Goal: Task Accomplishment & Management: Use online tool/utility

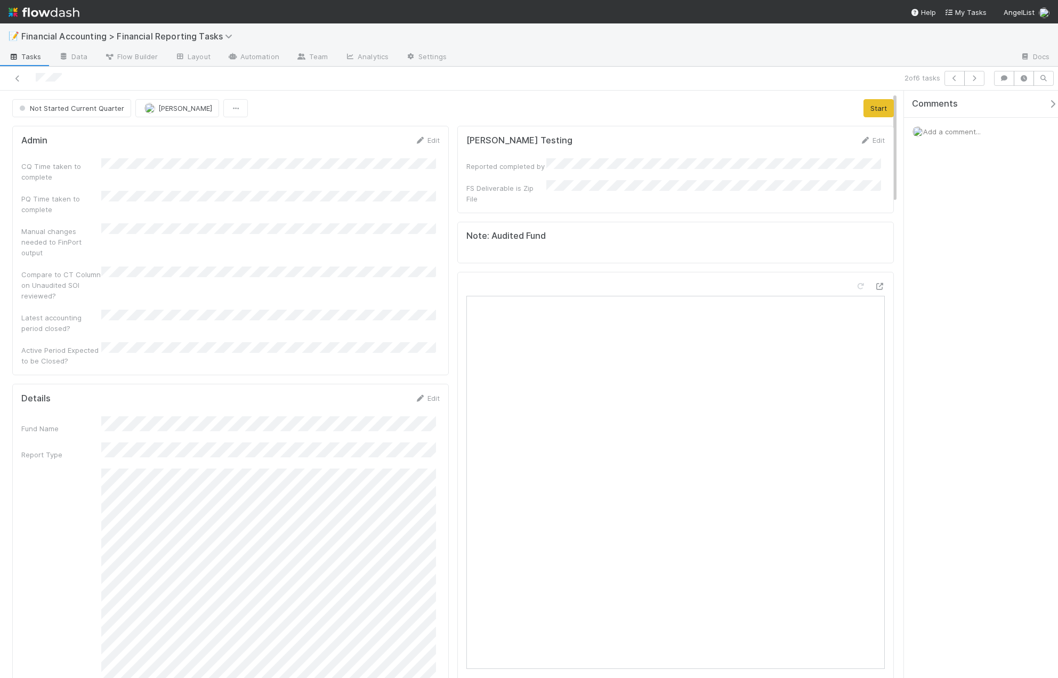
scroll to position [213, 0]
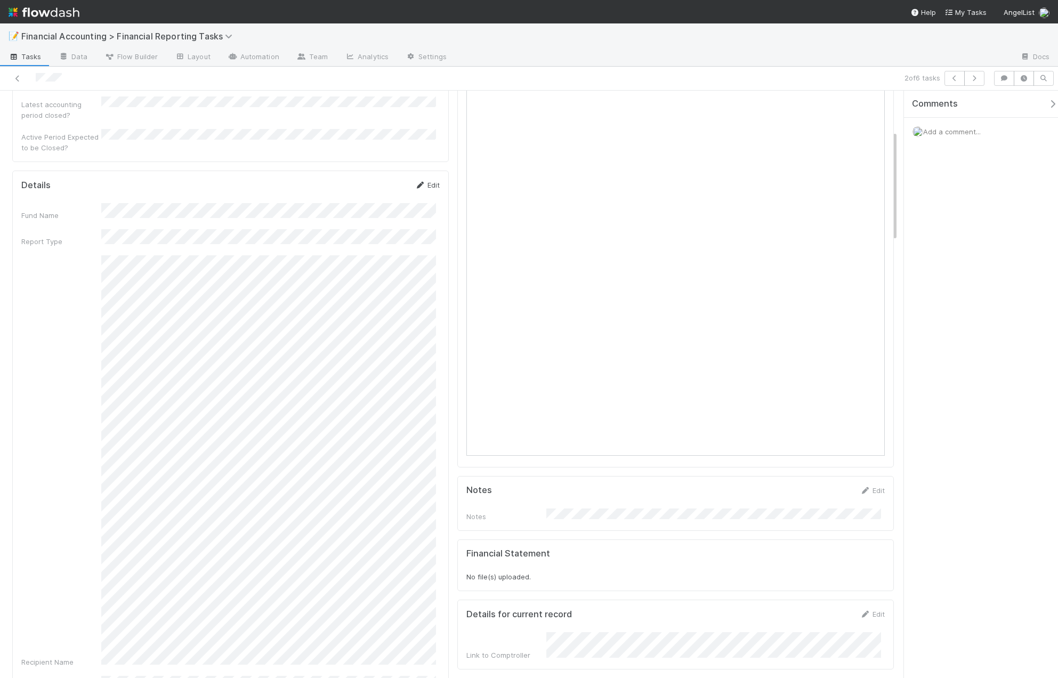
click at [432, 181] on link "Edit" at bounding box center [427, 185] width 25 height 9
click at [380, 180] on button "Save" at bounding box center [383, 189] width 30 height 18
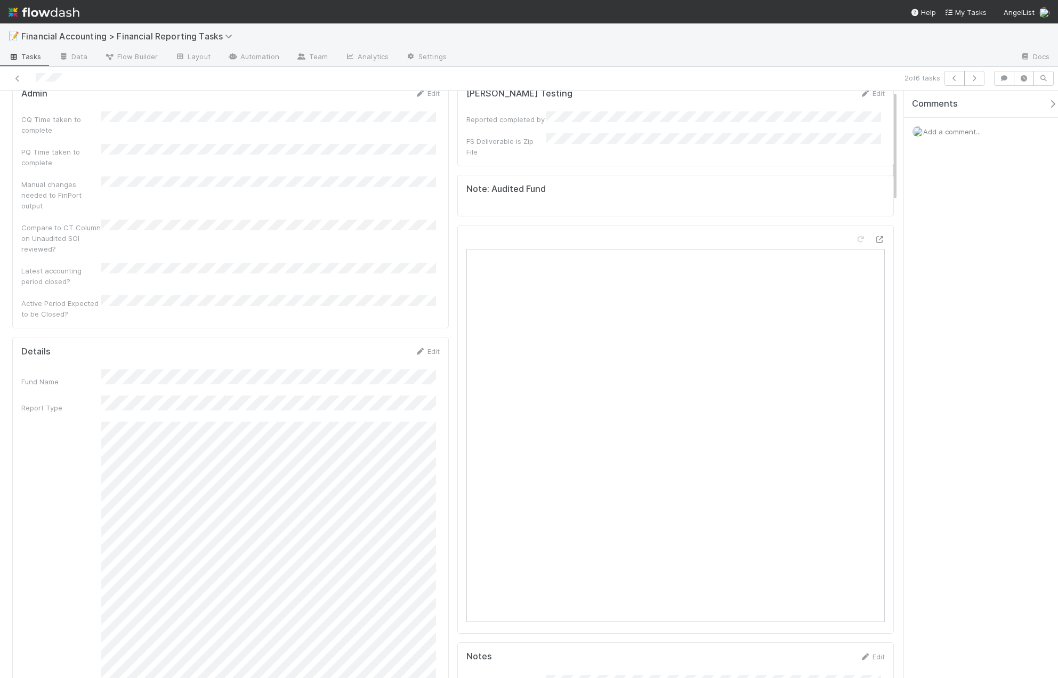
scroll to position [0, 0]
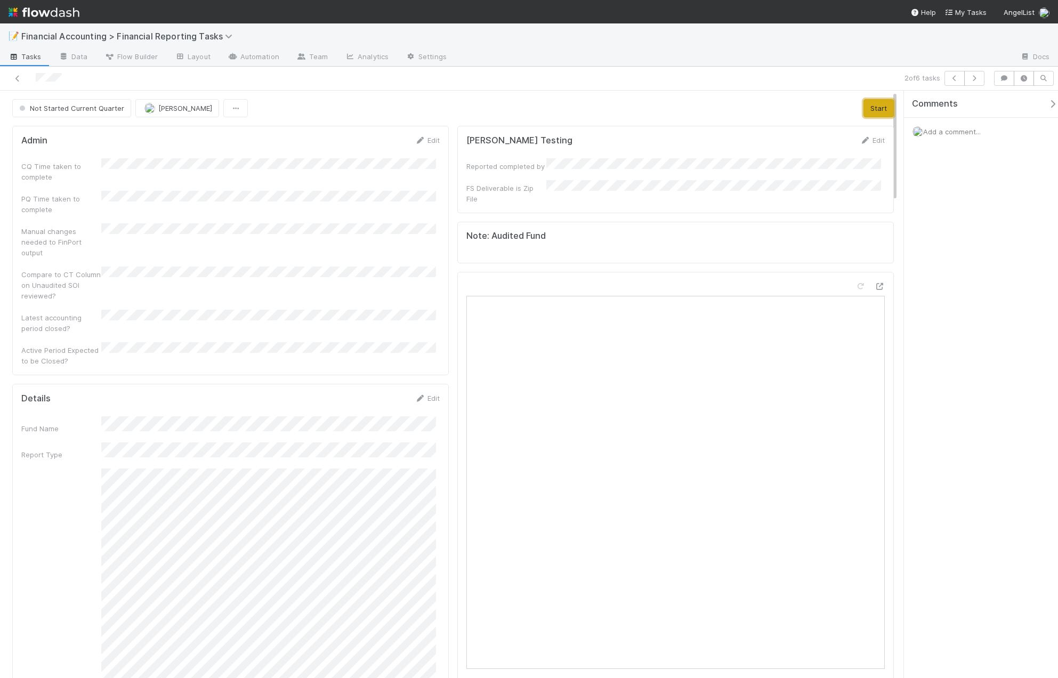
click at [870, 114] on button "Start" at bounding box center [878, 108] width 30 height 18
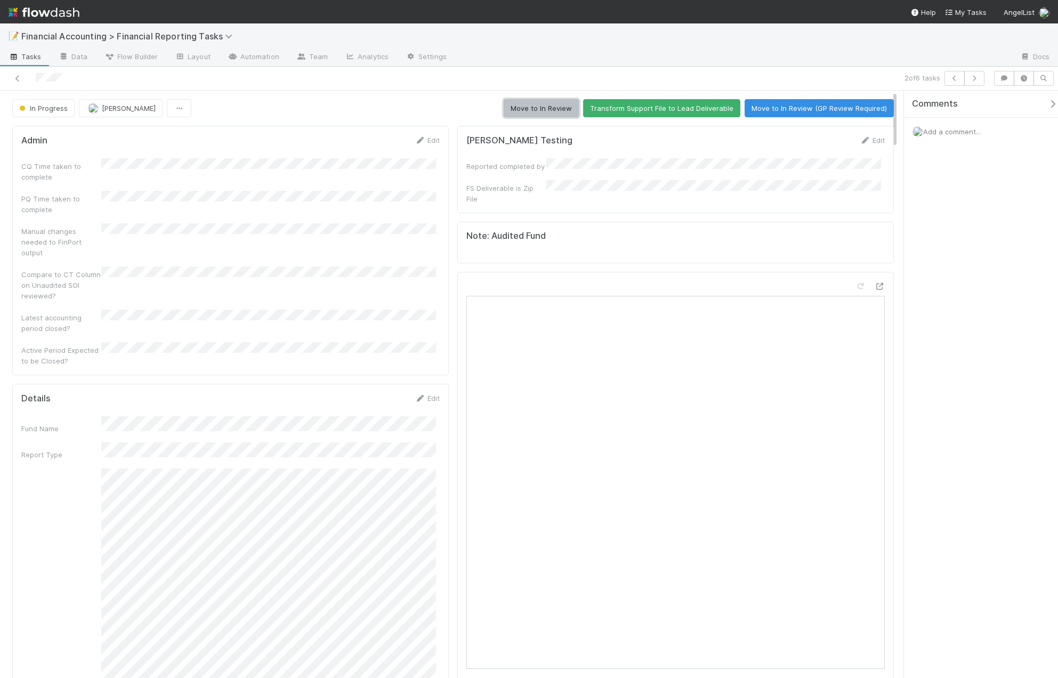
click at [546, 109] on button "Move to In Review" at bounding box center [541, 108] width 75 height 18
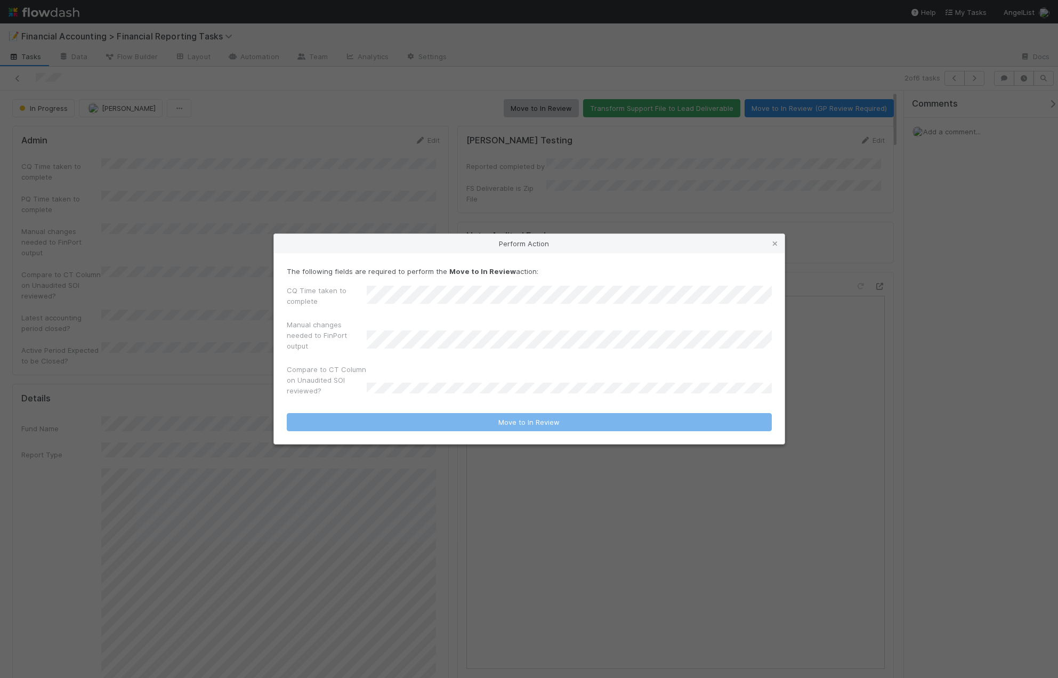
click at [353, 302] on div "CQ Time taken to complete" at bounding box center [529, 298] width 485 height 26
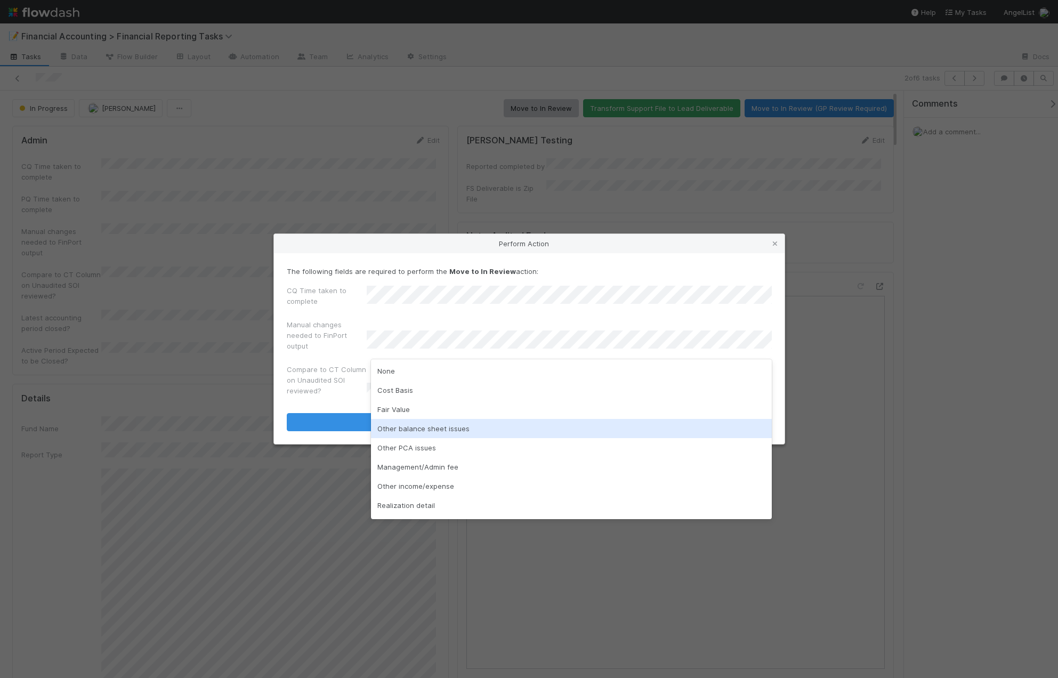
click at [411, 430] on div "Other balance sheet issues" at bounding box center [571, 428] width 401 height 19
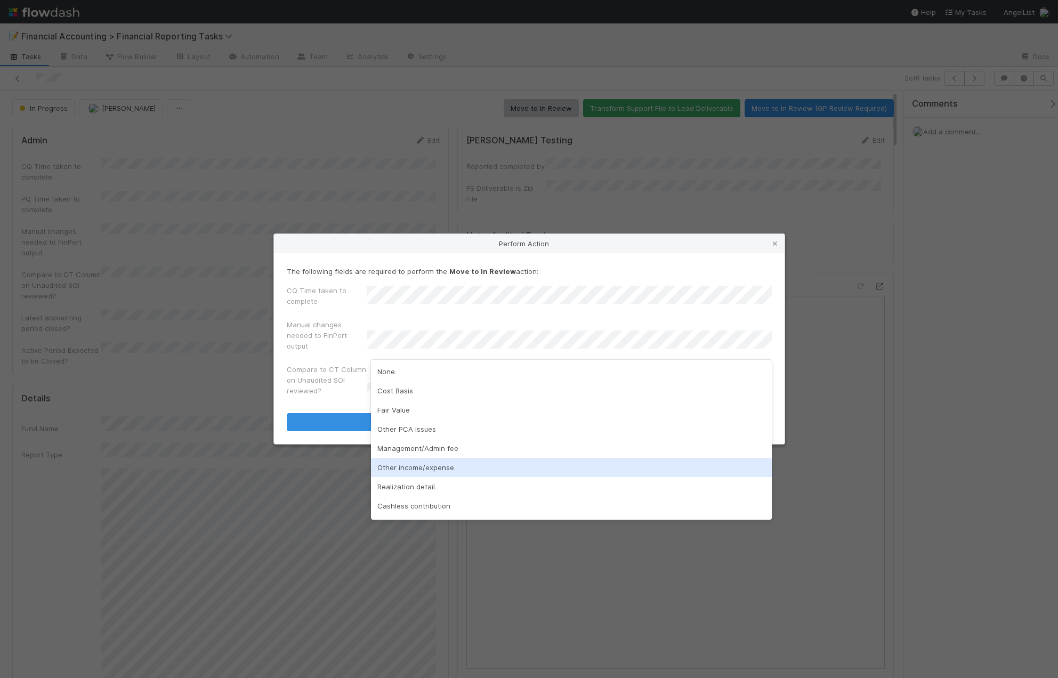
click at [448, 465] on div "Other income/expense" at bounding box center [571, 467] width 401 height 19
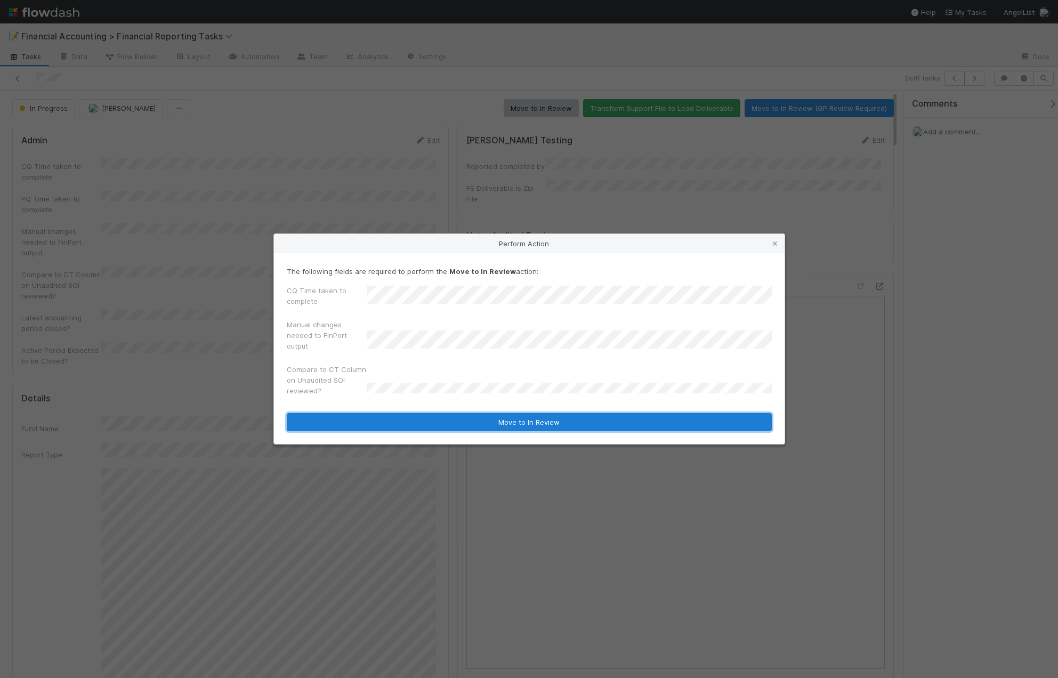
click at [405, 422] on button "Move to In Review" at bounding box center [529, 422] width 485 height 18
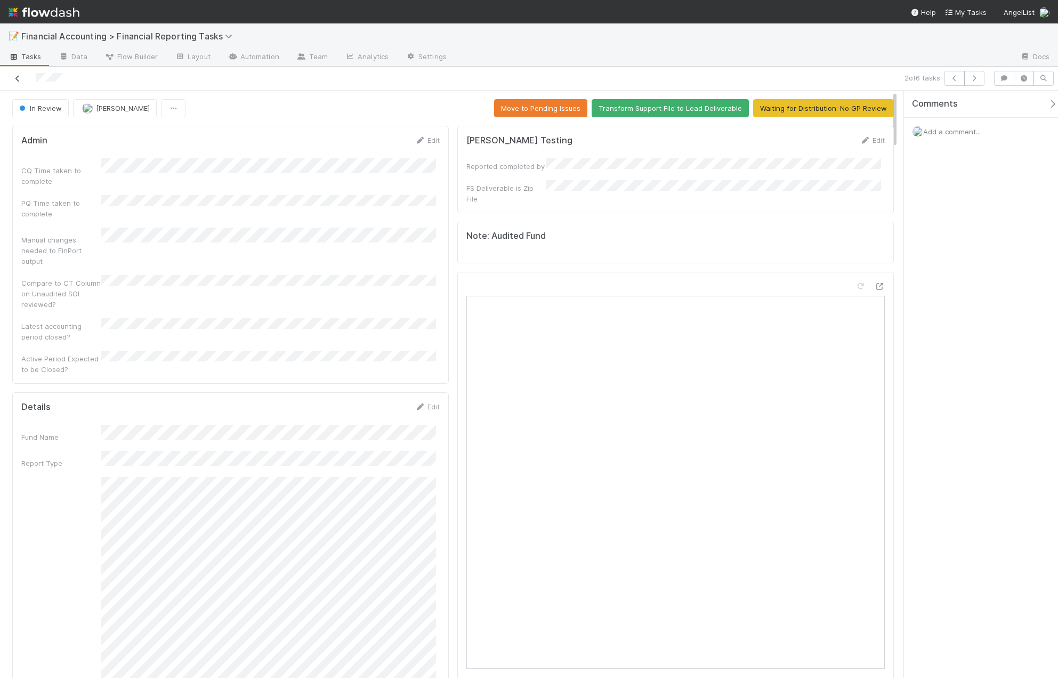
click at [20, 79] on icon at bounding box center [17, 78] width 11 height 7
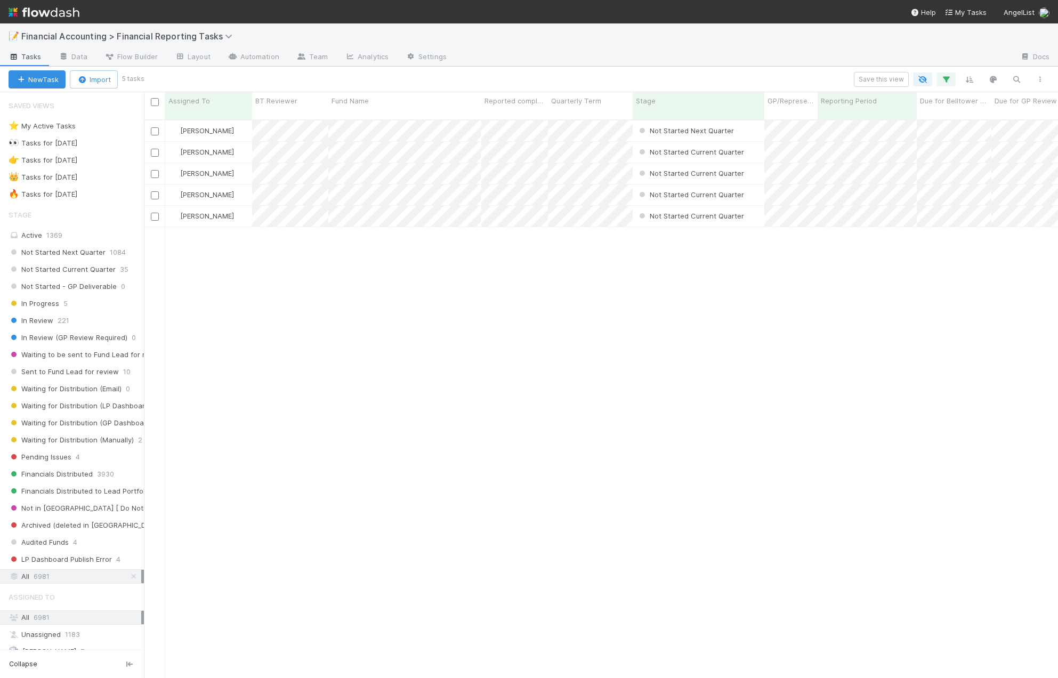
scroll to position [559, 906]
click at [45, 318] on span "In Review" at bounding box center [31, 320] width 45 height 13
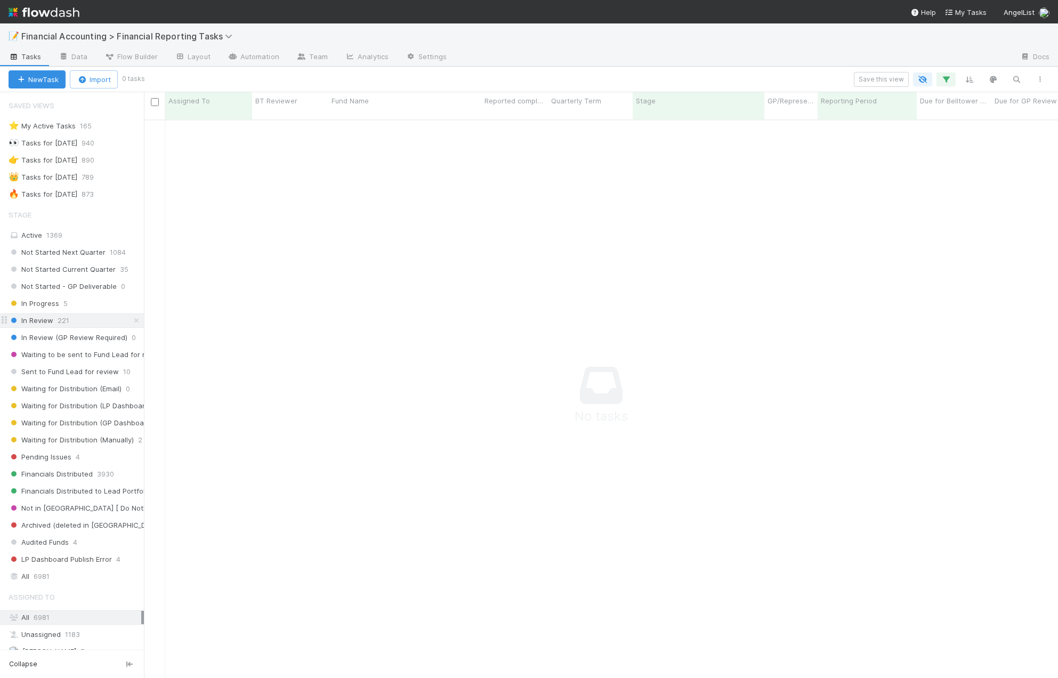
scroll to position [551, 906]
click at [64, 459] on span "Pending Issues" at bounding box center [40, 456] width 63 height 13
click at [953, 78] on button "button" at bounding box center [945, 79] width 19 height 14
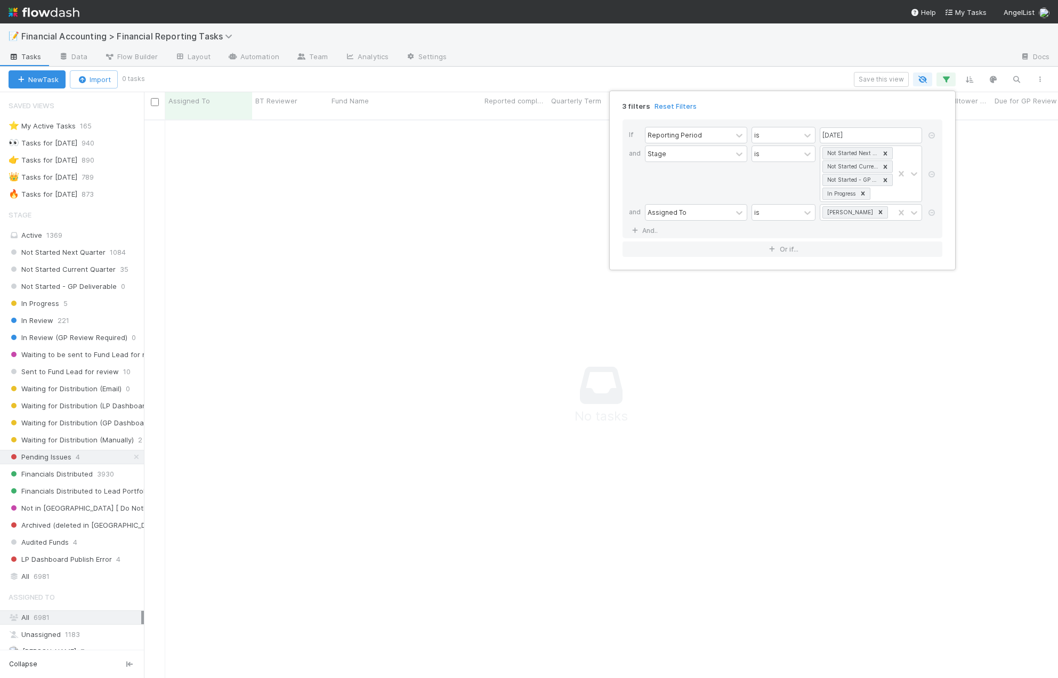
drag, startPoint x: 932, startPoint y: 217, endPoint x: 933, endPoint y: 187, distance: 29.9
click at [932, 217] on link at bounding box center [931, 213] width 11 height 10
click at [933, 175] on icon at bounding box center [931, 174] width 11 height 6
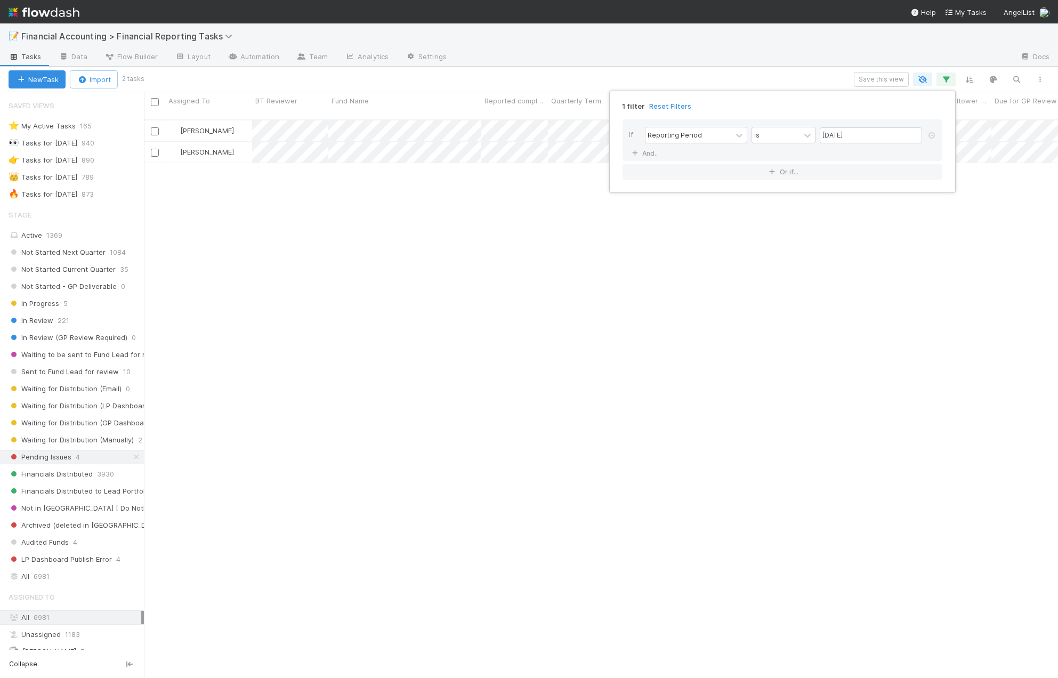
click at [647, 68] on div "1 filter Reset Filters If Reporting Period is 06/30/2025 And.. Or if..." at bounding box center [529, 339] width 1058 height 678
click at [445, 231] on div "1 filter Reset Filters If Reporting Period is 06/30/2025 And.. Or if..." at bounding box center [529, 339] width 1058 height 678
click at [83, 317] on div "In Review 221" at bounding box center [76, 320] width 135 height 13
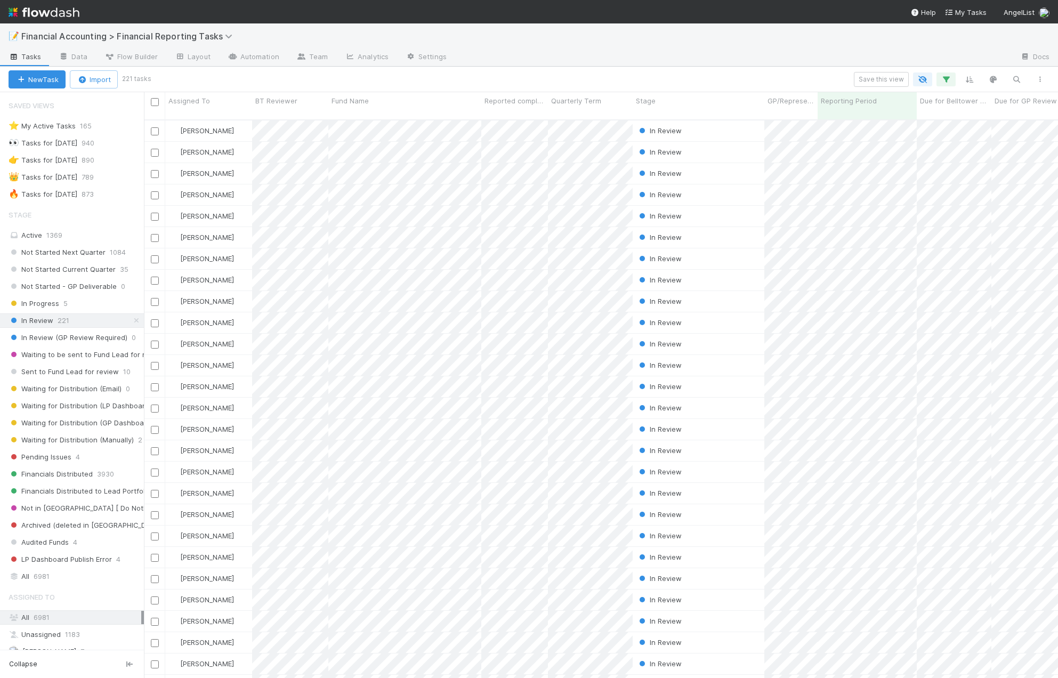
scroll to position [559, 906]
click at [227, 102] on div "Assigned To" at bounding box center [208, 100] width 81 height 11
click at [211, 133] on div "Sort Z → A" at bounding box center [230, 137] width 122 height 16
click at [607, 103] on div "Quarterly Term" at bounding box center [590, 100] width 79 height 11
click at [607, 119] on div "Sort Lower → Higher" at bounding box center [613, 121] width 122 height 16
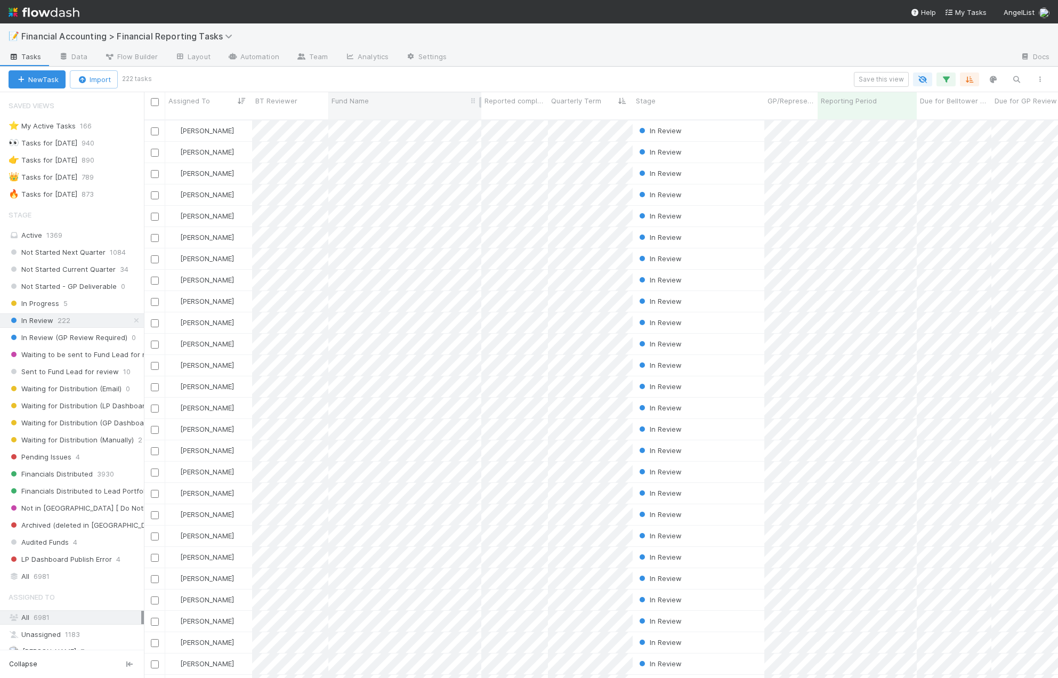
click at [398, 107] on div "Fund Name" at bounding box center [404, 105] width 153 height 27
click at [398, 101] on div "Fund Name" at bounding box center [405, 100] width 147 height 11
click at [398, 122] on div "Sort A → Z" at bounding box center [393, 121] width 122 height 16
click at [294, 148] on span "[PERSON_NAME] you" at bounding box center [308, 144] width 70 height 9
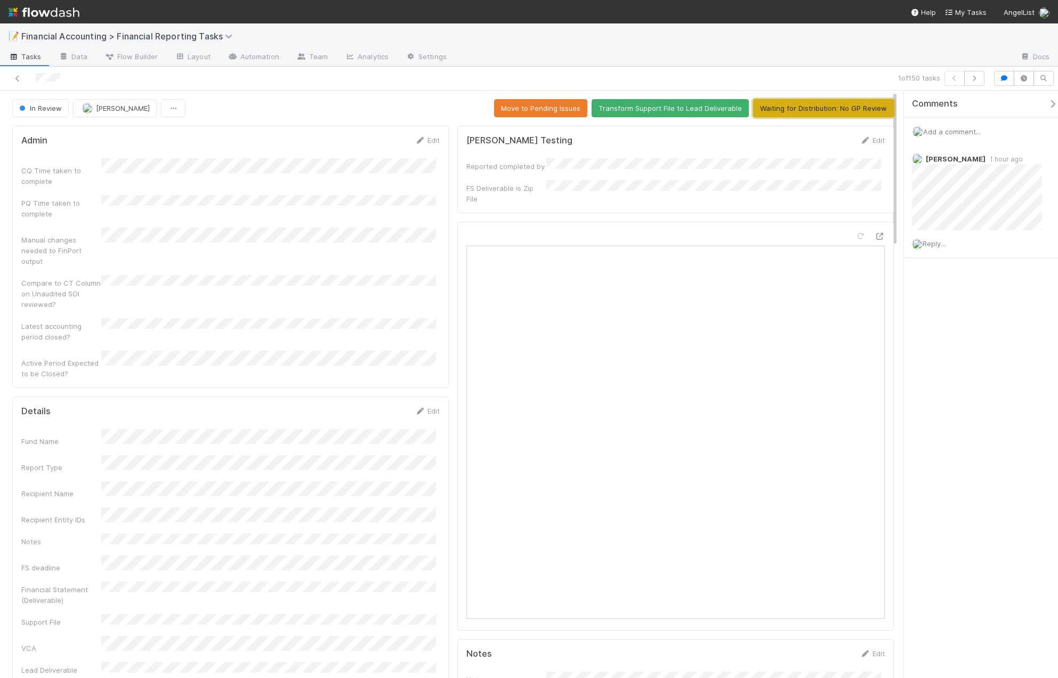
click at [815, 106] on button "Waiting for Distribution: No GP Review" at bounding box center [823, 108] width 141 height 18
click at [18, 78] on icon at bounding box center [17, 78] width 11 height 7
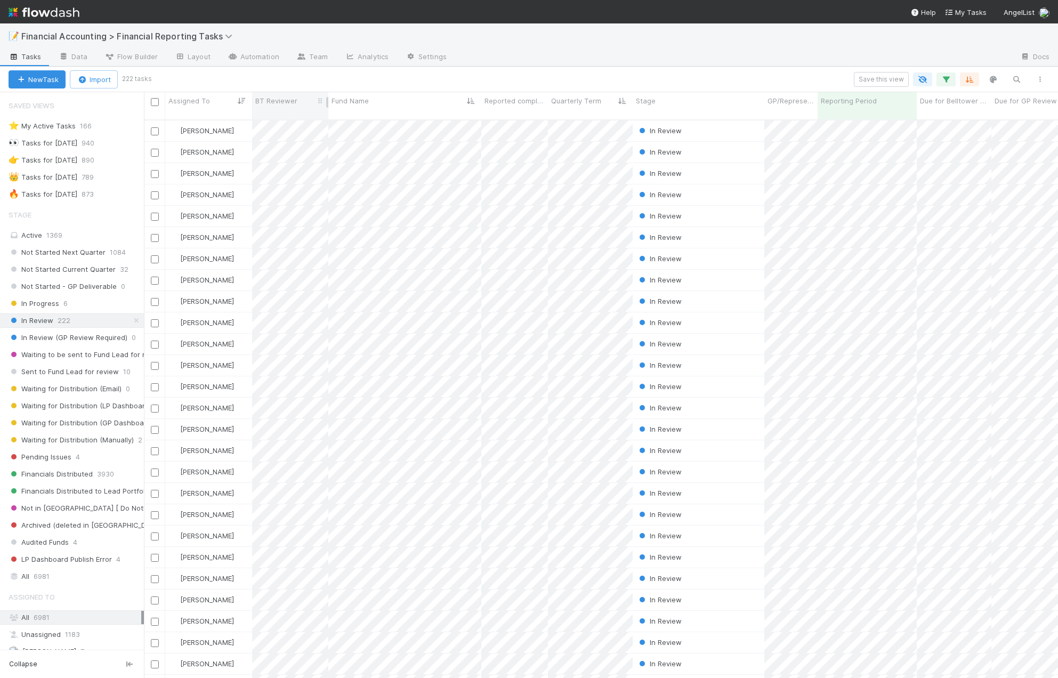
scroll to position [559, 906]
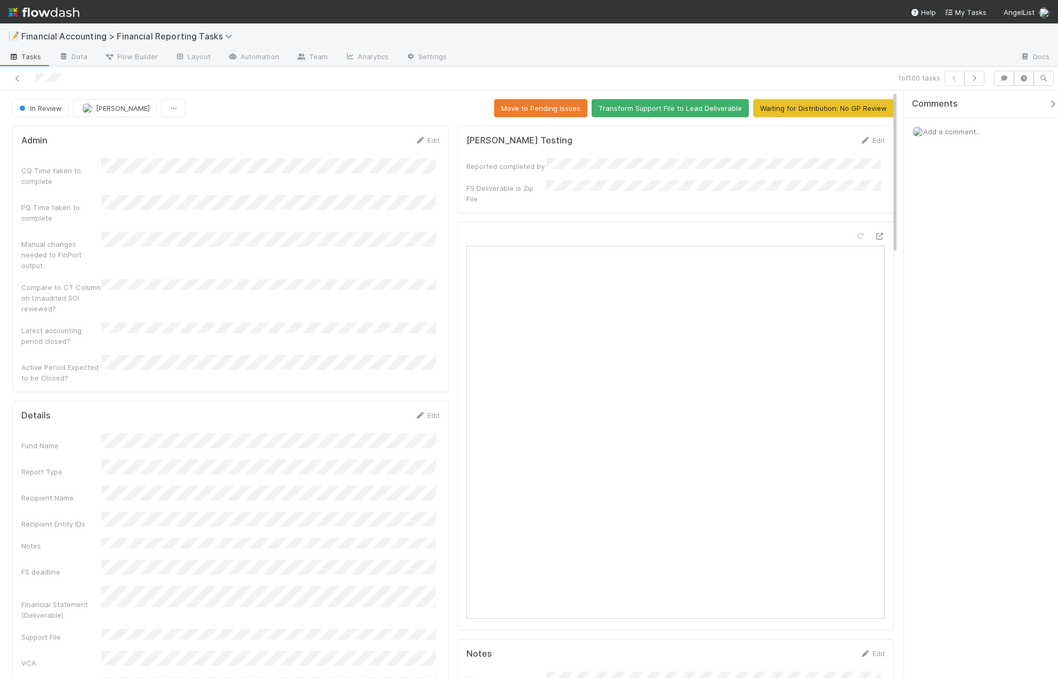
click at [811, 109] on button "Waiting for Distribution: No GP Review" at bounding box center [823, 108] width 141 height 18
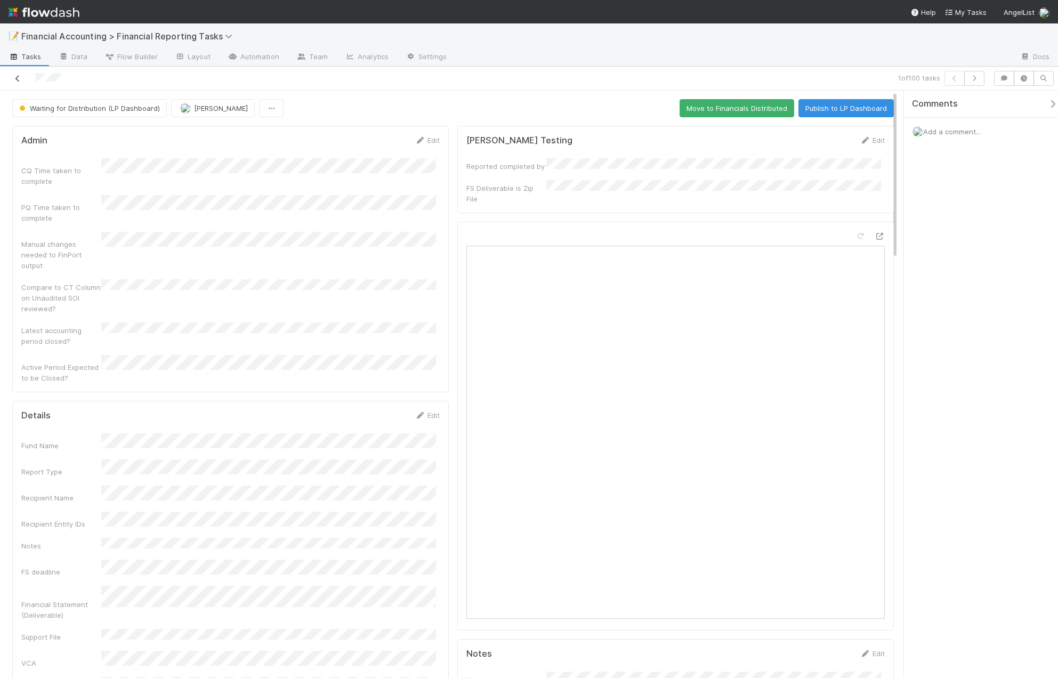
click at [19, 81] on icon at bounding box center [17, 78] width 11 height 7
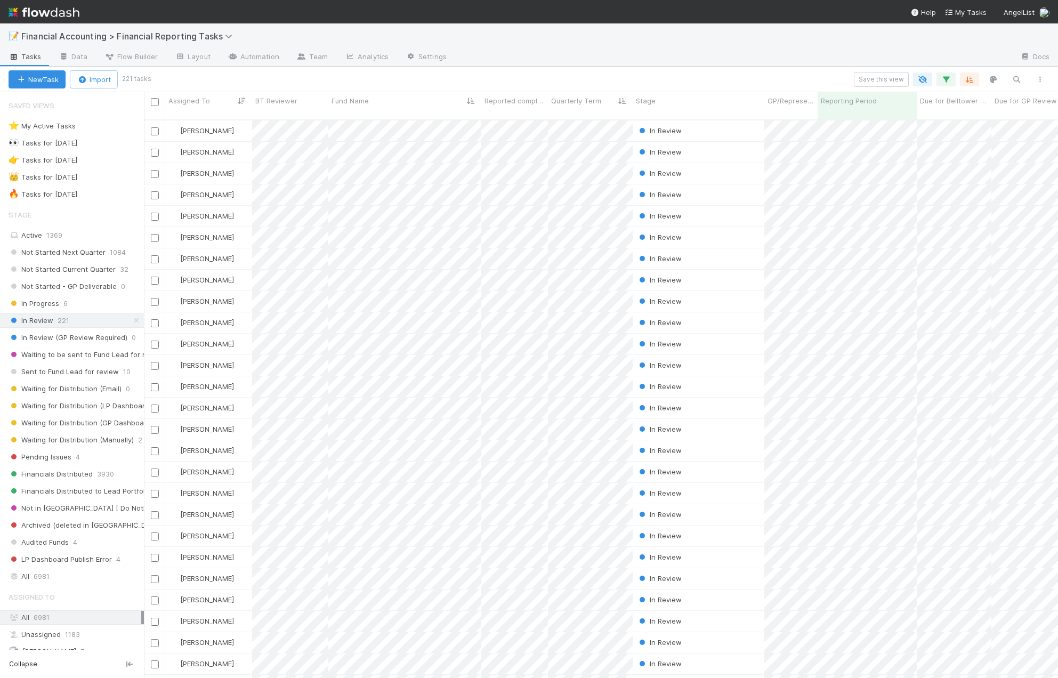
scroll to position [559, 906]
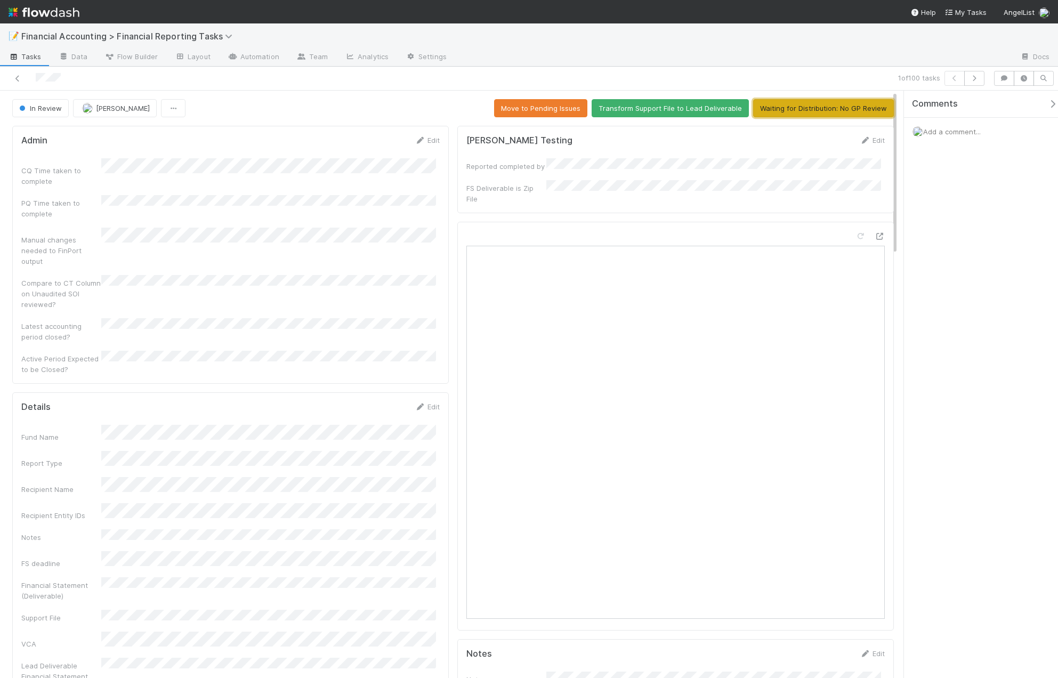
click at [798, 116] on button "Waiting for Distribution: No GP Review" at bounding box center [823, 108] width 141 height 18
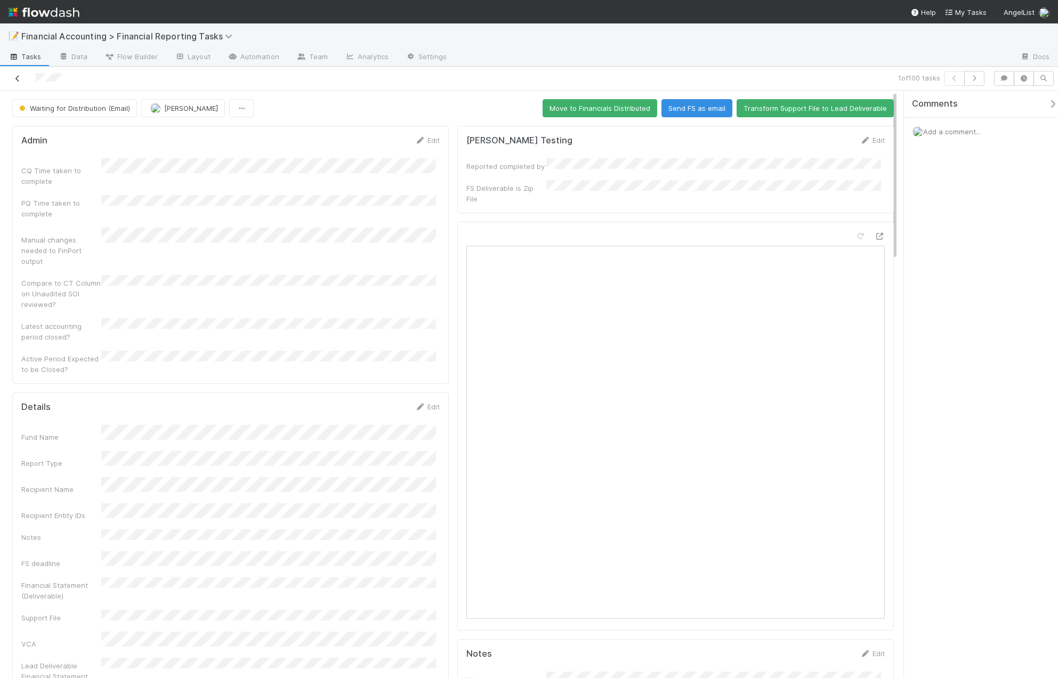
click at [16, 78] on icon at bounding box center [17, 78] width 11 height 7
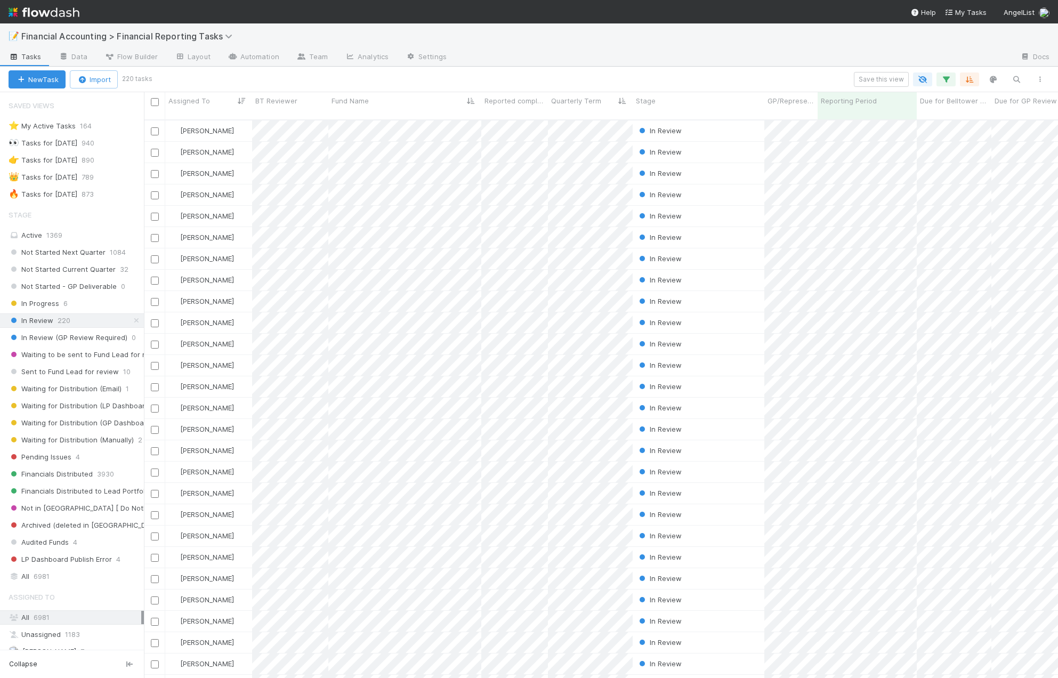
scroll to position [559, 906]
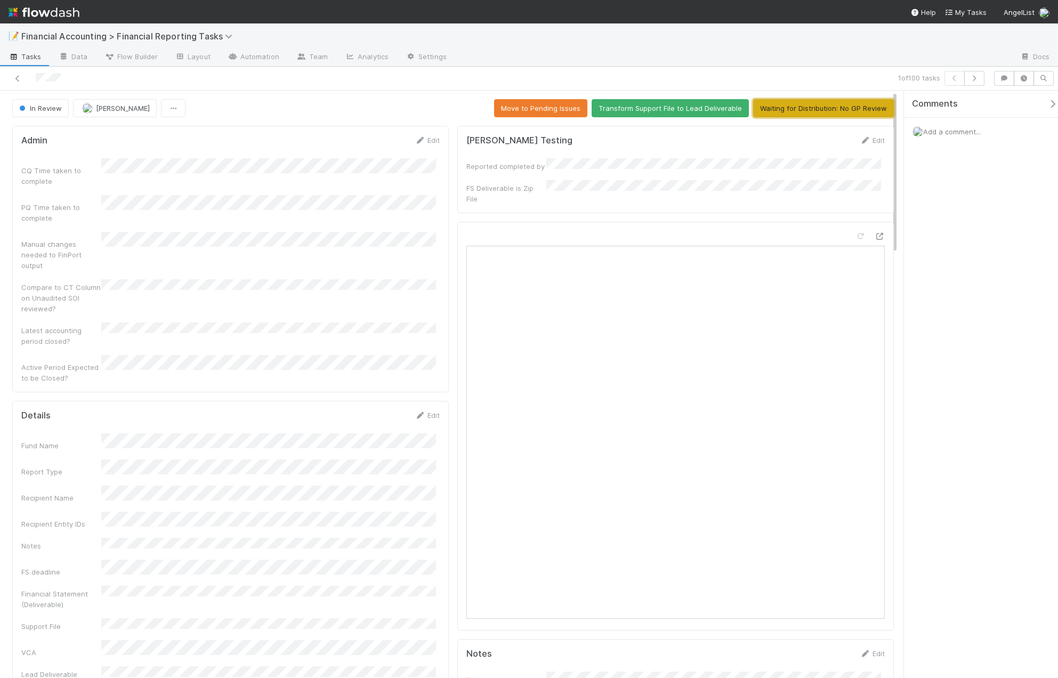
click at [821, 115] on button "Waiting for Distribution: No GP Review" at bounding box center [823, 108] width 141 height 18
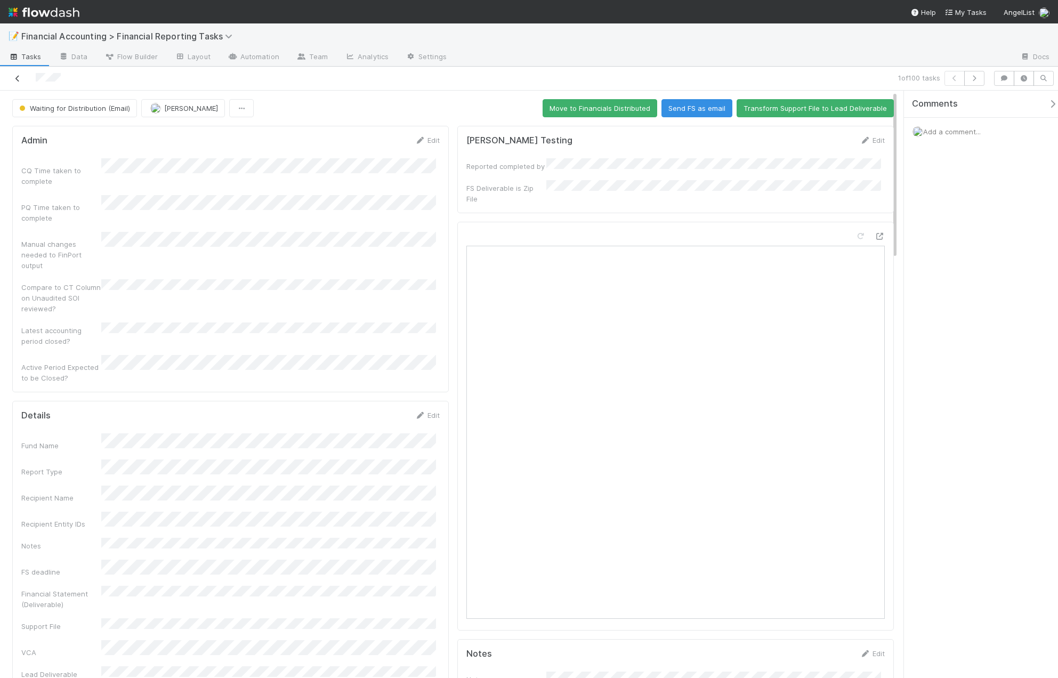
click at [19, 79] on icon at bounding box center [17, 78] width 11 height 7
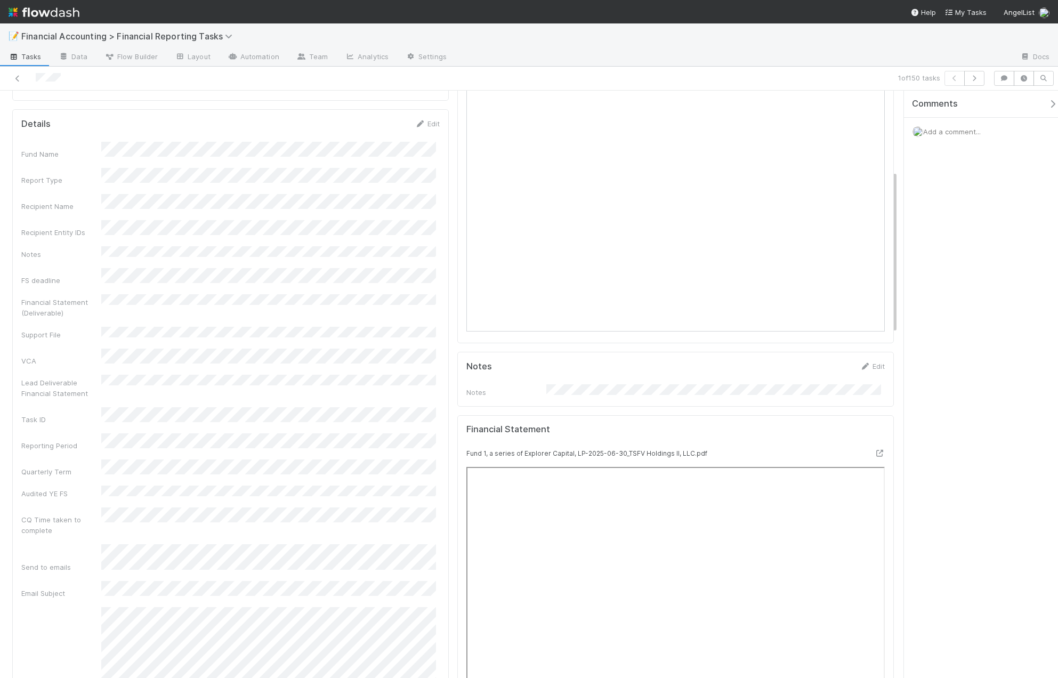
scroll to position [373, 0]
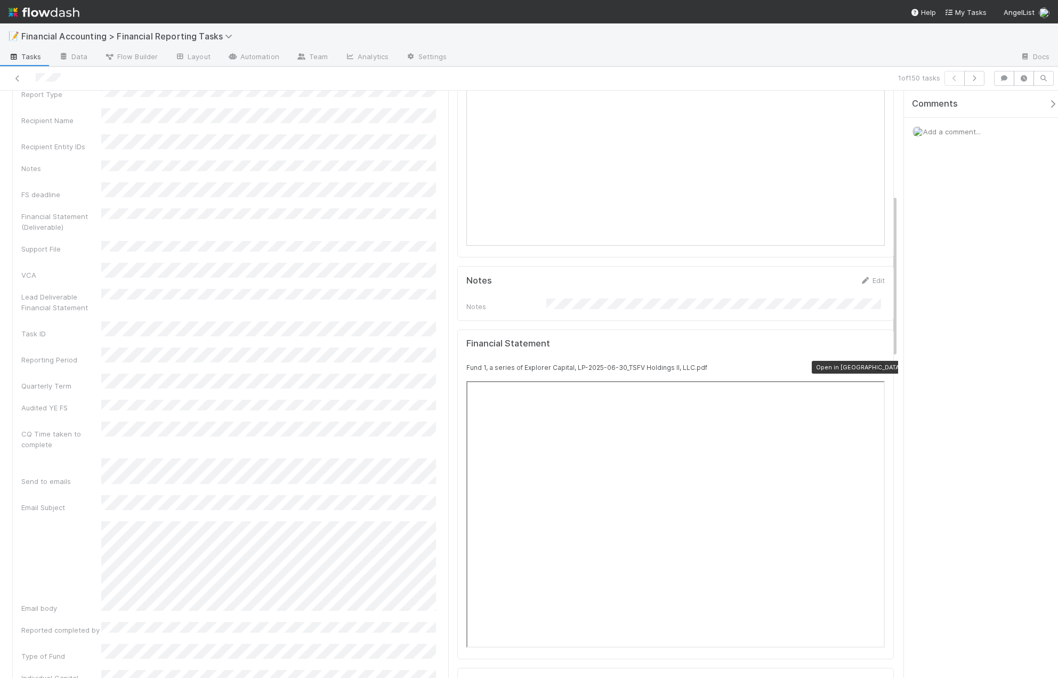
click at [874, 362] on div at bounding box center [879, 367] width 11 height 11
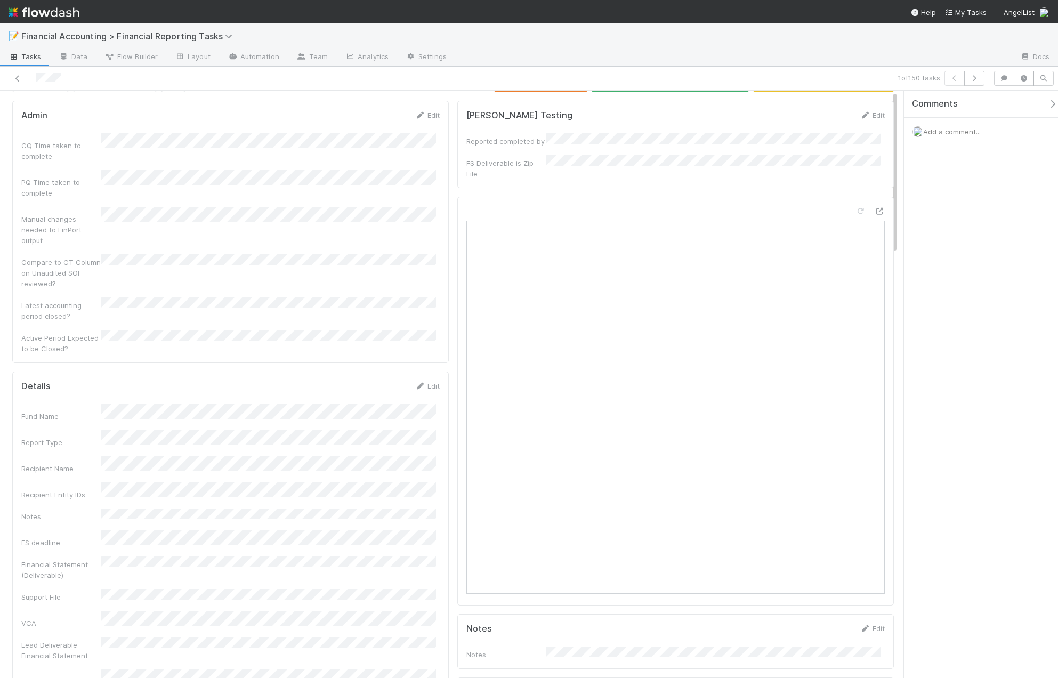
scroll to position [0, 0]
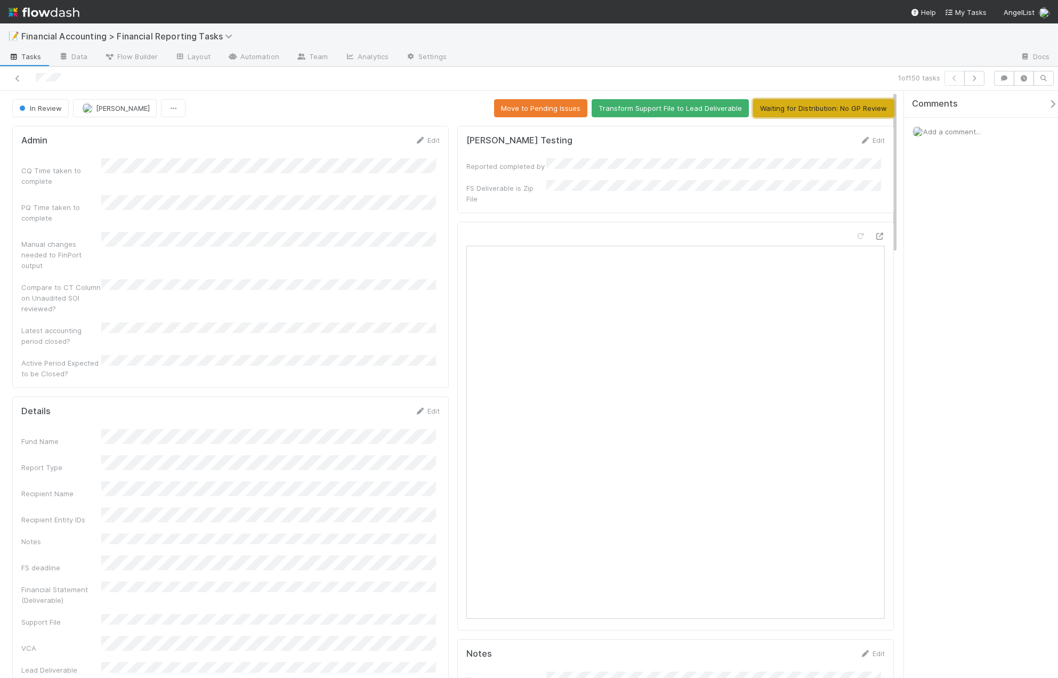
click at [804, 101] on button "Waiting for Distribution: No GP Review" at bounding box center [823, 108] width 141 height 18
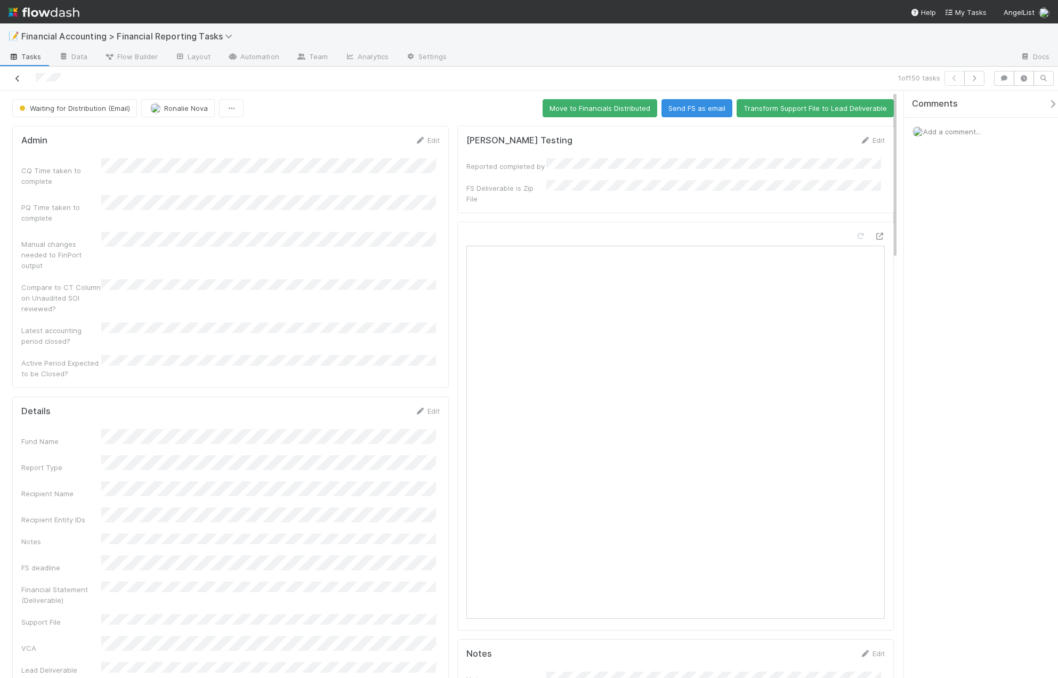
click at [12, 82] on icon at bounding box center [17, 78] width 11 height 7
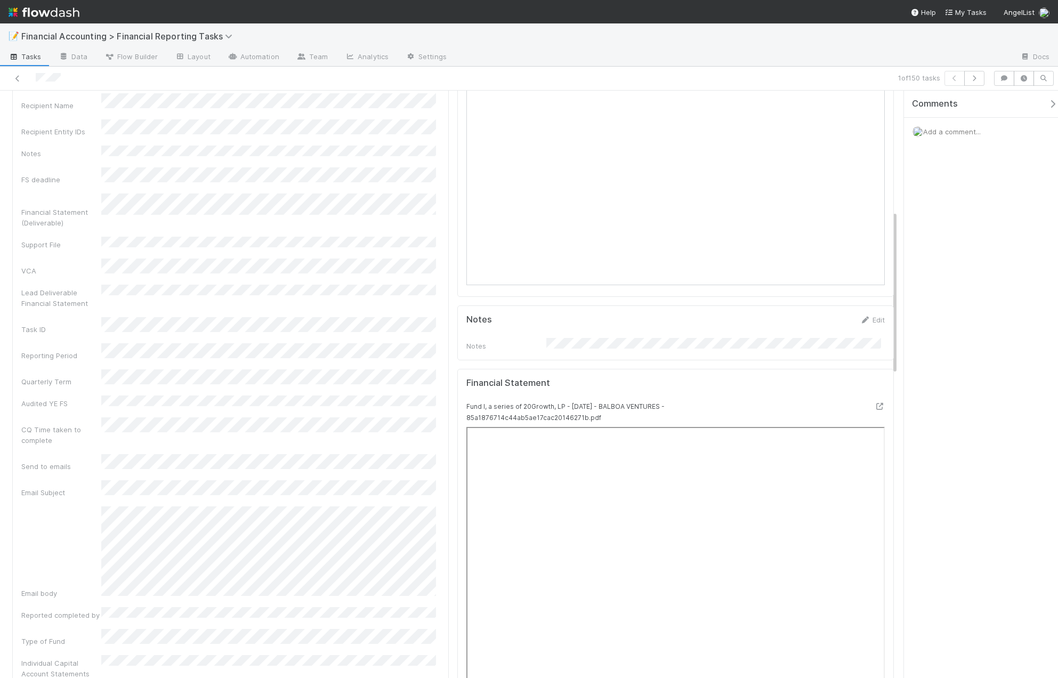
scroll to position [480, 0]
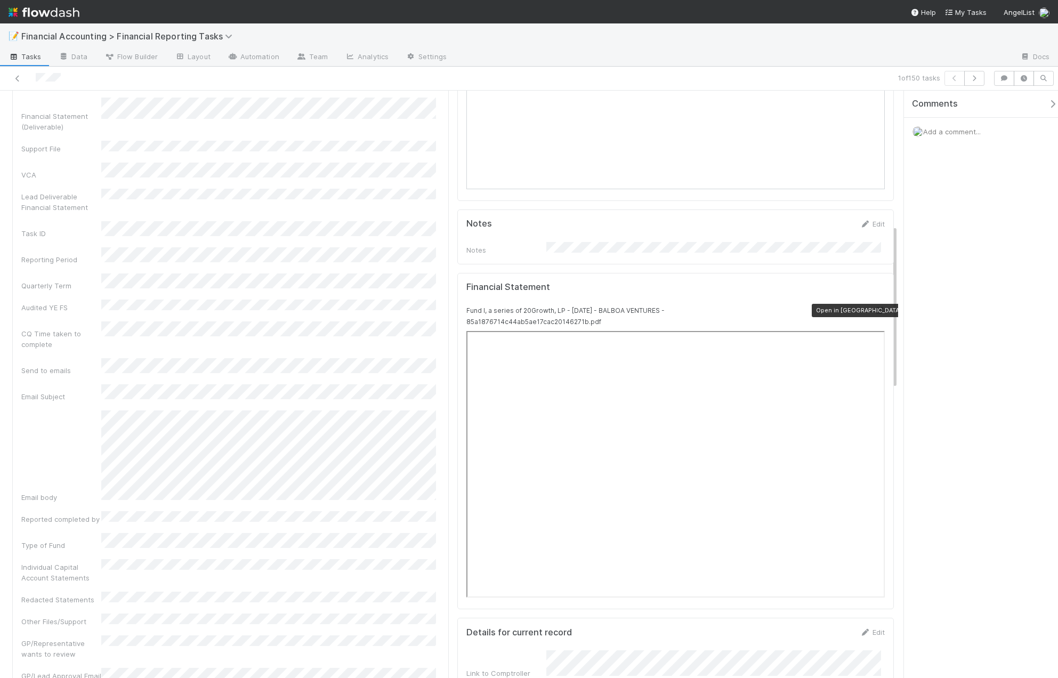
click at [874, 307] on icon at bounding box center [879, 310] width 11 height 7
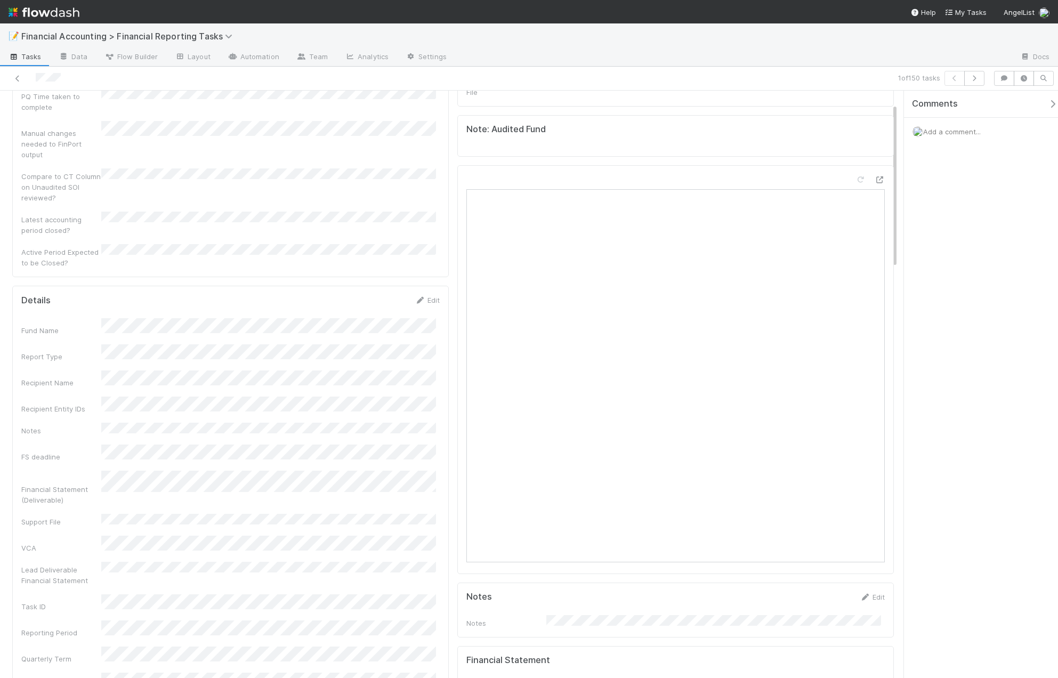
scroll to position [0, 0]
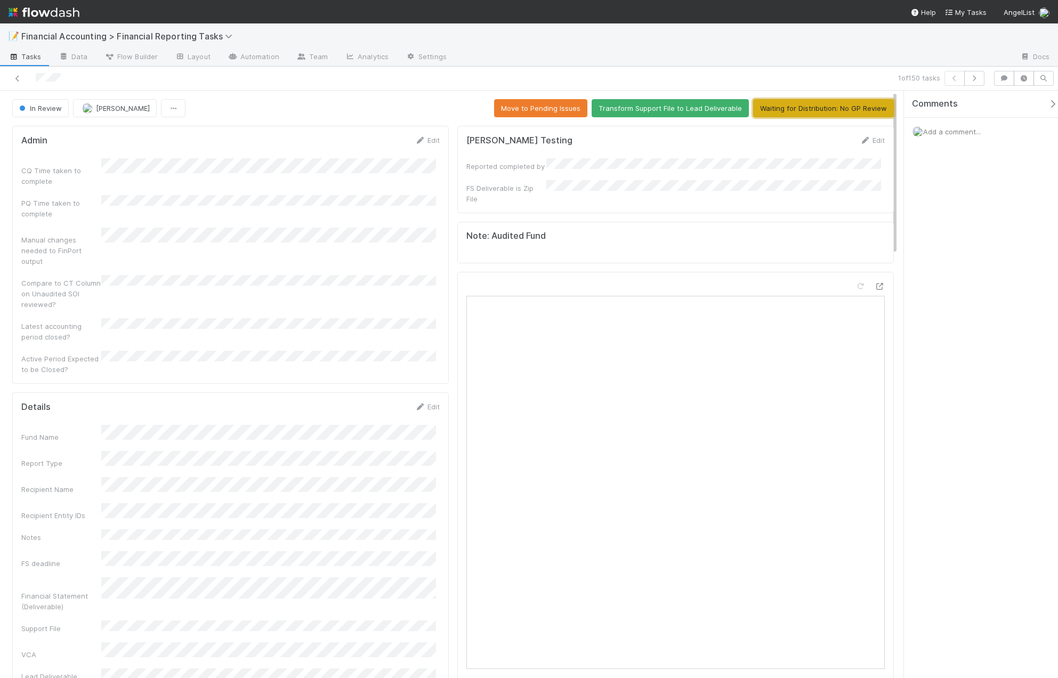
click at [823, 113] on button "Waiting for Distribution: No GP Review" at bounding box center [823, 108] width 141 height 18
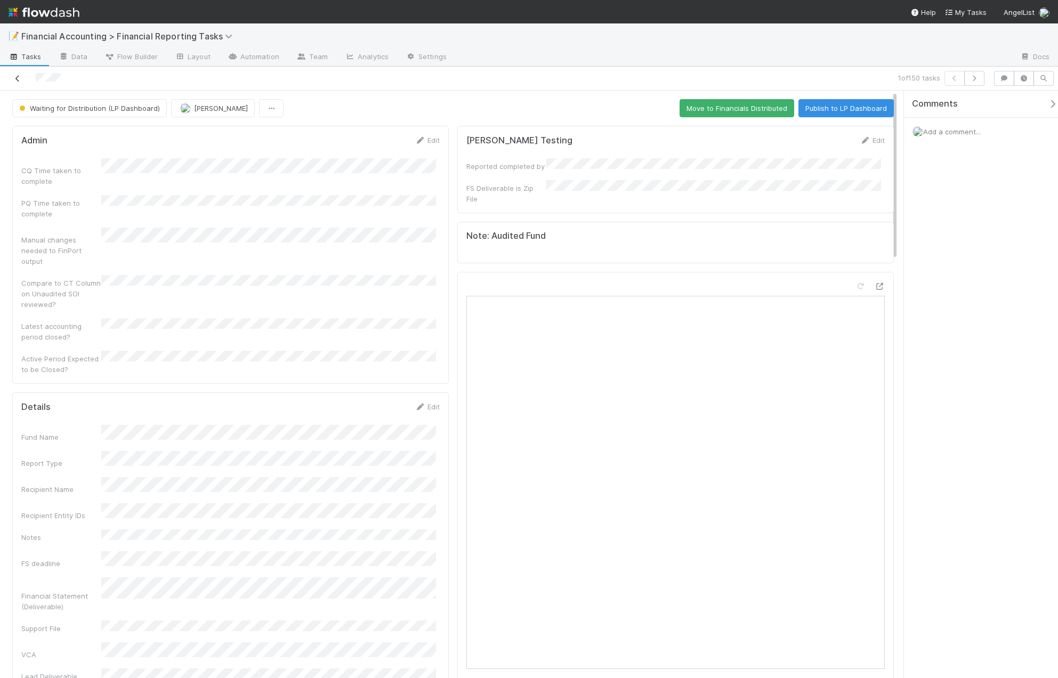
click at [16, 75] on icon at bounding box center [17, 78] width 11 height 7
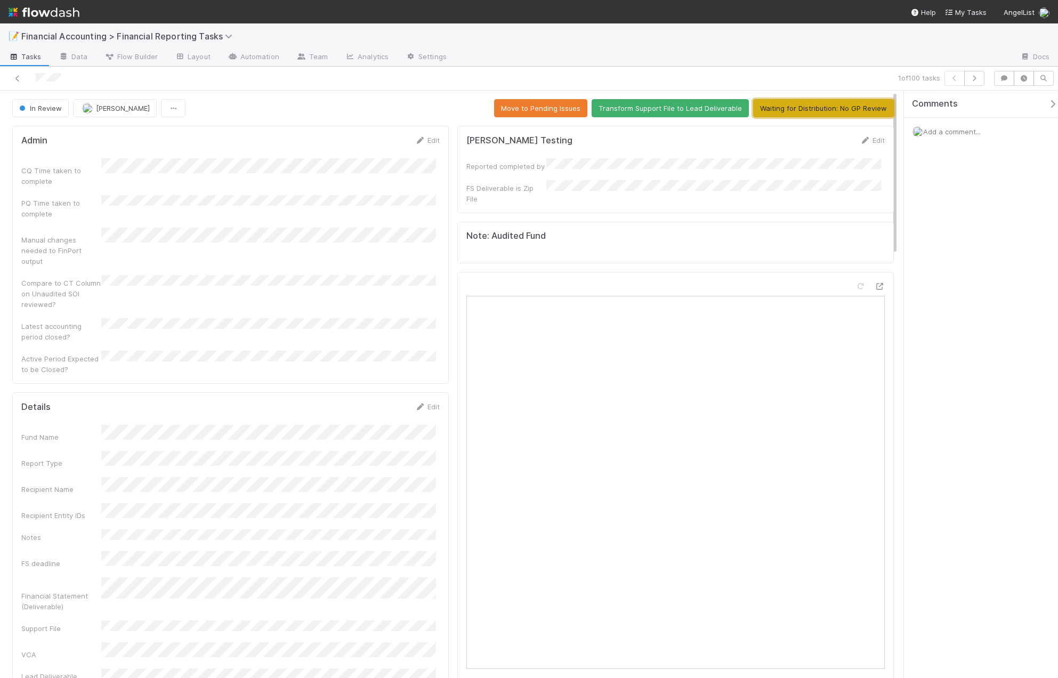
click at [846, 112] on button "Waiting for Distribution: No GP Review" at bounding box center [823, 108] width 141 height 18
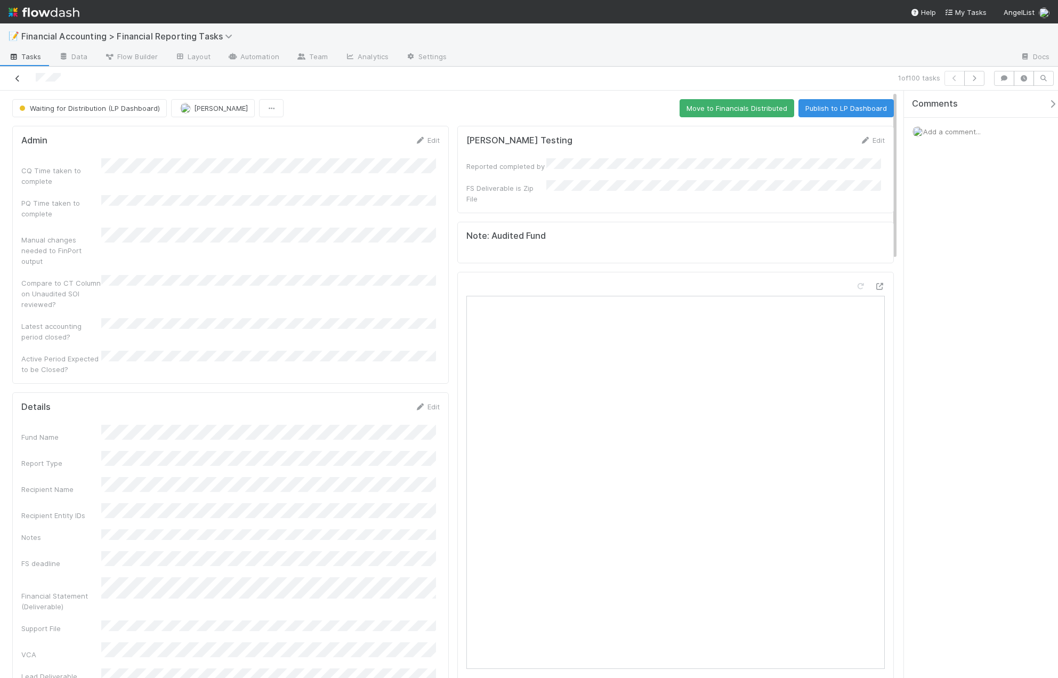
click at [14, 80] on icon at bounding box center [17, 78] width 11 height 7
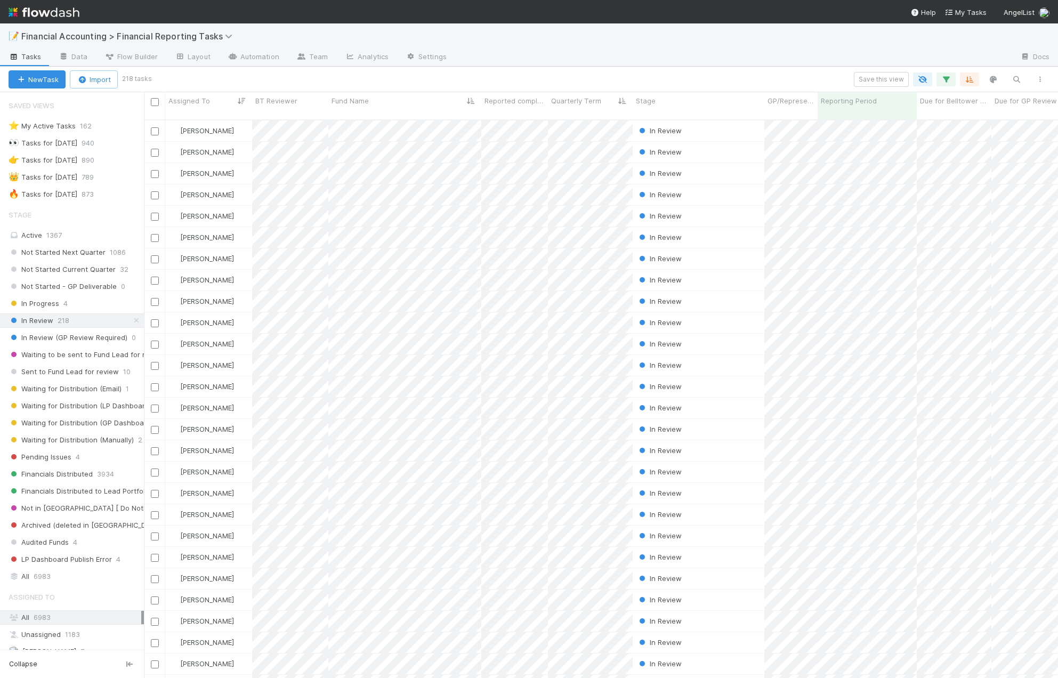
scroll to position [559, 906]
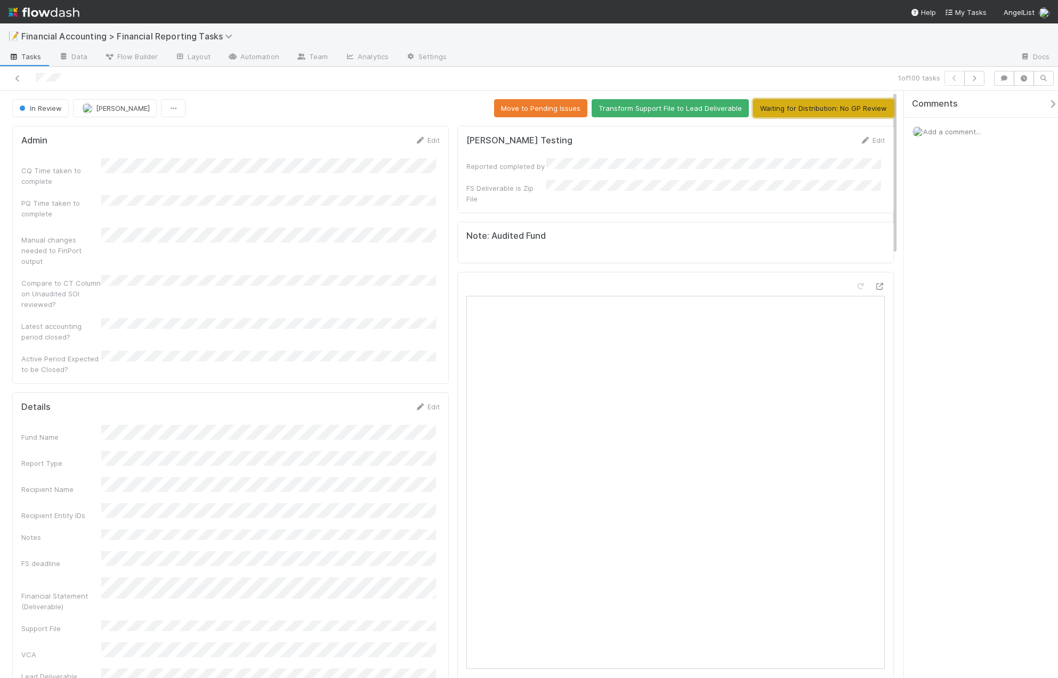
click at [822, 108] on button "Waiting for Distribution: No GP Review" at bounding box center [823, 108] width 141 height 18
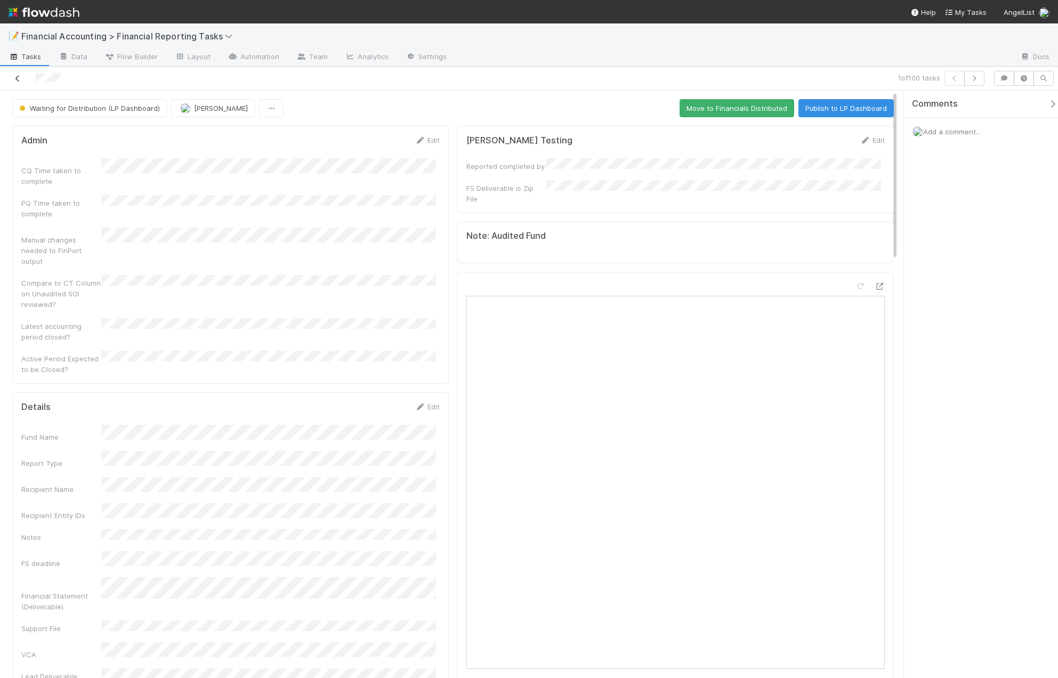
click at [17, 78] on icon at bounding box center [17, 78] width 11 height 7
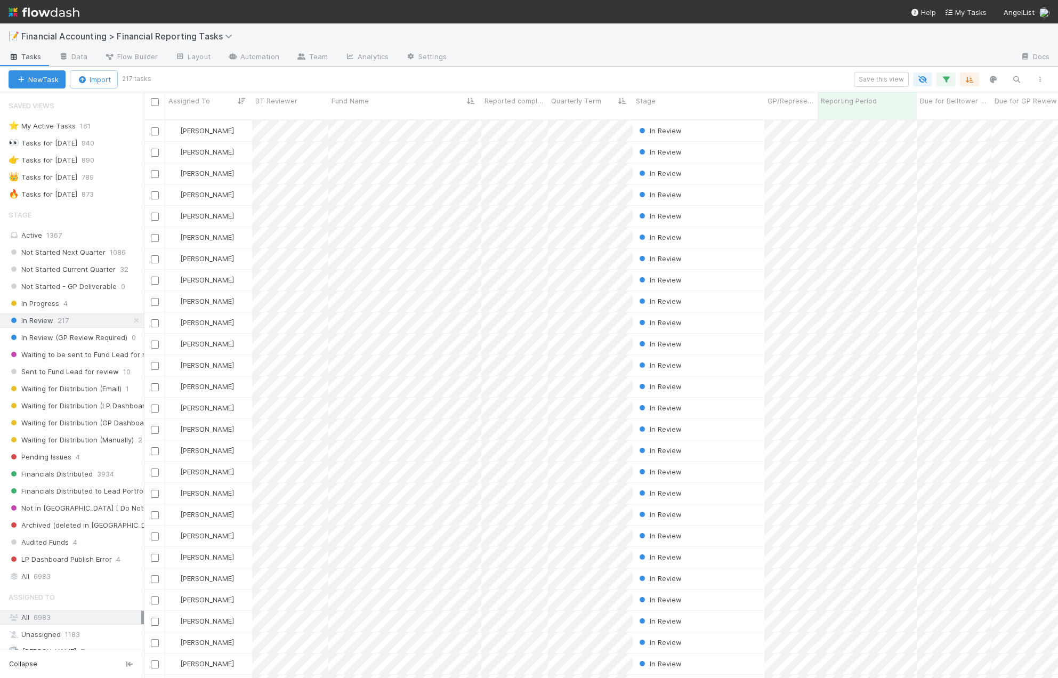
scroll to position [559, 906]
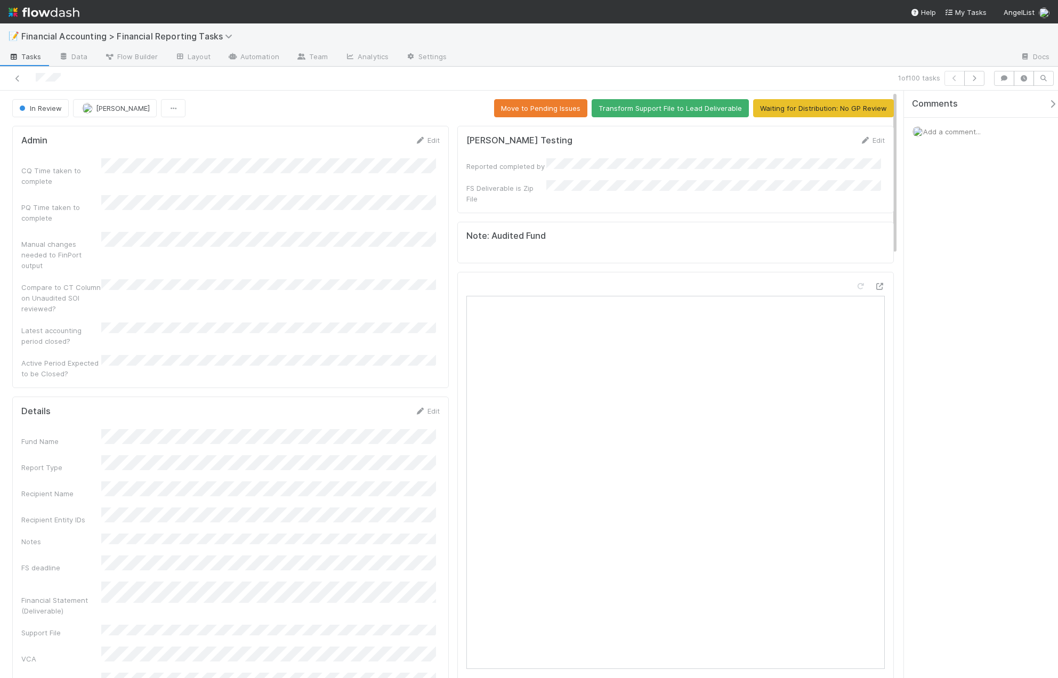
click at [836, 109] on button "Waiting for Distribution: No GP Review" at bounding box center [823, 108] width 141 height 18
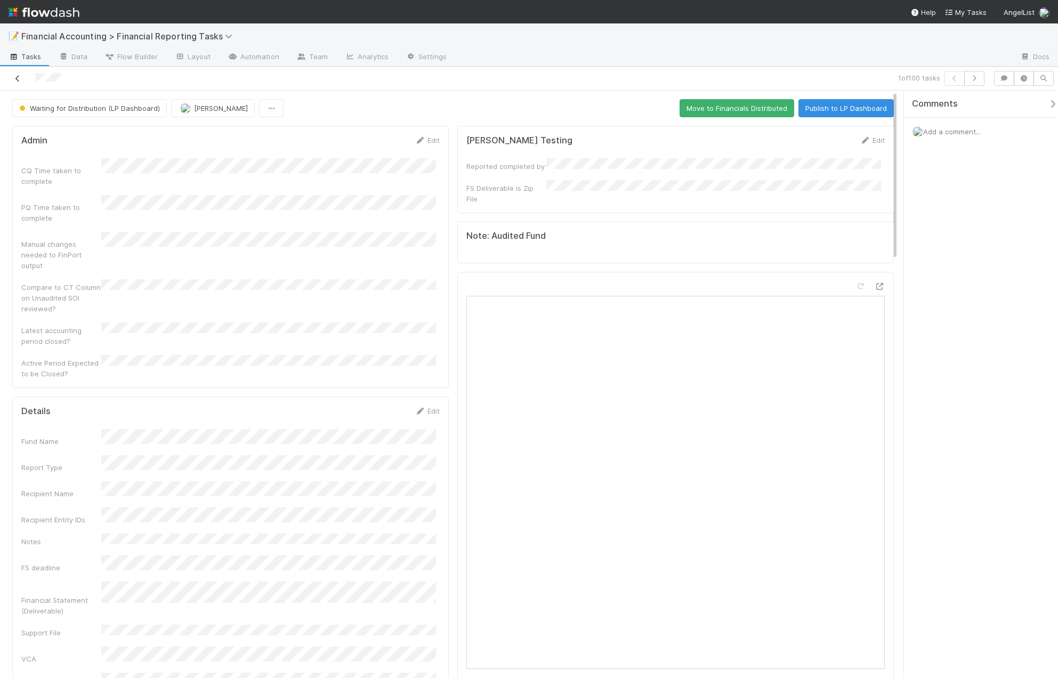
click at [18, 81] on icon at bounding box center [17, 78] width 11 height 7
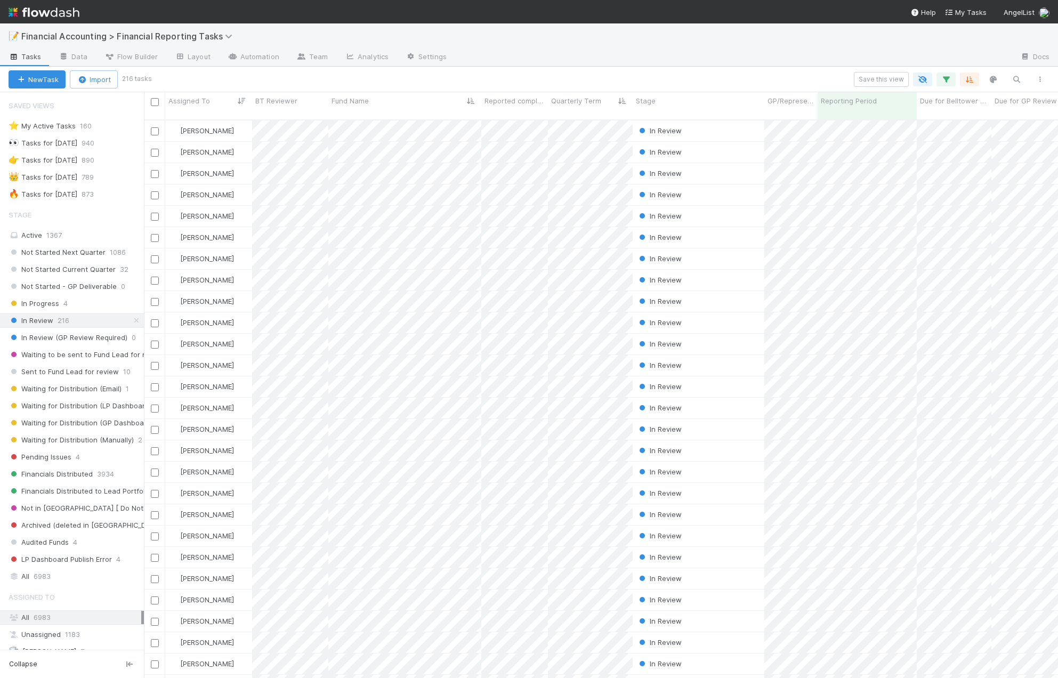
scroll to position [559, 906]
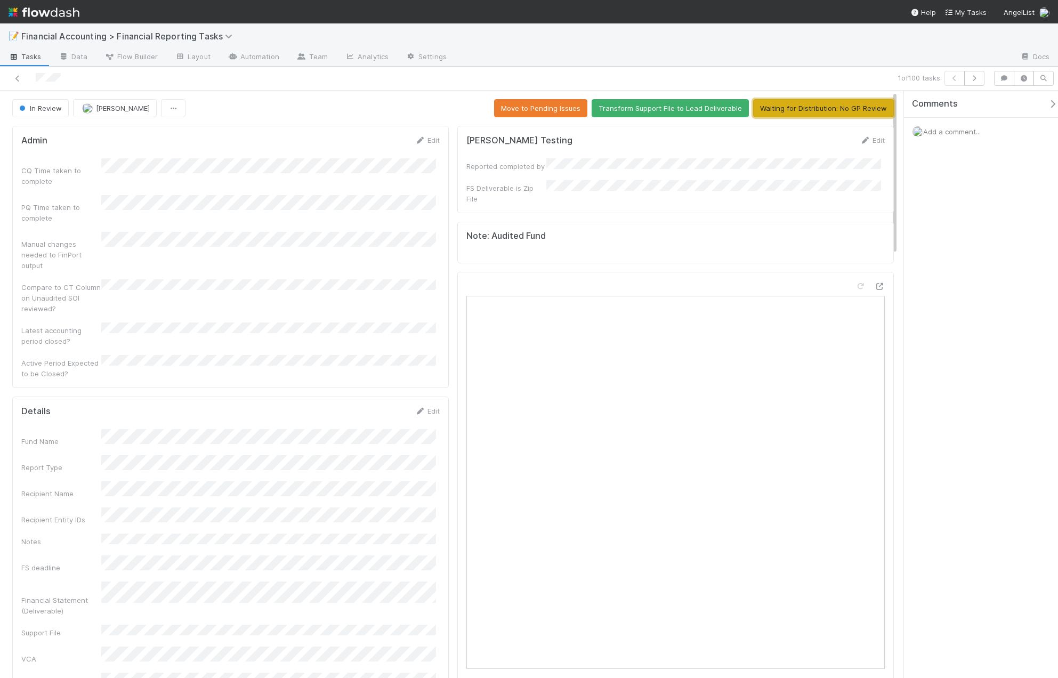
click at [803, 101] on button "Waiting for Distribution: No GP Review" at bounding box center [823, 108] width 141 height 18
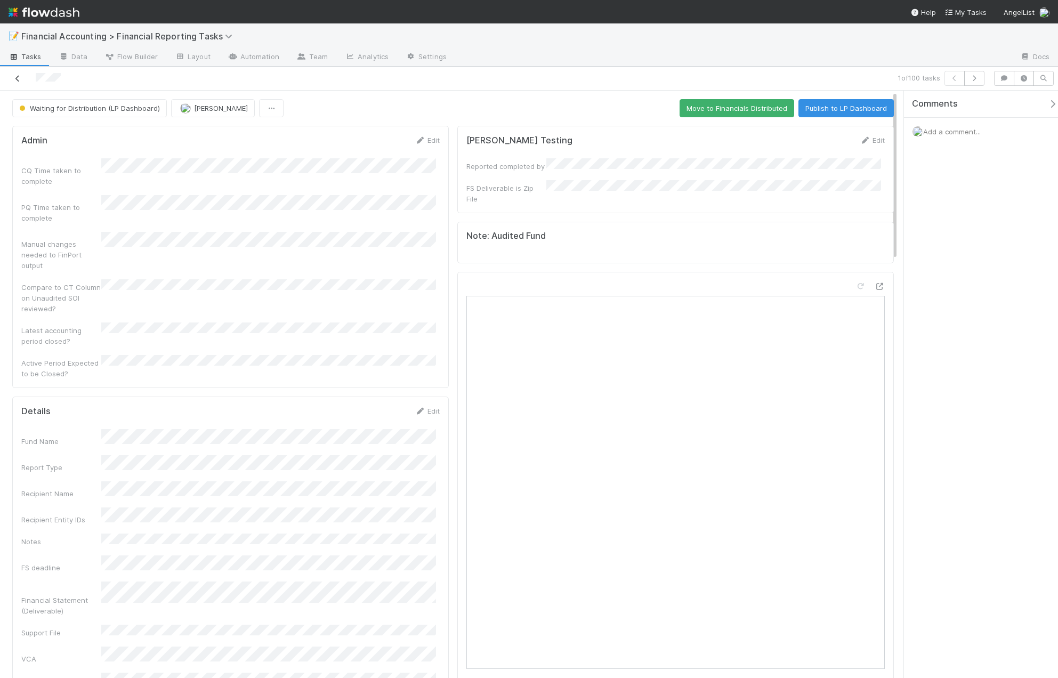
click at [19, 81] on icon at bounding box center [17, 78] width 11 height 7
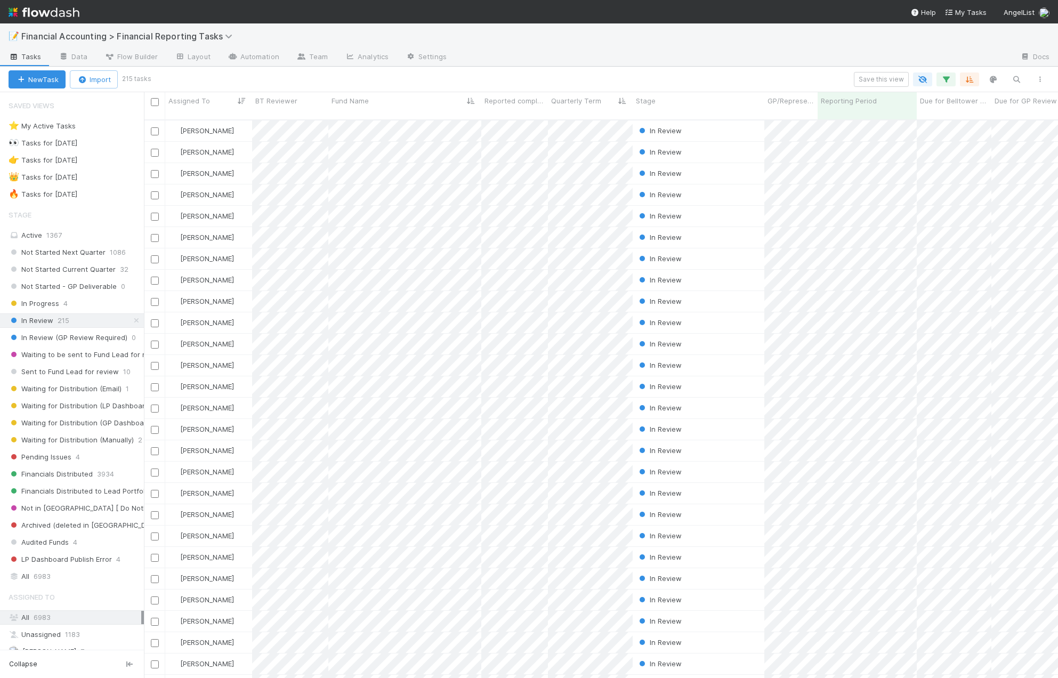
scroll to position [559, 906]
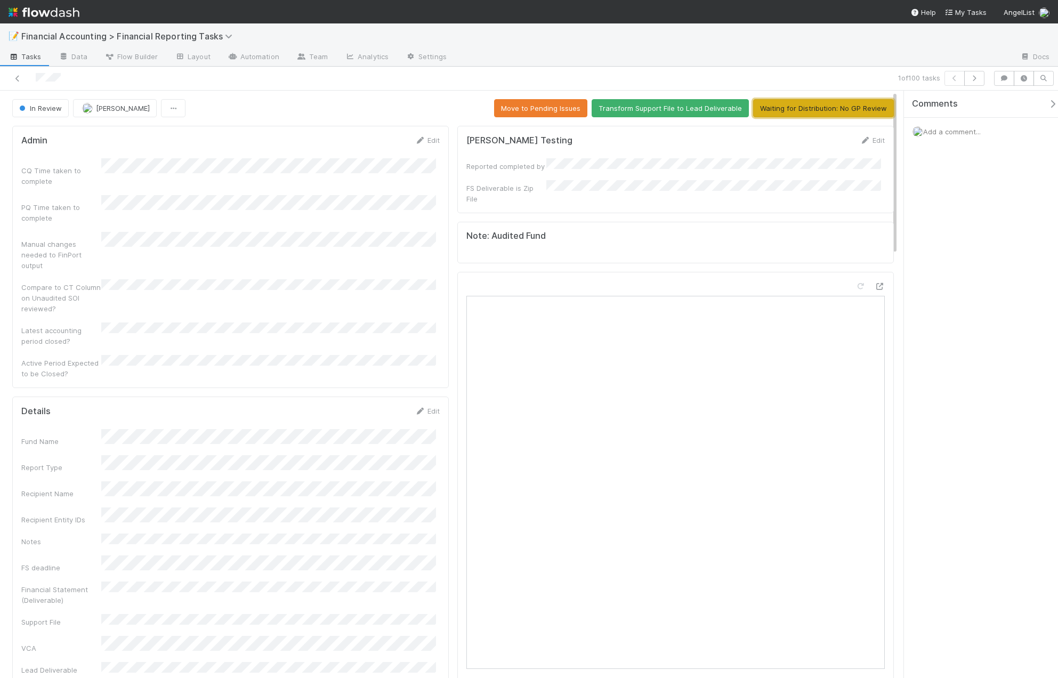
click at [825, 104] on button "Waiting for Distribution: No GP Review" at bounding box center [823, 108] width 141 height 18
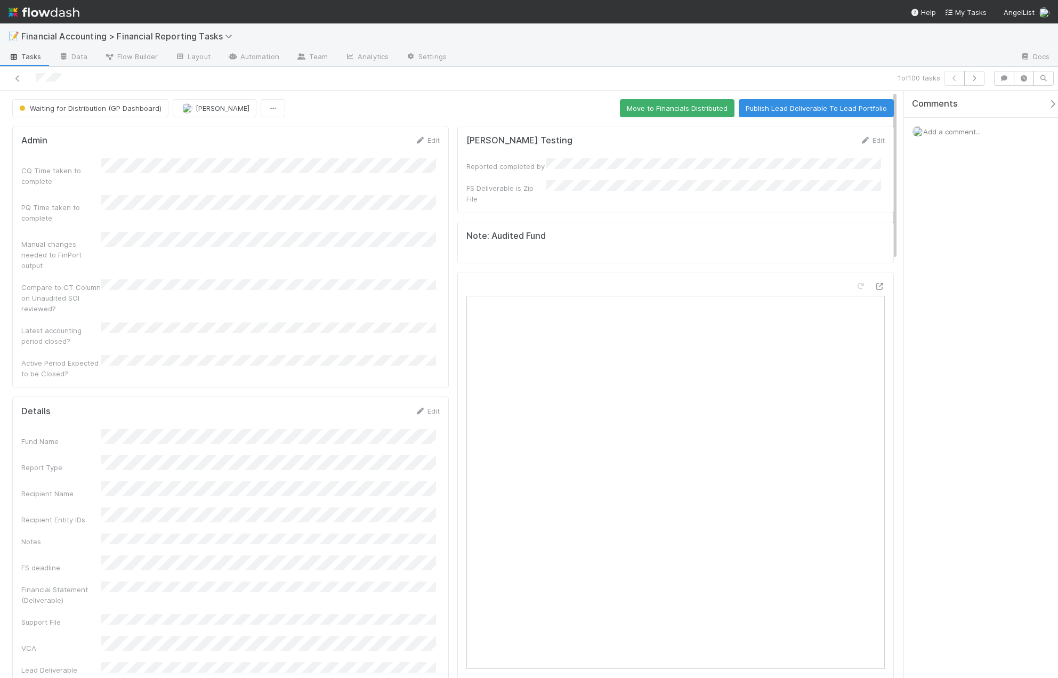
click at [10, 78] on div at bounding box center [251, 78] width 494 height 15
click at [13, 76] on icon at bounding box center [17, 78] width 11 height 7
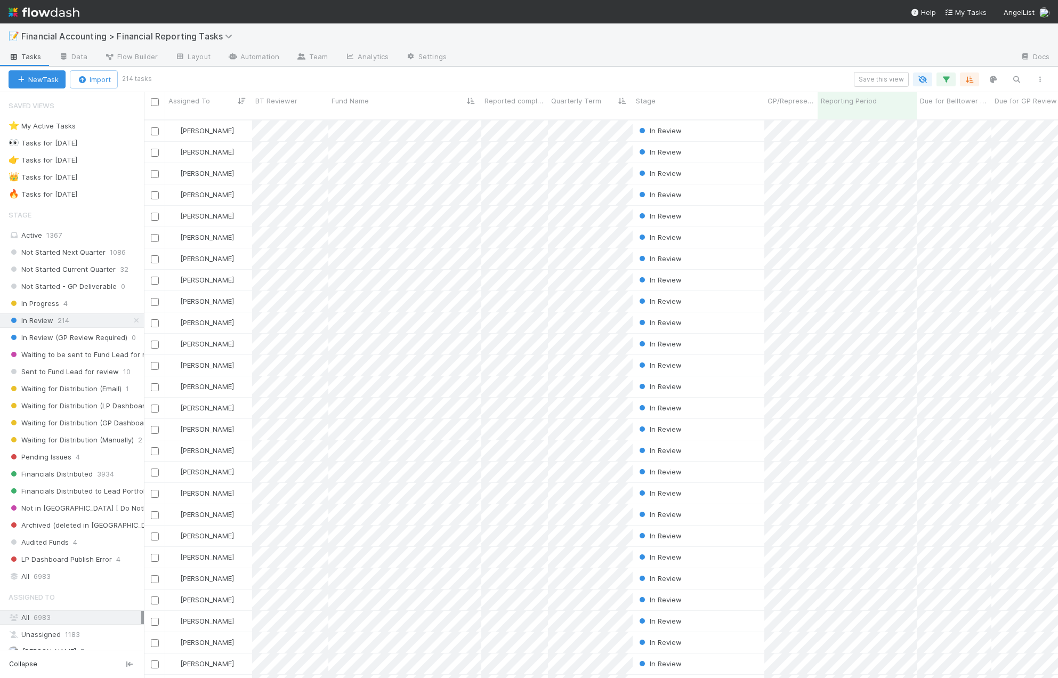
scroll to position [559, 906]
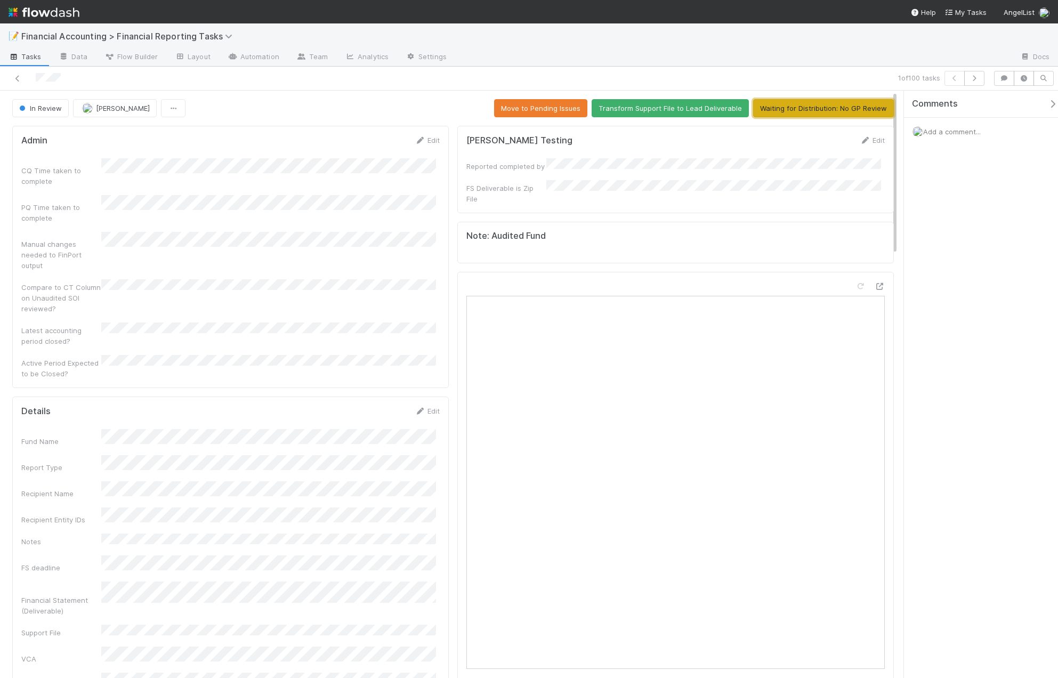
click at [850, 108] on button "Waiting for Distribution: No GP Review" at bounding box center [823, 108] width 141 height 18
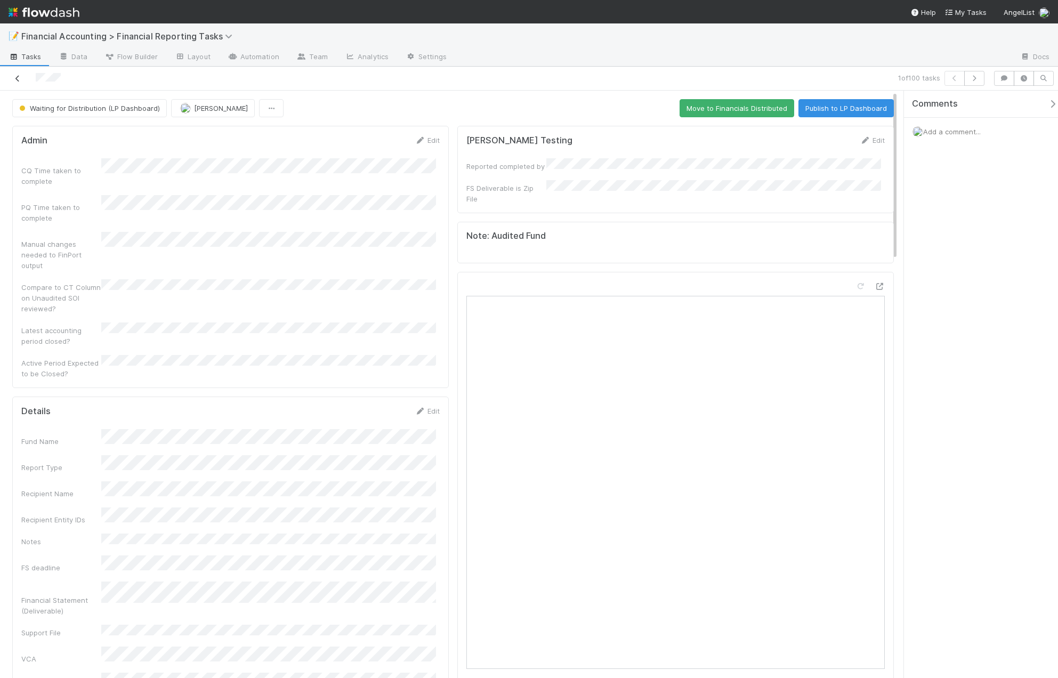
click at [19, 78] on icon at bounding box center [17, 78] width 11 height 7
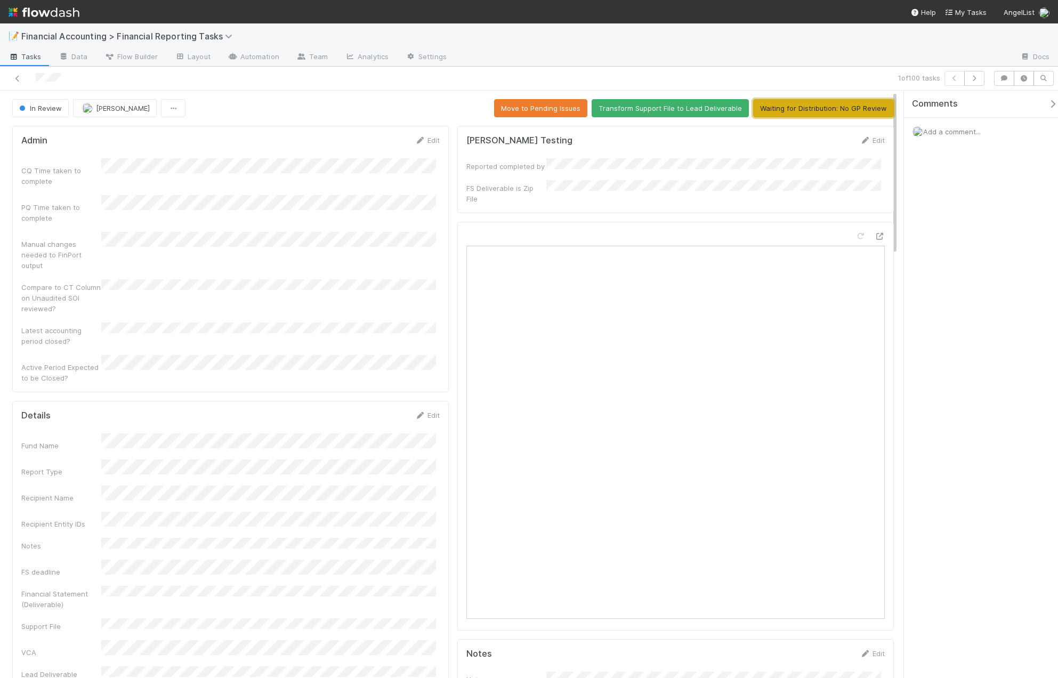
click at [816, 108] on button "Waiting for Distribution: No GP Review" at bounding box center [823, 108] width 141 height 18
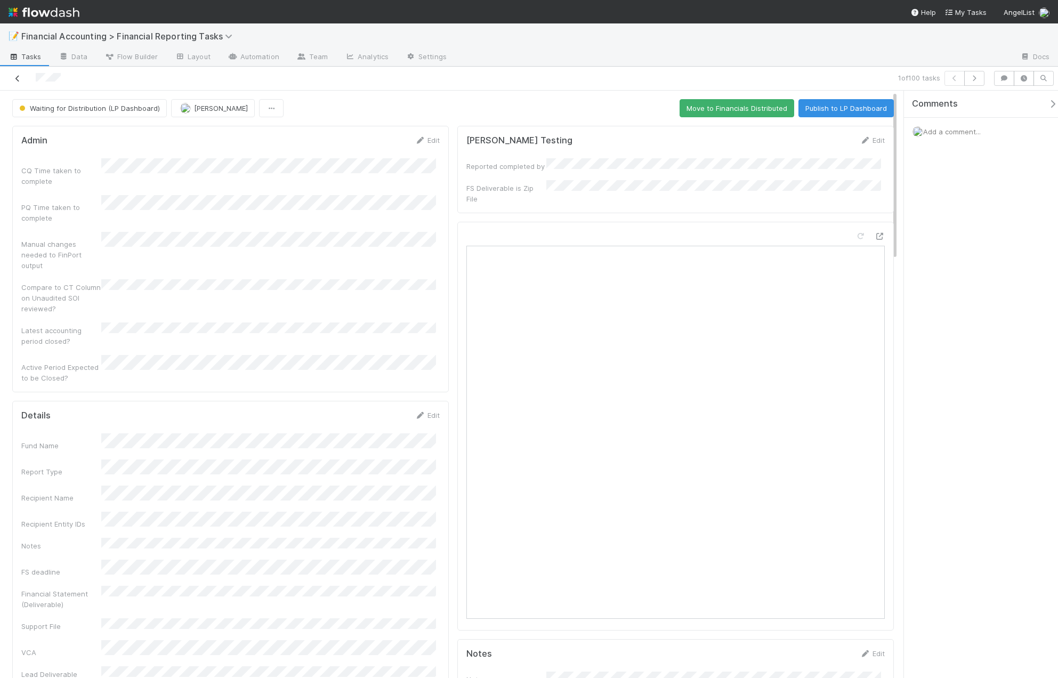
click at [18, 77] on icon at bounding box center [17, 78] width 11 height 7
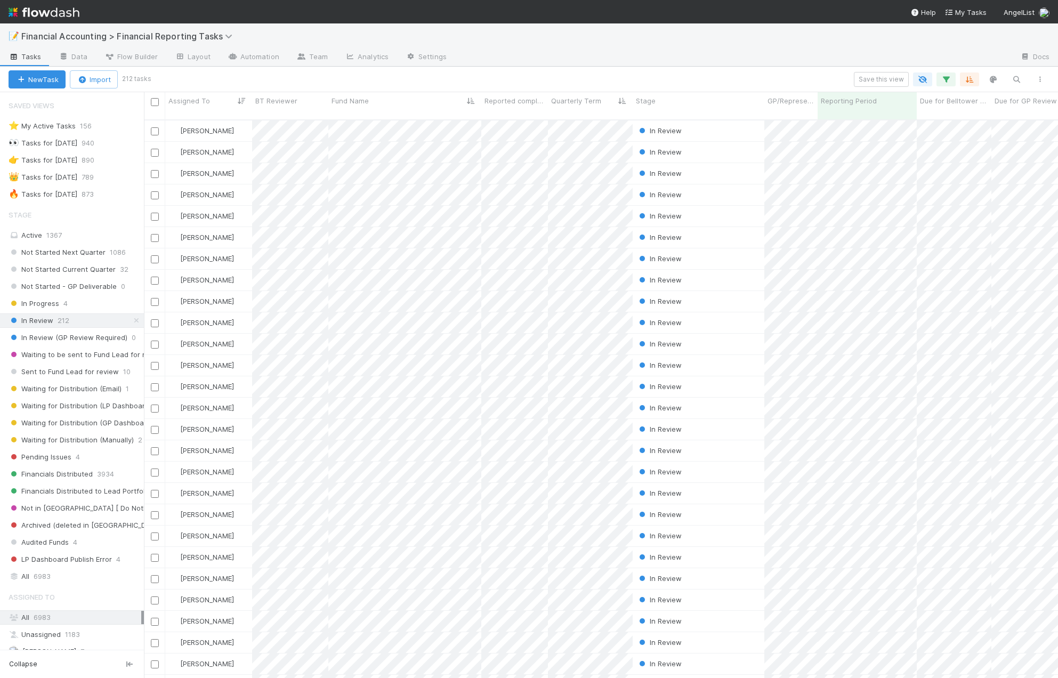
scroll to position [559, 906]
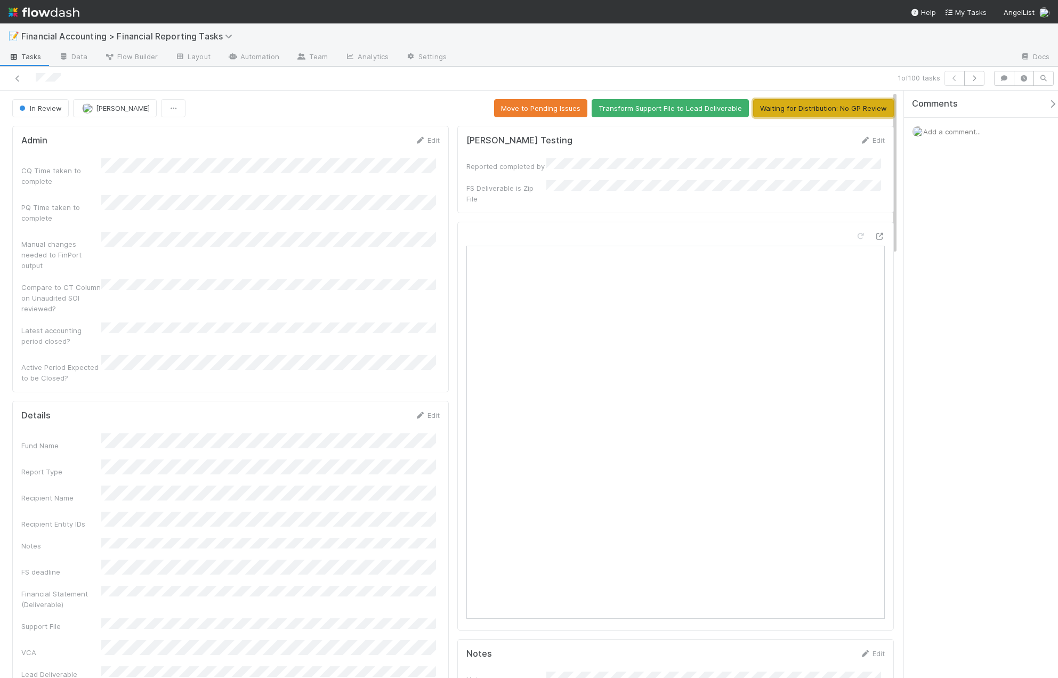
click at [806, 107] on button "Waiting for Distribution: No GP Review" at bounding box center [823, 108] width 141 height 18
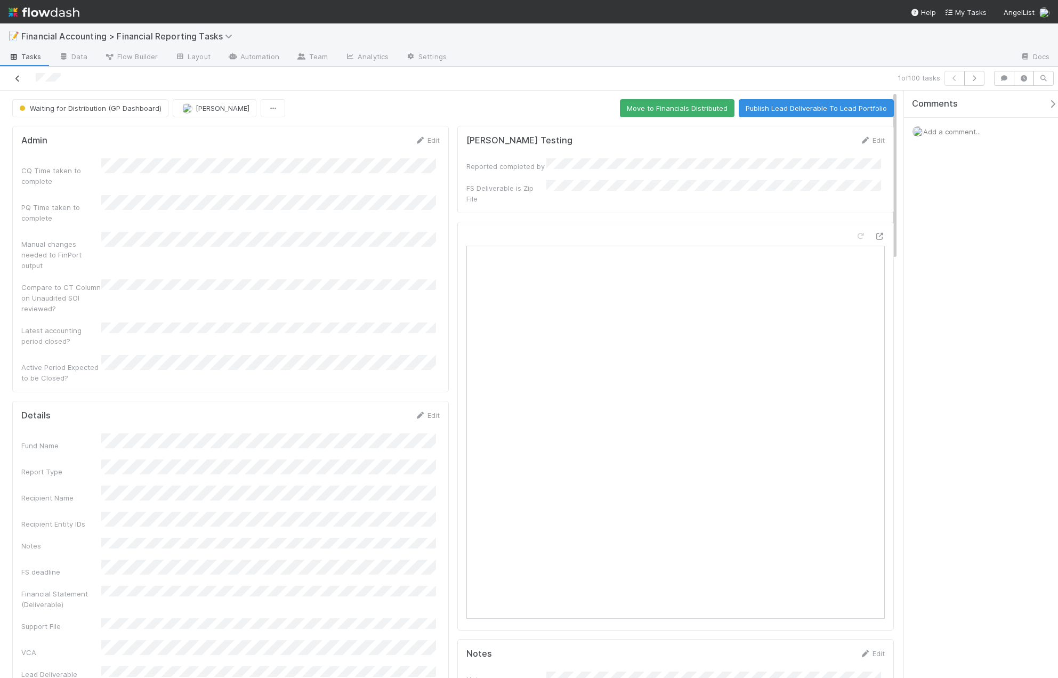
click at [13, 78] on icon at bounding box center [17, 78] width 11 height 7
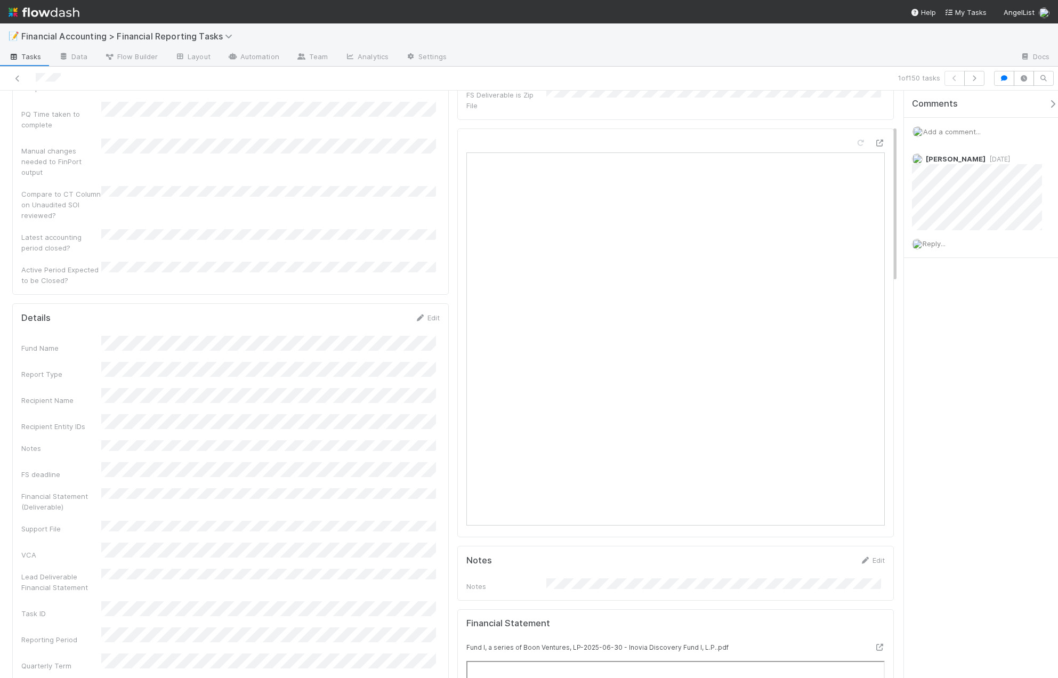
scroll to position [266, 0]
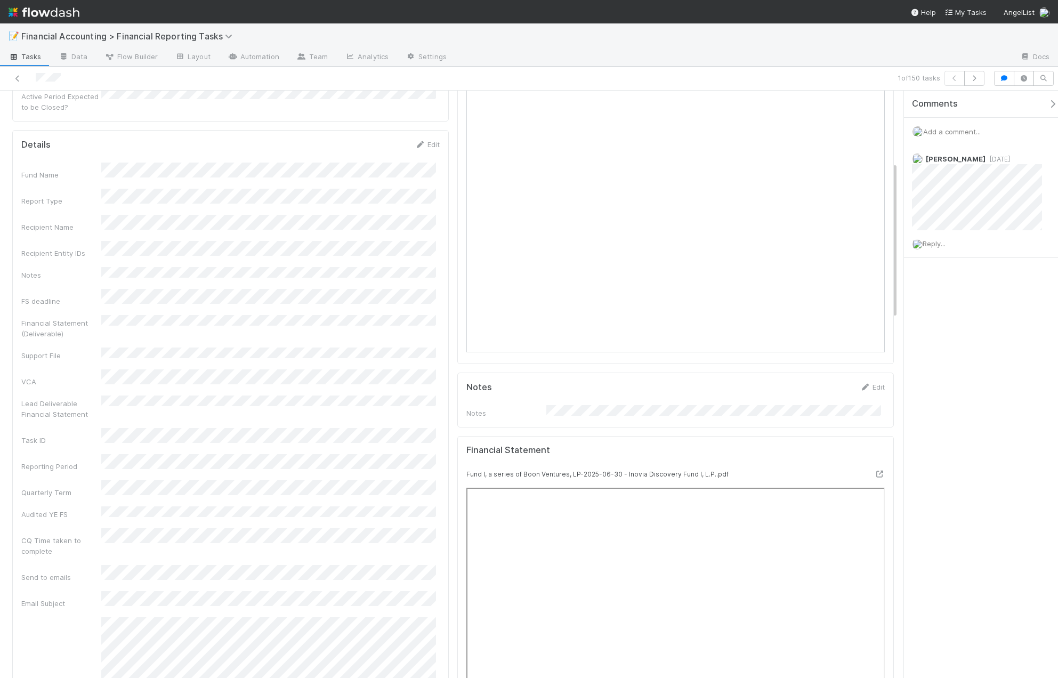
click at [262, 317] on div "Fund Name Report Type Recipient Name Recipient Entity IDs Notes FS deadline Fin…" at bounding box center [230, 657] width 418 height 988
click at [876, 471] on icon at bounding box center [879, 474] width 11 height 7
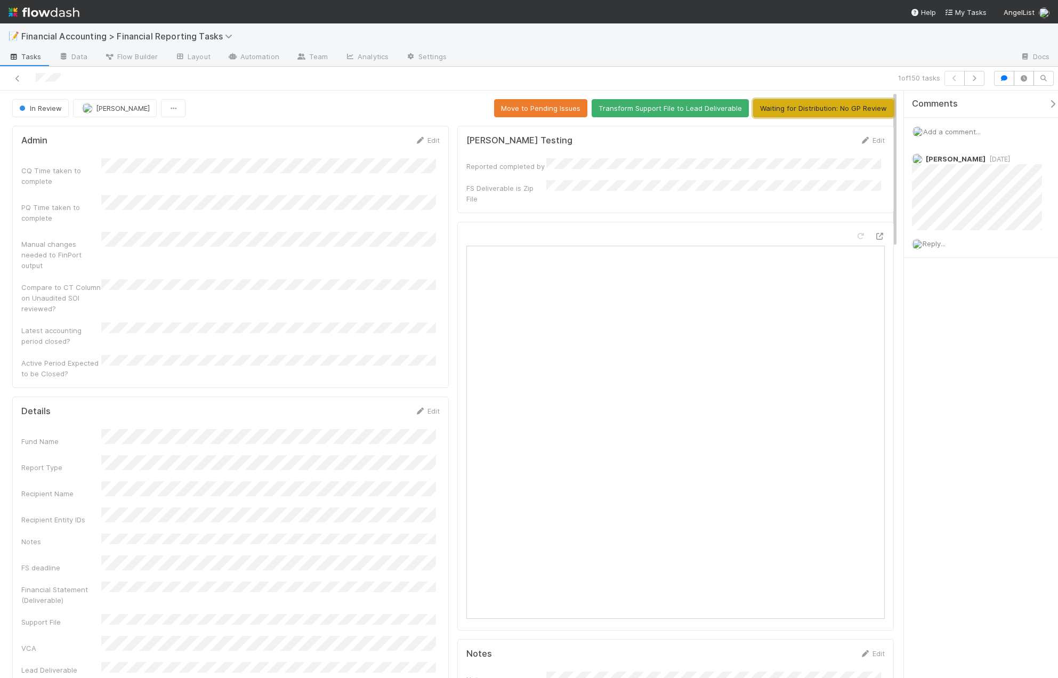
click at [830, 110] on button "Waiting for Distribution: No GP Review" at bounding box center [823, 108] width 141 height 18
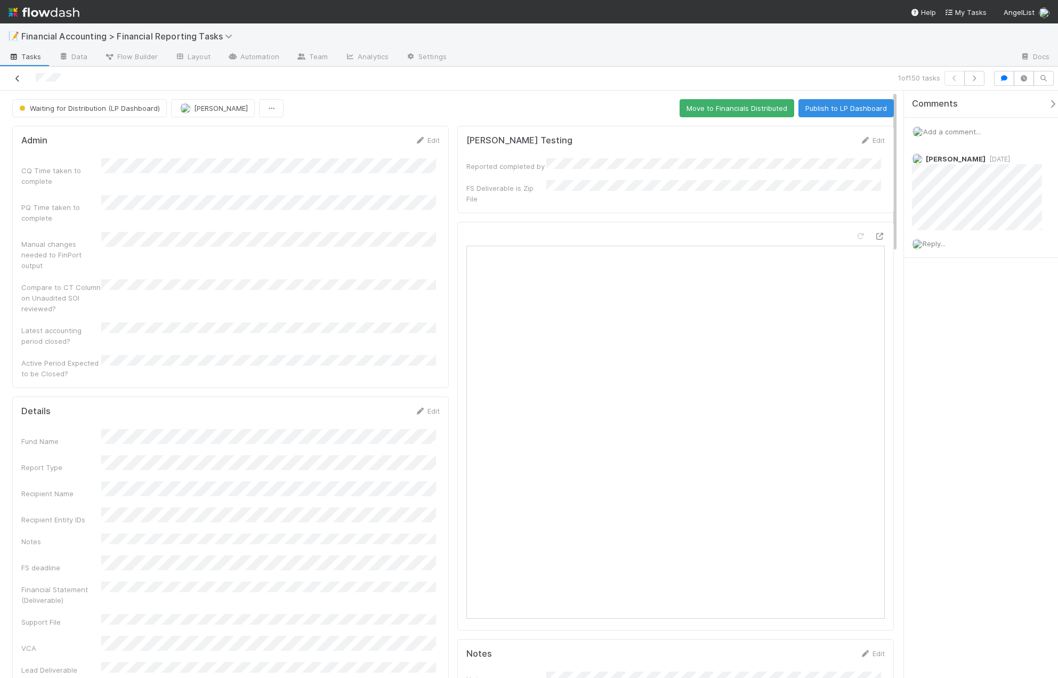
click at [13, 80] on icon at bounding box center [17, 78] width 11 height 7
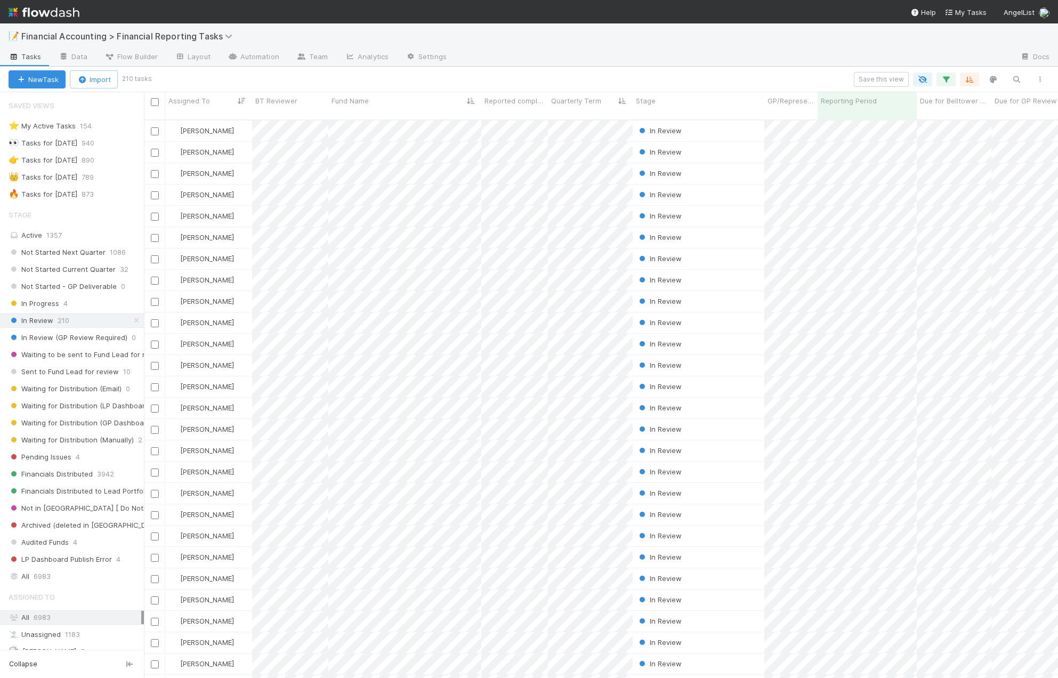
scroll to position [559, 906]
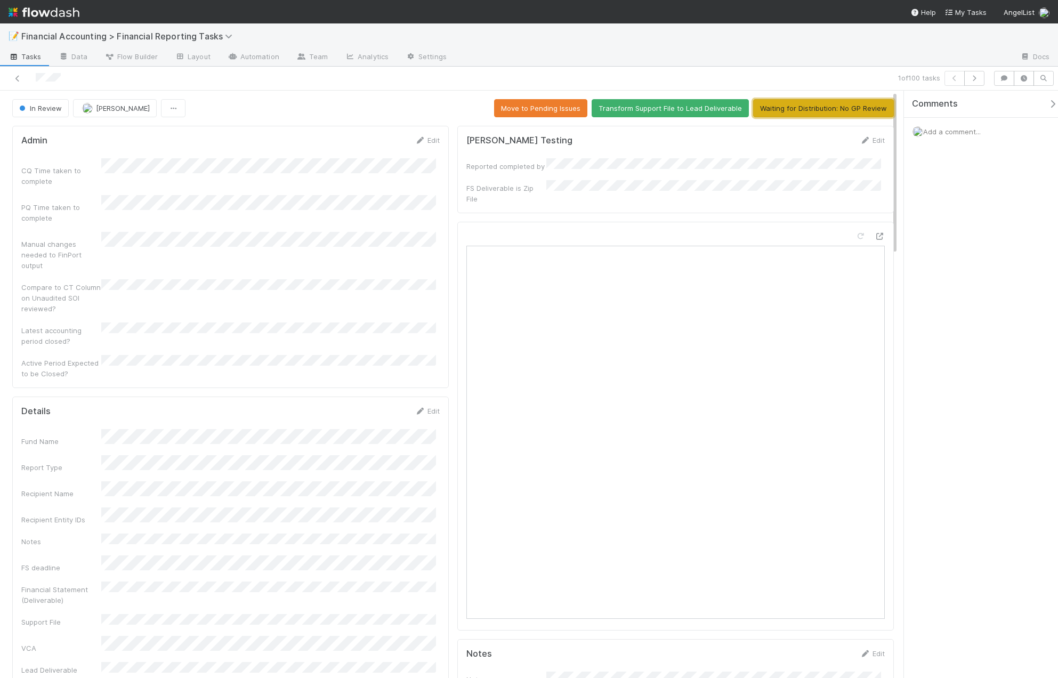
click at [854, 111] on button "Waiting for Distribution: No GP Review" at bounding box center [823, 108] width 141 height 18
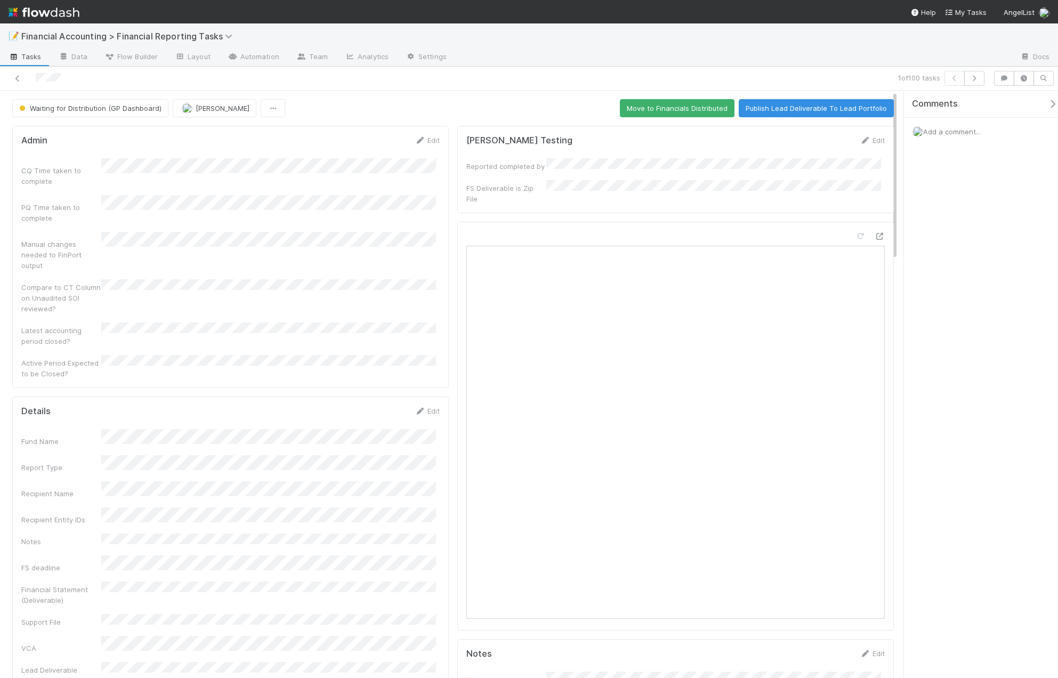
click at [17, 84] on div at bounding box center [251, 78] width 494 height 15
click at [14, 80] on icon at bounding box center [17, 78] width 11 height 7
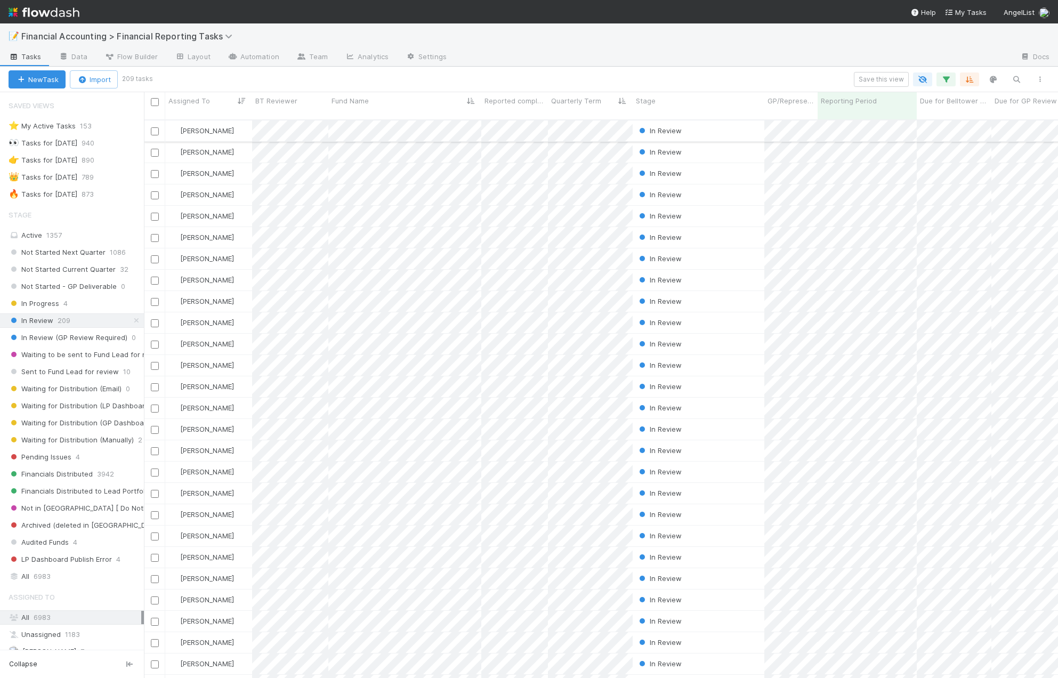
click at [240, 126] on div "[PERSON_NAME]" at bounding box center [208, 130] width 87 height 21
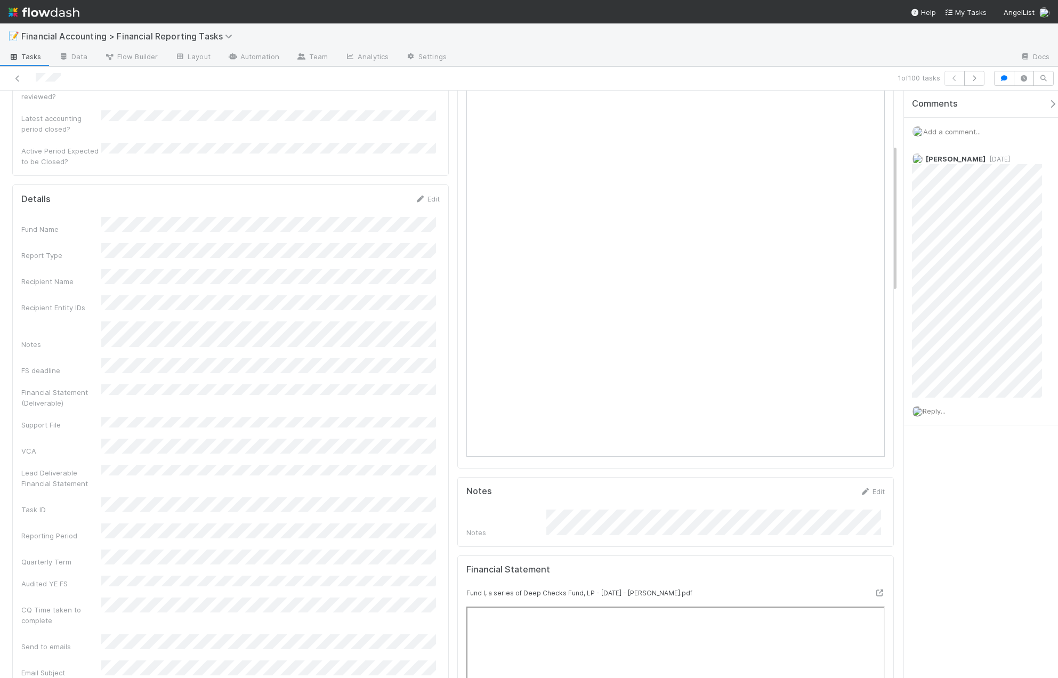
scroll to position [213, 0]
click at [939, 416] on div "Reply..." at bounding box center [981, 411] width 154 height 27
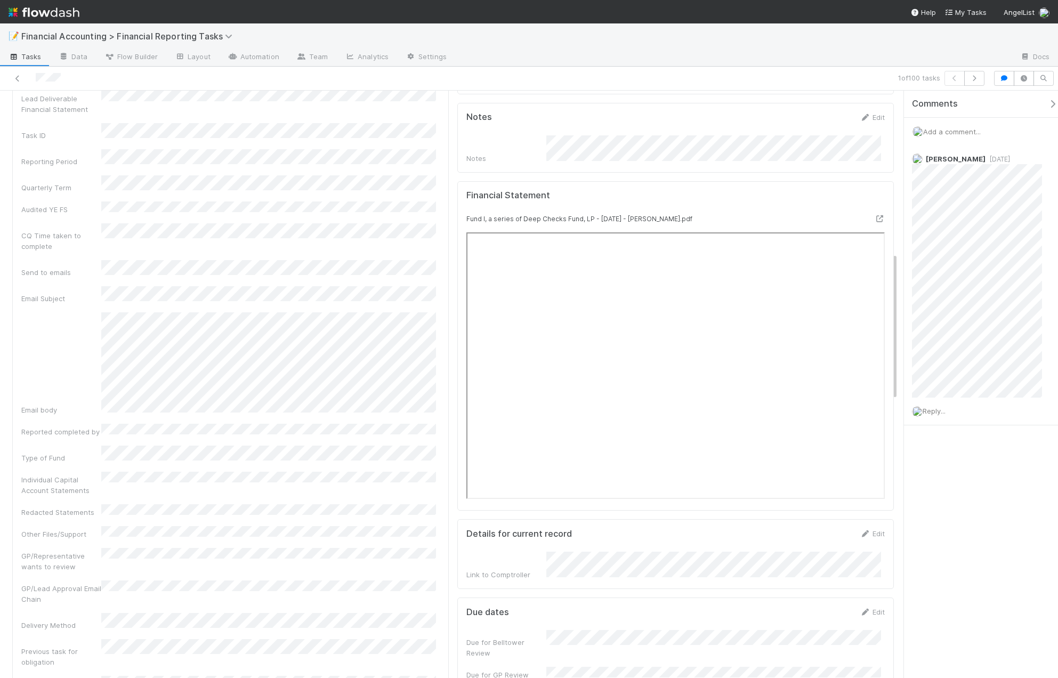
scroll to position [746, 0]
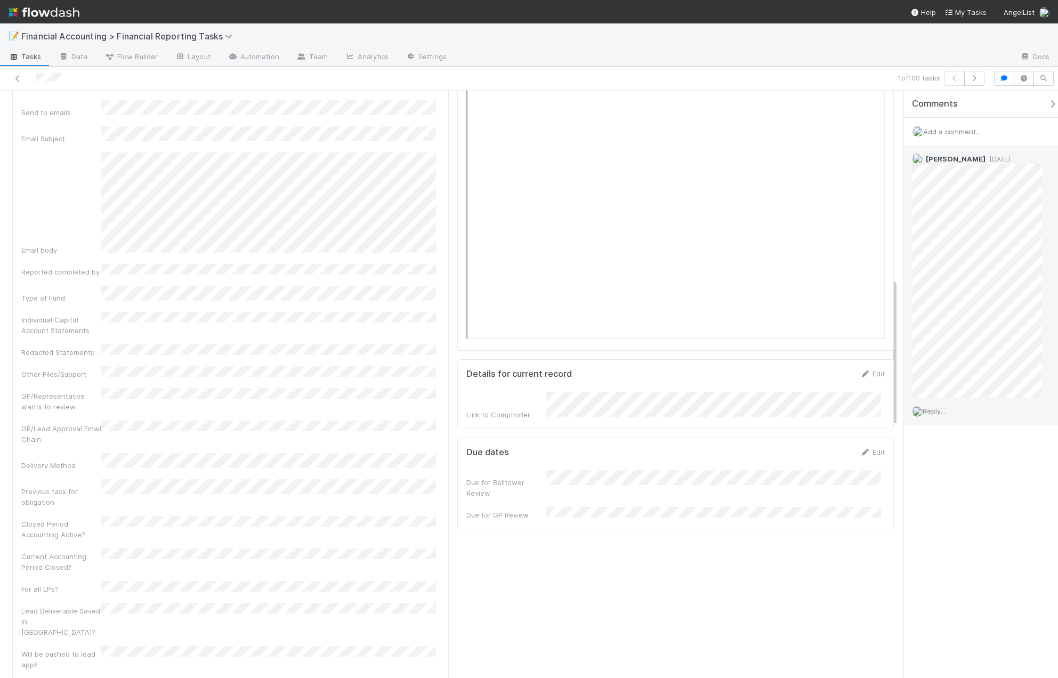
click at [966, 409] on div "Reply..." at bounding box center [981, 411] width 154 height 27
click at [952, 416] on div "Reply..." at bounding box center [981, 411] width 154 height 27
click at [939, 411] on span "Reply..." at bounding box center [934, 411] width 23 height 9
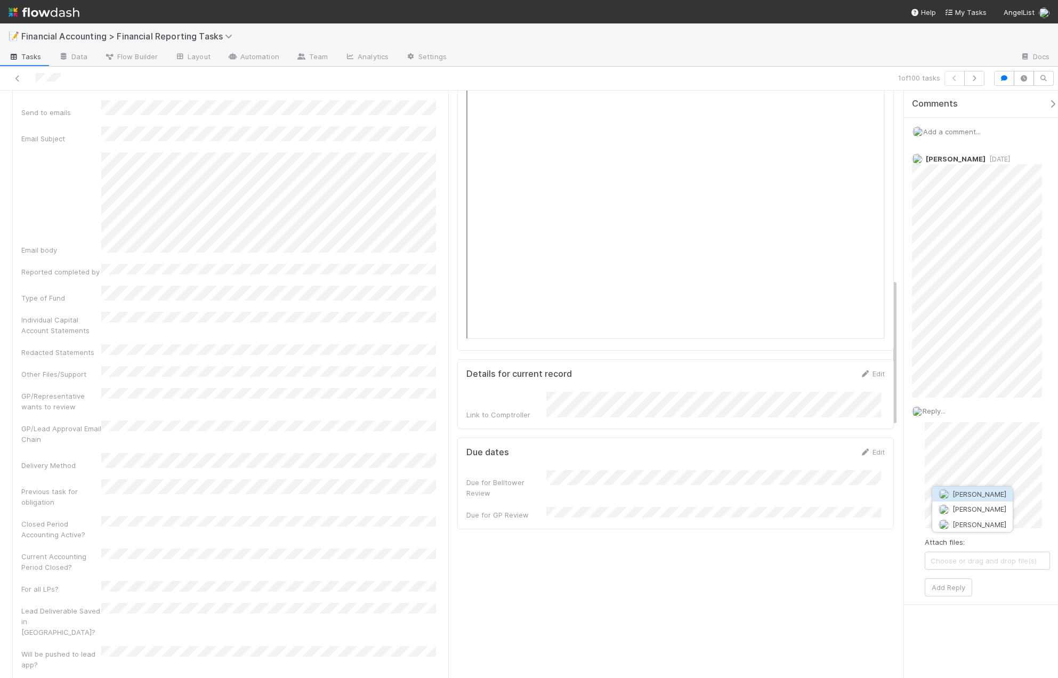
click at [976, 495] on span "[PERSON_NAME]" at bounding box center [979, 494] width 54 height 9
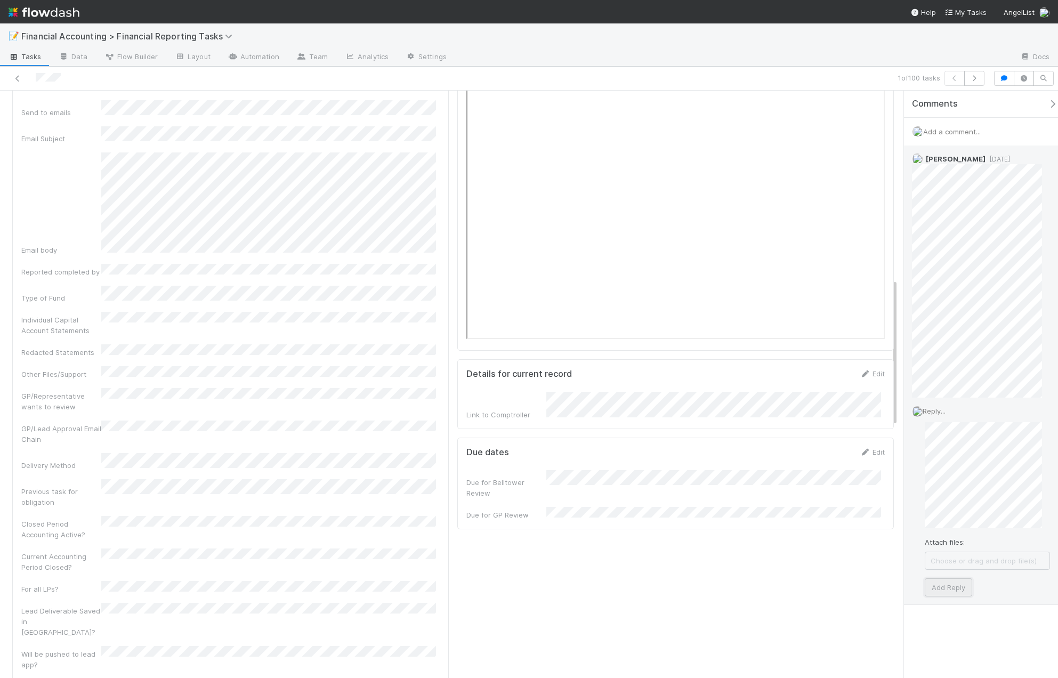
click at [951, 586] on button "Add Reply" at bounding box center [948, 587] width 47 height 18
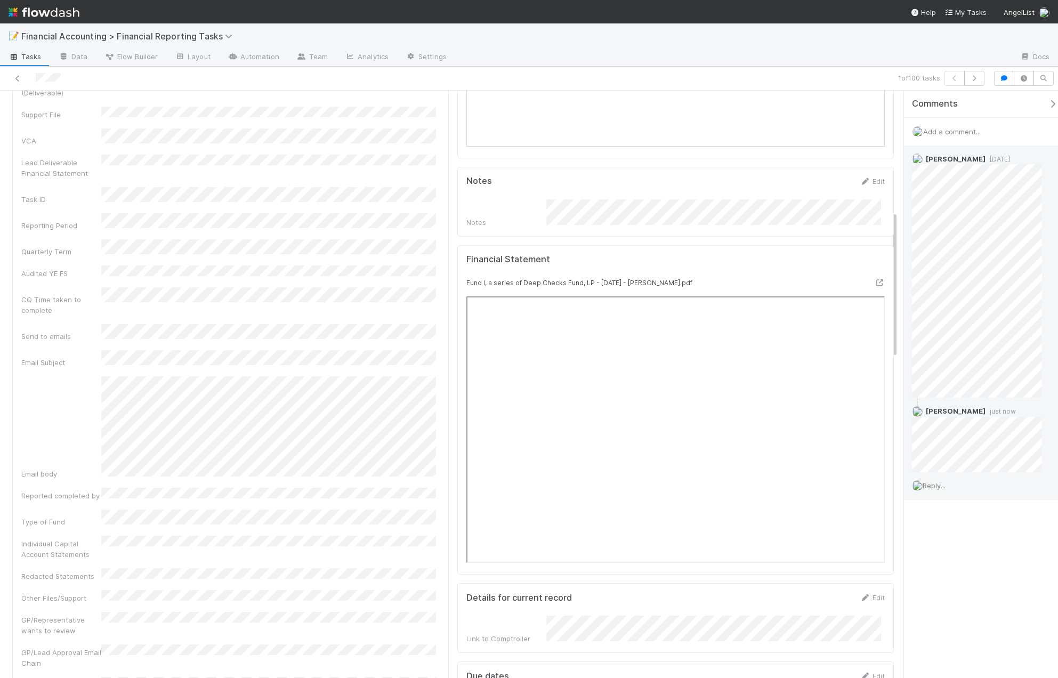
scroll to position [480, 0]
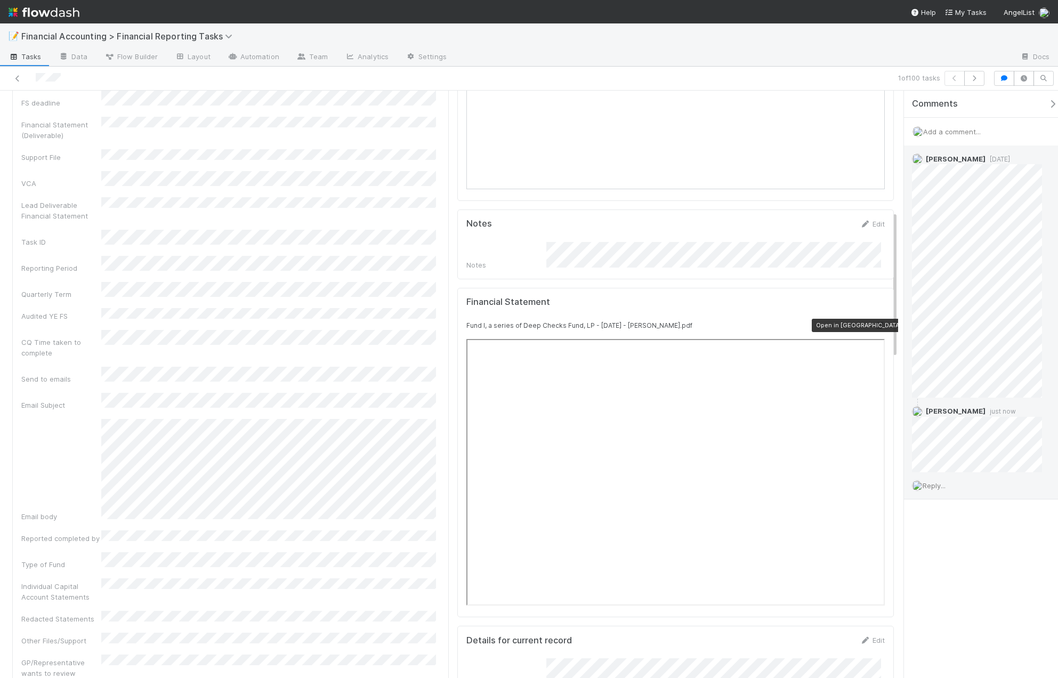
click at [874, 322] on icon at bounding box center [879, 325] width 11 height 7
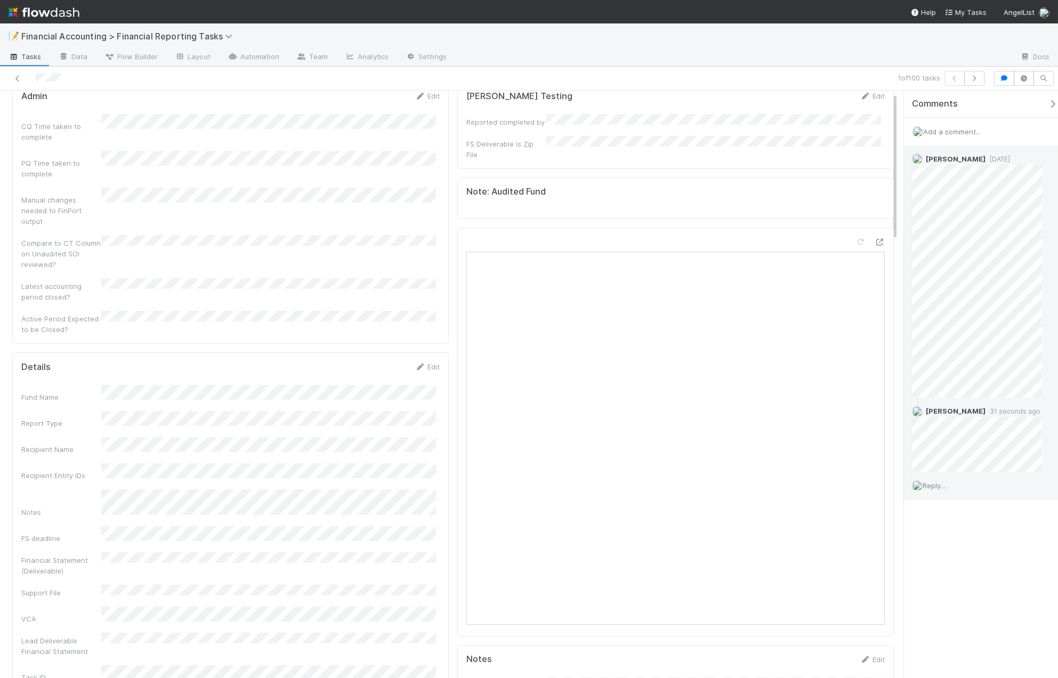
scroll to position [0, 0]
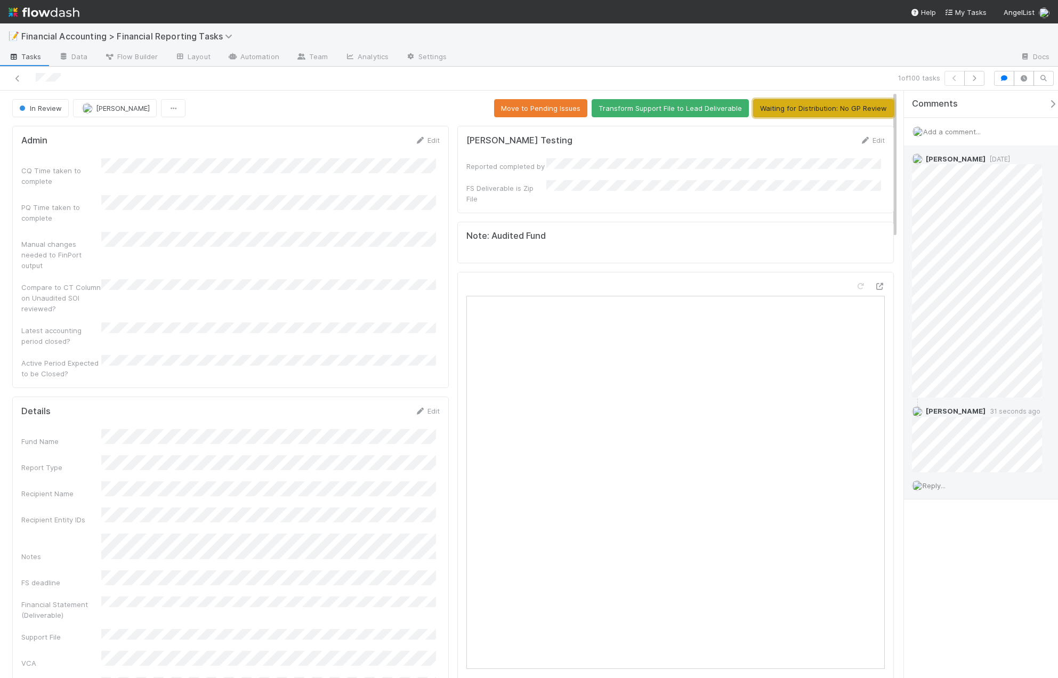
click at [839, 114] on button "Waiting for Distribution: No GP Review" at bounding box center [823, 108] width 141 height 18
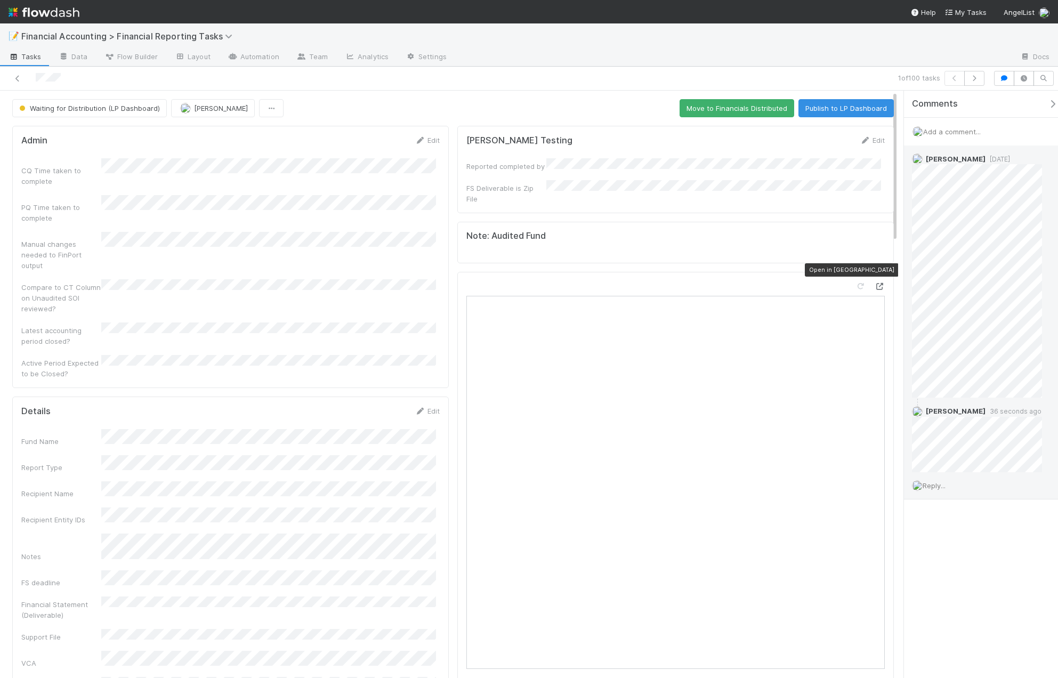
click at [874, 281] on div at bounding box center [879, 286] width 11 height 11
click at [1030, 414] on icon at bounding box center [1035, 411] width 11 height 7
click at [17, 79] on icon at bounding box center [17, 78] width 11 height 7
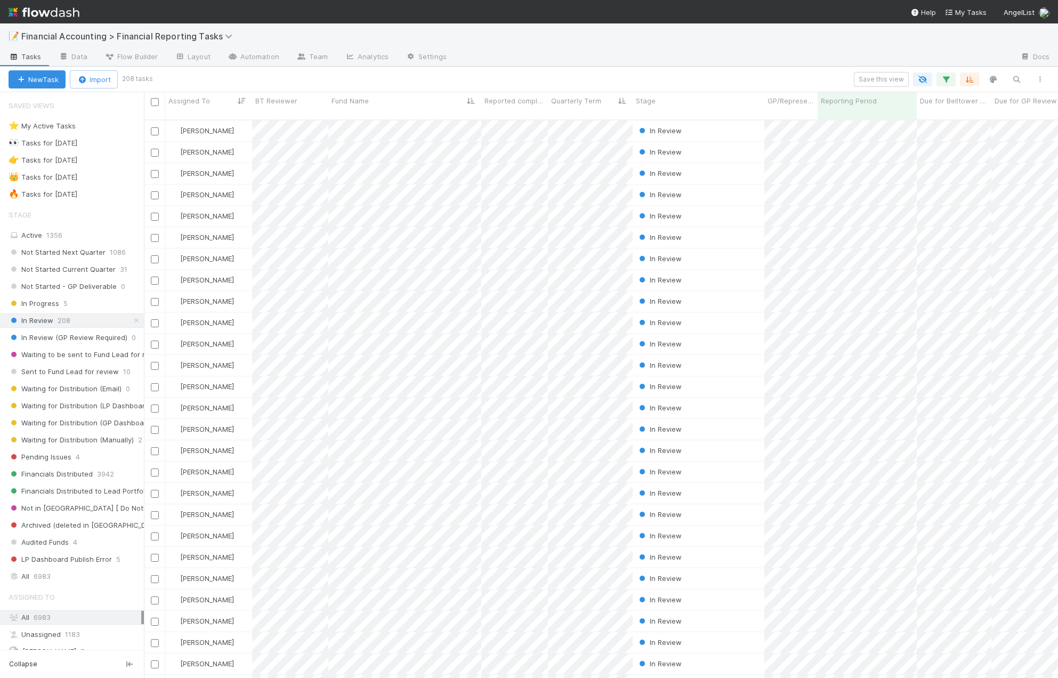
scroll to position [559, 906]
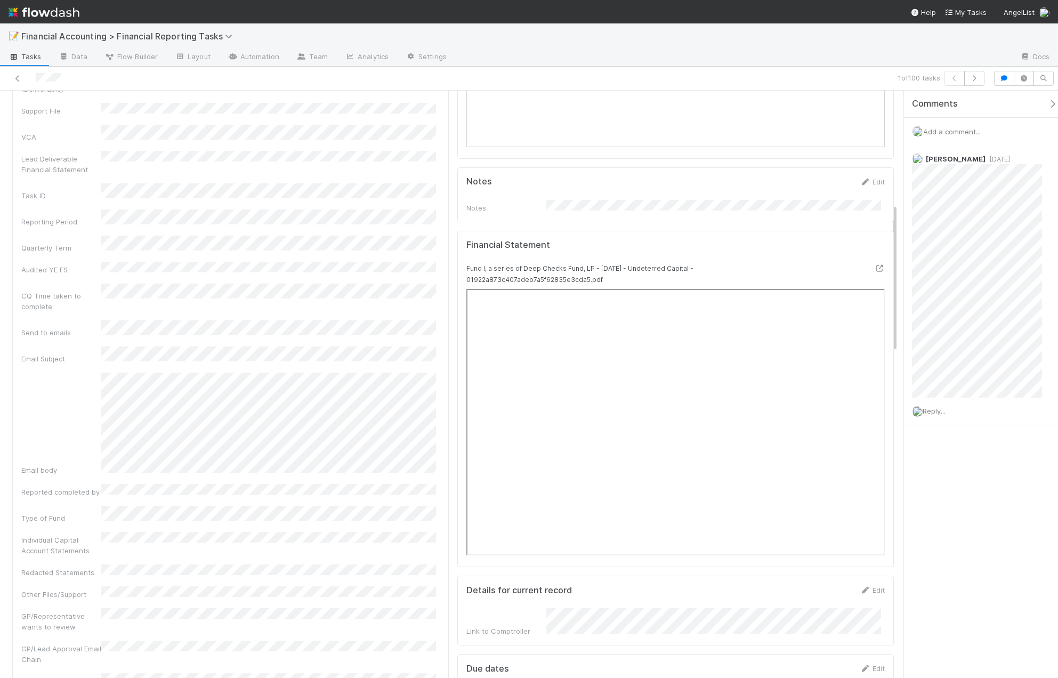
scroll to position [426, 0]
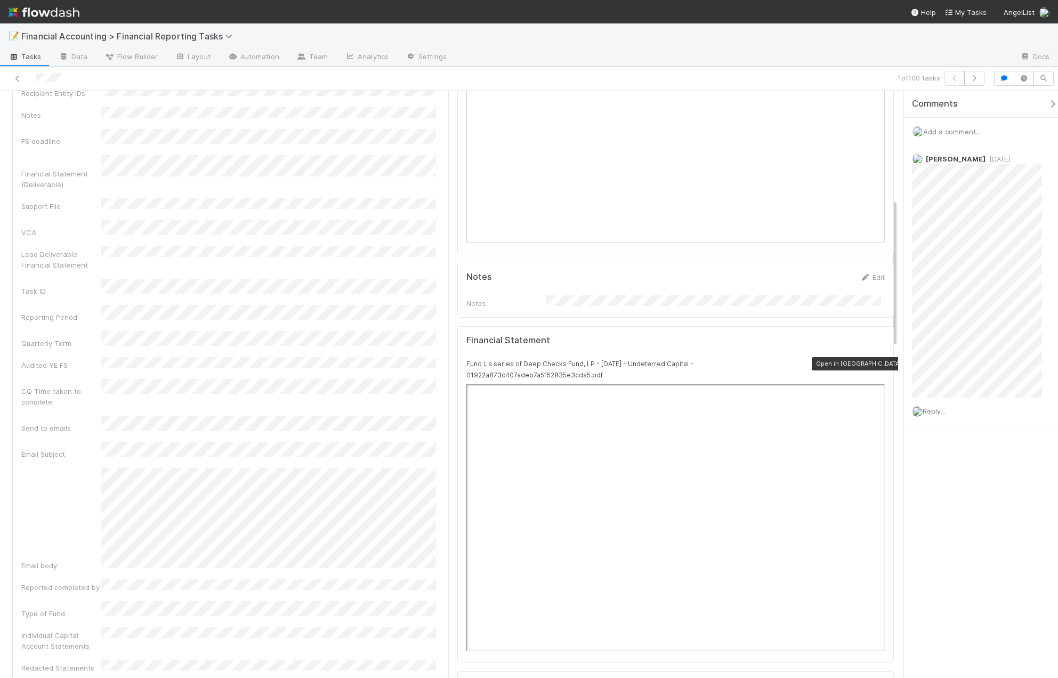
click at [874, 360] on icon at bounding box center [879, 363] width 11 height 7
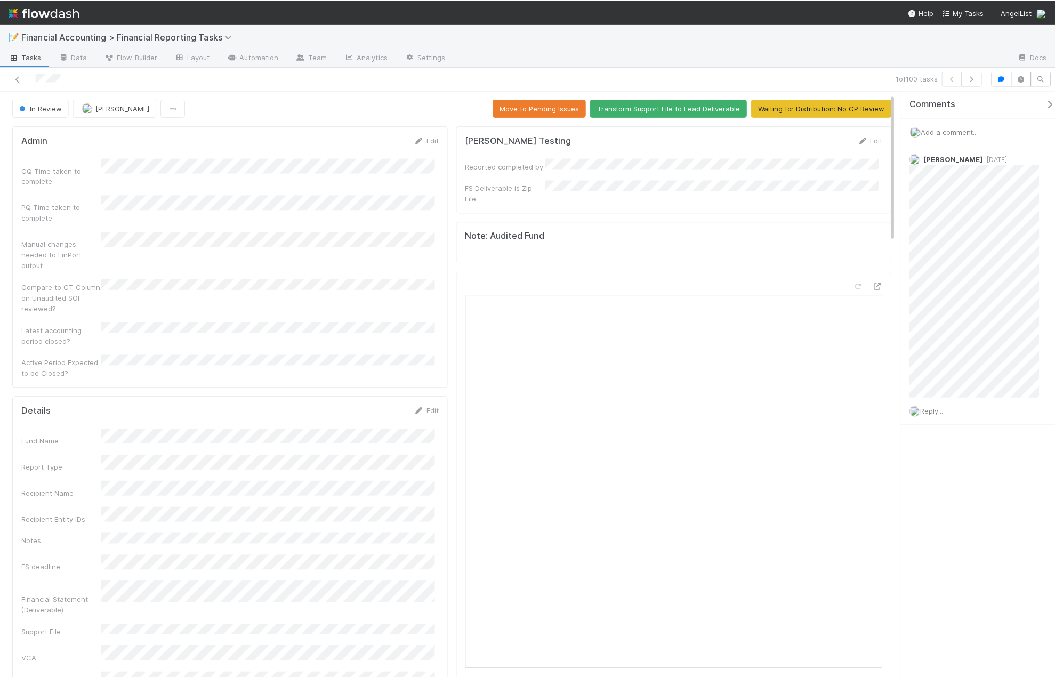
scroll to position [213, 0]
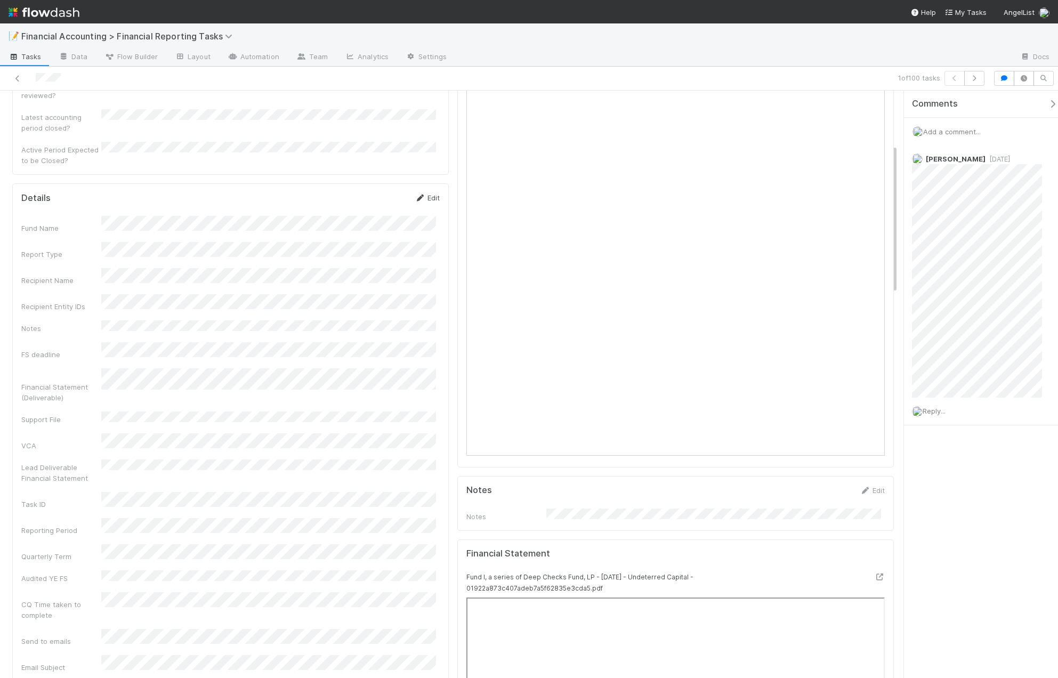
click at [425, 193] on link "Edit" at bounding box center [427, 197] width 25 height 9
click at [418, 192] on button "Cancel" at bounding box center [420, 201] width 37 height 18
drag, startPoint x: 613, startPoint y: 28, endPoint x: 575, endPoint y: 82, distance: 66.4
click at [613, 28] on div "📝 Financial Accounting > Financial Reporting Tasks" at bounding box center [529, 36] width 1058 height 26
click at [421, 193] on link "Edit" at bounding box center [427, 197] width 25 height 9
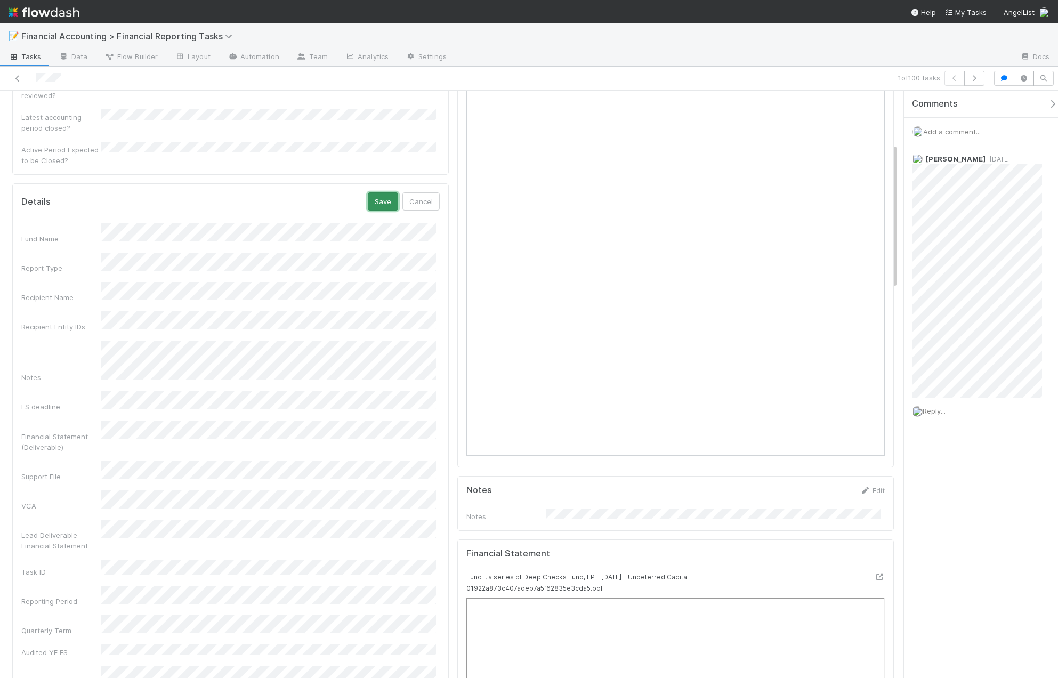
click at [379, 192] on button "Save" at bounding box center [383, 201] width 30 height 18
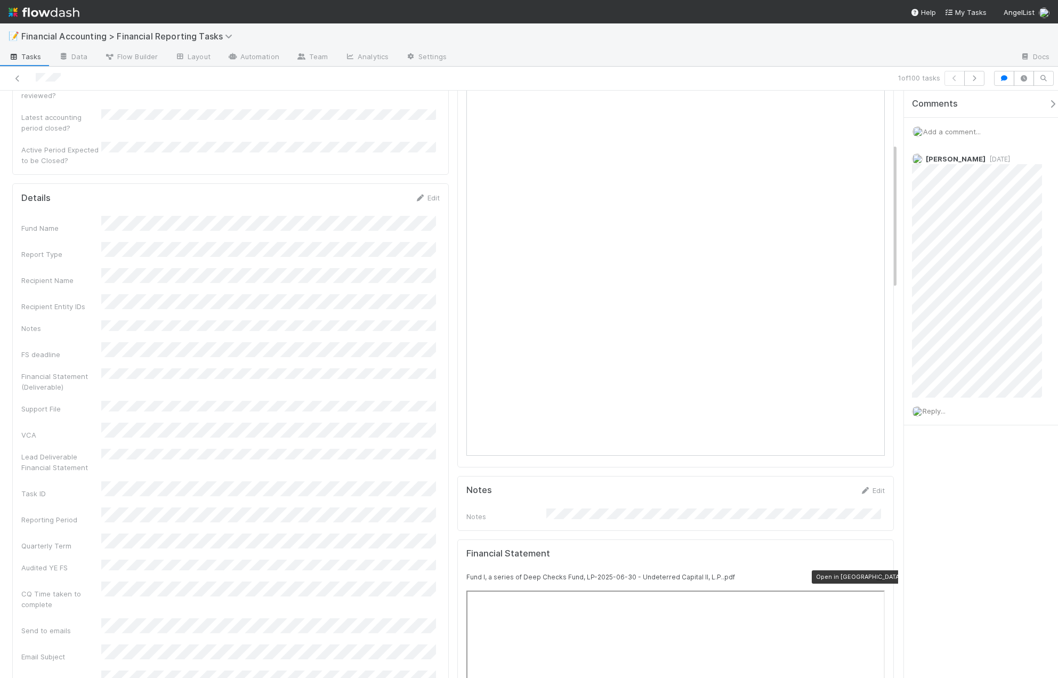
click at [874, 574] on icon at bounding box center [879, 577] width 11 height 7
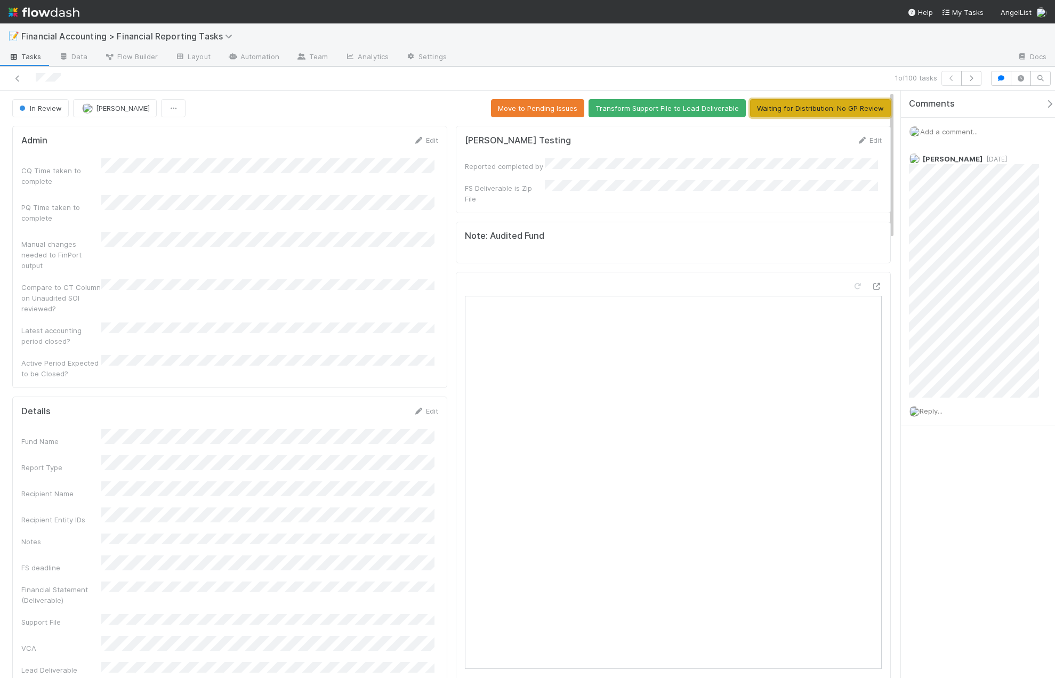
click at [837, 108] on button "Waiting for Distribution: No GP Review" at bounding box center [820, 108] width 141 height 18
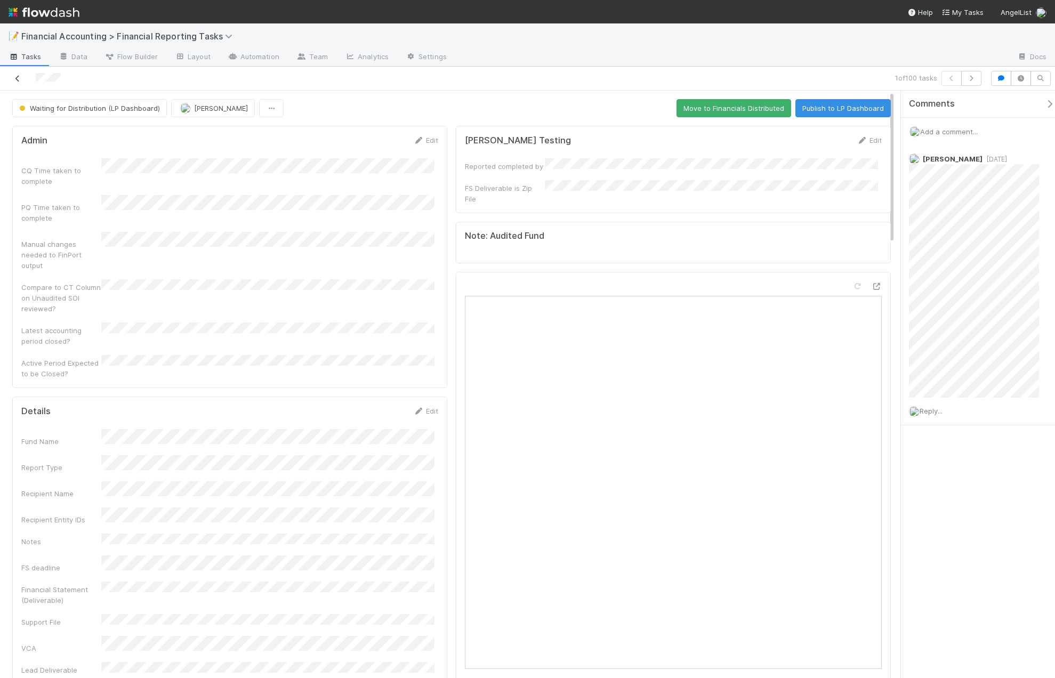
click at [16, 77] on icon at bounding box center [17, 78] width 11 height 7
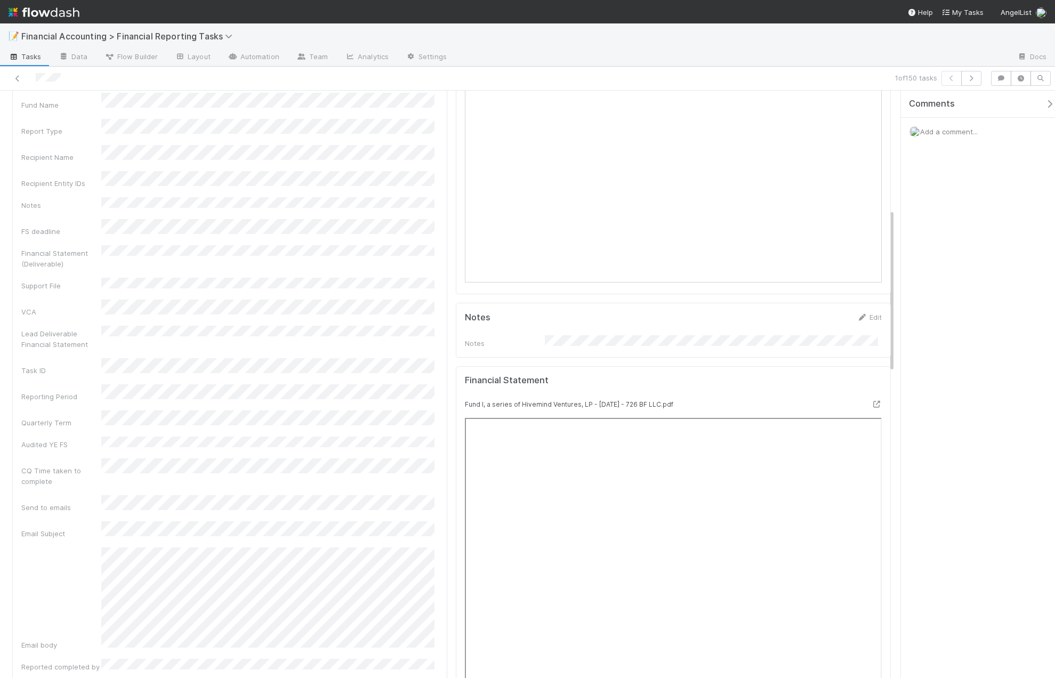
scroll to position [426, 0]
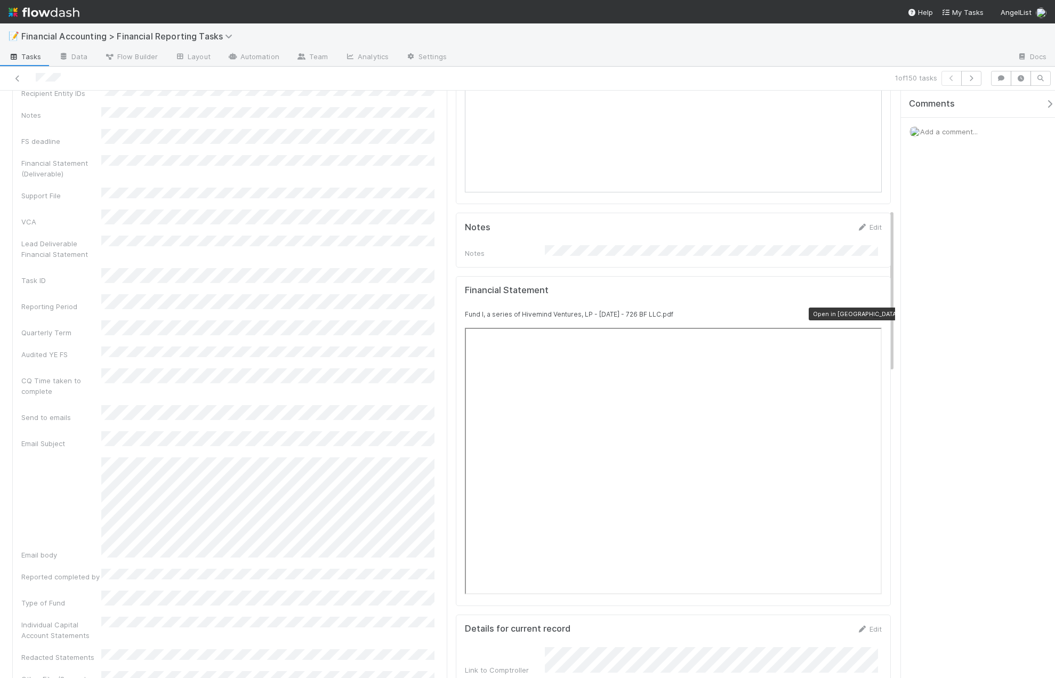
click at [871, 311] on icon at bounding box center [876, 314] width 11 height 7
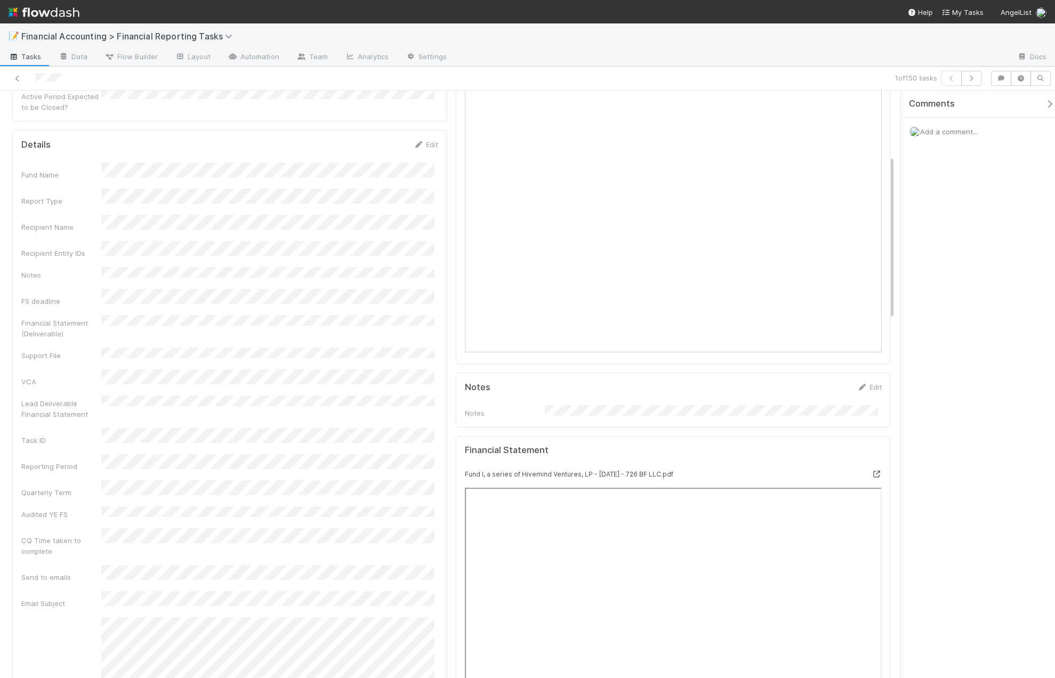
scroll to position [0, 0]
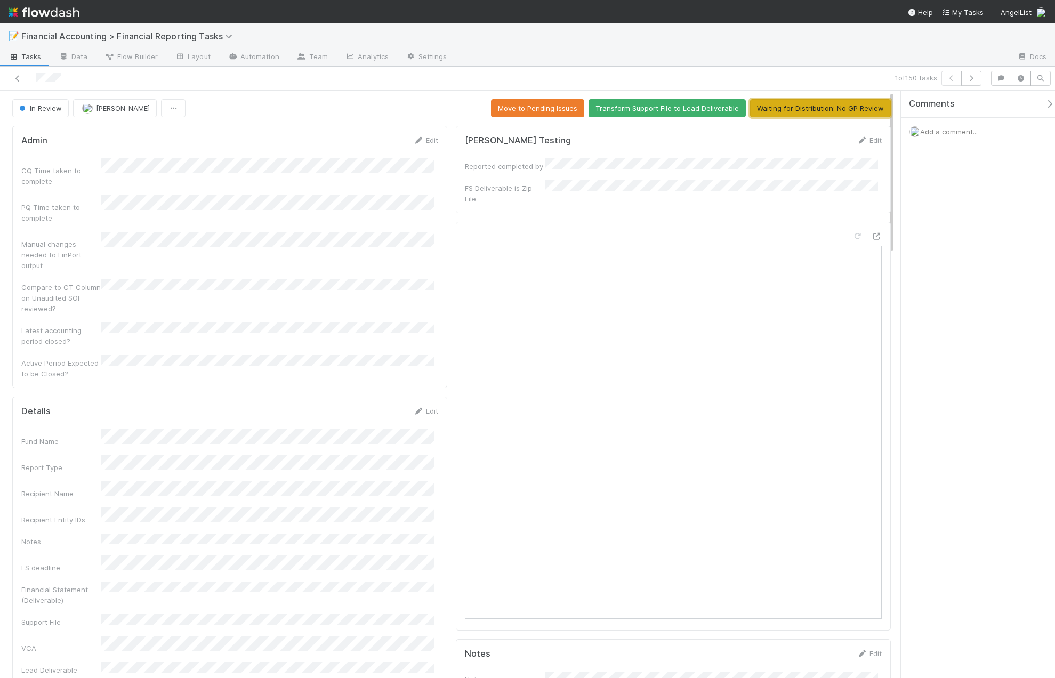
click at [817, 109] on button "Waiting for Distribution: No GP Review" at bounding box center [820, 108] width 141 height 18
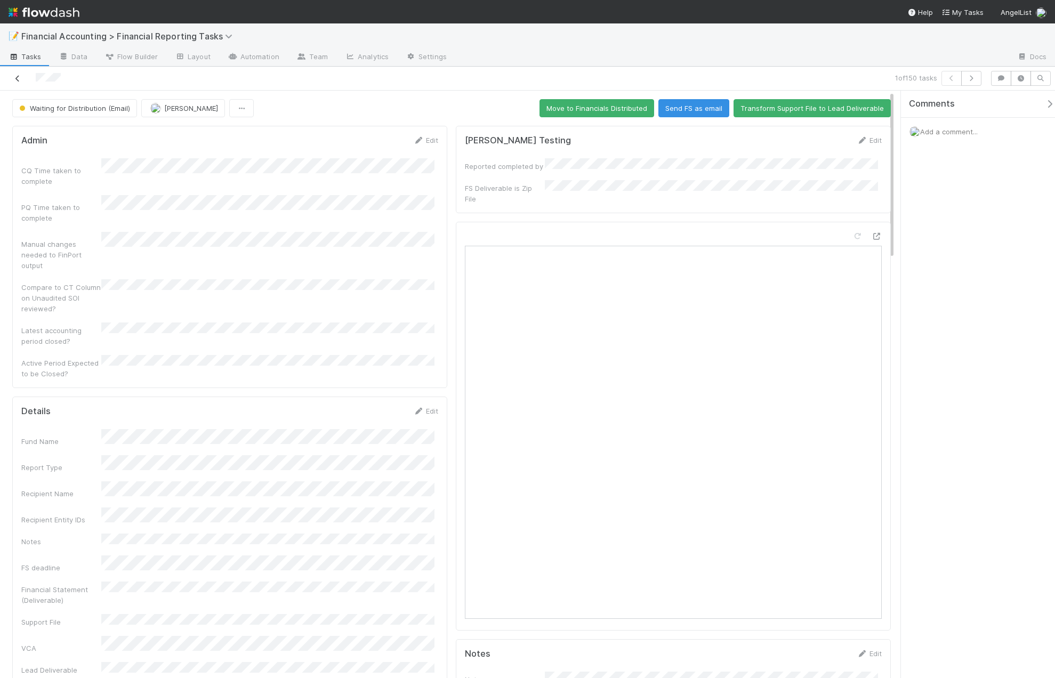
click at [18, 78] on icon at bounding box center [17, 78] width 11 height 7
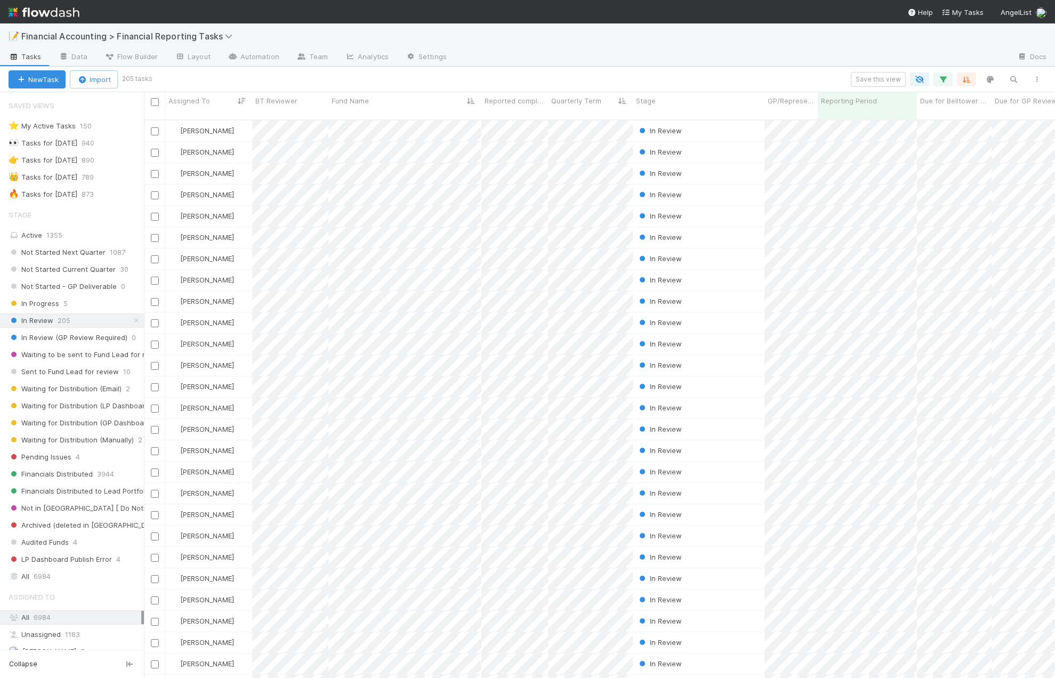
scroll to position [559, 903]
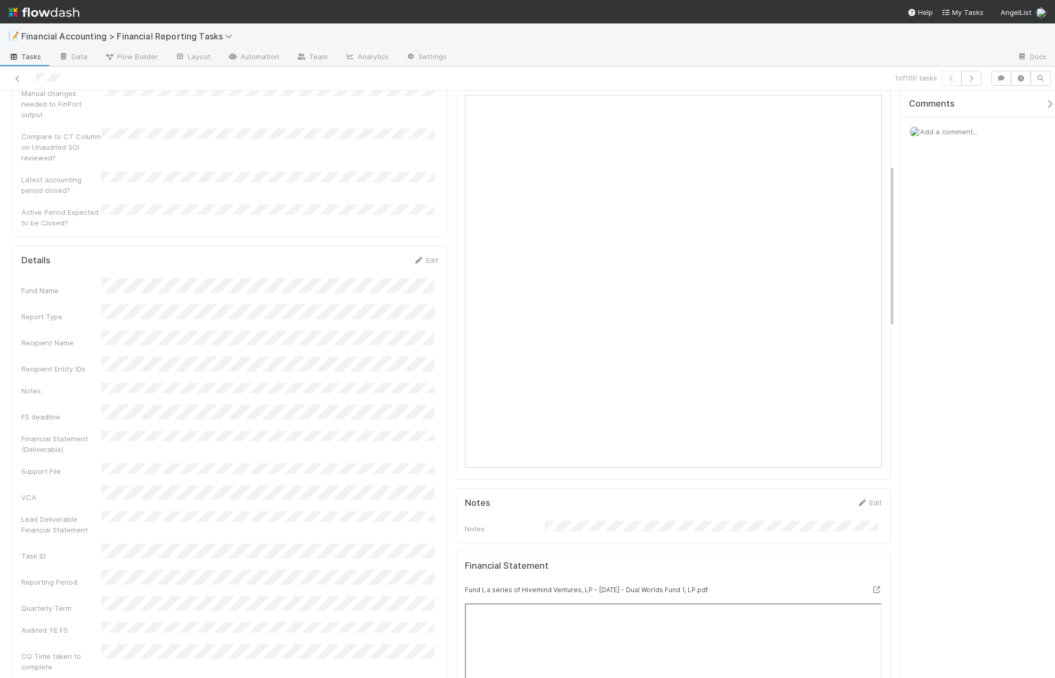
scroll to position [266, 0]
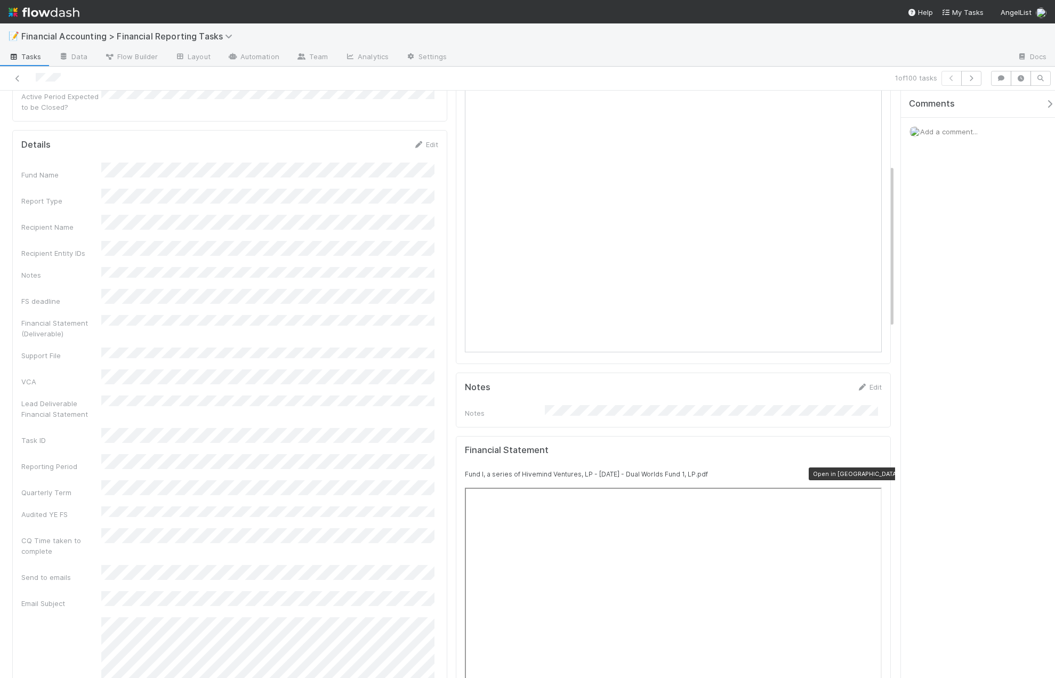
click at [871, 471] on icon at bounding box center [876, 474] width 11 height 7
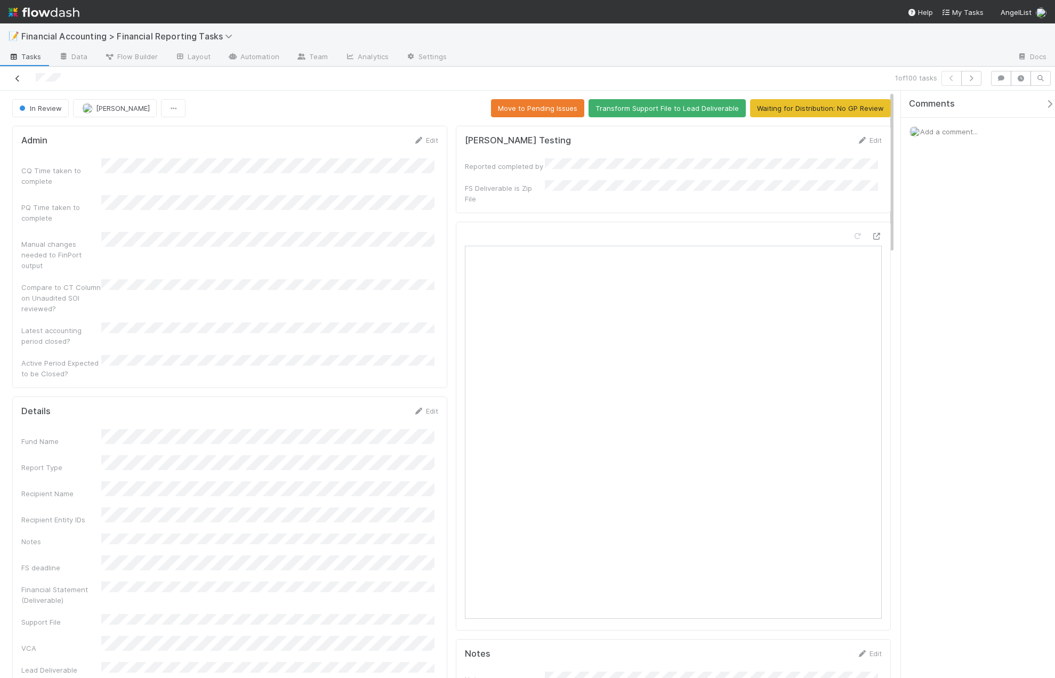
click at [16, 80] on icon at bounding box center [17, 78] width 11 height 7
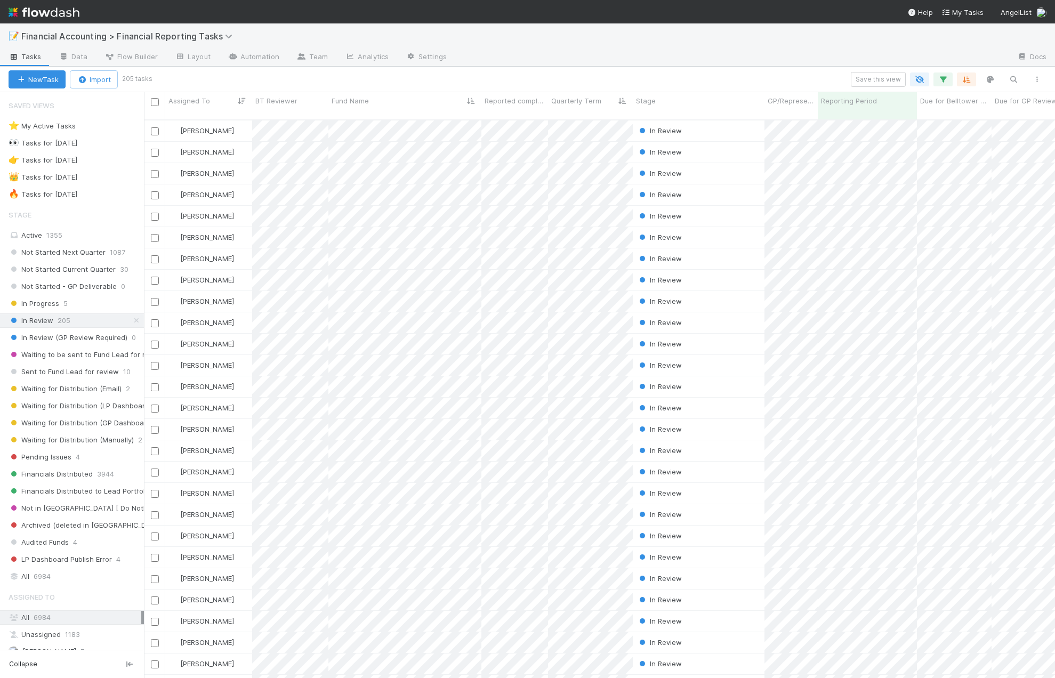
scroll to position [559, 903]
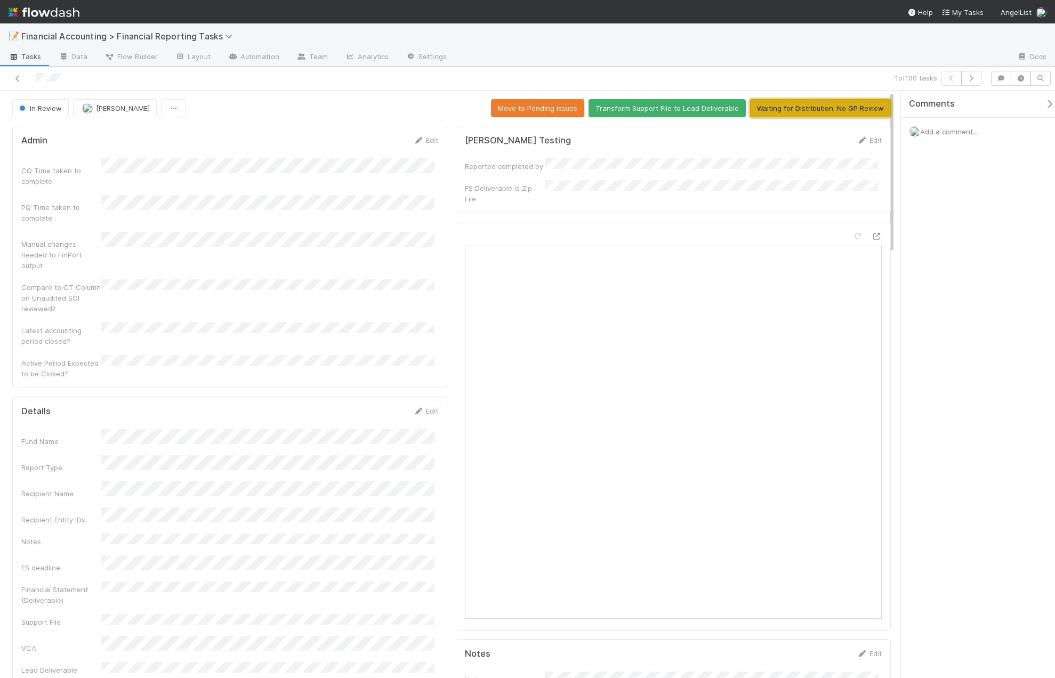
click at [789, 109] on button "Waiting for Distribution: No GP Review" at bounding box center [820, 108] width 141 height 18
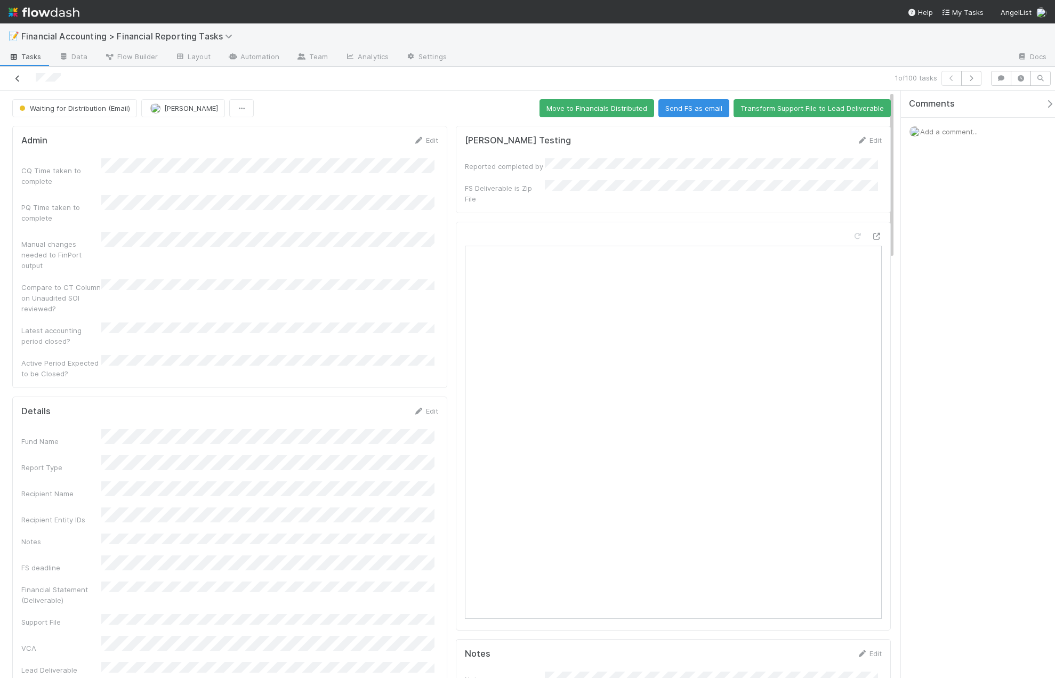
click at [17, 79] on icon at bounding box center [17, 78] width 11 height 7
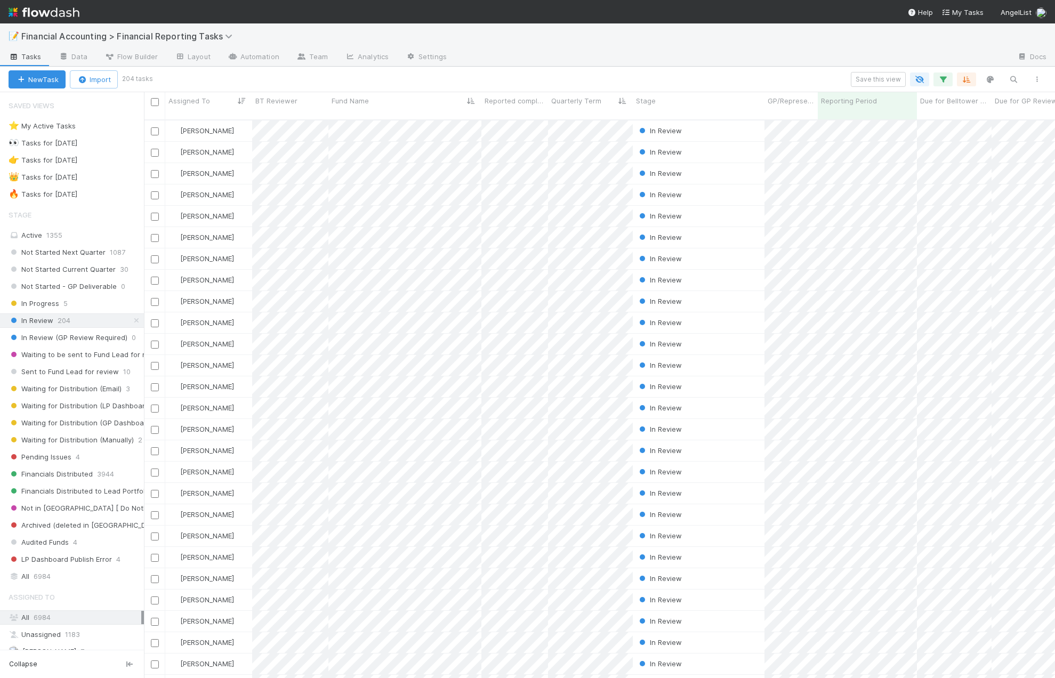
scroll to position [559, 903]
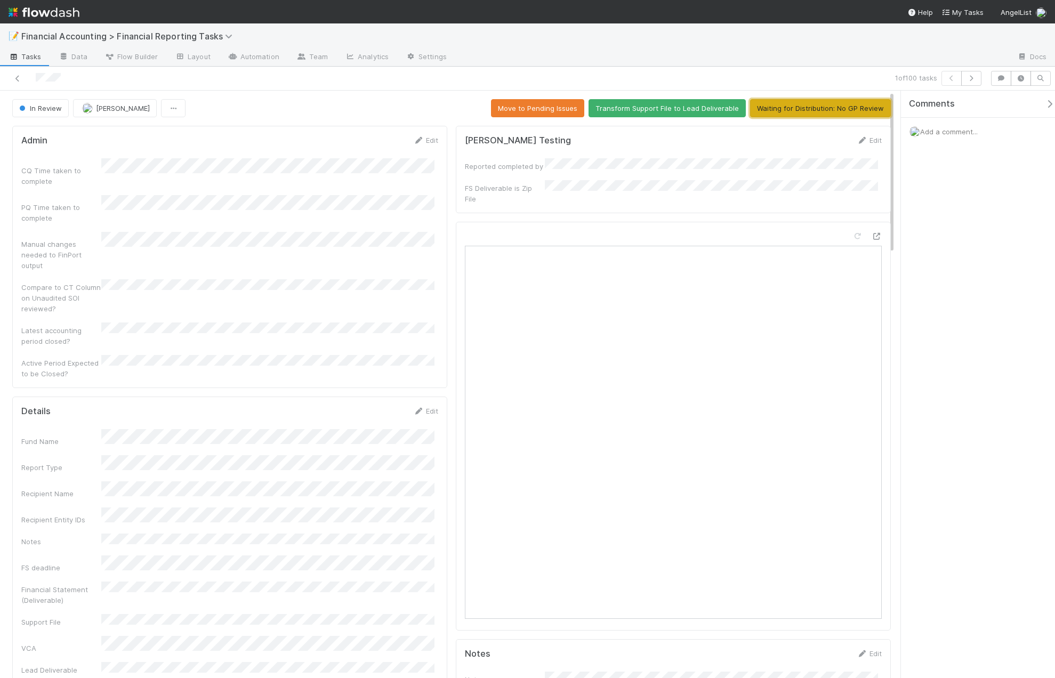
click at [778, 108] on button "Waiting for Distribution: No GP Review" at bounding box center [820, 108] width 141 height 18
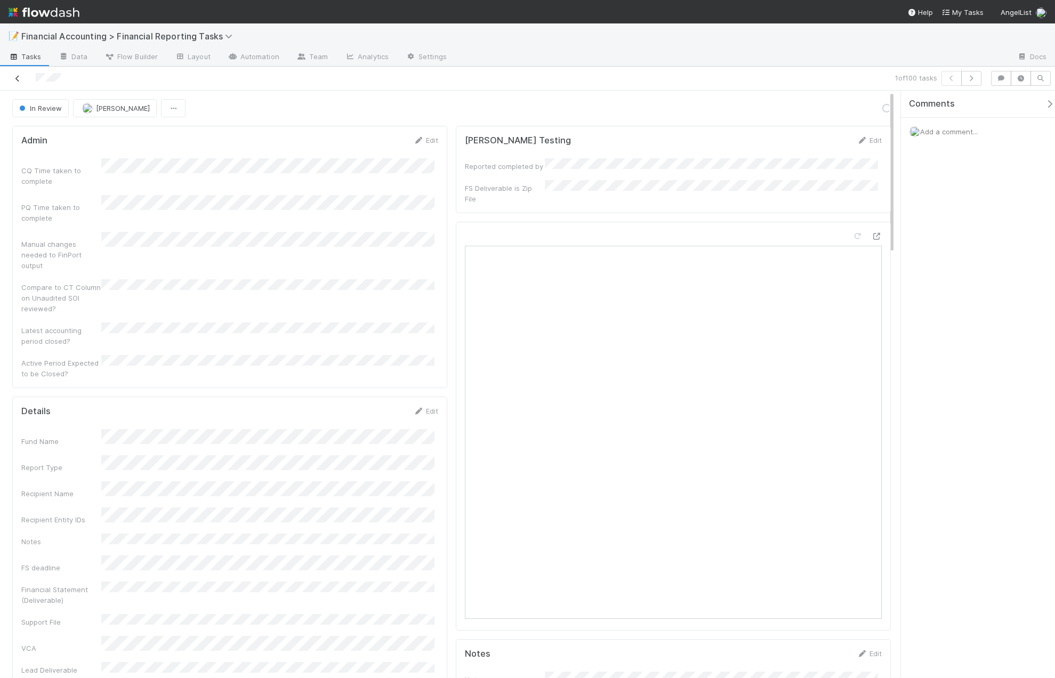
click at [21, 80] on icon at bounding box center [17, 78] width 11 height 7
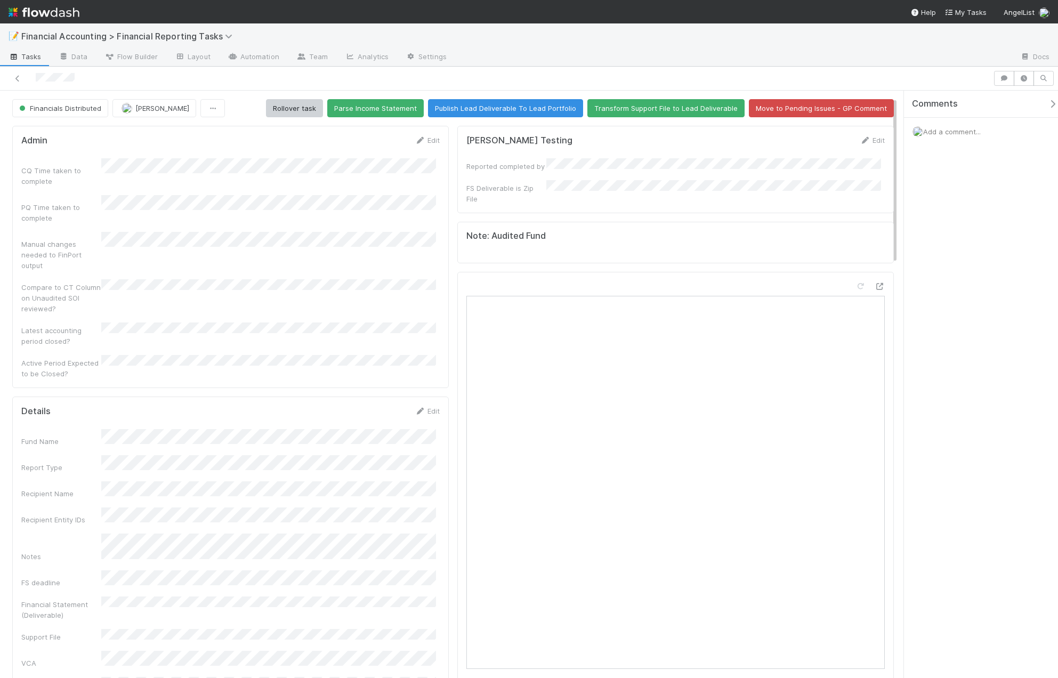
scroll to position [160, 0]
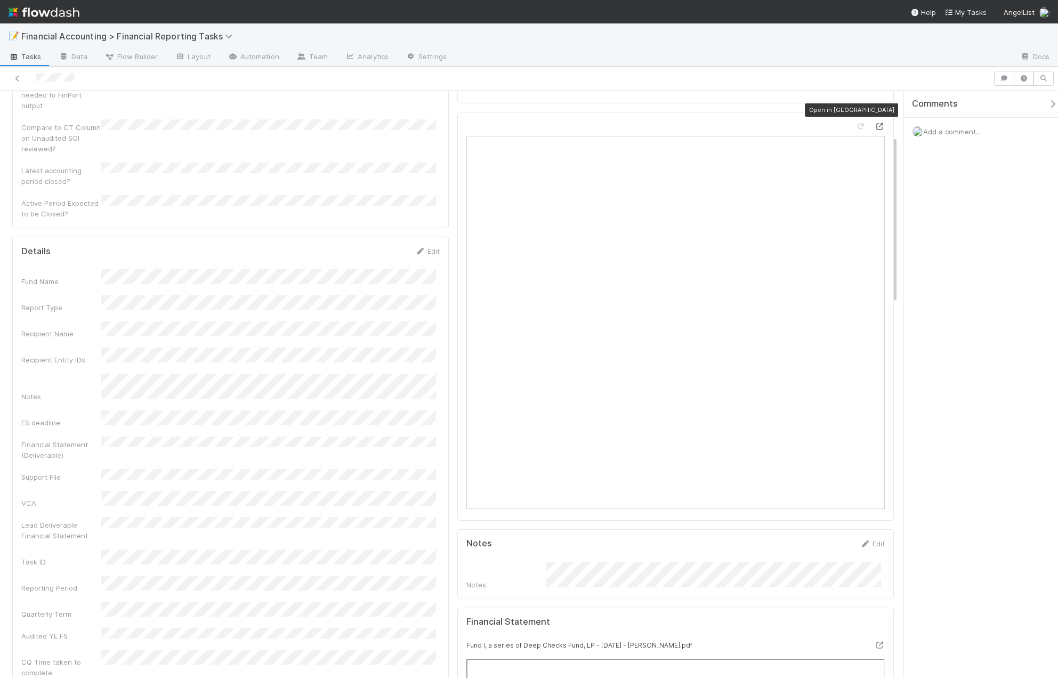
click at [874, 123] on icon at bounding box center [879, 126] width 11 height 7
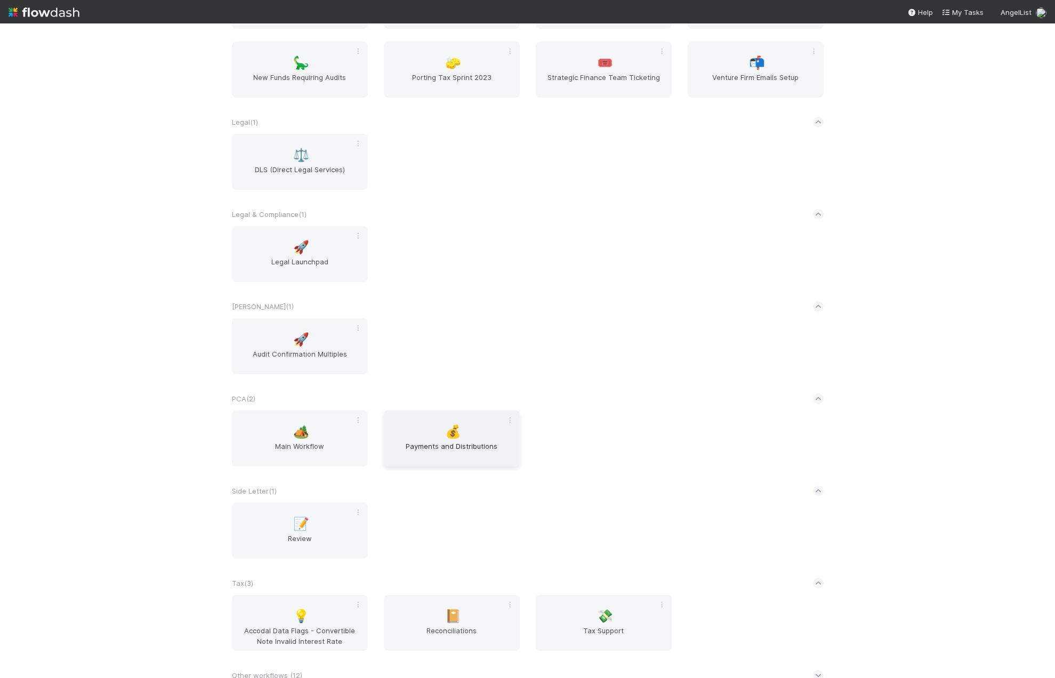
scroll to position [1119, 0]
click at [292, 443] on span "Main Workflow" at bounding box center [299, 449] width 127 height 21
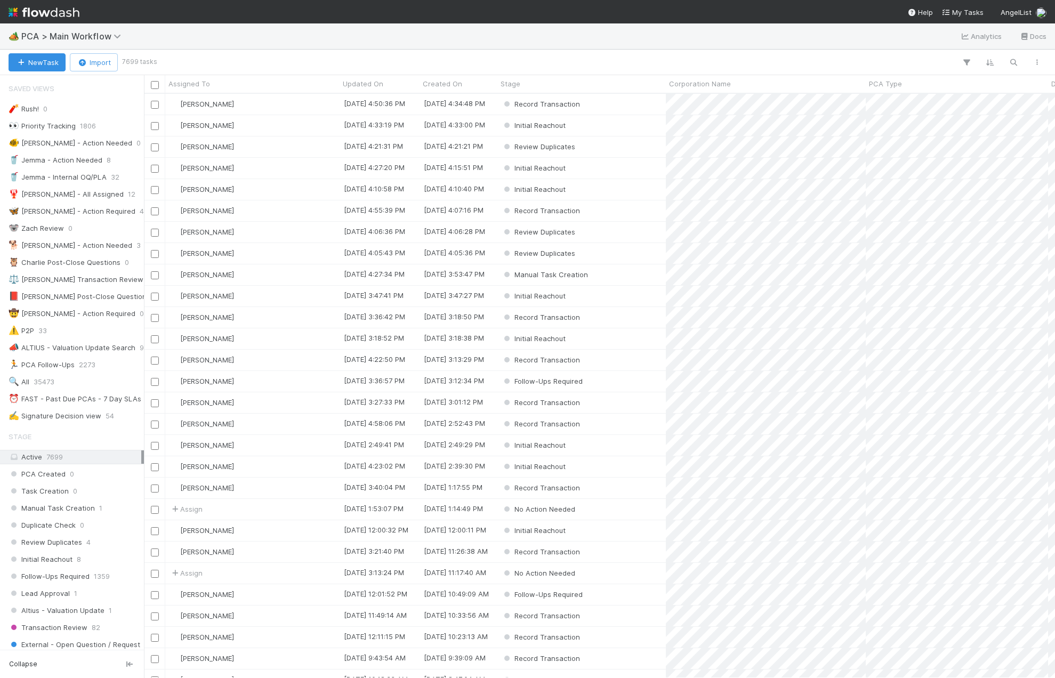
scroll to position [576, 903]
click at [102, 31] on span "PCA > Main Workflow" at bounding box center [73, 36] width 105 height 11
click at [280, 46] on div "Search workflows" at bounding box center [527, 339] width 1055 height 678
click at [280, 35] on div "🏕️ PCA > Main Workflow Analytics Docs" at bounding box center [527, 36] width 1055 height 26
click at [317, 35] on div "🏕️ PCA > Main Workflow Analytics Docs" at bounding box center [527, 36] width 1055 height 26
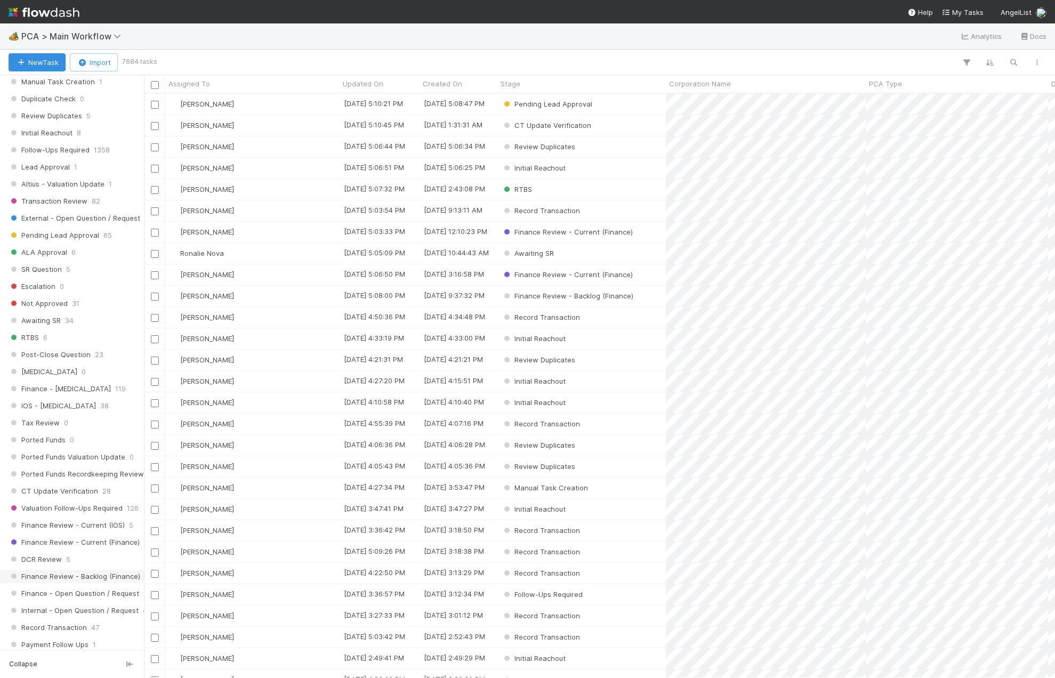
scroll to position [480, 0]
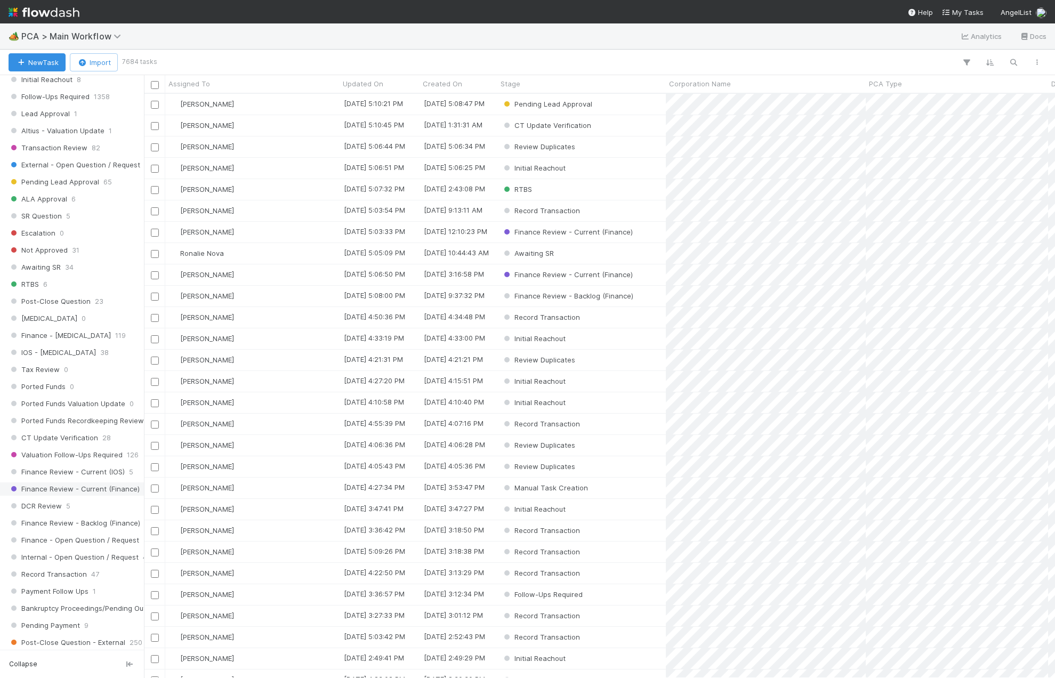
click at [108, 488] on span "Finance Review - Current (Finance)" at bounding box center [74, 488] width 131 height 13
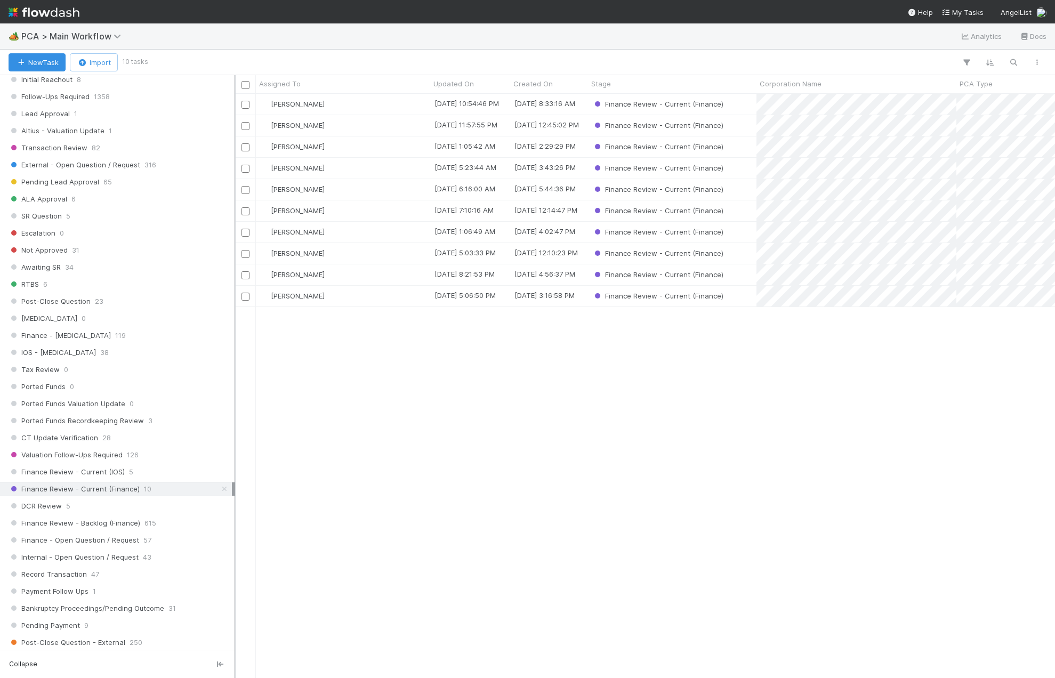
click at [235, 361] on div at bounding box center [235, 376] width 1 height 603
click at [356, 103] on div "[PERSON_NAME]" at bounding box center [343, 104] width 174 height 21
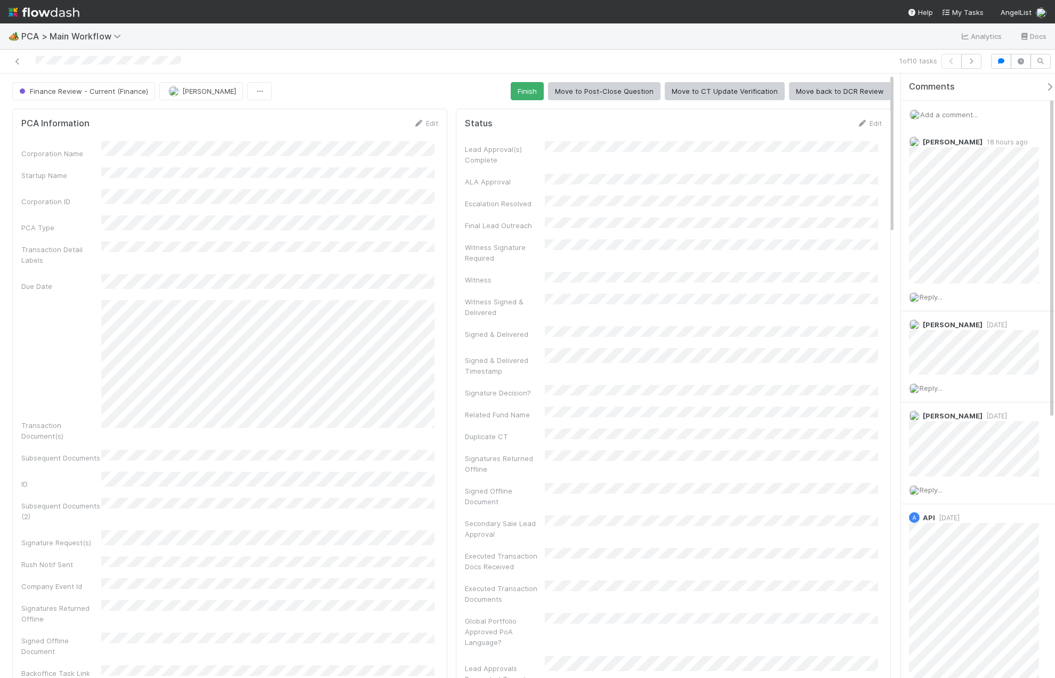
drag, startPoint x: 317, startPoint y: 435, endPoint x: 342, endPoint y: 419, distance: 29.7
click at [317, 435] on div "Corporation Name Startup Name Corporation ID PCA Type Transaction Detail Labels…" at bounding box center [229, 426] width 417 height 570
click at [530, 95] on button "Finish" at bounding box center [527, 91] width 33 height 18
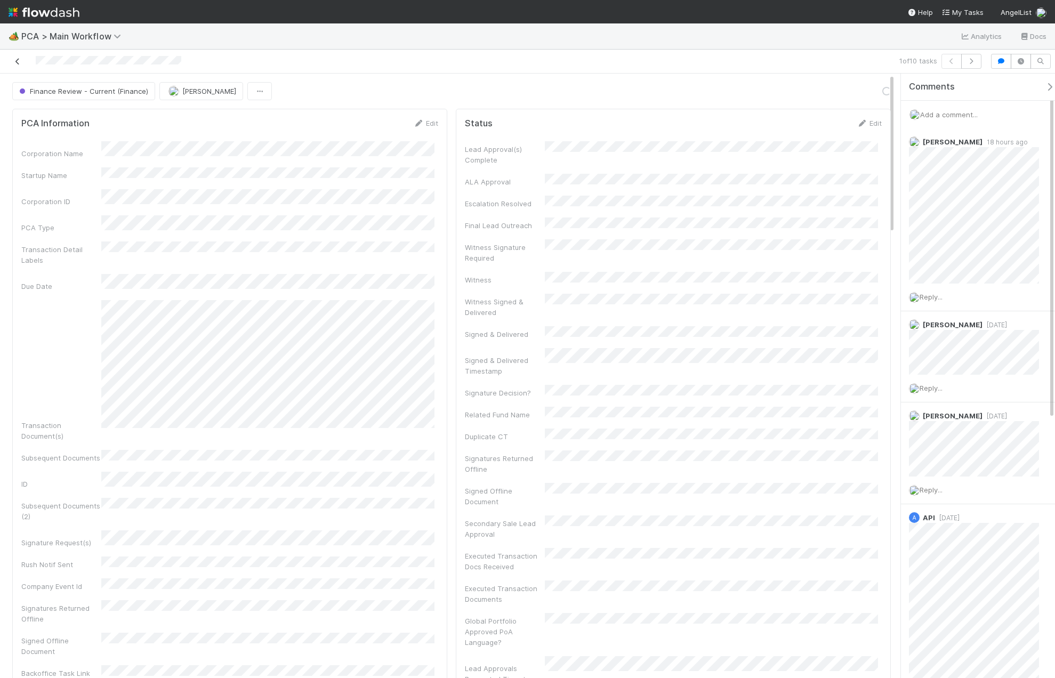
click at [19, 64] on icon at bounding box center [17, 61] width 11 height 7
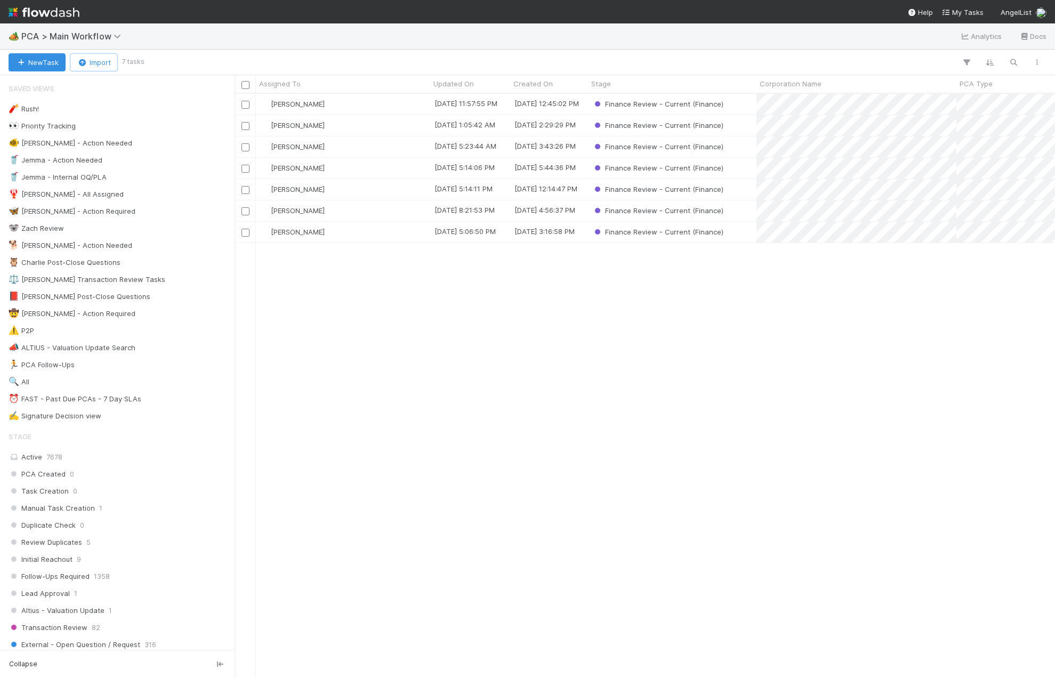
scroll to position [576, 812]
click at [361, 124] on div "[PERSON_NAME]" at bounding box center [343, 125] width 174 height 21
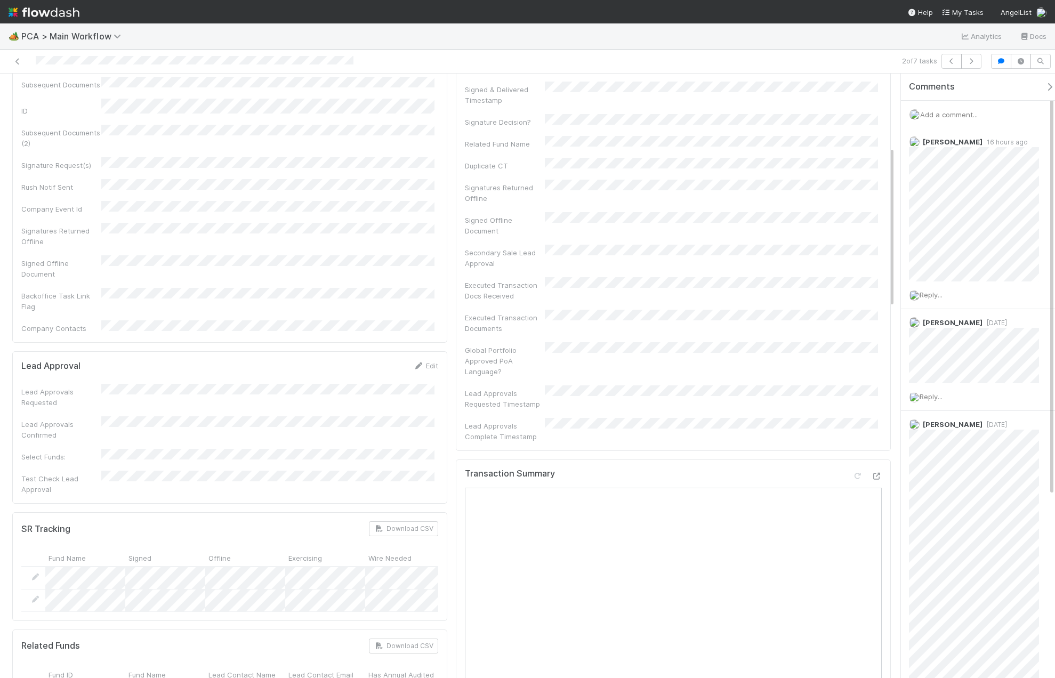
scroll to position [533, 0]
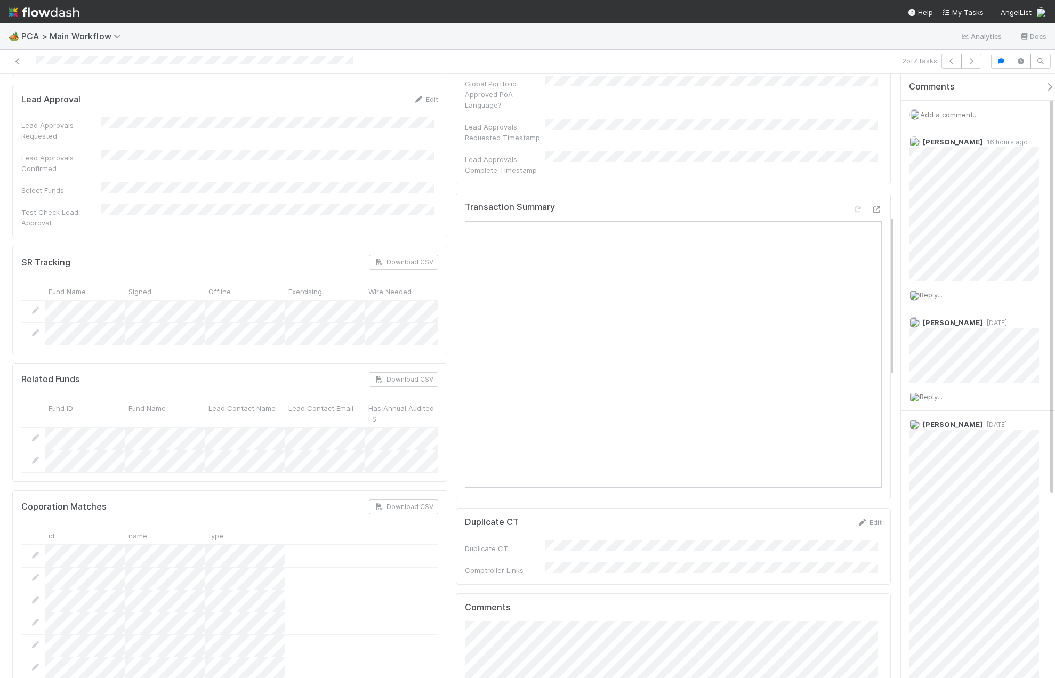
click at [950, 116] on span "Add a comment..." at bounding box center [949, 114] width 58 height 9
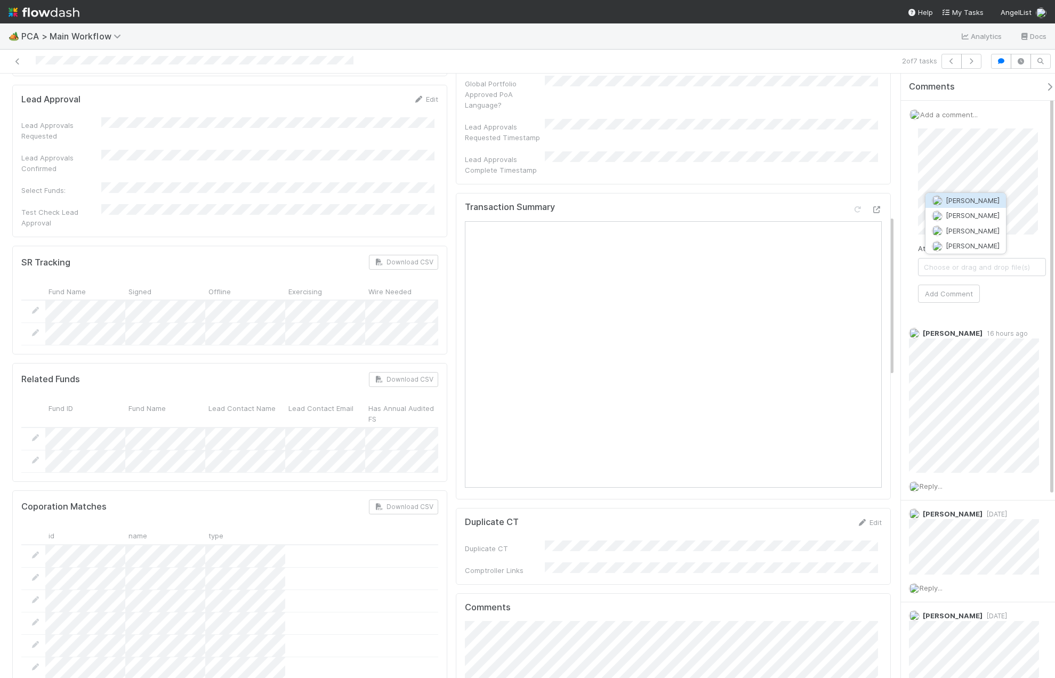
click at [970, 203] on span "[PERSON_NAME]" at bounding box center [973, 200] width 54 height 9
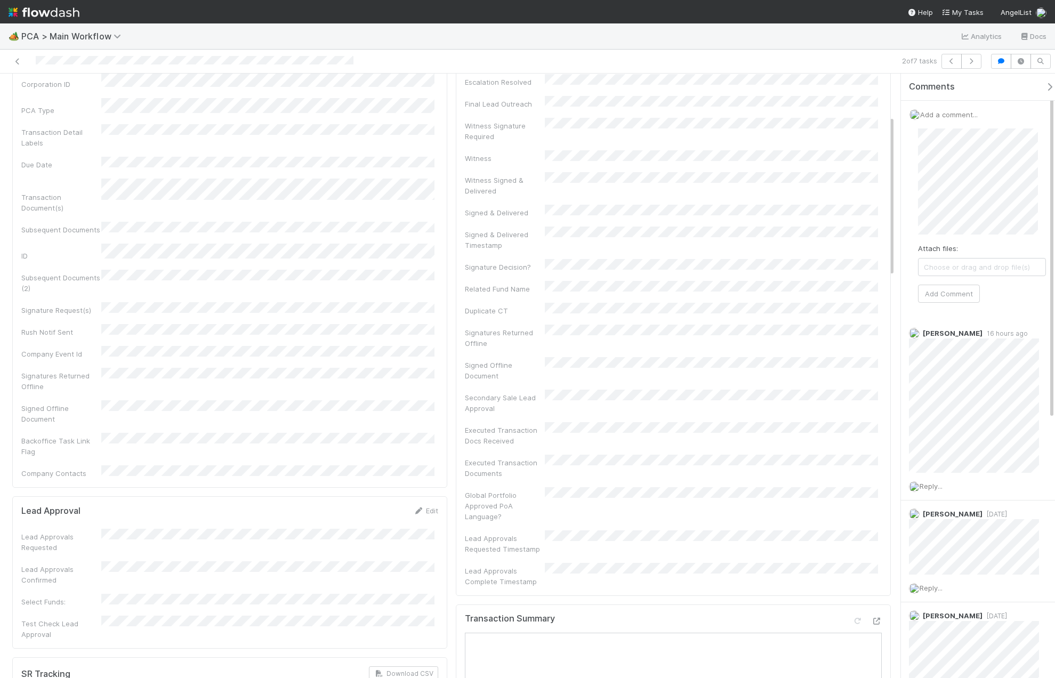
scroll to position [107, 0]
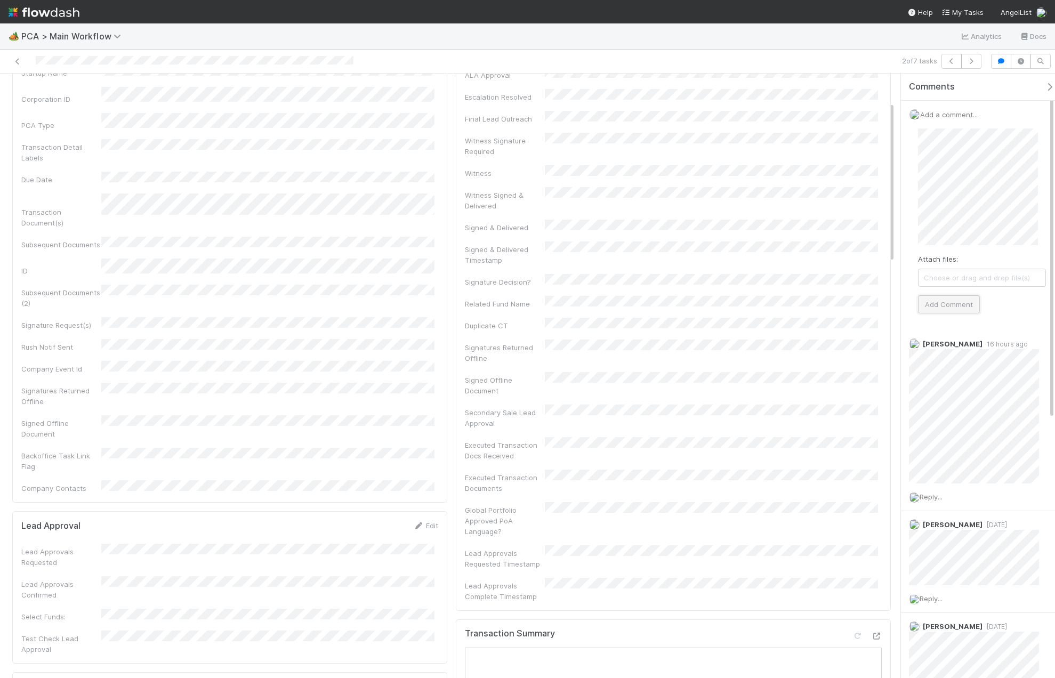
click at [938, 311] on button "Add Comment" at bounding box center [949, 304] width 62 height 18
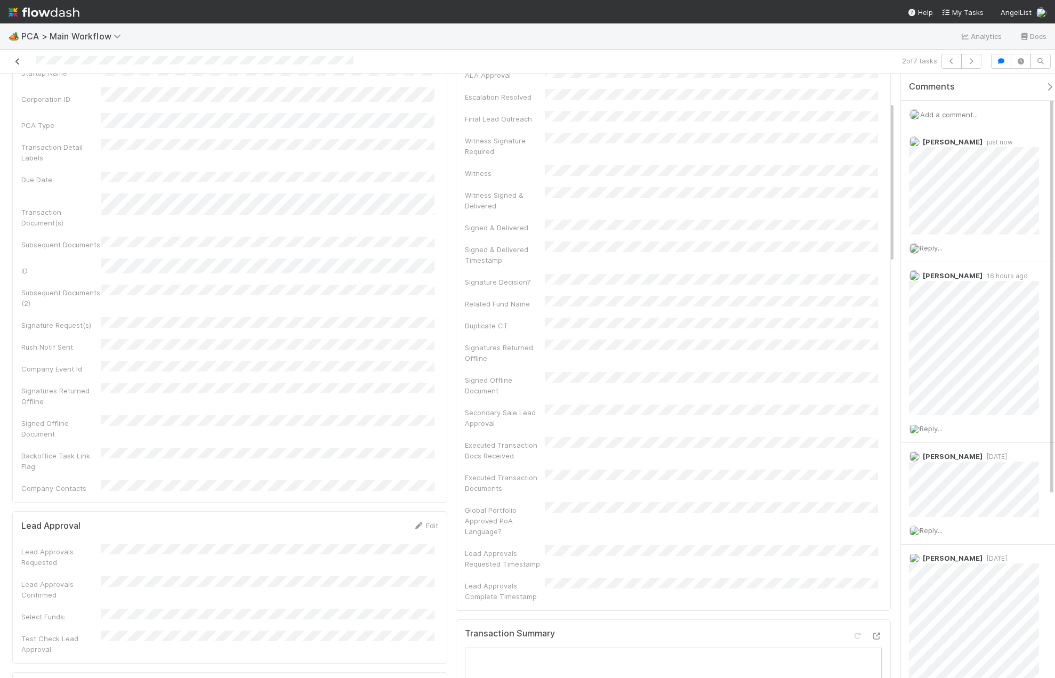
click at [20, 63] on icon at bounding box center [17, 61] width 11 height 7
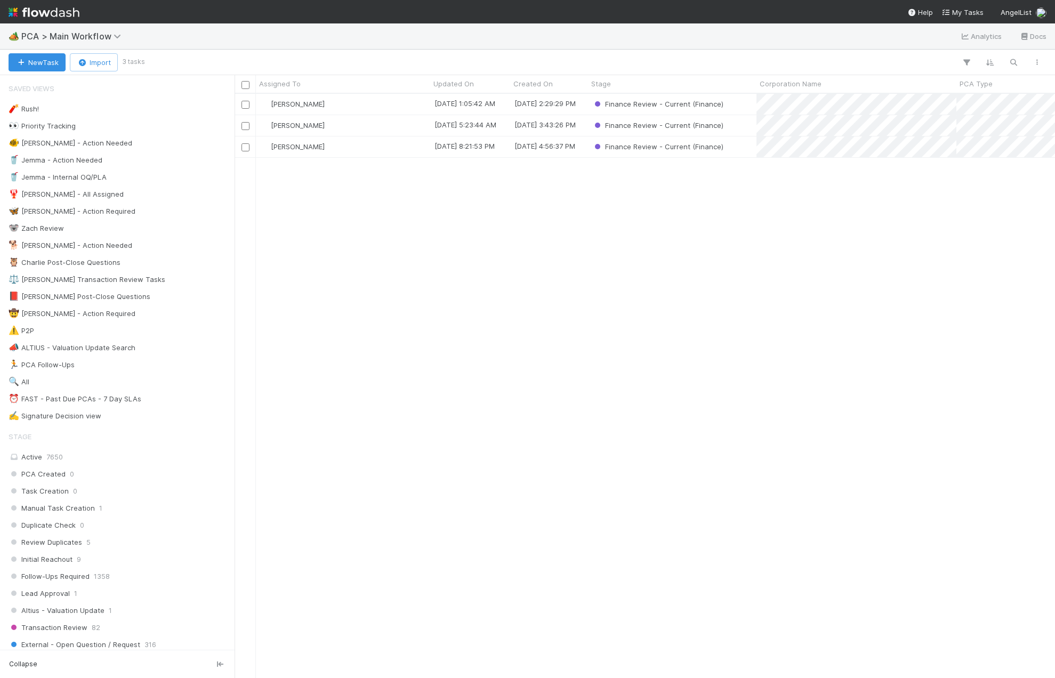
scroll to position [576, 812]
click at [370, 124] on div "[PERSON_NAME]" at bounding box center [343, 125] width 174 height 21
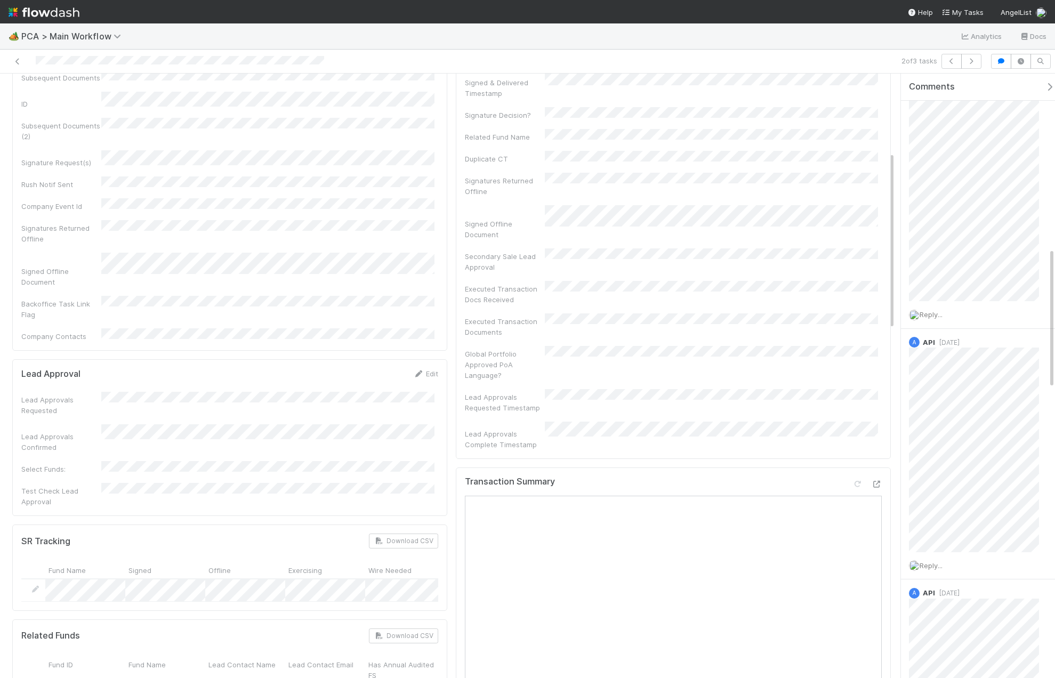
scroll to position [266, 0]
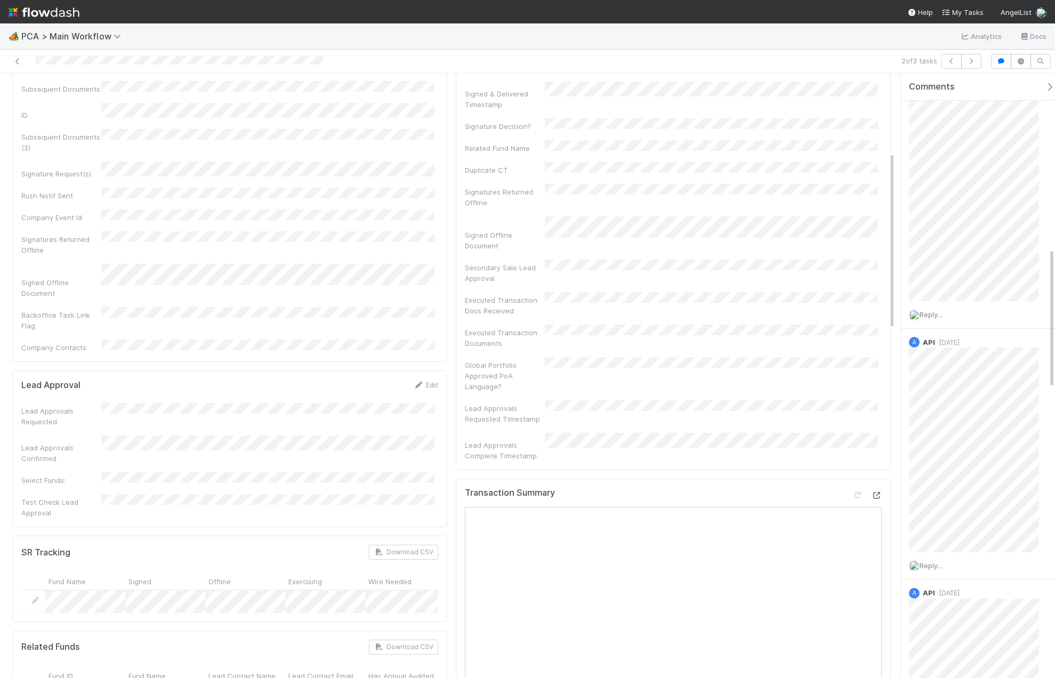
click at [871, 492] on icon at bounding box center [876, 495] width 11 height 7
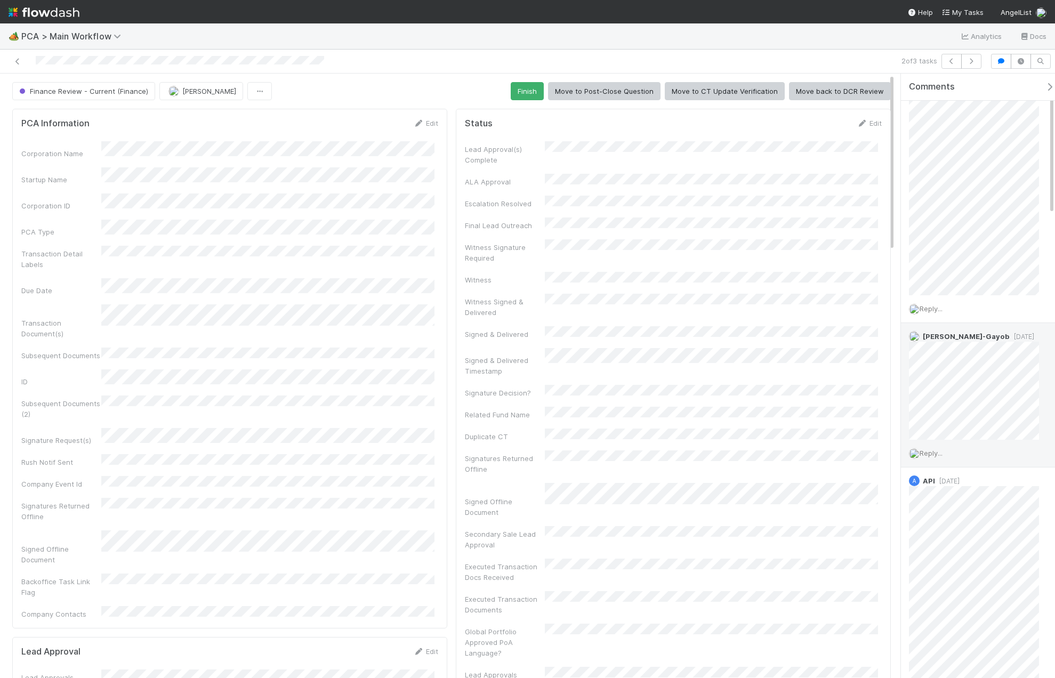
scroll to position [0, 0]
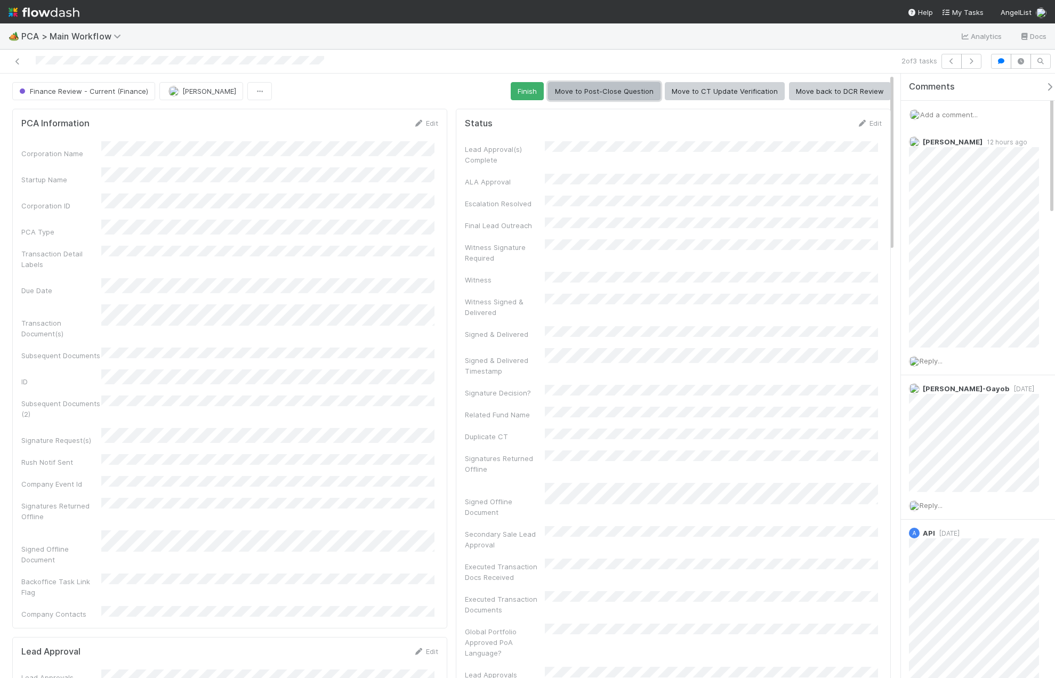
click at [593, 96] on button "Move to Post-Close Question" at bounding box center [604, 91] width 112 height 18
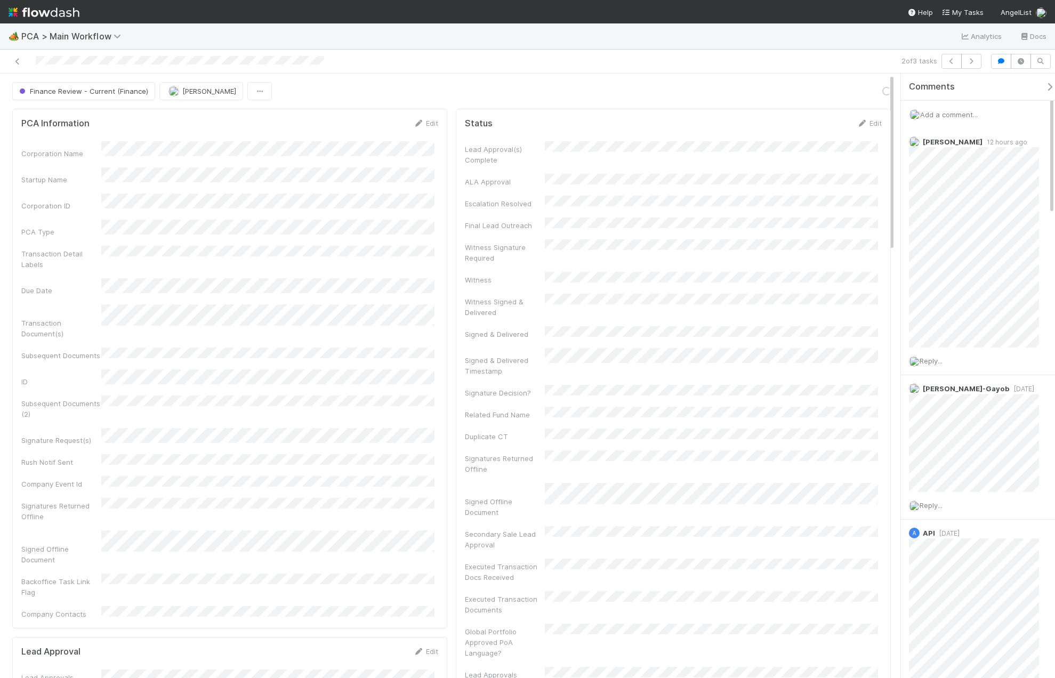
click at [957, 114] on span "Add a comment..." at bounding box center [949, 114] width 58 height 9
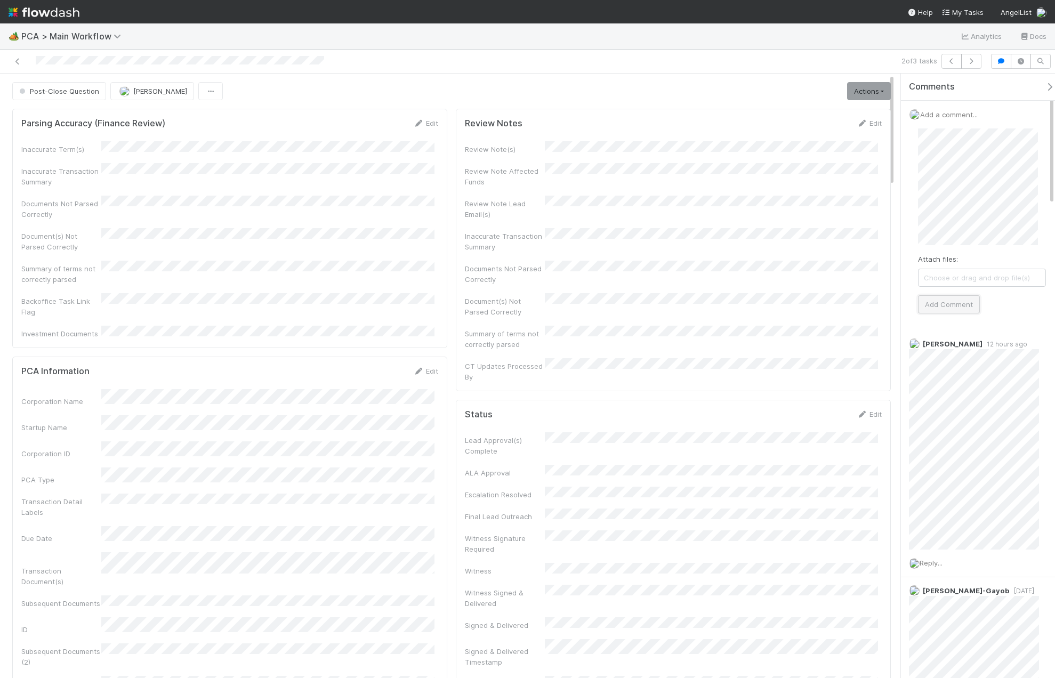
click at [930, 311] on button "Add Comment" at bounding box center [949, 304] width 62 height 18
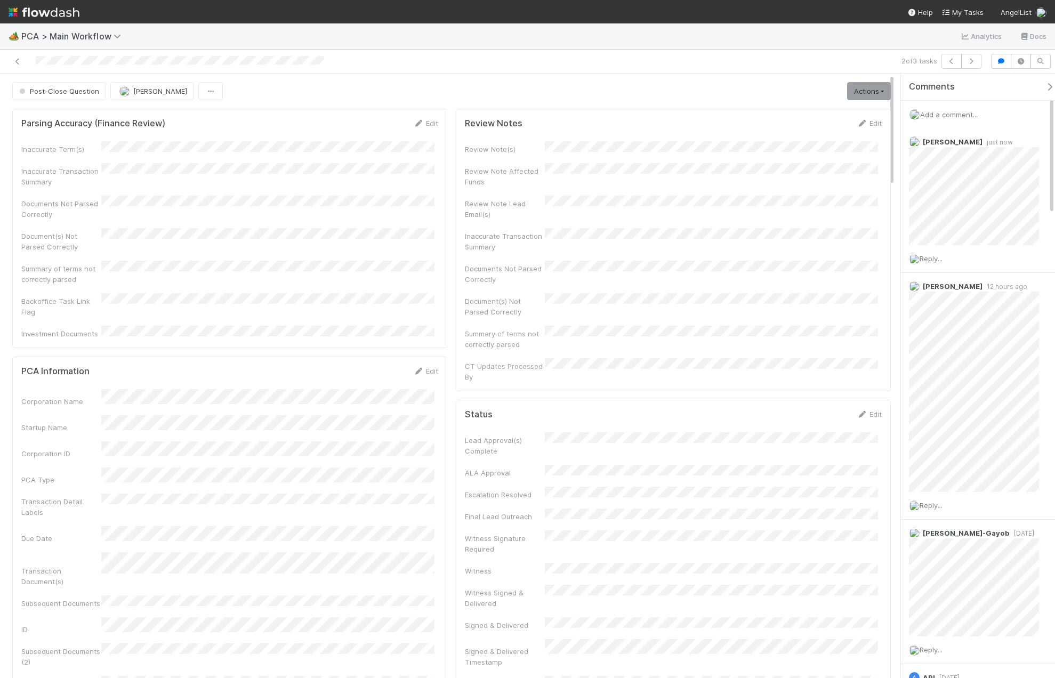
click at [23, 58] on div at bounding box center [250, 61] width 492 height 15
click at [13, 60] on icon at bounding box center [17, 61] width 11 height 7
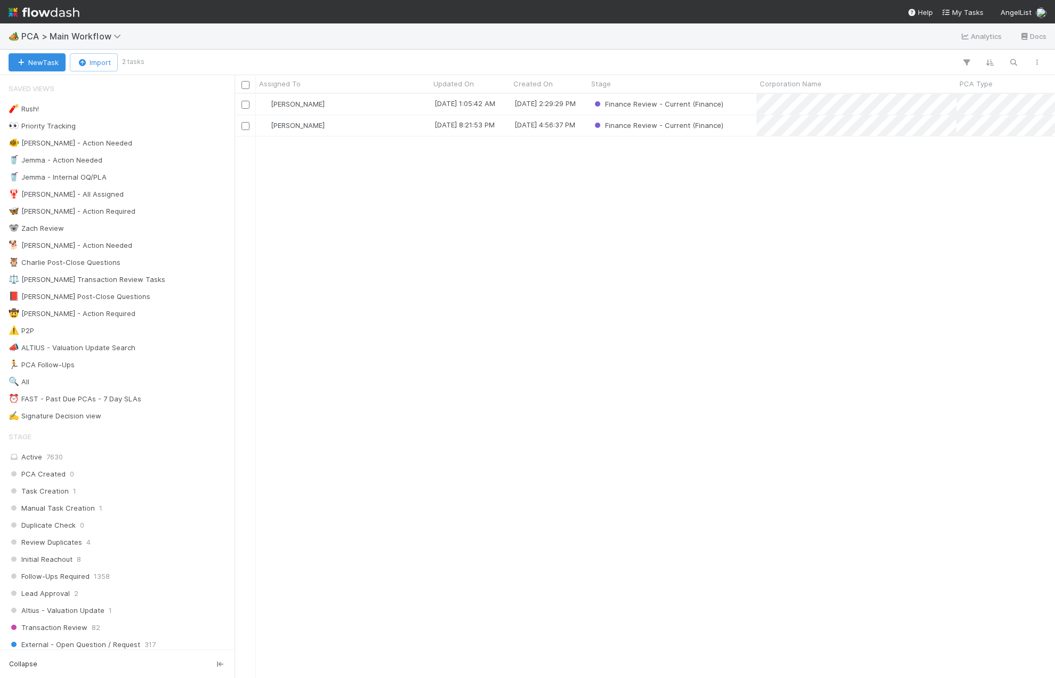
scroll to position [576, 812]
click at [354, 107] on div "[PERSON_NAME]" at bounding box center [343, 104] width 174 height 21
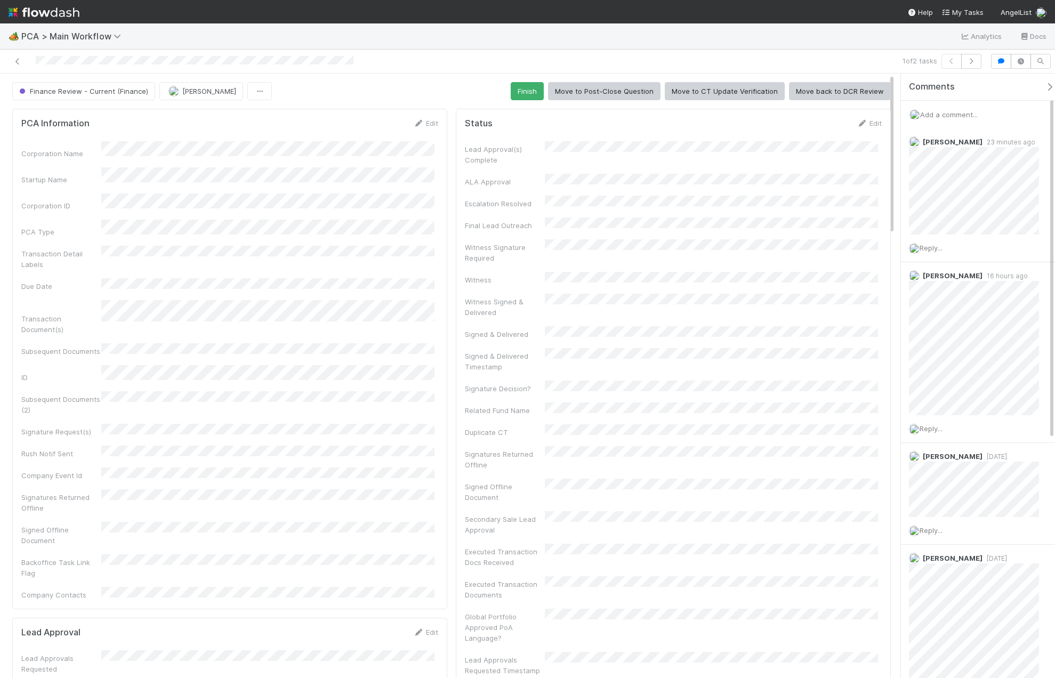
click at [947, 116] on span "Add a comment..." at bounding box center [949, 114] width 58 height 9
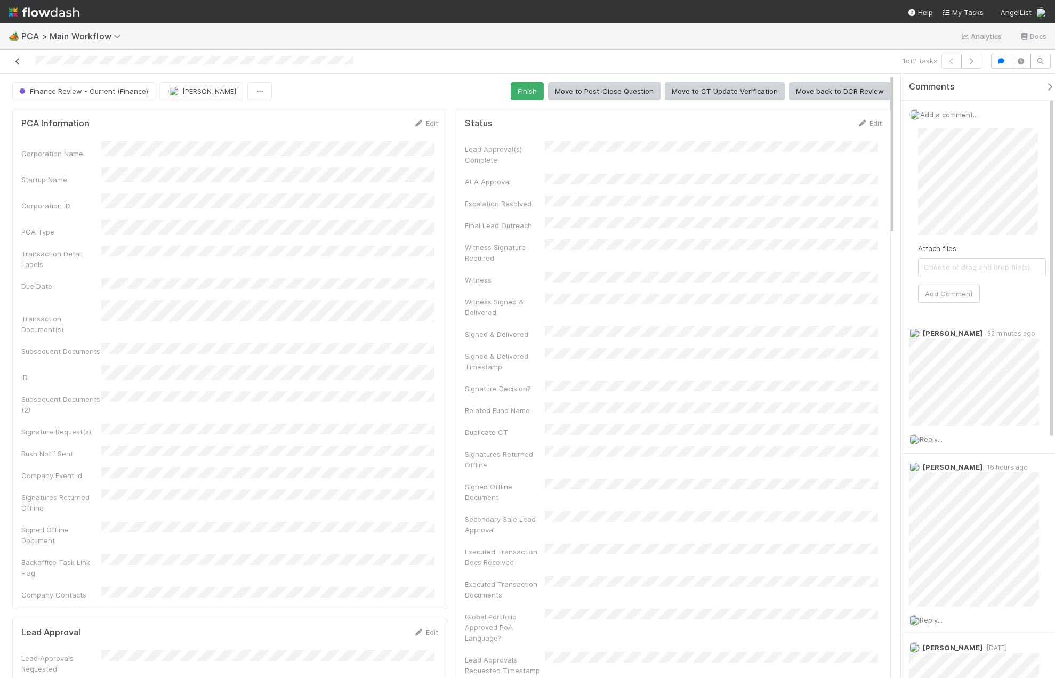
click at [17, 64] on icon at bounding box center [17, 61] width 11 height 7
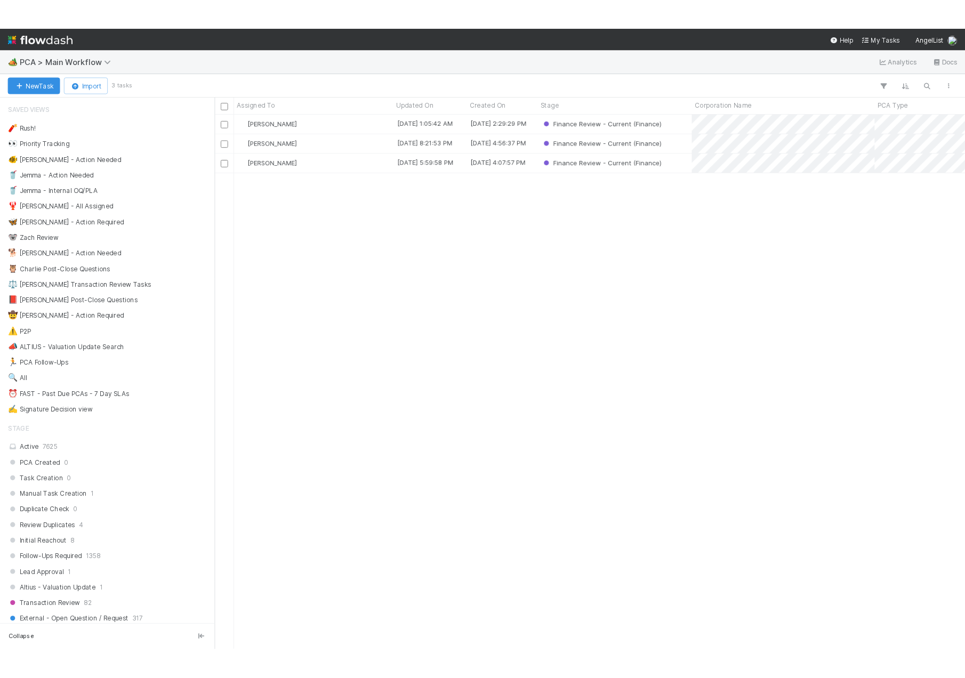
scroll to position [576, 812]
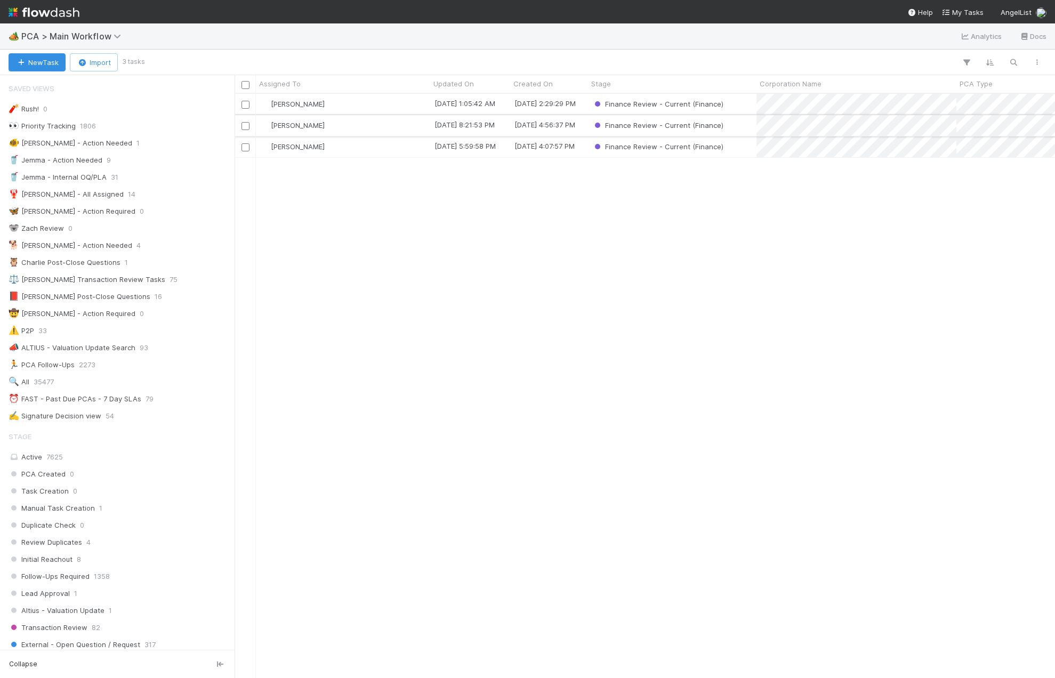
click at [360, 130] on div "[PERSON_NAME]" at bounding box center [343, 125] width 174 height 21
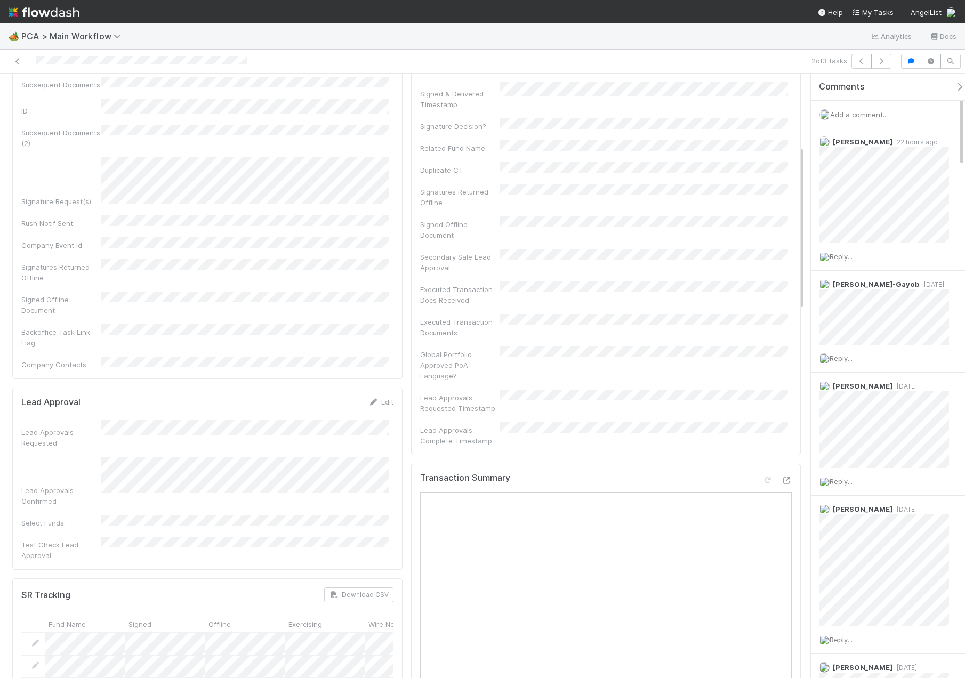
scroll to position [533, 0]
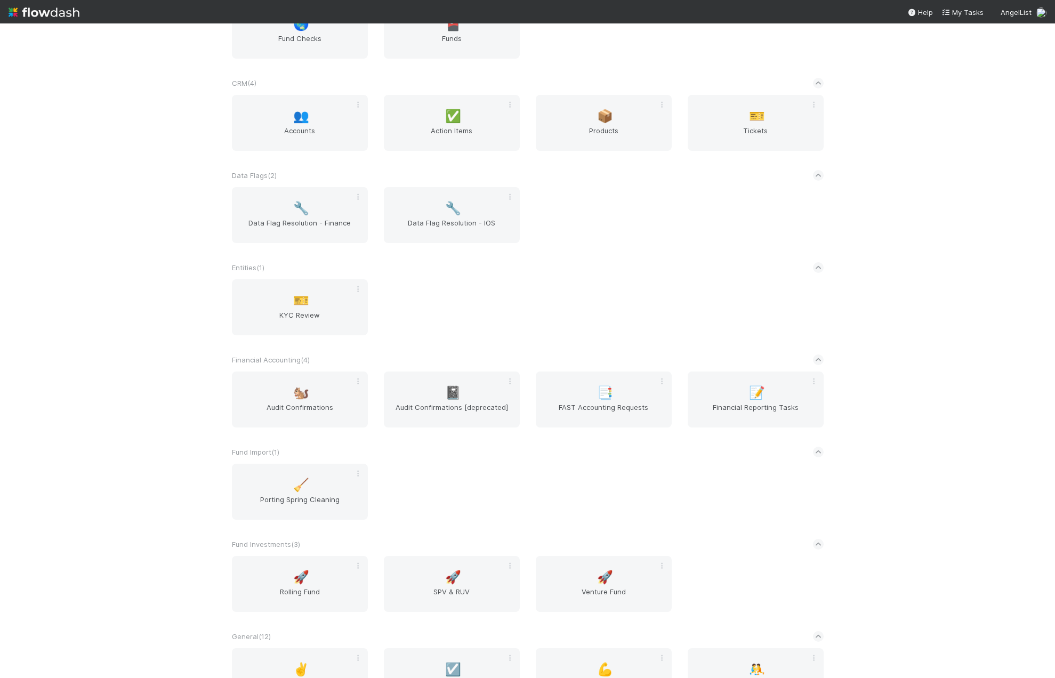
scroll to position [586, 0]
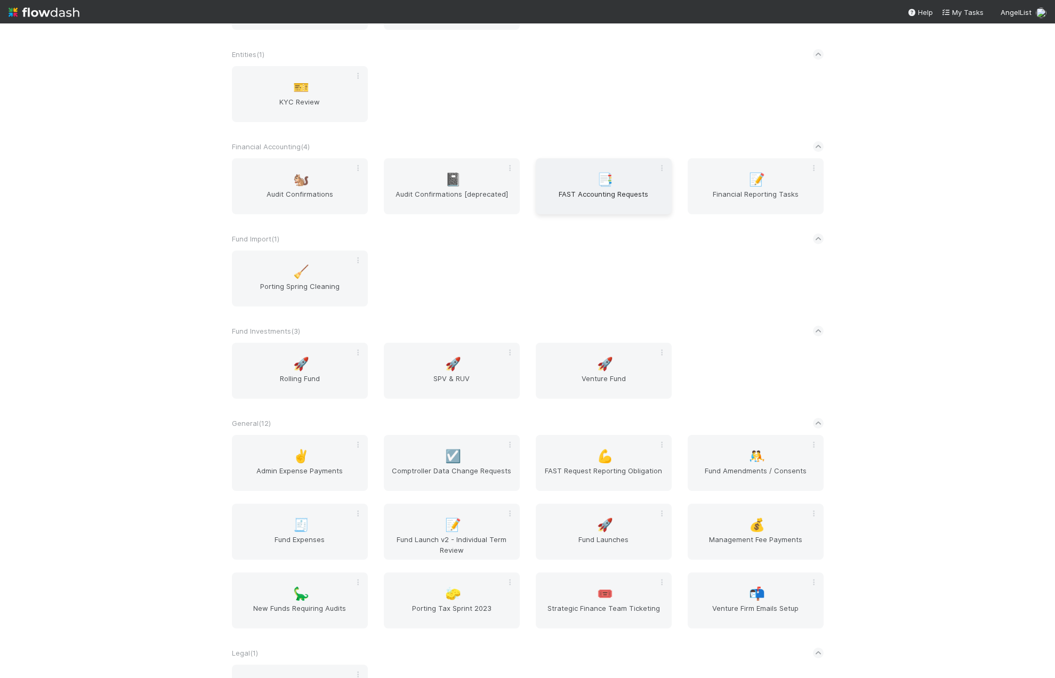
click at [609, 198] on span "FAST Accounting Requests" at bounding box center [603, 199] width 127 height 21
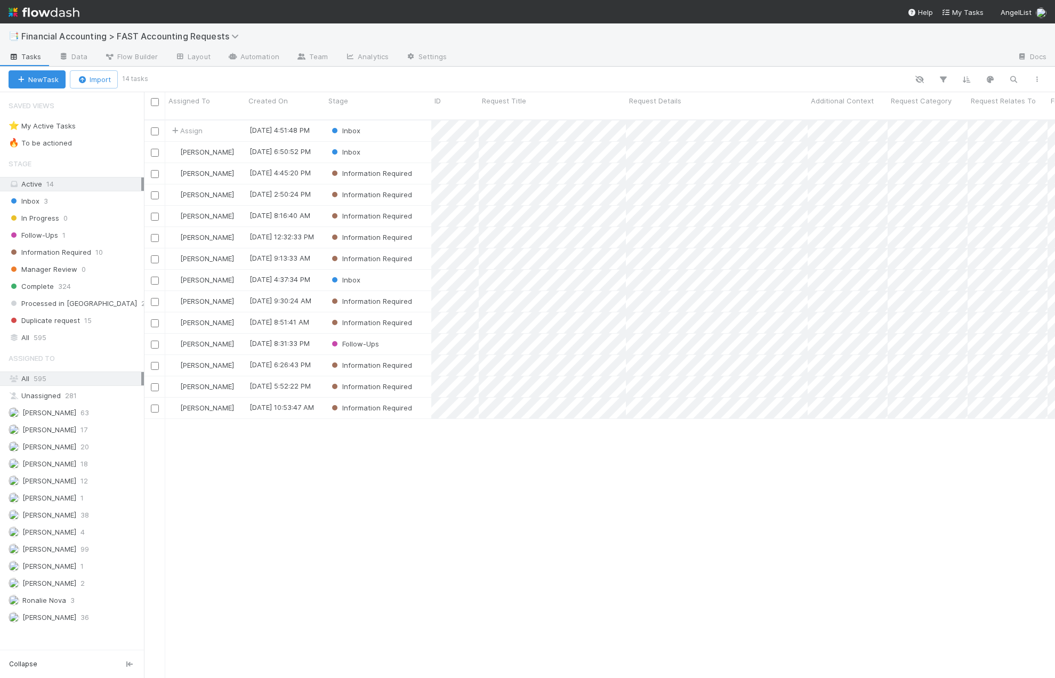
scroll to position [559, 903]
click at [405, 121] on div "Inbox" at bounding box center [378, 130] width 106 height 21
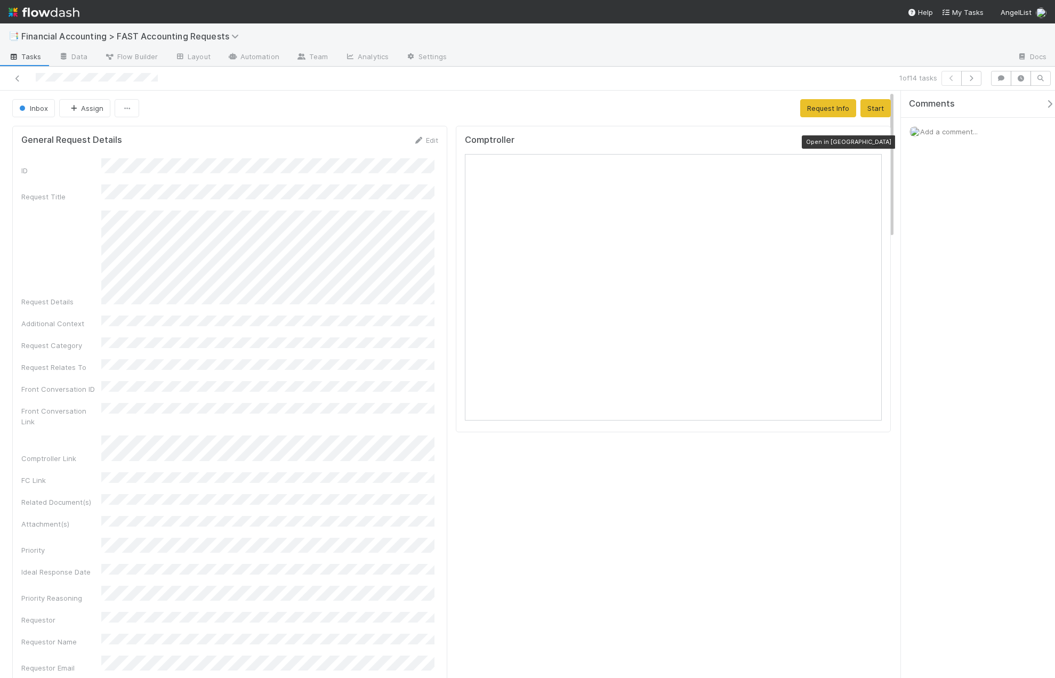
click at [871, 147] on div at bounding box center [876, 142] width 11 height 11
click at [91, 108] on button "Assign" at bounding box center [84, 108] width 51 height 18
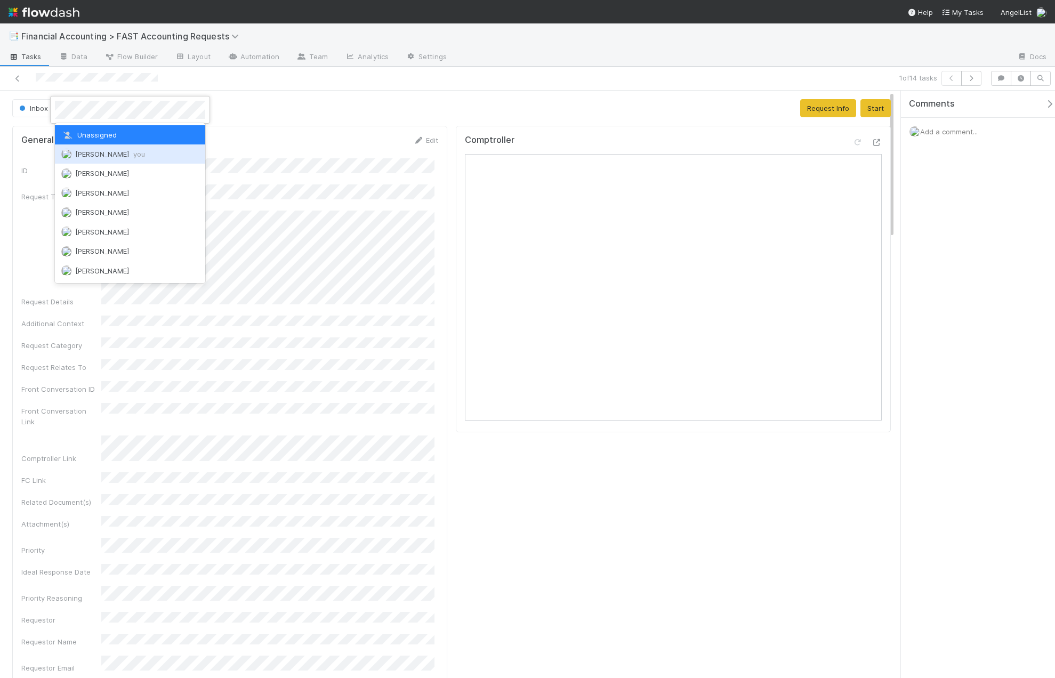
click at [95, 156] on span "Kevin Fawcett you" at bounding box center [110, 154] width 70 height 9
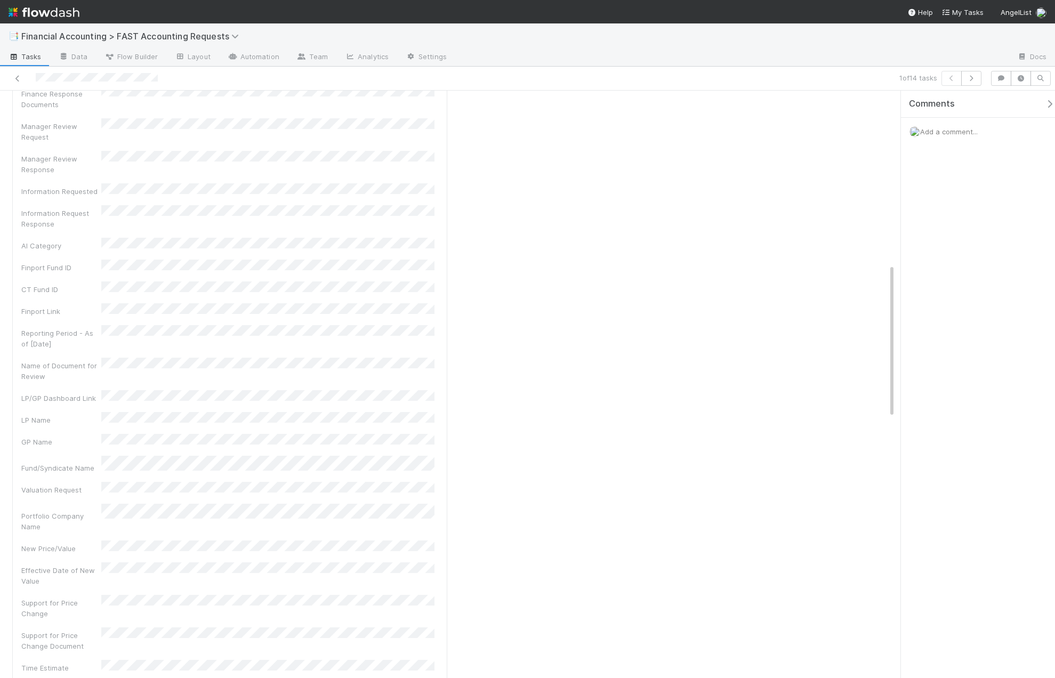
scroll to position [1066, 0]
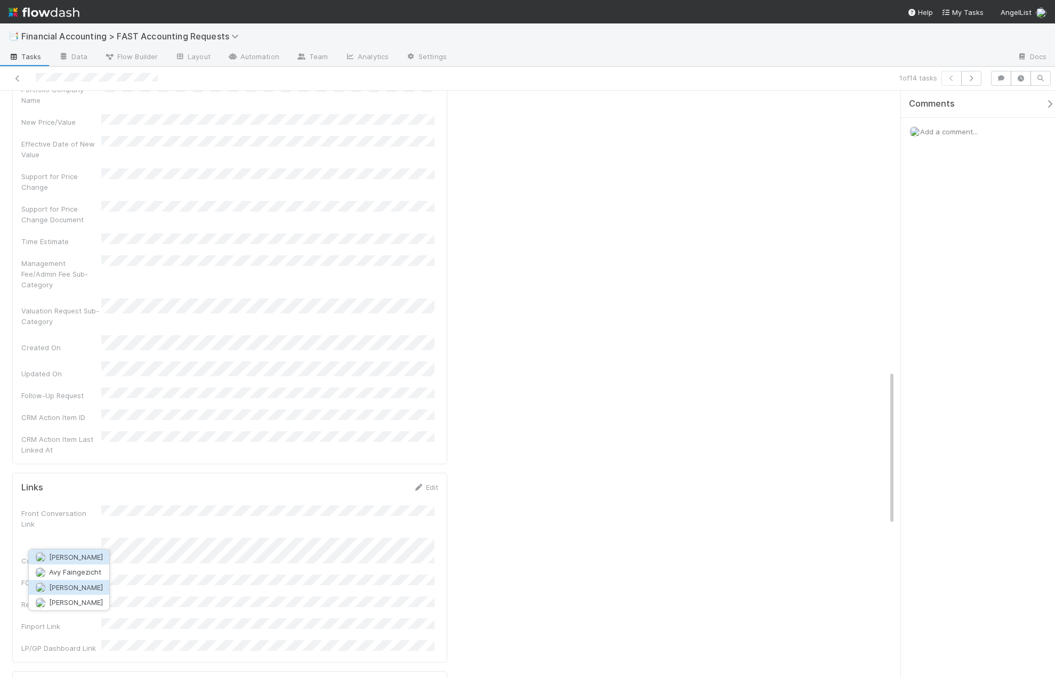
click at [80, 586] on span "[PERSON_NAME]" at bounding box center [76, 587] width 54 height 9
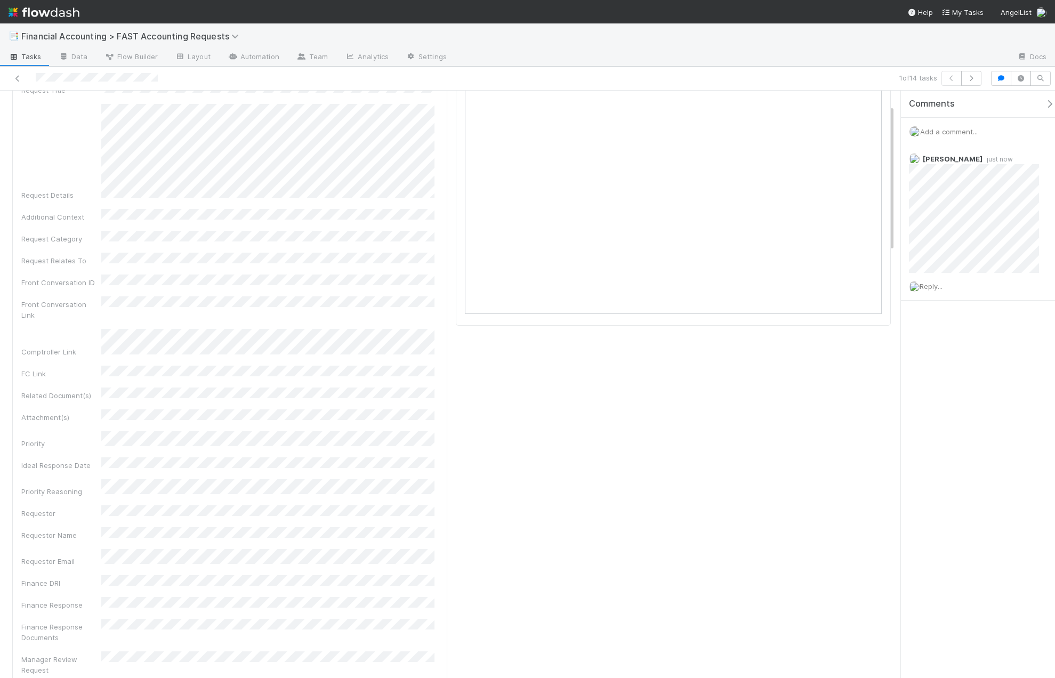
scroll to position [0, 0]
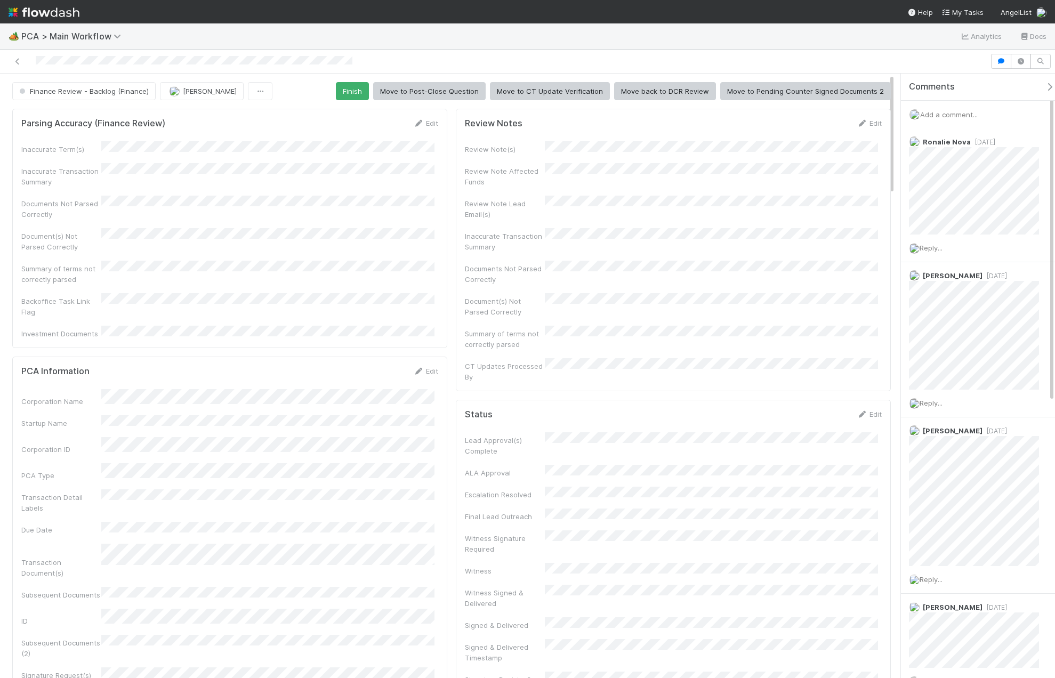
click at [946, 116] on span "Add a comment..." at bounding box center [949, 114] width 58 height 9
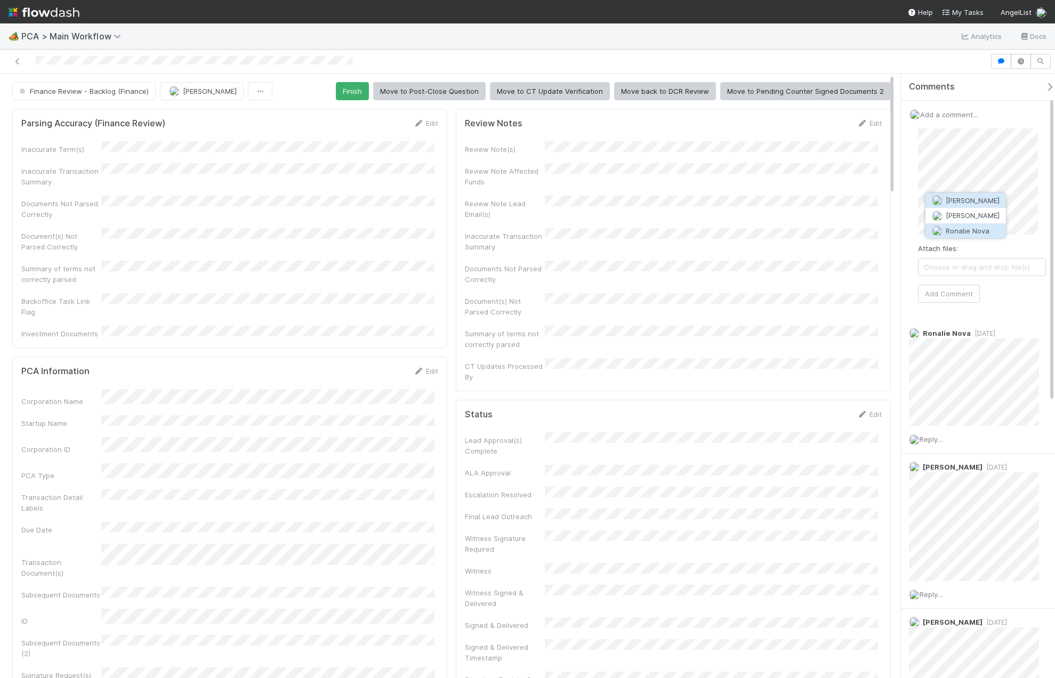
click at [976, 229] on span "Ronalie Nova" at bounding box center [968, 231] width 44 height 9
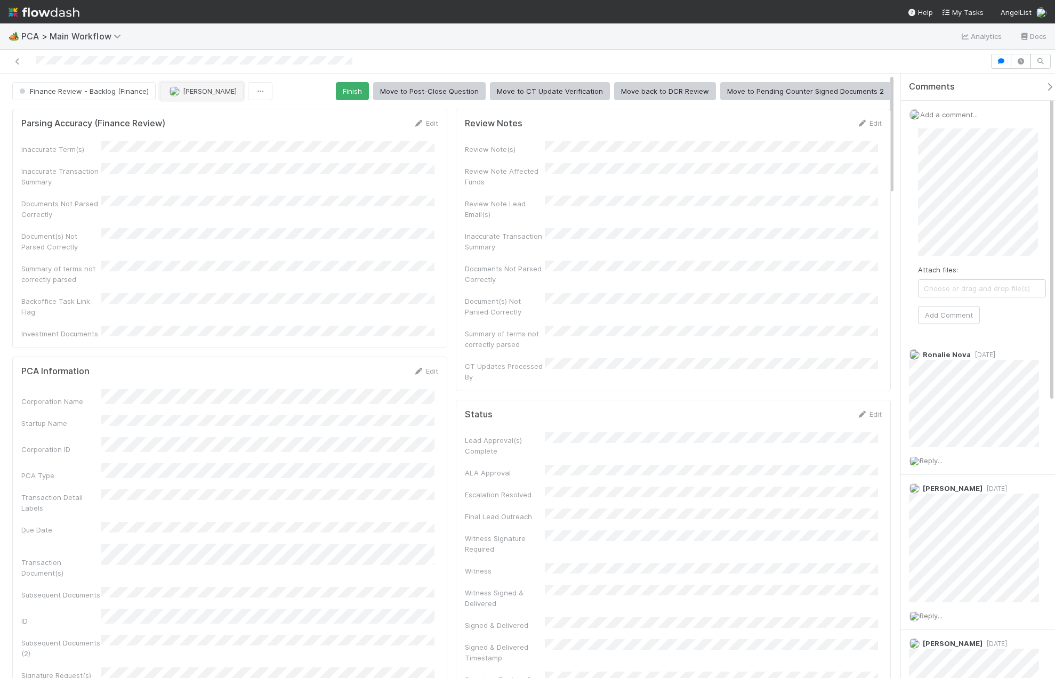
click at [192, 88] on span "[PERSON_NAME]" at bounding box center [210, 91] width 54 height 9
click at [195, 118] on span "Kevin Fawcett you" at bounding box center [209, 118] width 70 height 9
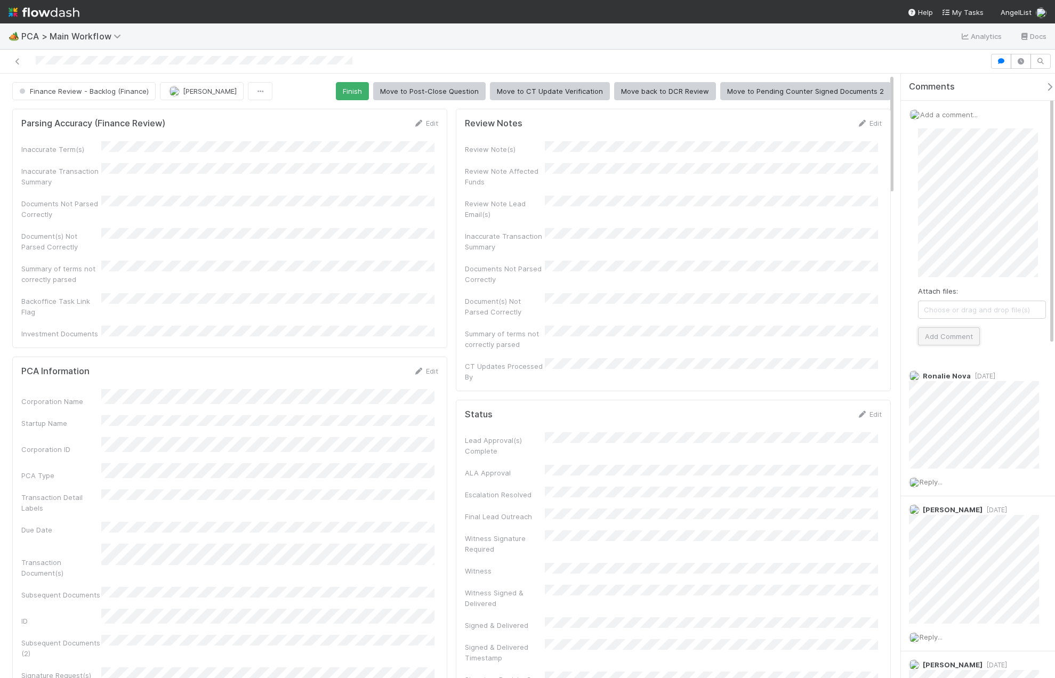
click at [948, 337] on button "Add Comment" at bounding box center [949, 336] width 62 height 18
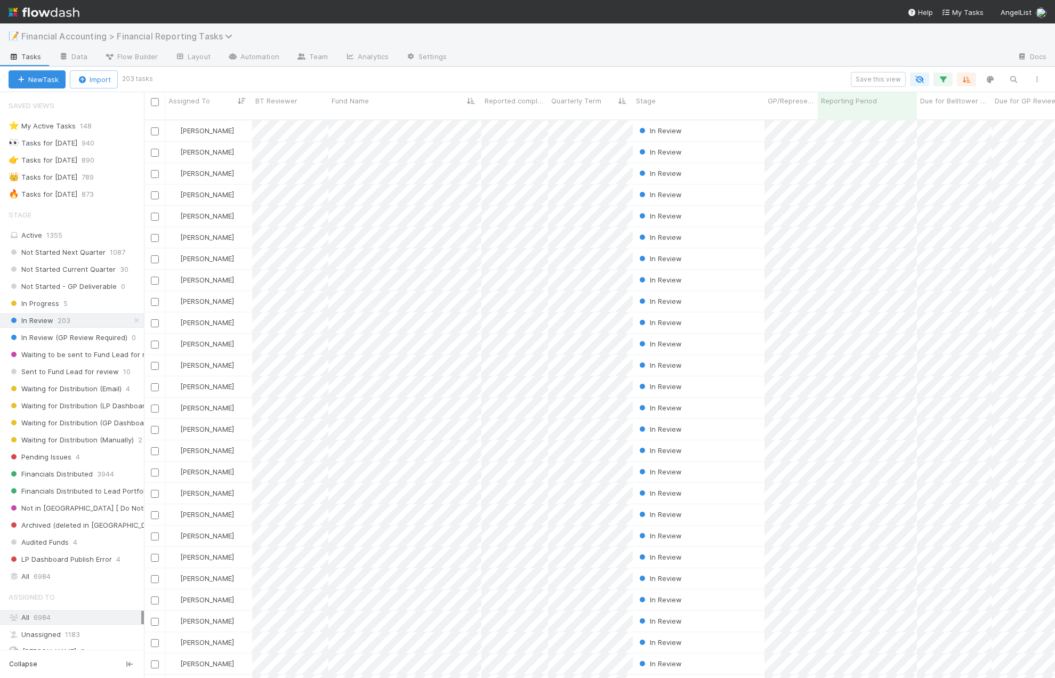
scroll to position [559, 903]
click at [219, 36] on span "Financial Accounting > Financial Reporting Tasks" at bounding box center [129, 36] width 216 height 11
click at [359, 79] on div "Search workflows" at bounding box center [527, 339] width 1055 height 678
click at [194, 44] on div "📝 Financial Accounting > Financial Reporting Tasks" at bounding box center [527, 36] width 1055 height 26
click at [194, 42] on span "Financial Accounting > Financial Reporting Tasks" at bounding box center [133, 36] width 225 height 13
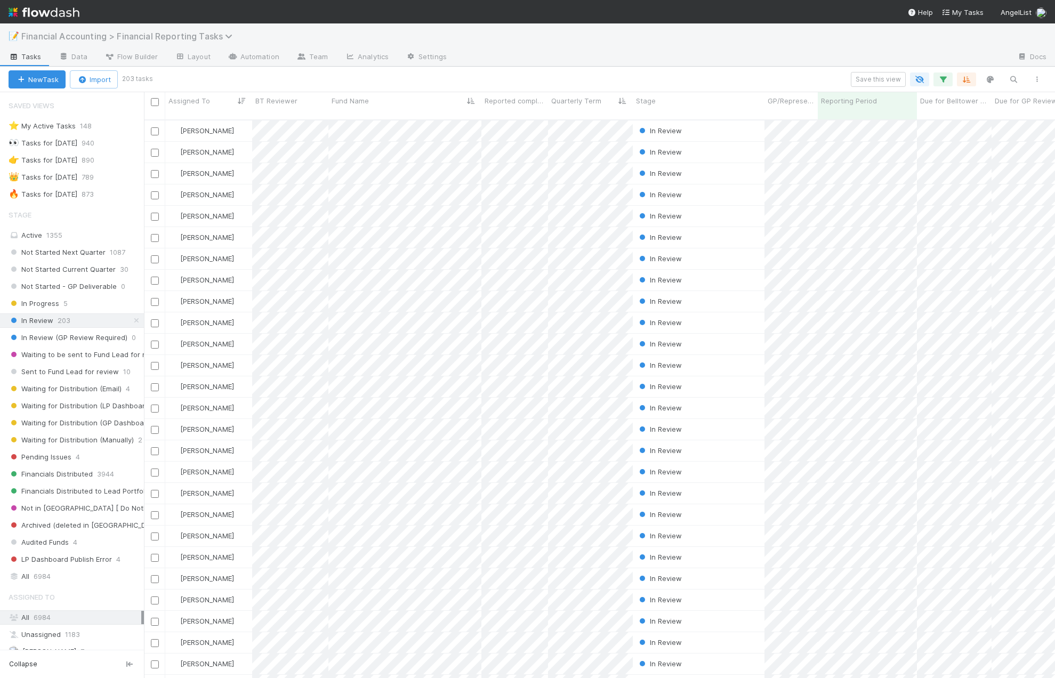
click at [194, 37] on span "Financial Accounting > Financial Reporting Tasks" at bounding box center [129, 36] width 216 height 11
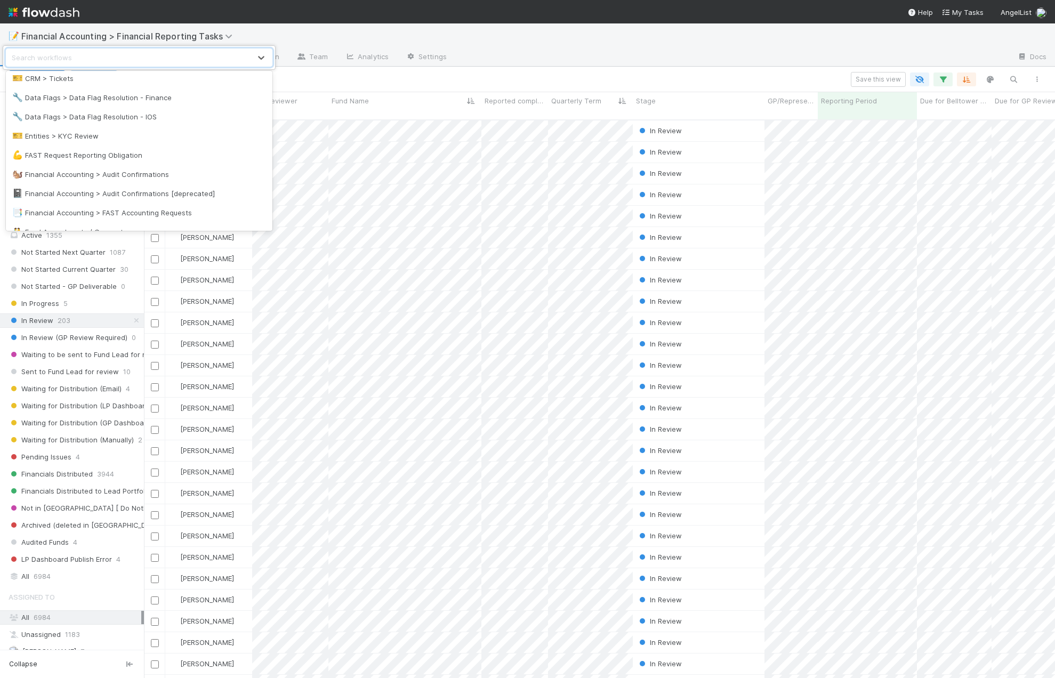
scroll to position [228, 0]
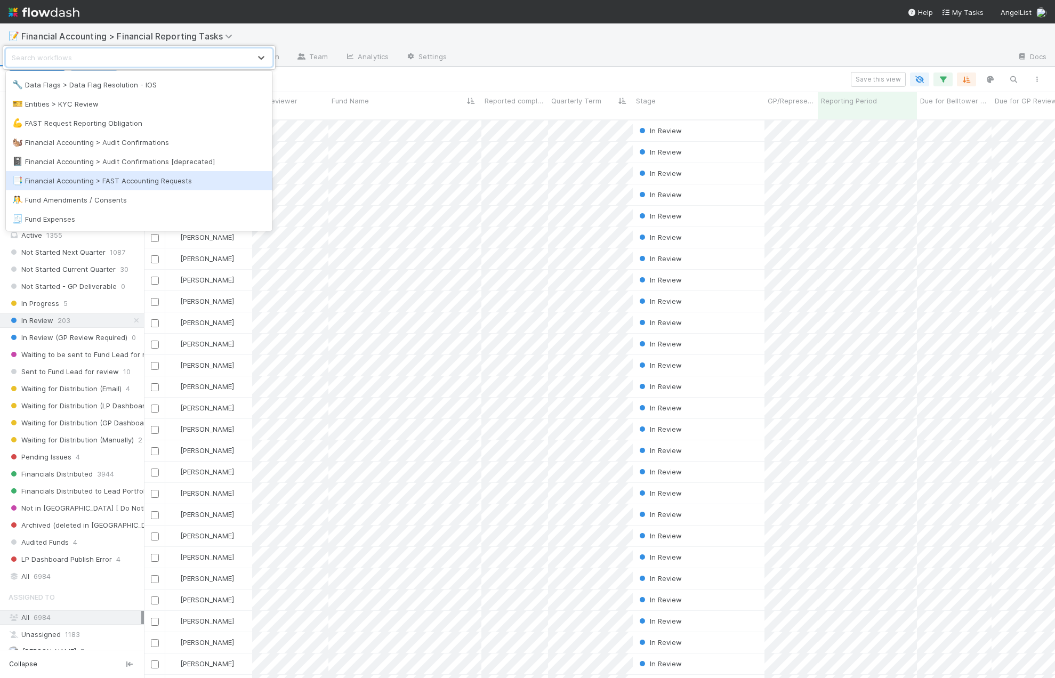
click at [143, 185] on div "📑 Financial Accounting > FAST Accounting Requests" at bounding box center [139, 180] width 254 height 11
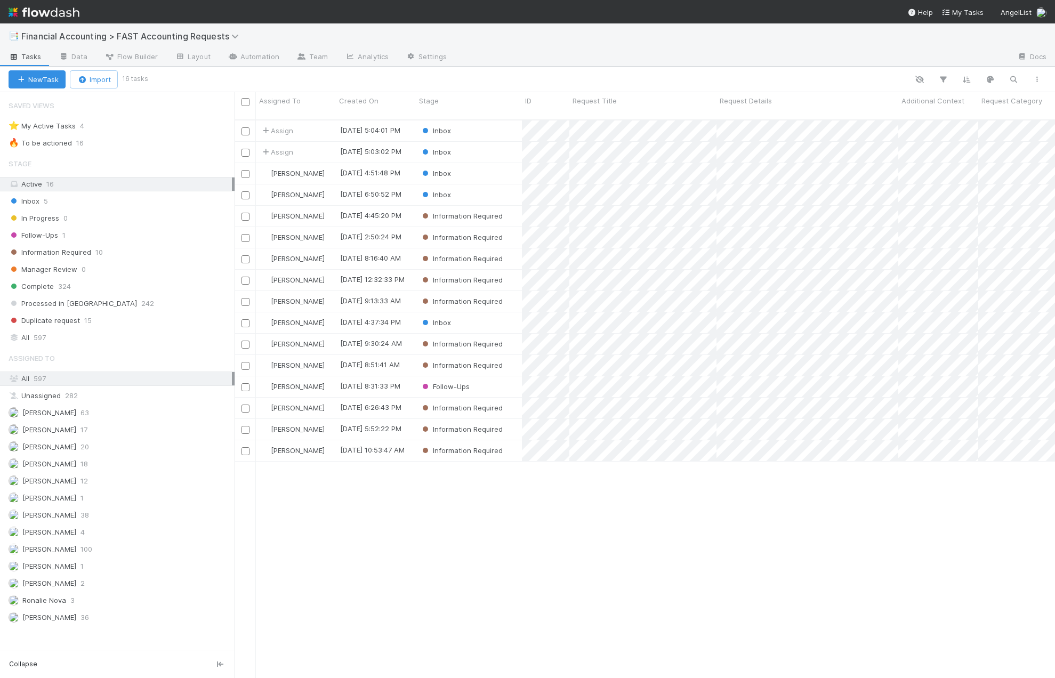
scroll to position [559, 812]
click at [48, 336] on div "All 597" at bounding box center [120, 337] width 223 height 13
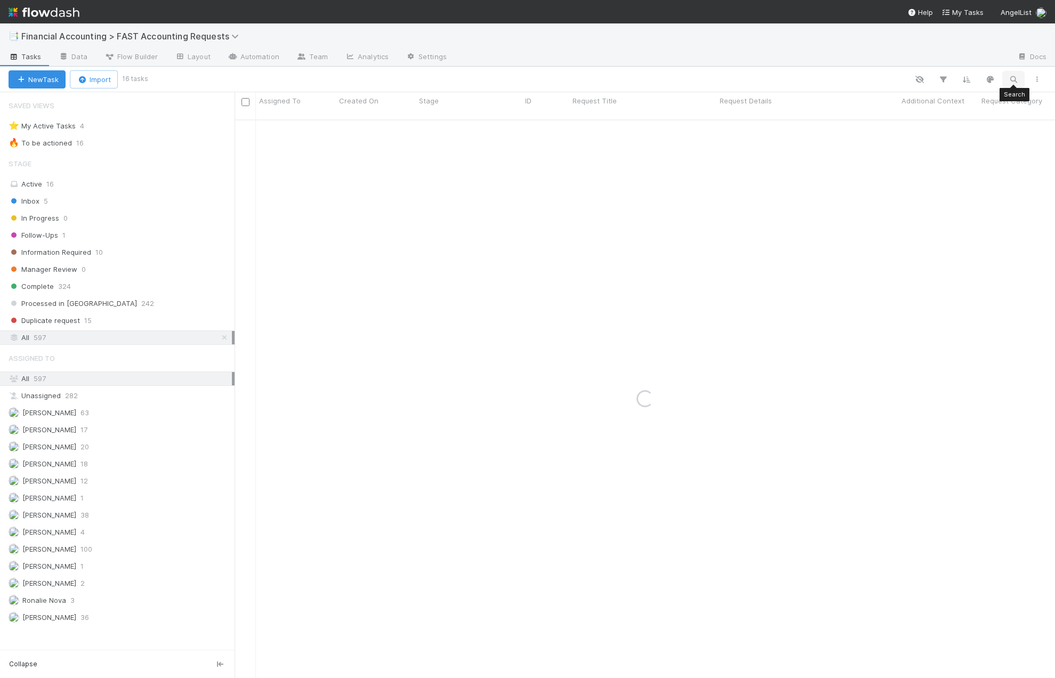
click at [1013, 85] on button "button" at bounding box center [1013, 79] width 19 height 14
type input "upekk"
click at [497, 122] on div "Complete" at bounding box center [469, 130] width 106 height 21
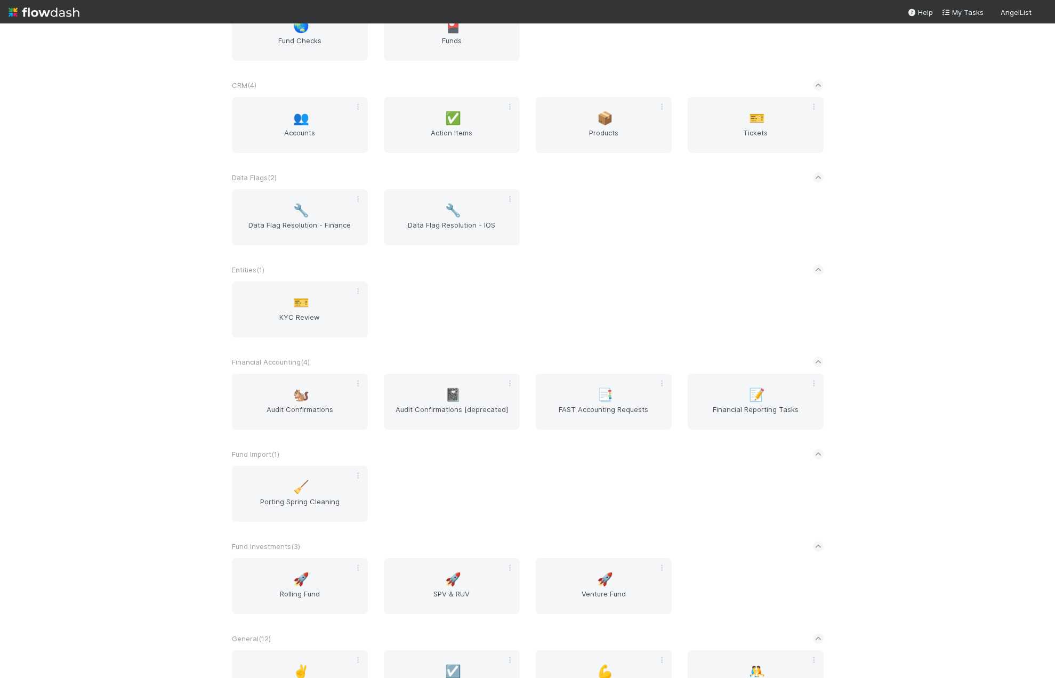
scroll to position [373, 0]
click at [751, 405] on span "Financial Reporting Tasks" at bounding box center [755, 412] width 127 height 21
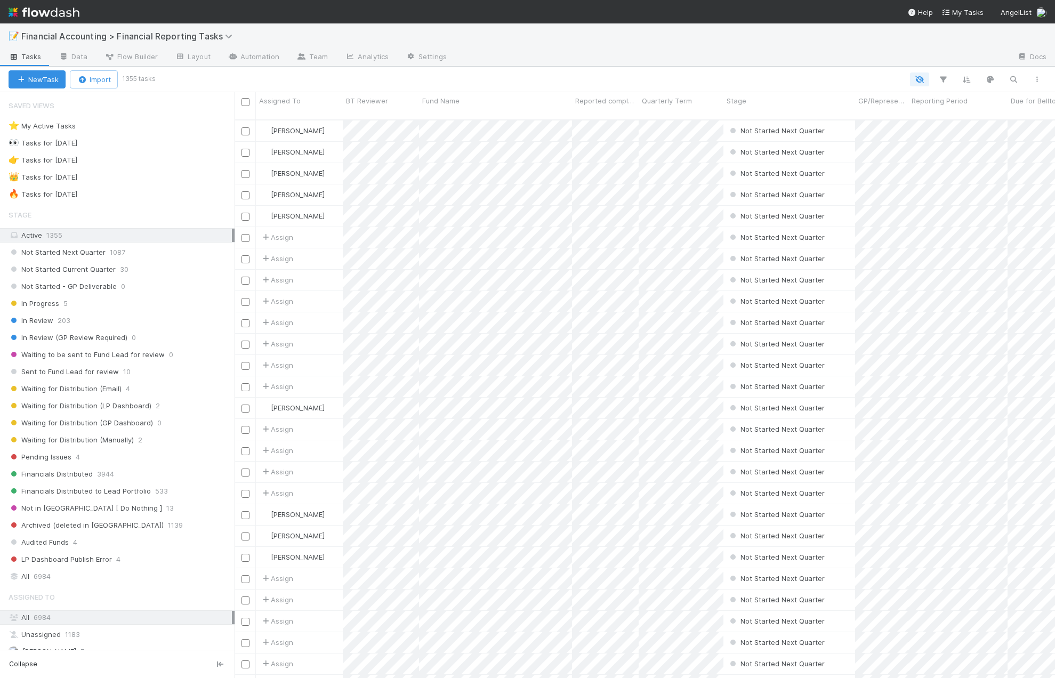
scroll to position [559, 812]
click at [48, 577] on span "6984" at bounding box center [42, 576] width 17 height 13
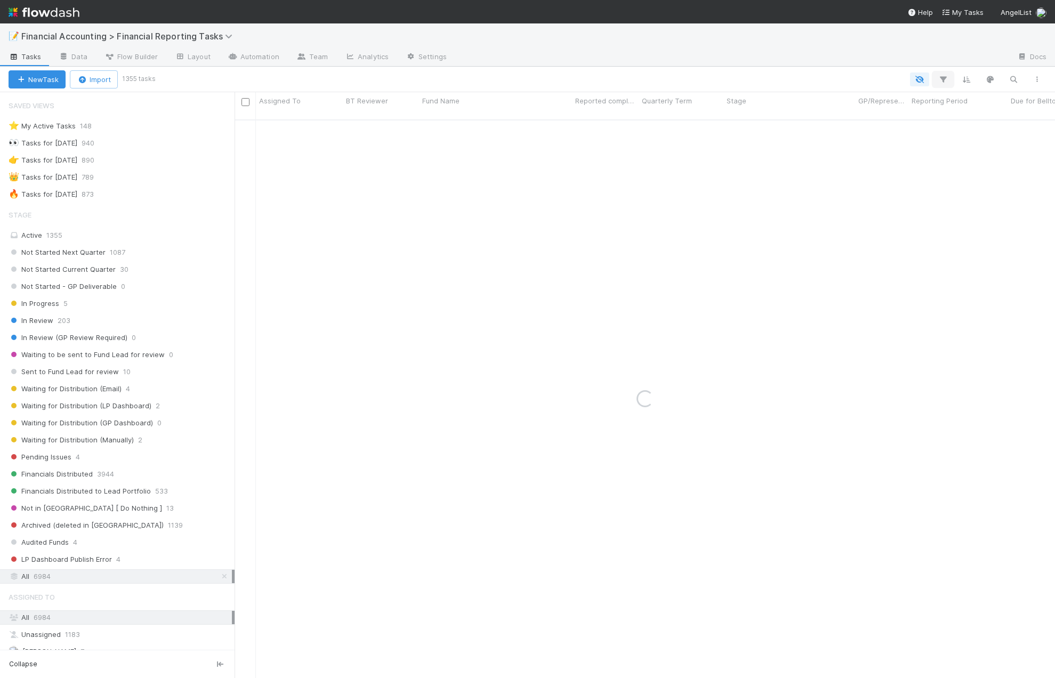
click at [946, 81] on icon "button" at bounding box center [943, 80] width 11 height 10
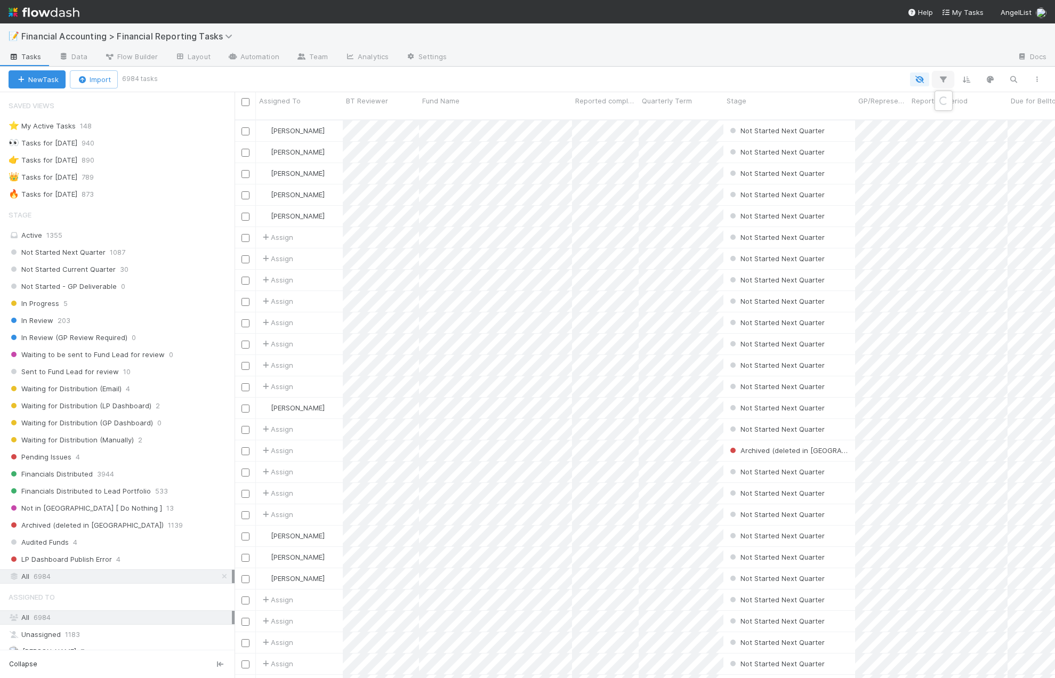
scroll to position [559, 812]
click at [946, 81] on div "Loading..." at bounding box center [527, 339] width 1055 height 678
click at [946, 81] on icon "button" at bounding box center [943, 80] width 11 height 10
click at [788, 115] on button "Add Filter" at bounding box center [779, 111] width 320 height 15
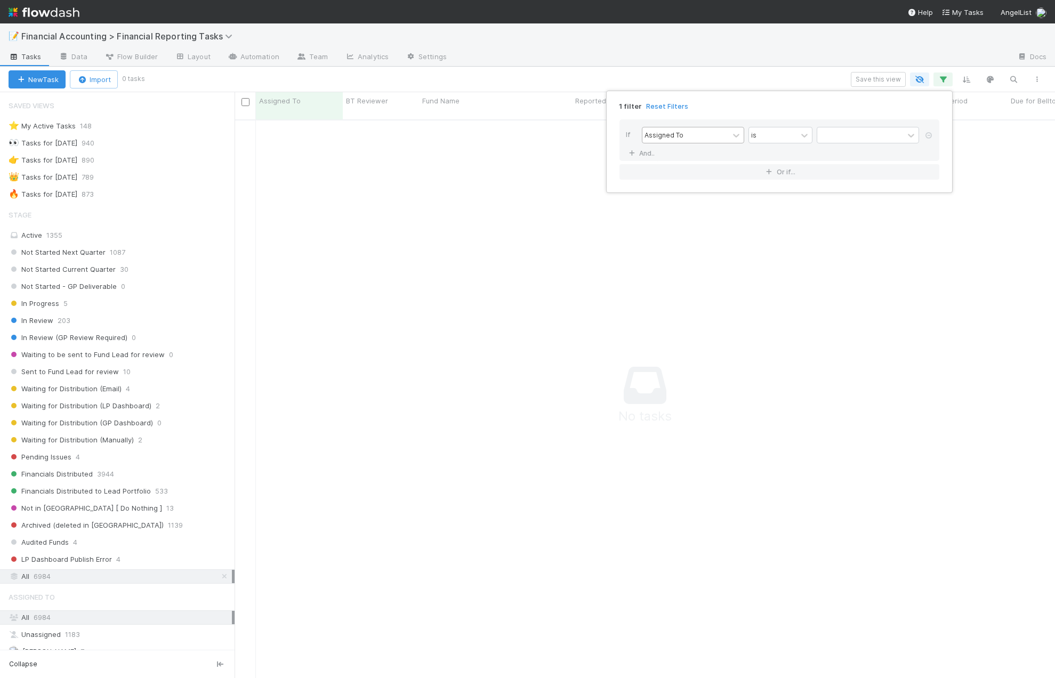
click at [665, 138] on div "Assigned To" at bounding box center [663, 135] width 39 height 10
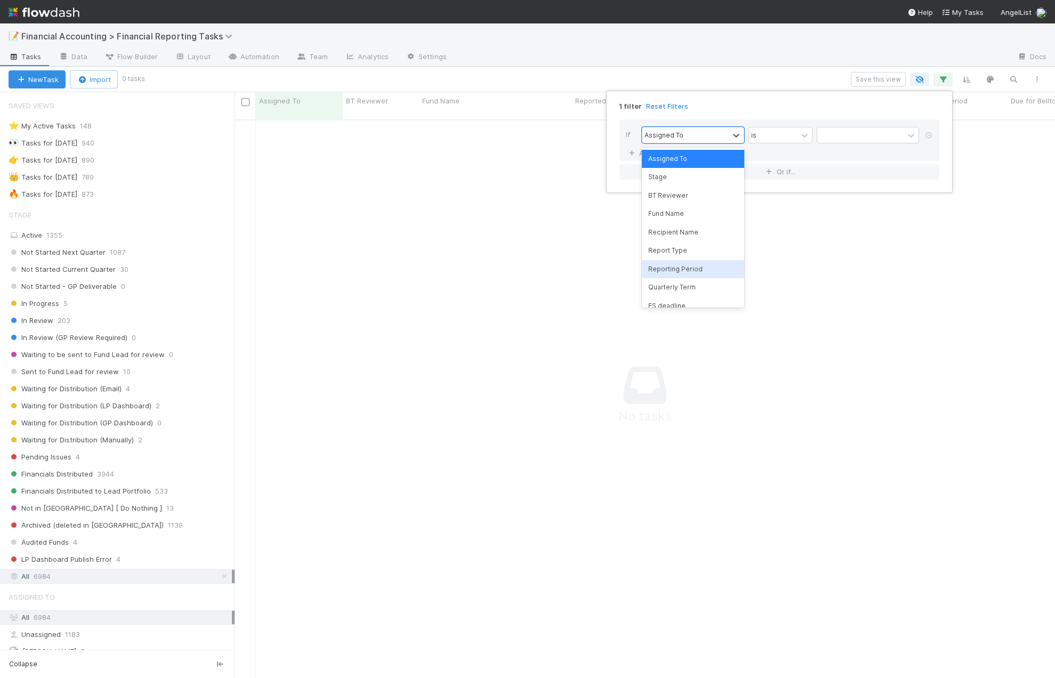
click at [685, 264] on div "Reporting Period" at bounding box center [693, 269] width 102 height 18
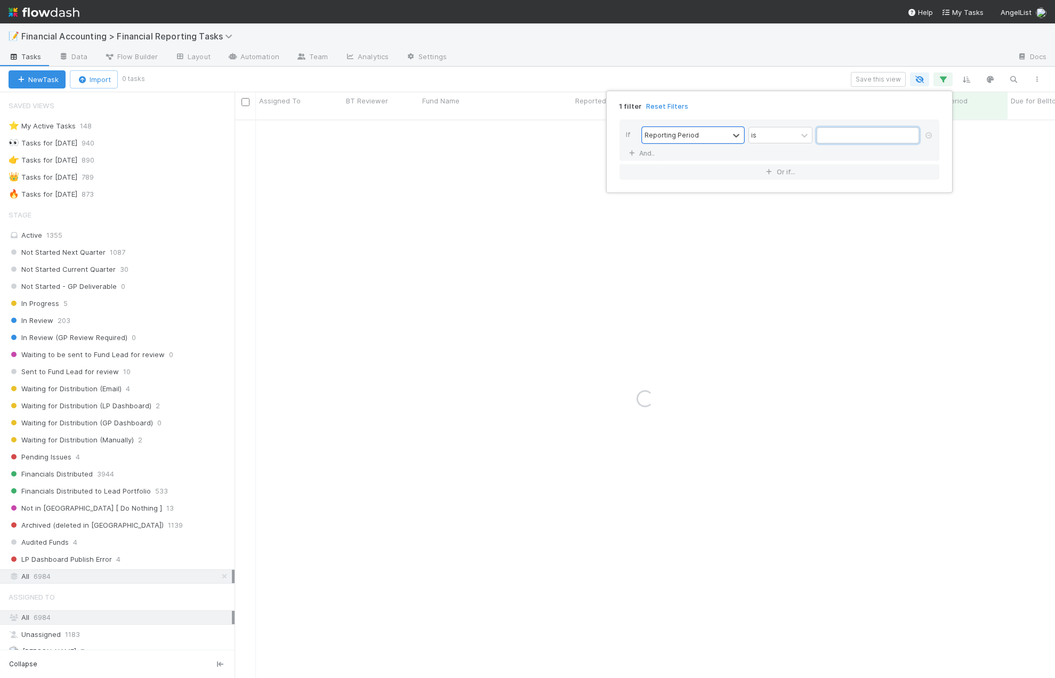
click at [836, 137] on input "text" at bounding box center [868, 135] width 102 height 16
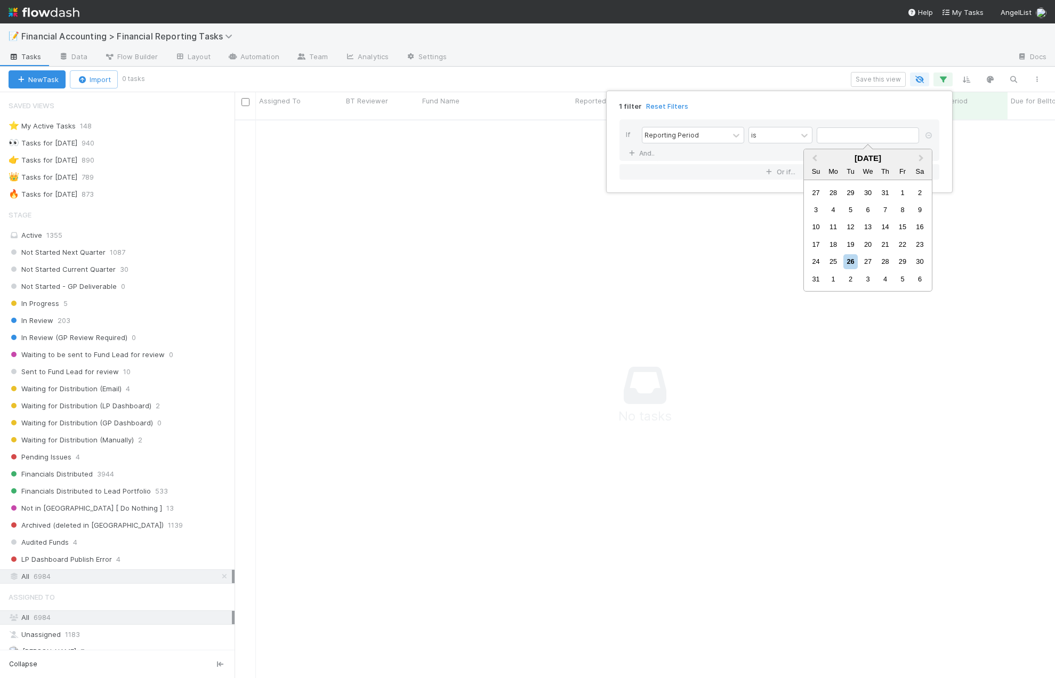
click at [824, 152] on div "[DATE] Su Mo Tu We Th Fr Sa" at bounding box center [868, 164] width 128 height 31
click at [814, 159] on span "Previous Month" at bounding box center [814, 158] width 0 height 12
click at [833, 264] on div "30" at bounding box center [833, 261] width 14 height 14
type input "[DATE]"
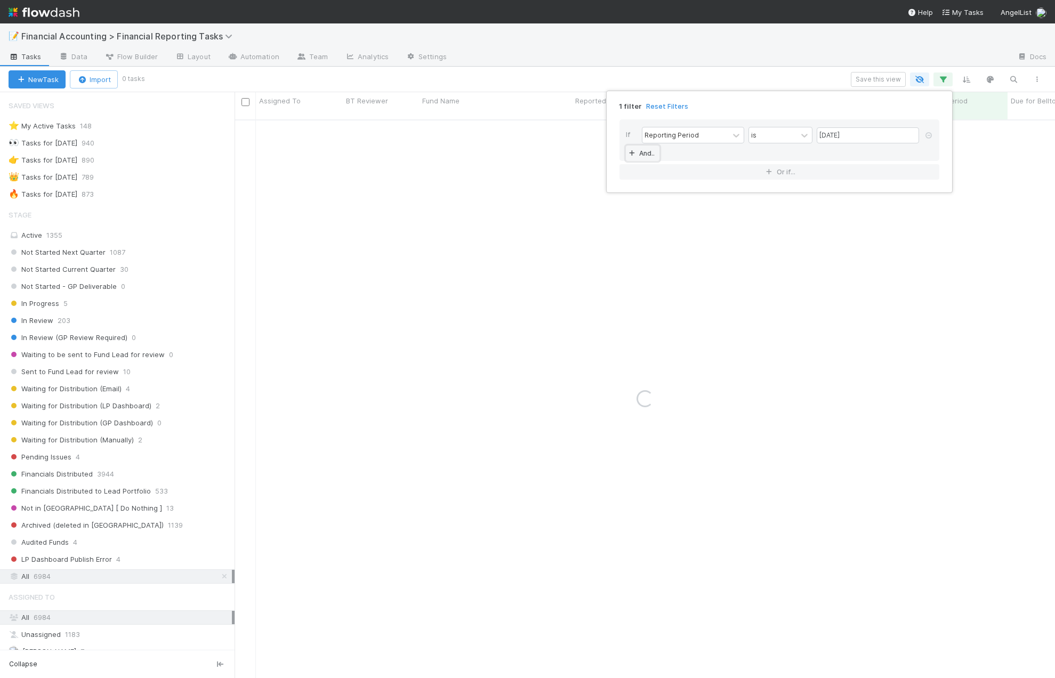
click at [642, 152] on link "And.." at bounding box center [643, 153] width 34 height 15
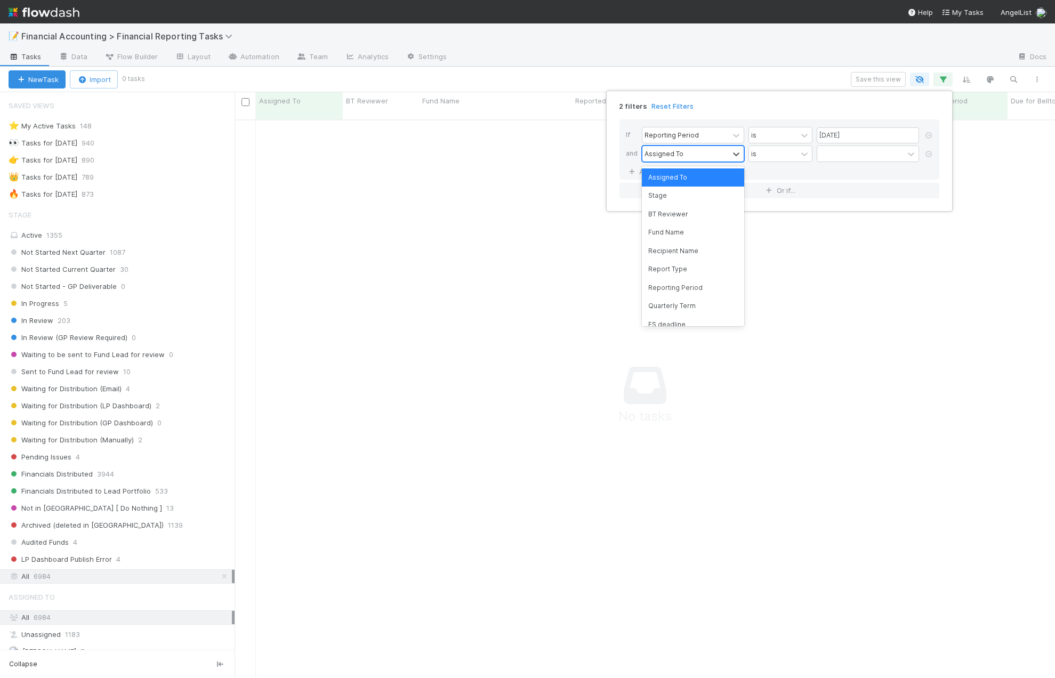
click at [671, 159] on div "Assigned To" at bounding box center [685, 153] width 86 height 15
click at [686, 301] on div "Quarterly Term" at bounding box center [693, 306] width 102 height 18
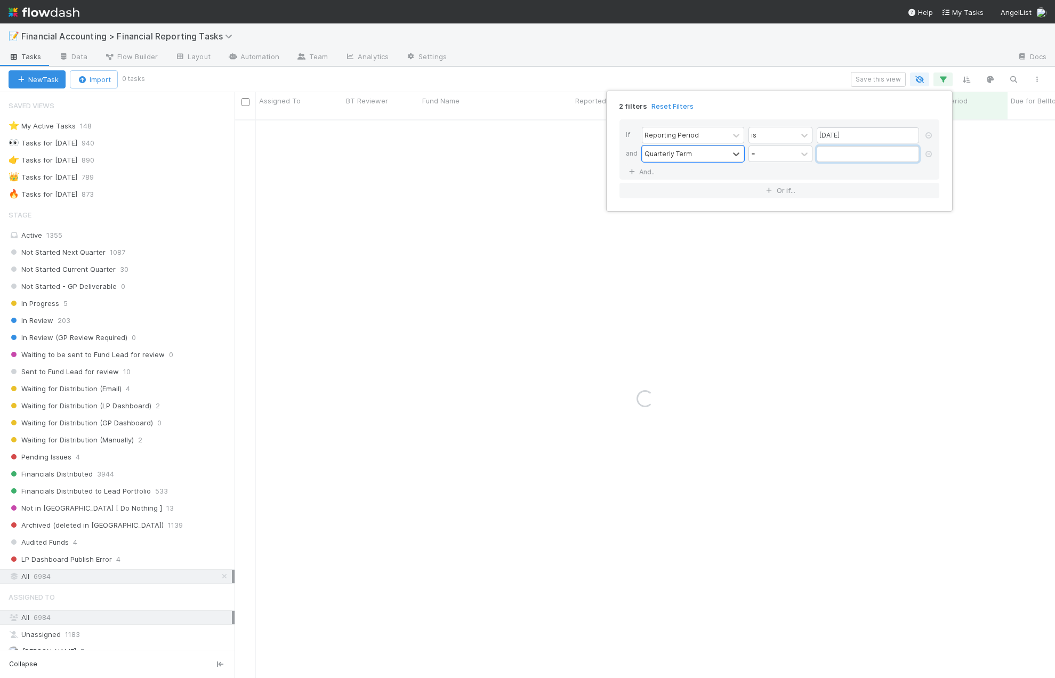
click at [829, 155] on input "text" at bounding box center [868, 154] width 102 height 16
type input "60"
click at [647, 170] on link "And.." at bounding box center [643, 171] width 34 height 15
click at [681, 175] on div "Assigned To" at bounding box center [663, 172] width 39 height 10
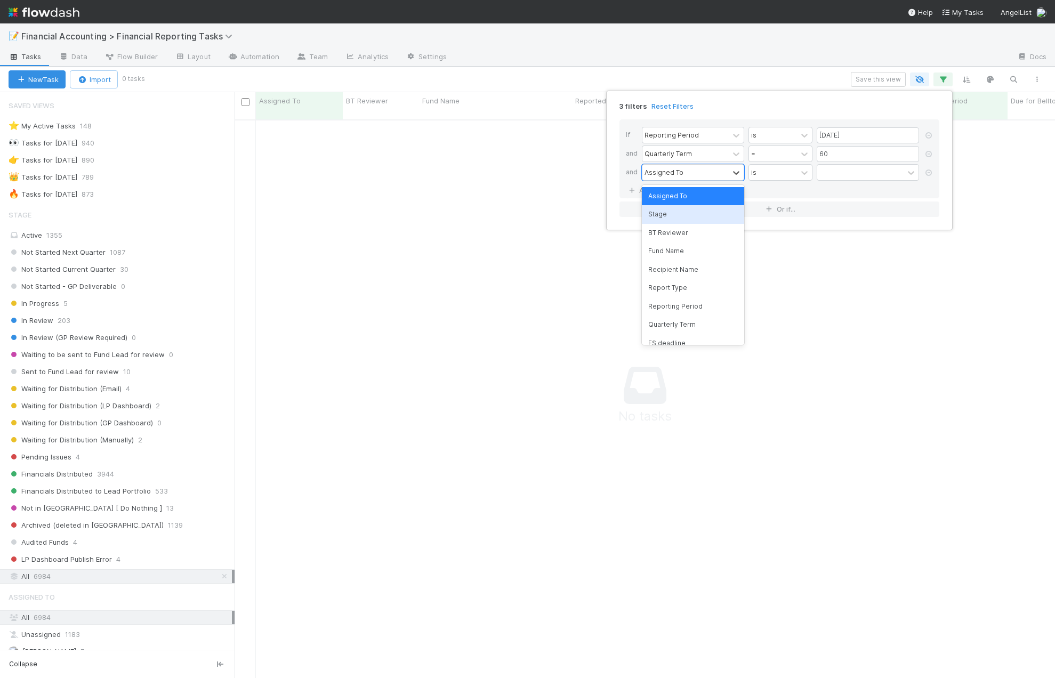
click at [672, 214] on div "Stage" at bounding box center [693, 214] width 102 height 18
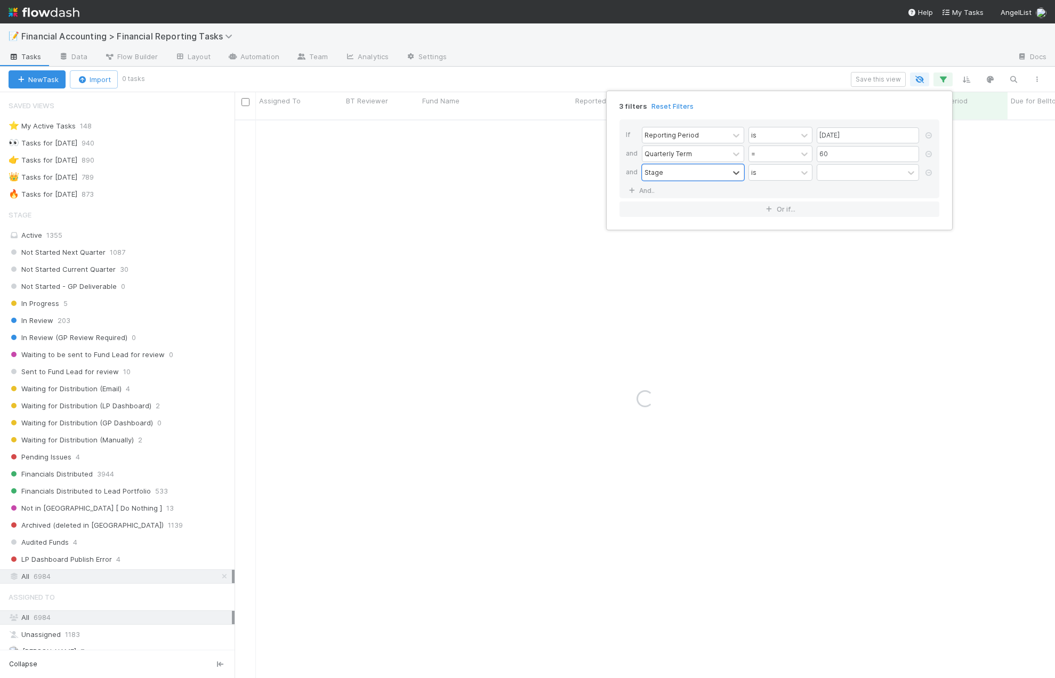
click at [830, 182] on div "option Stage, selected. 0 results available. Select is focused ,type to refine …" at bounding box center [782, 173] width 281 height 19
click at [847, 176] on div at bounding box center [860, 172] width 86 height 15
click at [847, 191] on div "Not Started Next Quarter" at bounding box center [868, 196] width 102 height 18
click at [851, 176] on div "Not Started Next Quarter" at bounding box center [848, 171] width 55 height 11
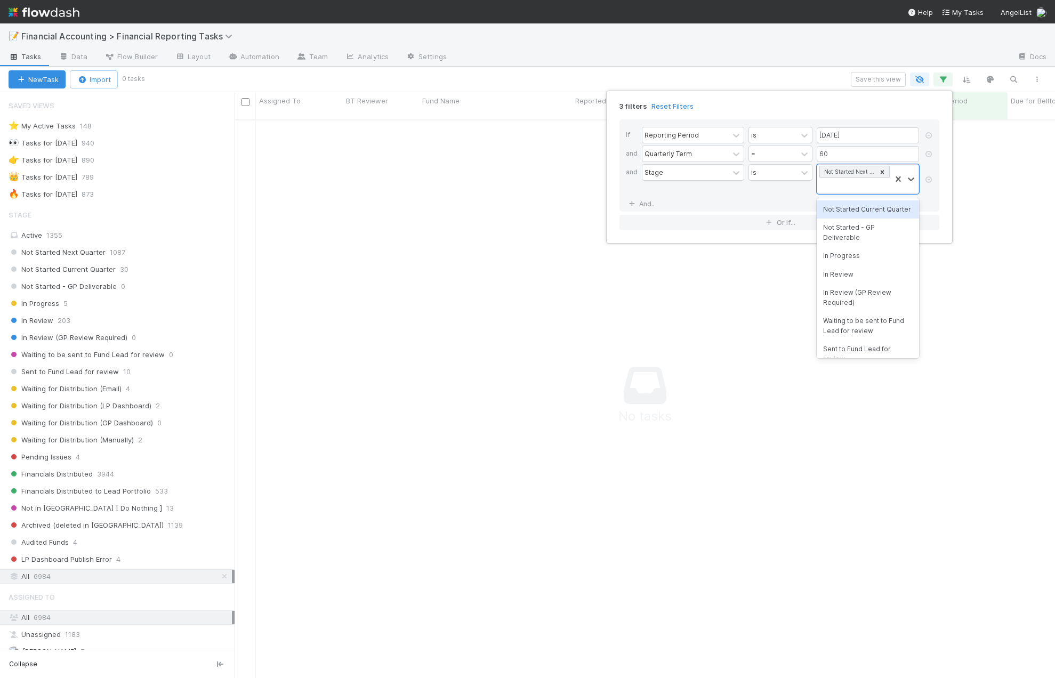
click at [853, 205] on div "Not Started Current Quarter" at bounding box center [868, 209] width 102 height 18
click at [855, 193] on div "Not Started Next Quarter Not Started Current Quarter" at bounding box center [854, 186] width 74 height 42
click at [857, 224] on div "Not Started - GP Deliverable" at bounding box center [868, 228] width 102 height 28
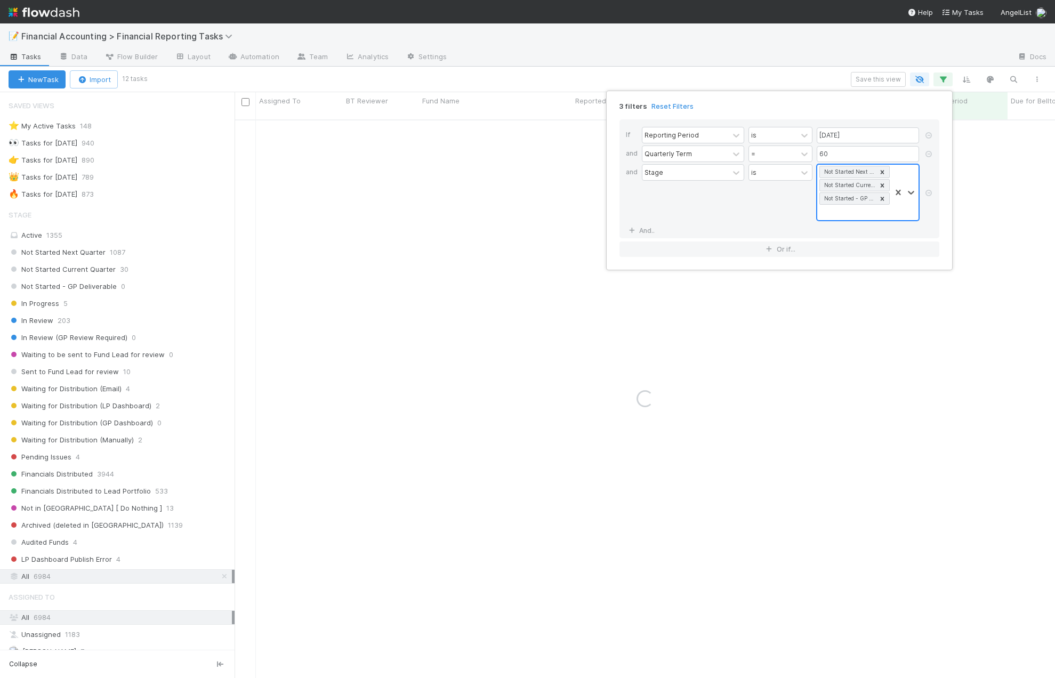
click at [857, 206] on div "Not Started Next Quarter Not Started Current Quarter Not Started - GP Deliverab…" at bounding box center [854, 192] width 74 height 55
click at [857, 239] on div "In Progress" at bounding box center [868, 236] width 102 height 18
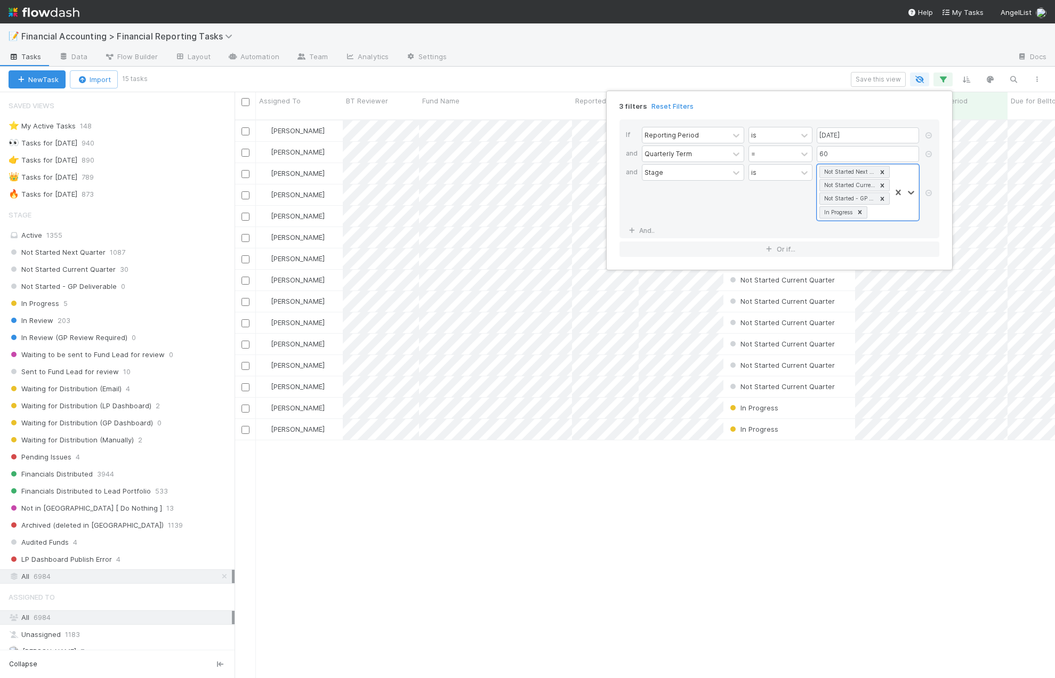
scroll to position [559, 812]
click at [510, 74] on div "3 filters Reset Filters If Reporting Period is [DATE] and Quarterly Term = 60 a…" at bounding box center [527, 339] width 1055 height 678
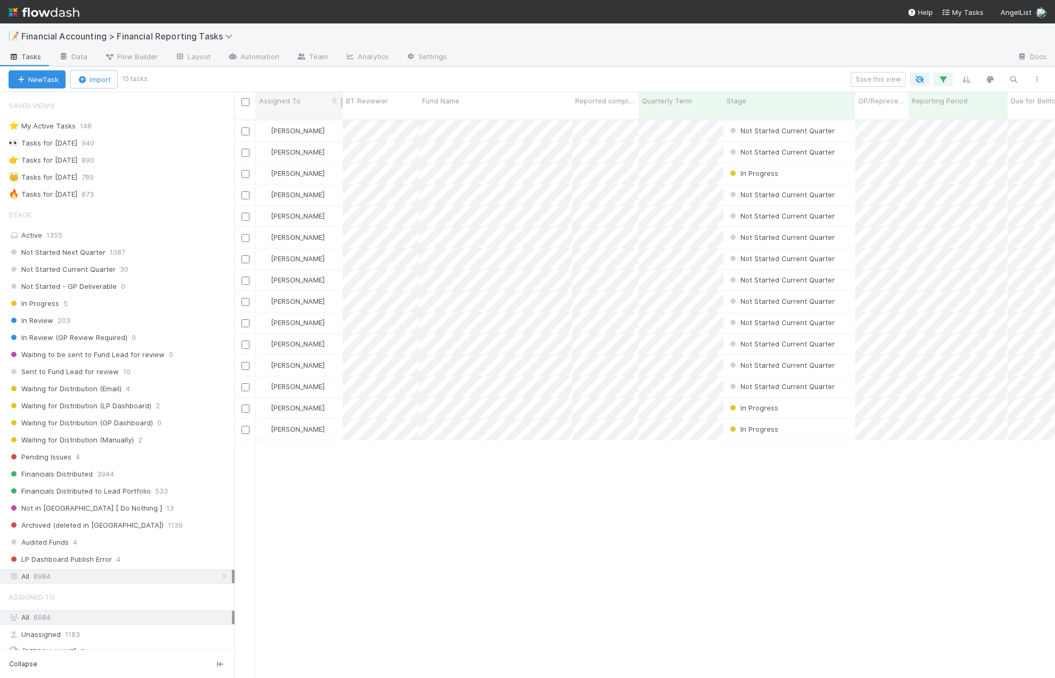
click at [318, 98] on div "Assigned To" at bounding box center [299, 100] width 81 height 11
click at [312, 119] on div "Sort A → Z" at bounding box center [321, 121] width 122 height 16
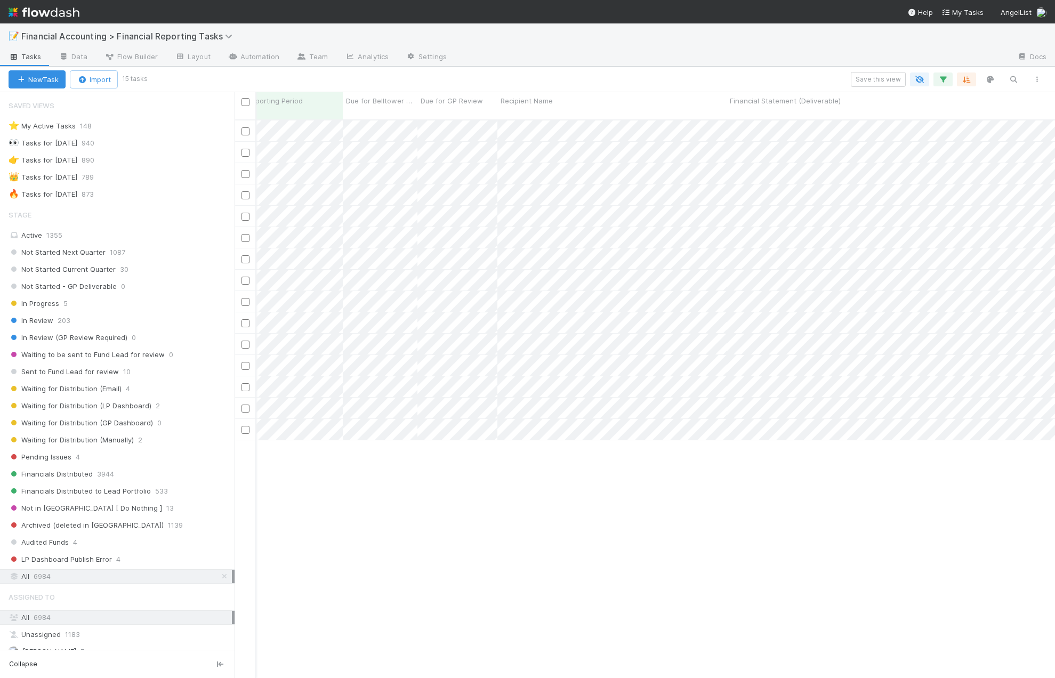
scroll to position [0, 0]
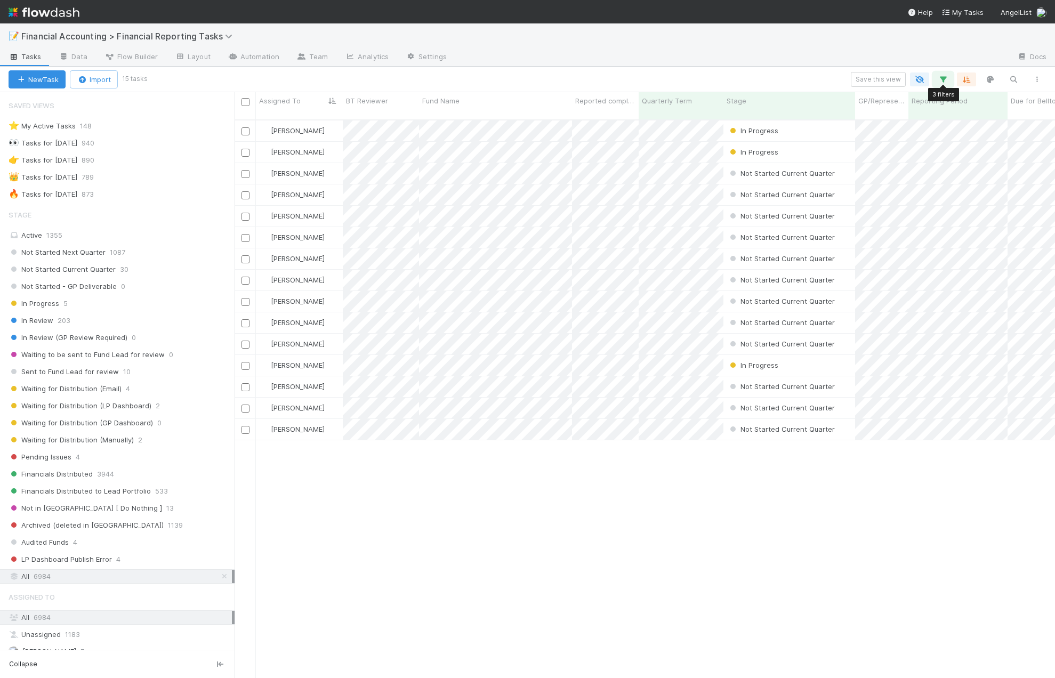
click at [943, 76] on icon "button" at bounding box center [943, 80] width 11 height 10
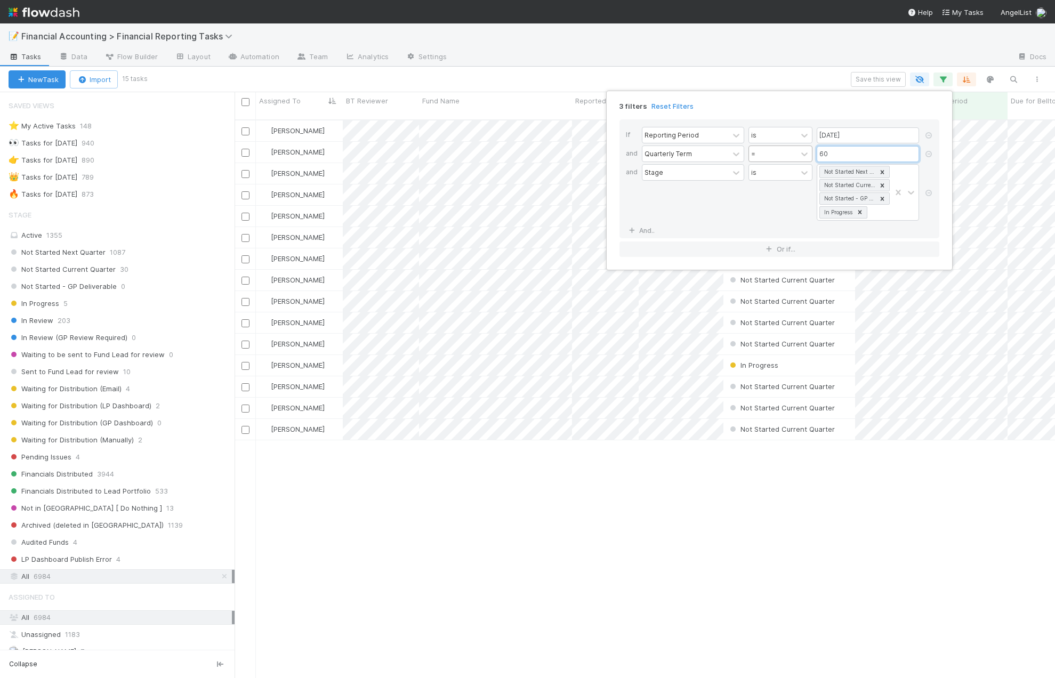
drag, startPoint x: 837, startPoint y: 155, endPoint x: 757, endPoint y: 156, distance: 80.0
click at [777, 156] on div "Quarterly Term = 60" at bounding box center [782, 155] width 281 height 19
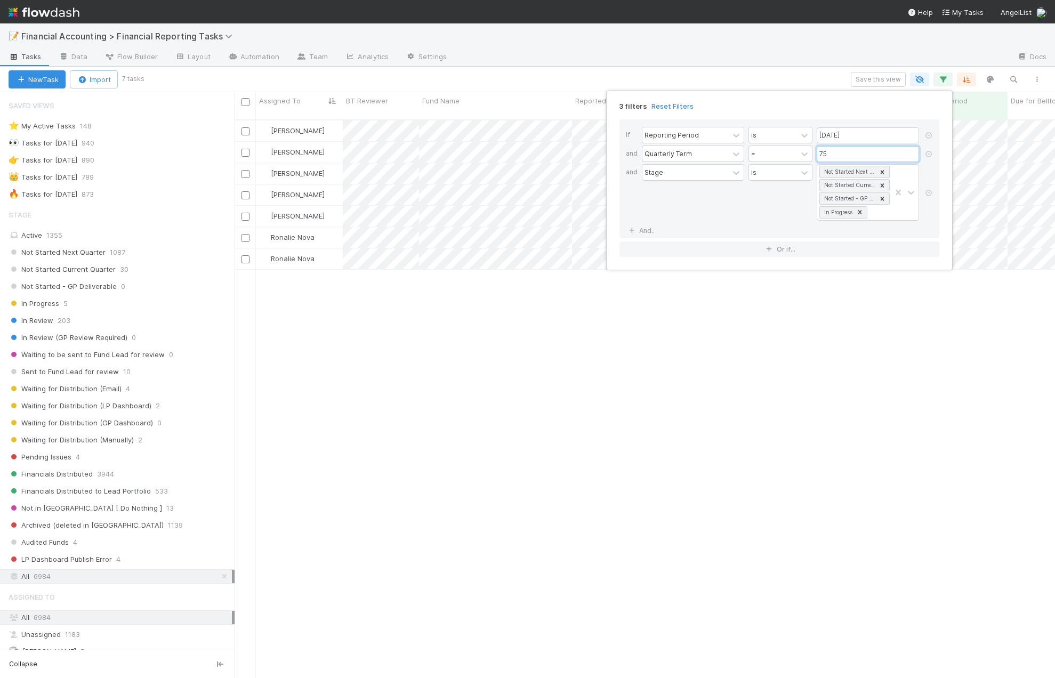
scroll to position [559, 812]
drag, startPoint x: 839, startPoint y: 152, endPoint x: 801, endPoint y: 150, distance: 37.9
click at [801, 150] on div "Quarterly Term = 75" at bounding box center [782, 155] width 281 height 19
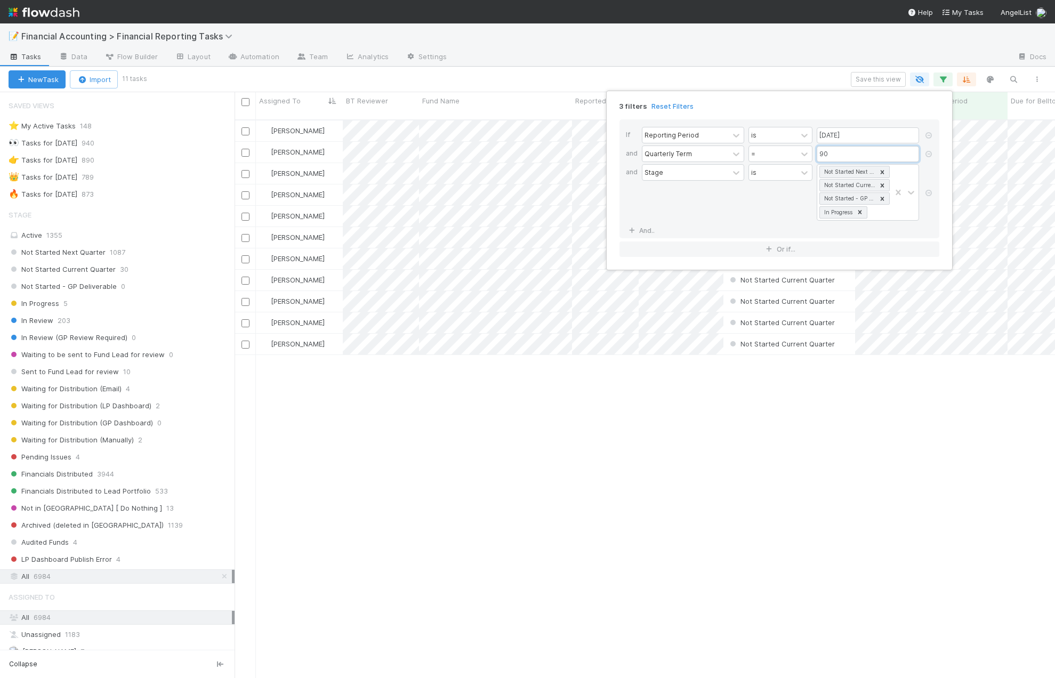
scroll to position [0, 0]
drag, startPoint x: 854, startPoint y: 154, endPoint x: 738, endPoint y: 156, distance: 116.2
click at [746, 156] on div "Quarterly Term = 90" at bounding box center [782, 155] width 281 height 19
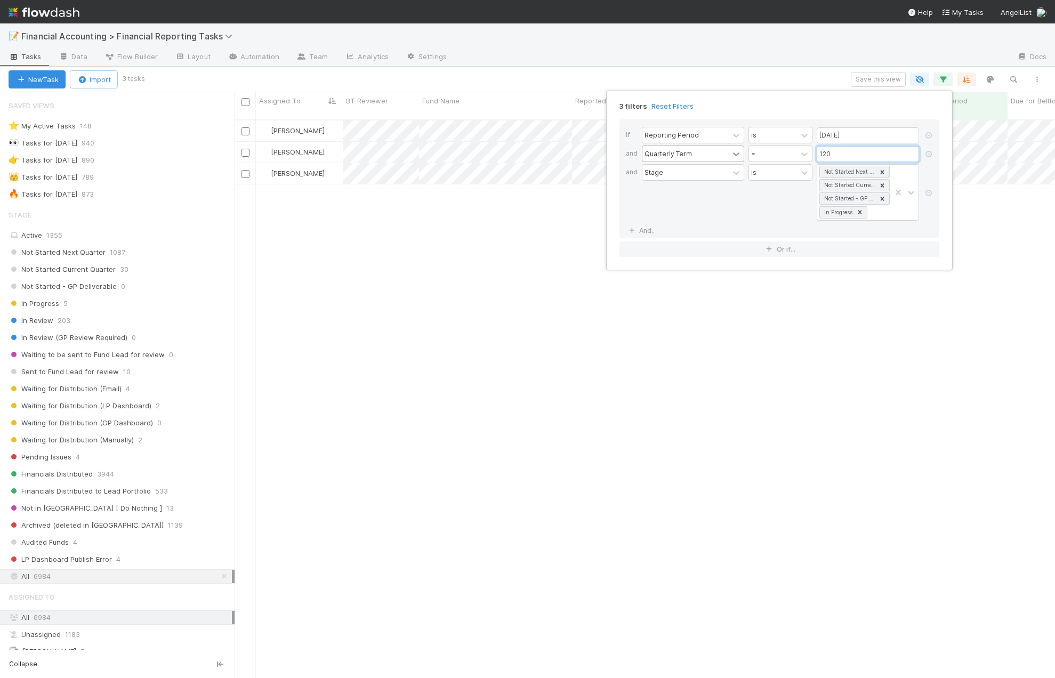
scroll to position [9, 9]
drag, startPoint x: 814, startPoint y: 154, endPoint x: 794, endPoint y: 155, distance: 20.3
click at [804, 155] on div "Quarterly Term = 120" at bounding box center [782, 155] width 281 height 19
type input "120"
click at [788, 85] on div "3 filters Reset Filters If Reporting Period is [DATE] and Quarterly Term = 120 …" at bounding box center [527, 339] width 1055 height 678
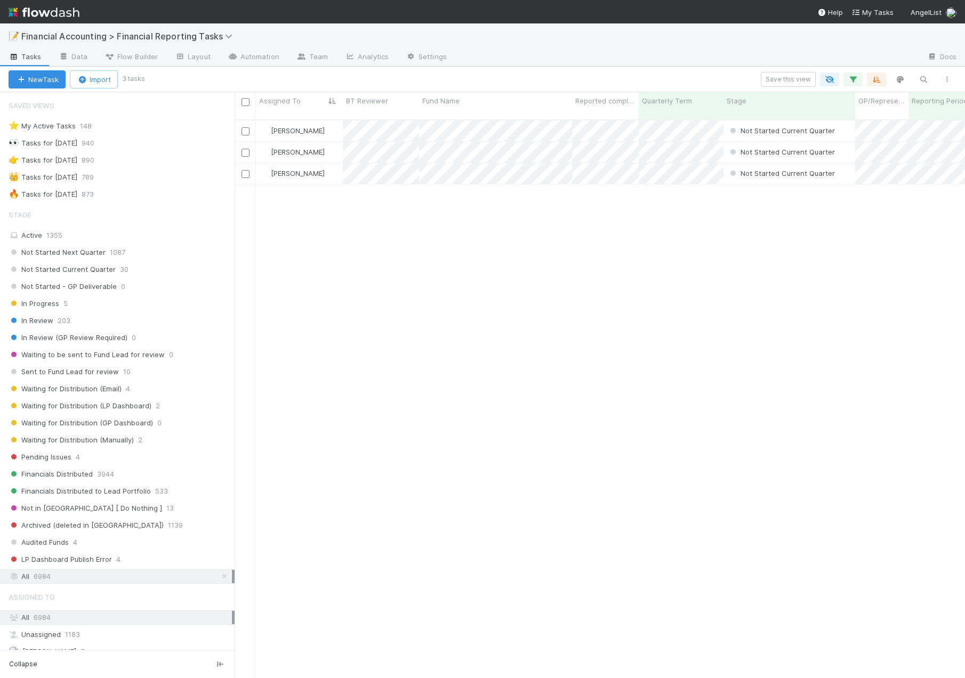
scroll to position [559, 722]
click at [198, 35] on span "Financial Accounting > Financial Reporting Tasks" at bounding box center [129, 36] width 216 height 11
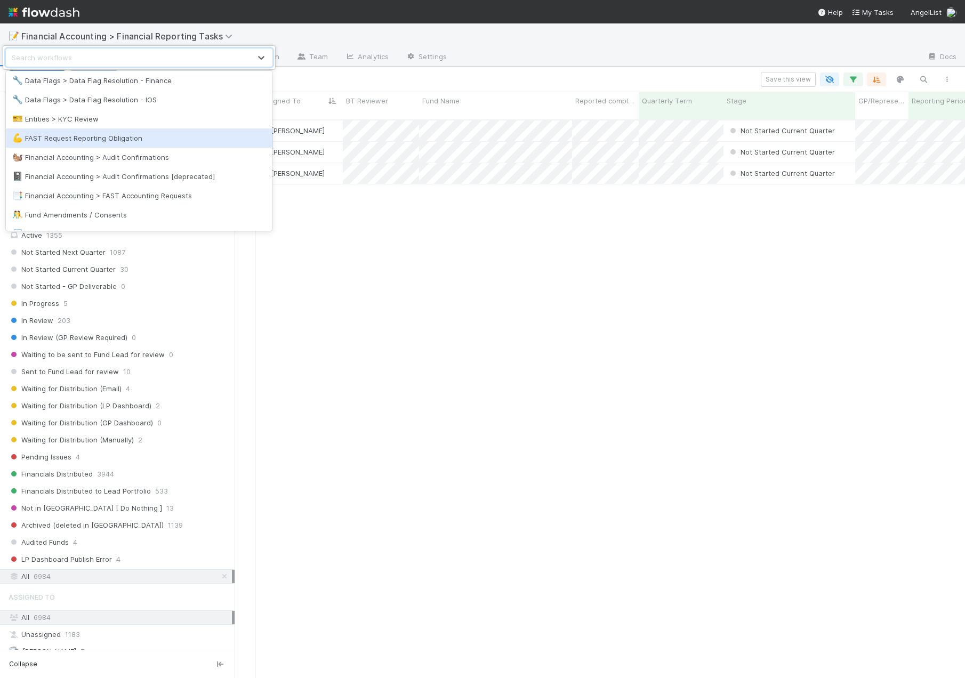
scroll to position [266, 0]
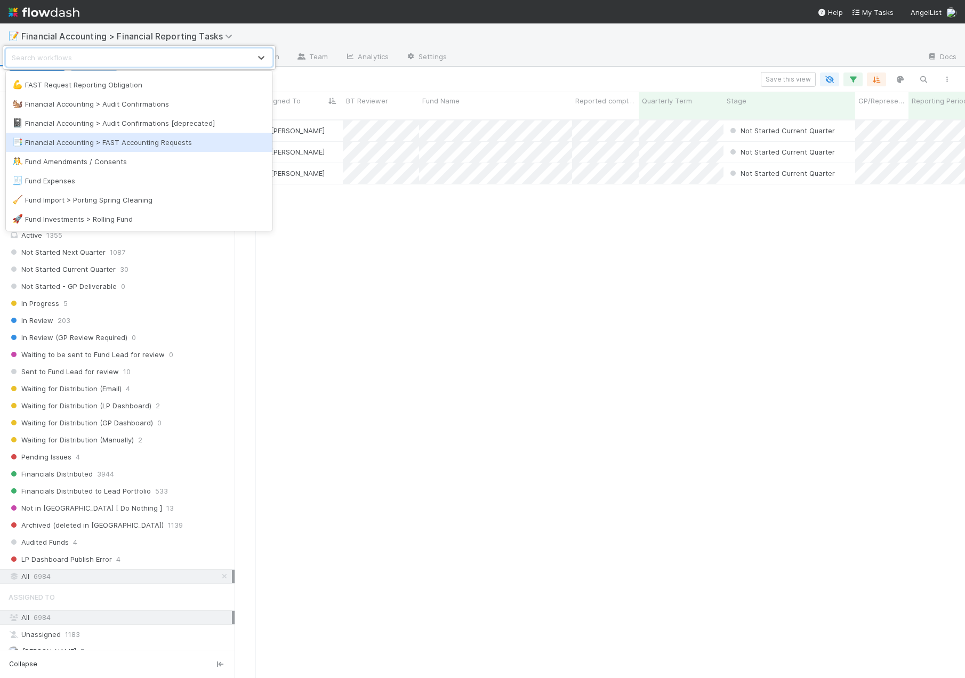
click at [166, 146] on div "📑 Financial Accounting > FAST Accounting Requests" at bounding box center [139, 142] width 254 height 11
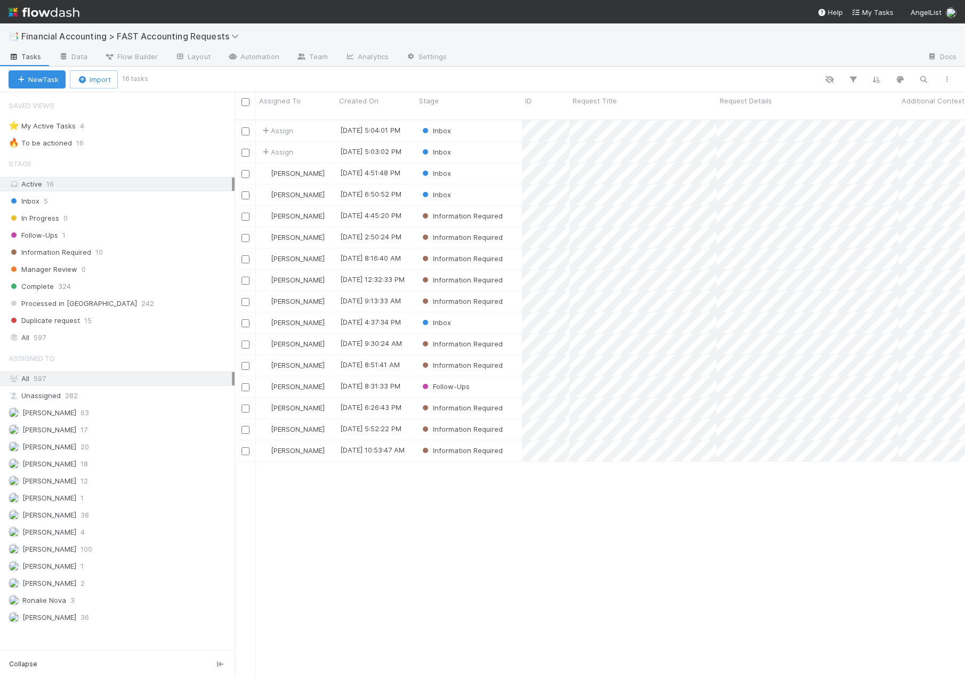
scroll to position [559, 722]
click at [482, 146] on div "Inbox" at bounding box center [469, 152] width 106 height 21
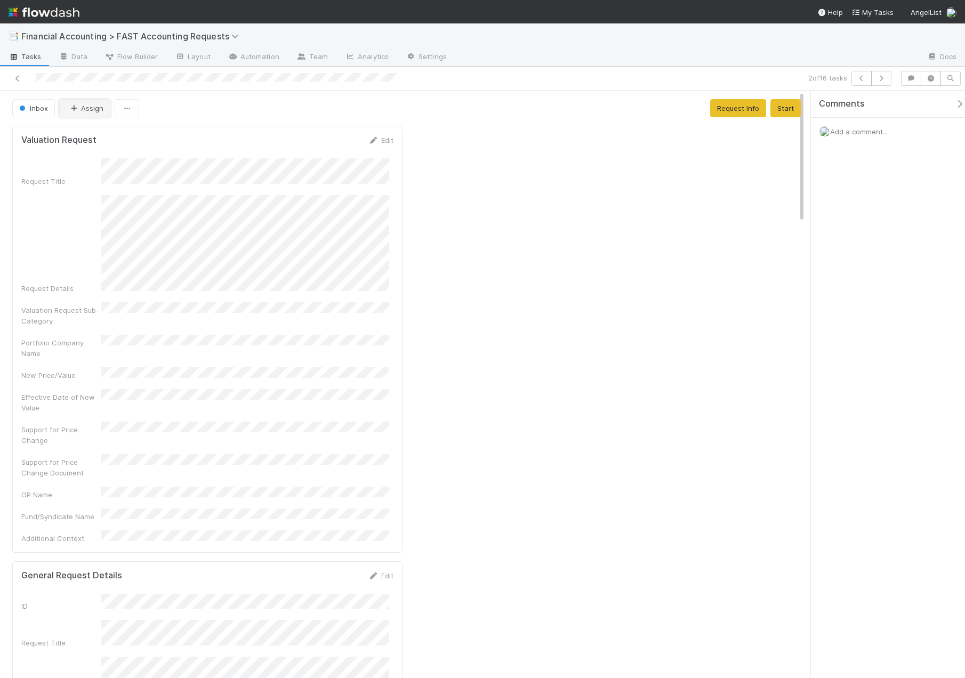
click at [86, 114] on button "Assign" at bounding box center [84, 108] width 51 height 18
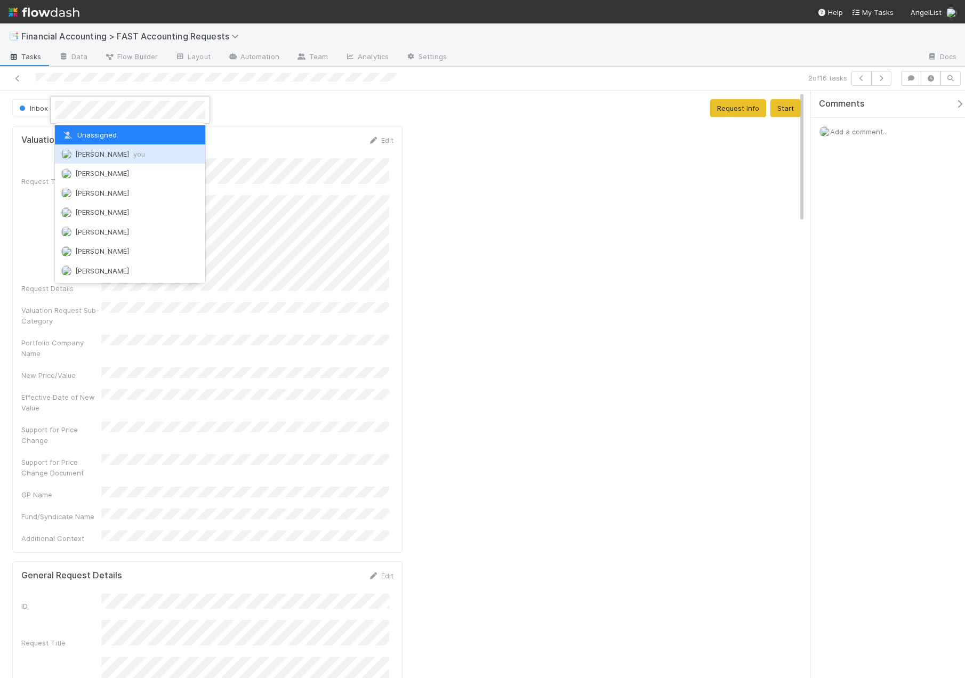
click at [90, 157] on span "[PERSON_NAME] you" at bounding box center [110, 154] width 70 height 9
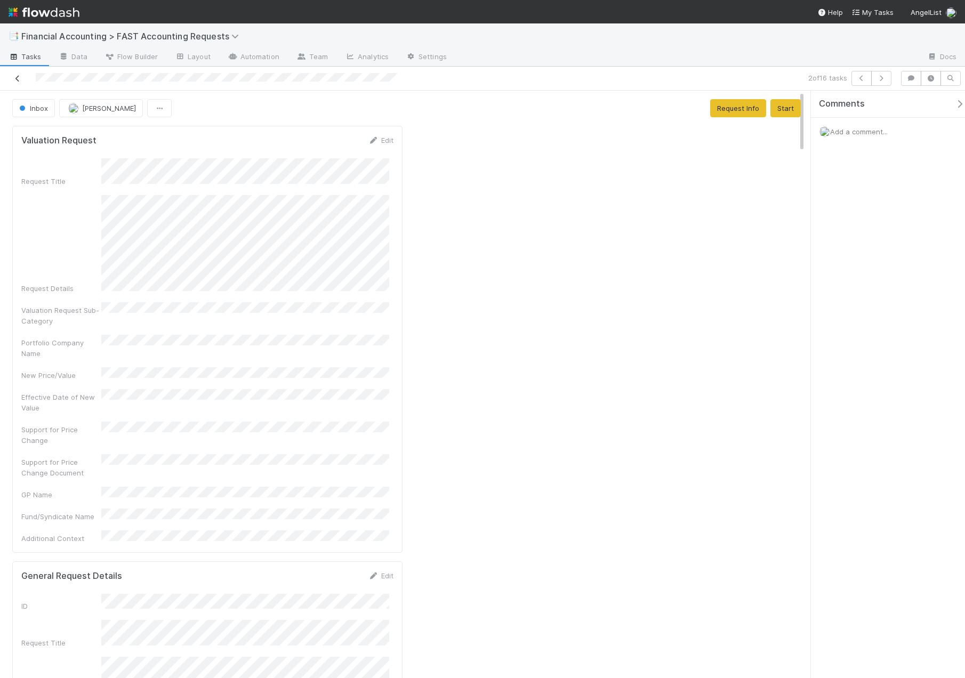
click at [19, 77] on icon at bounding box center [17, 78] width 11 height 7
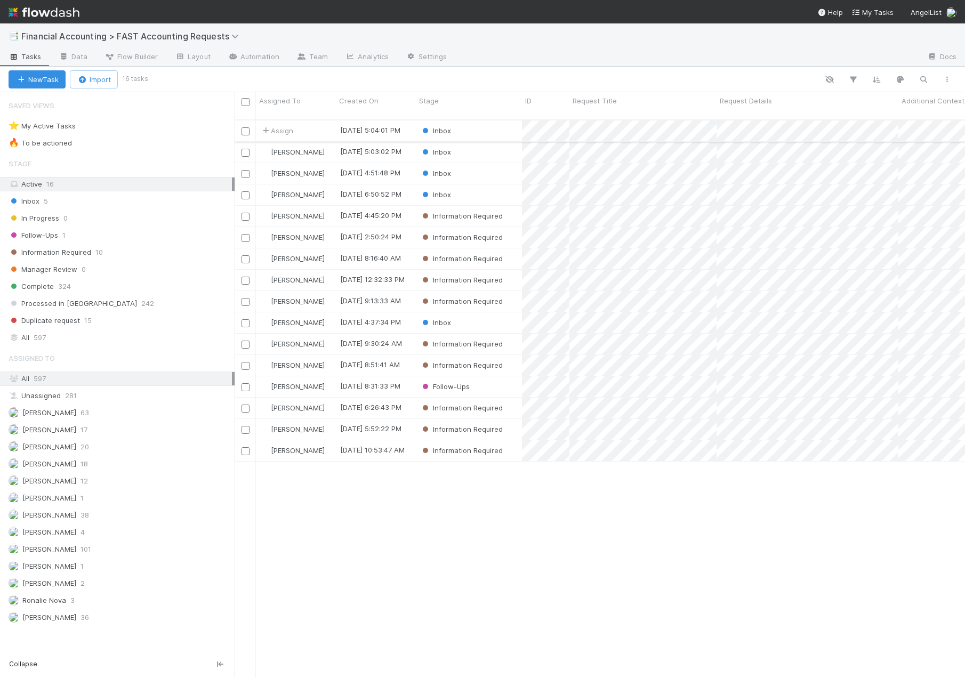
scroll to position [559, 722]
click at [308, 120] on div "Assign" at bounding box center [296, 130] width 80 height 21
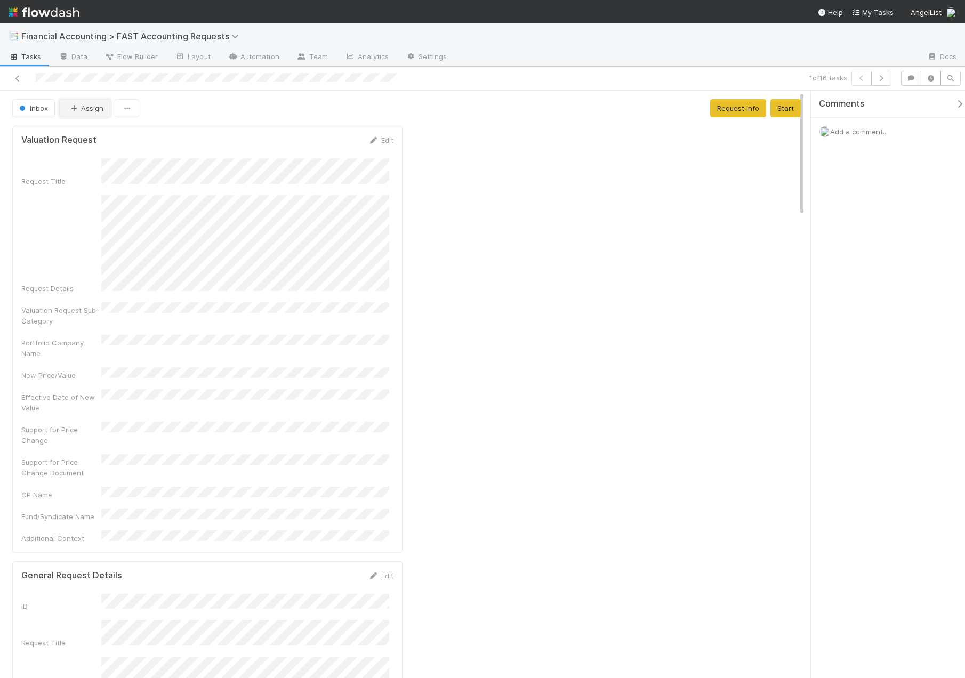
click at [86, 106] on button "Assign" at bounding box center [84, 108] width 51 height 18
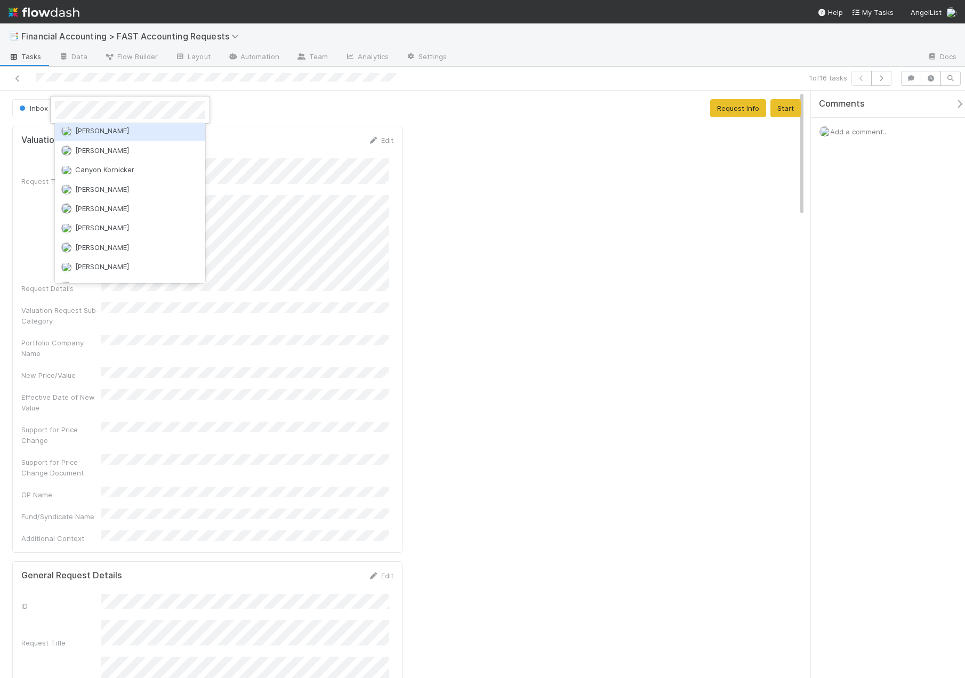
click at [273, 109] on div at bounding box center [482, 339] width 965 height 678
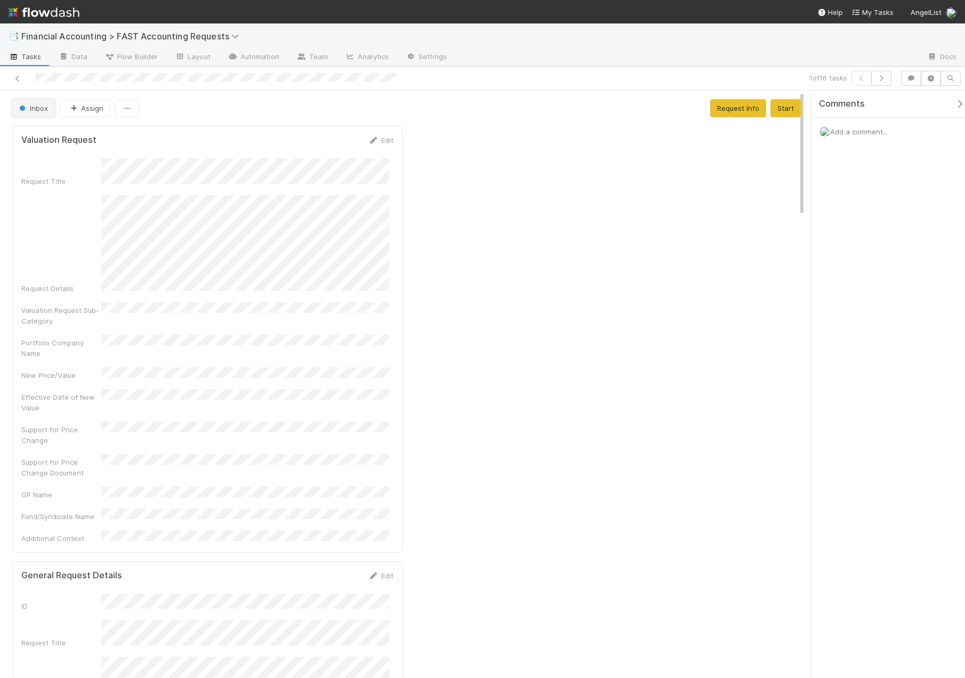
click at [37, 110] on span "Inbox" at bounding box center [32, 108] width 31 height 9
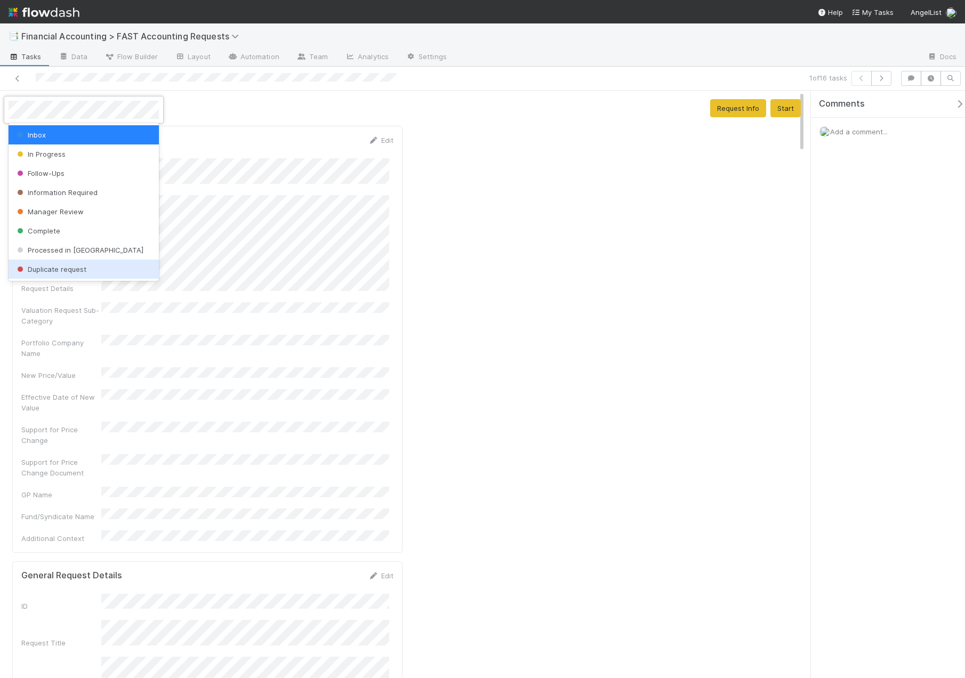
click at [68, 270] on span "Duplicate request" at bounding box center [50, 269] width 71 height 9
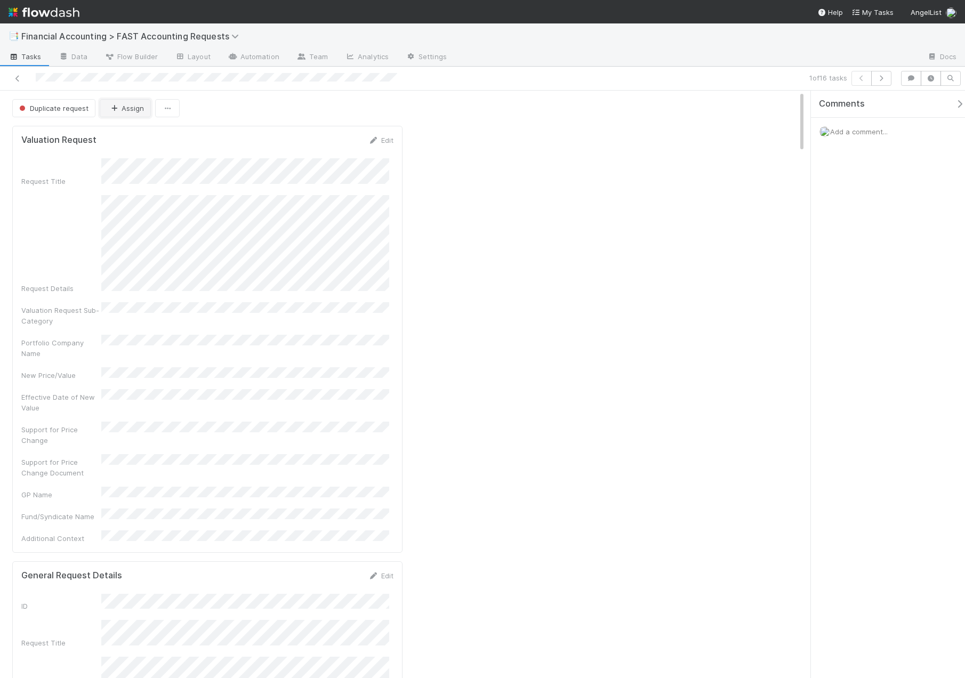
click at [118, 111] on icon "button" at bounding box center [114, 108] width 11 height 7
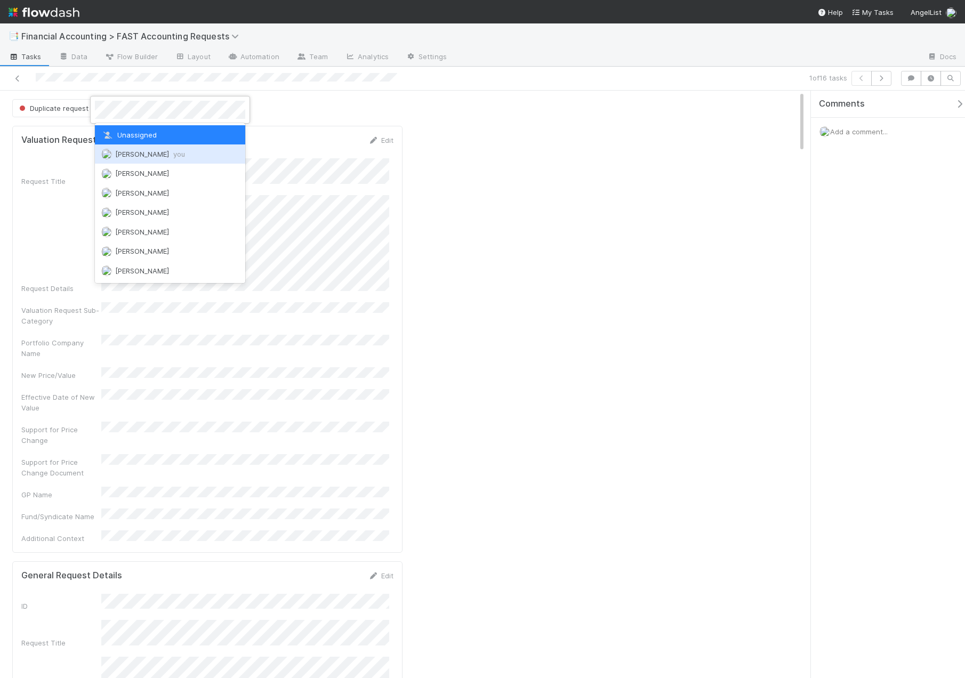
click at [127, 156] on span "[PERSON_NAME] you" at bounding box center [150, 154] width 70 height 9
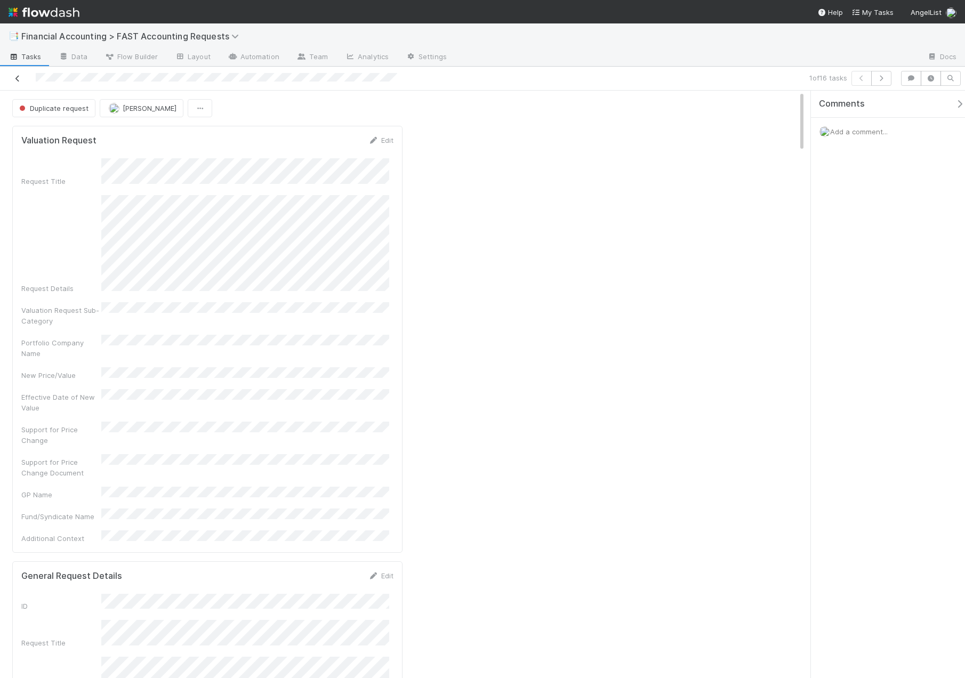
click at [18, 82] on link at bounding box center [17, 78] width 11 height 11
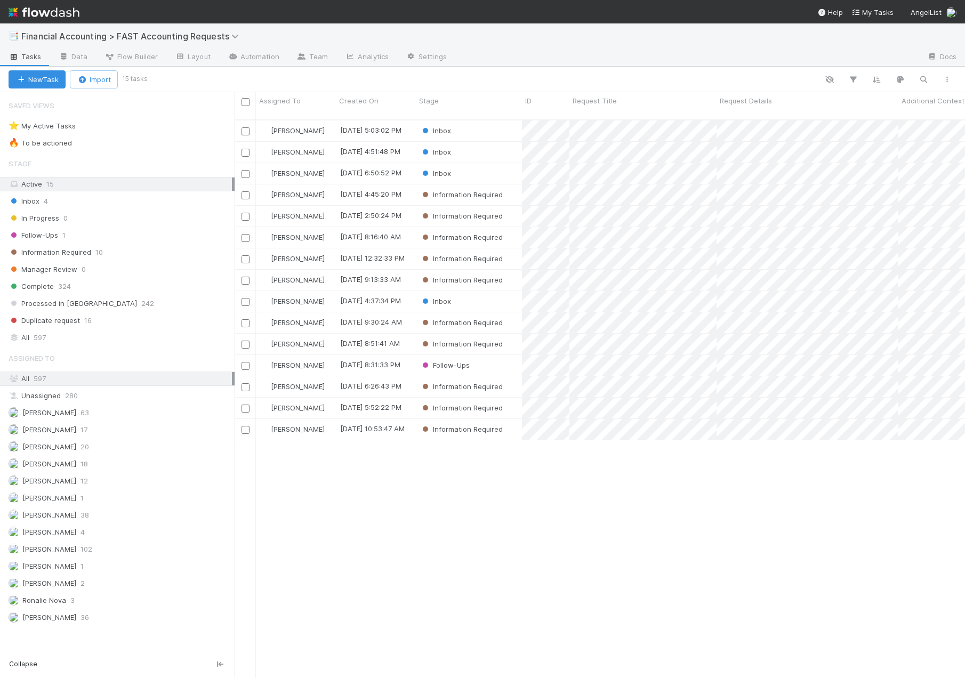
scroll to position [559, 722]
click at [490, 142] on div "Inbox" at bounding box center [469, 152] width 106 height 21
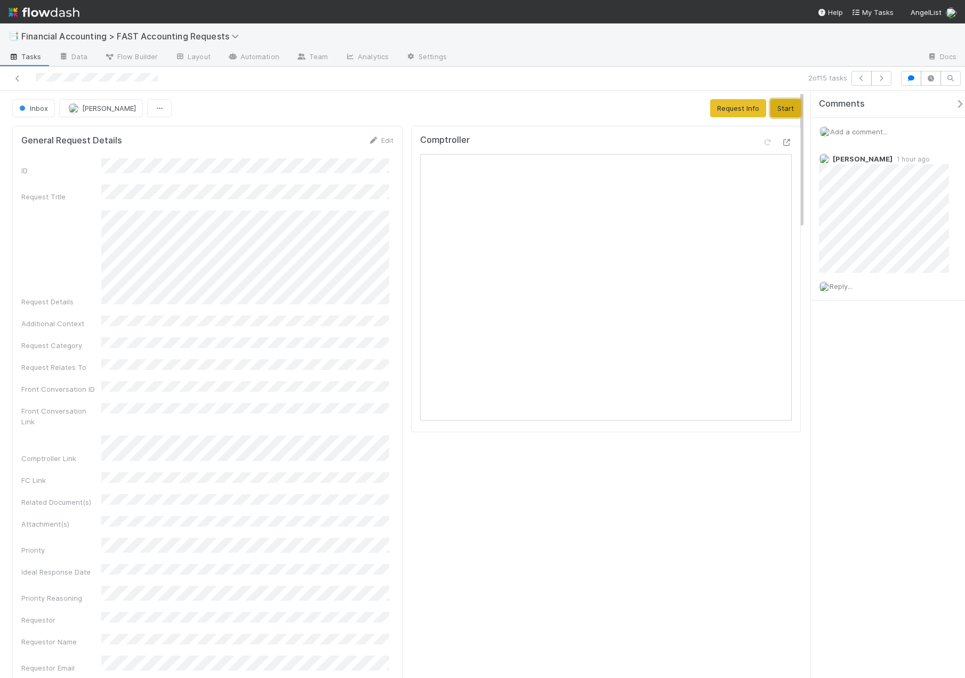
click at [775, 109] on button "Start" at bounding box center [785, 108] width 30 height 18
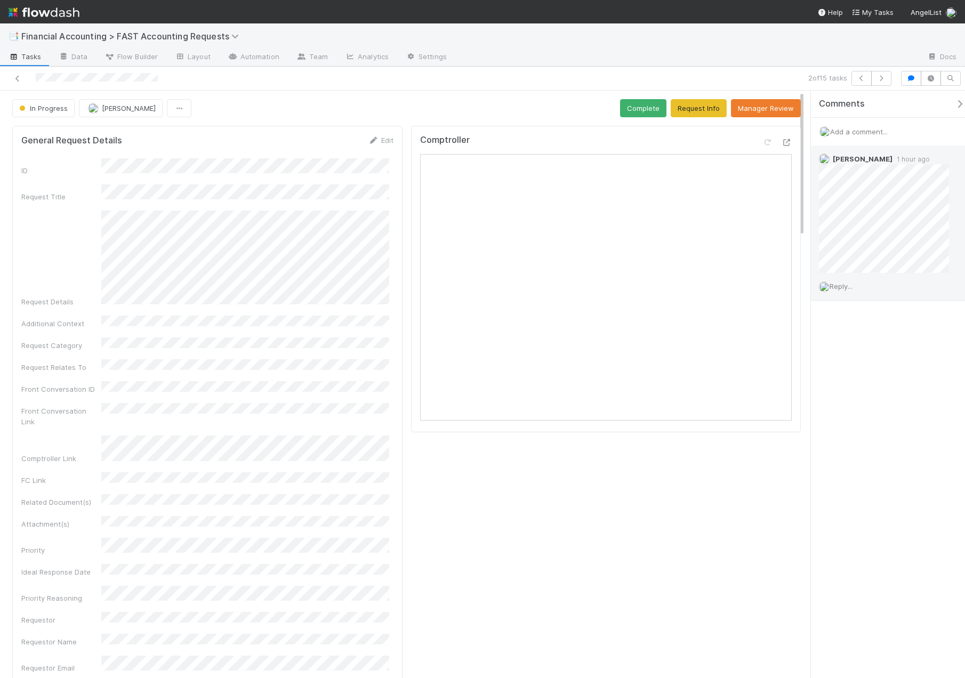
click at [848, 289] on span "Reply..." at bounding box center [840, 286] width 23 height 9
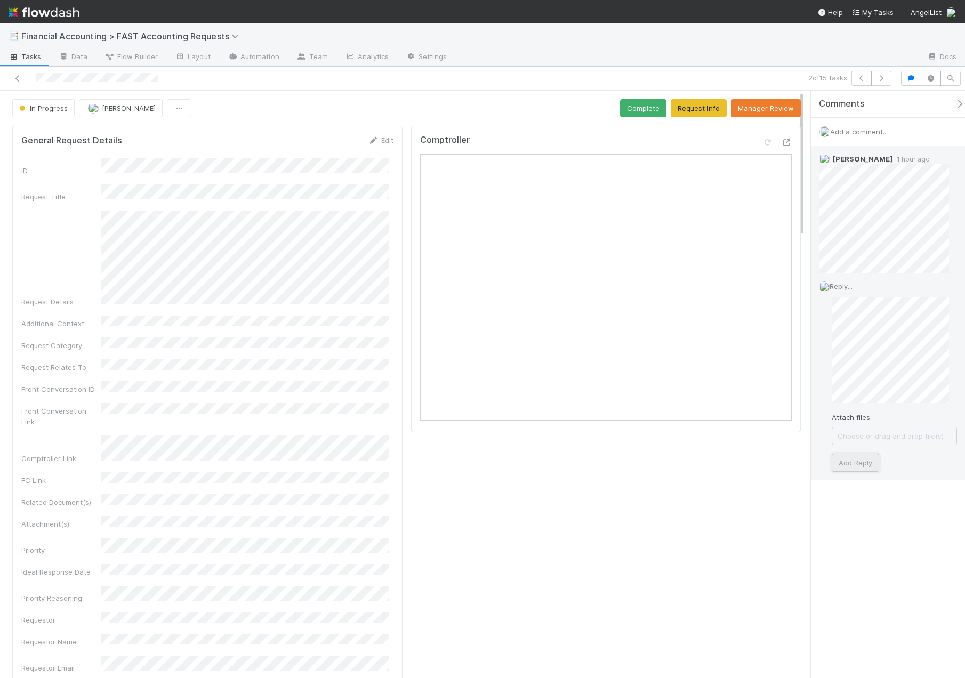
click at [858, 462] on button "Add Reply" at bounding box center [854, 463] width 47 height 18
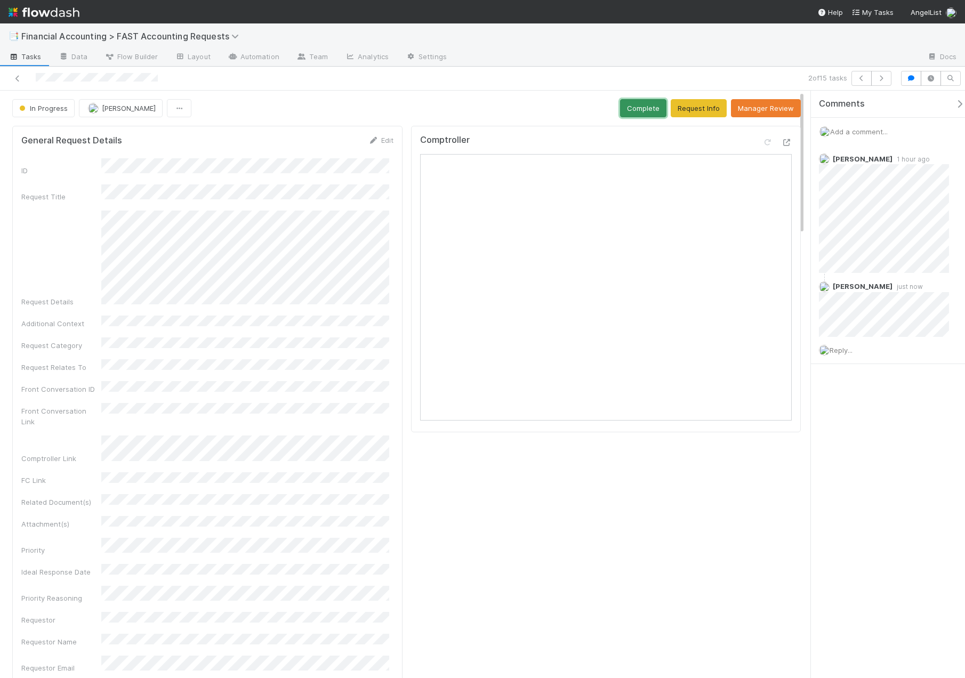
click at [621, 112] on button "Complete" at bounding box center [643, 108] width 46 height 18
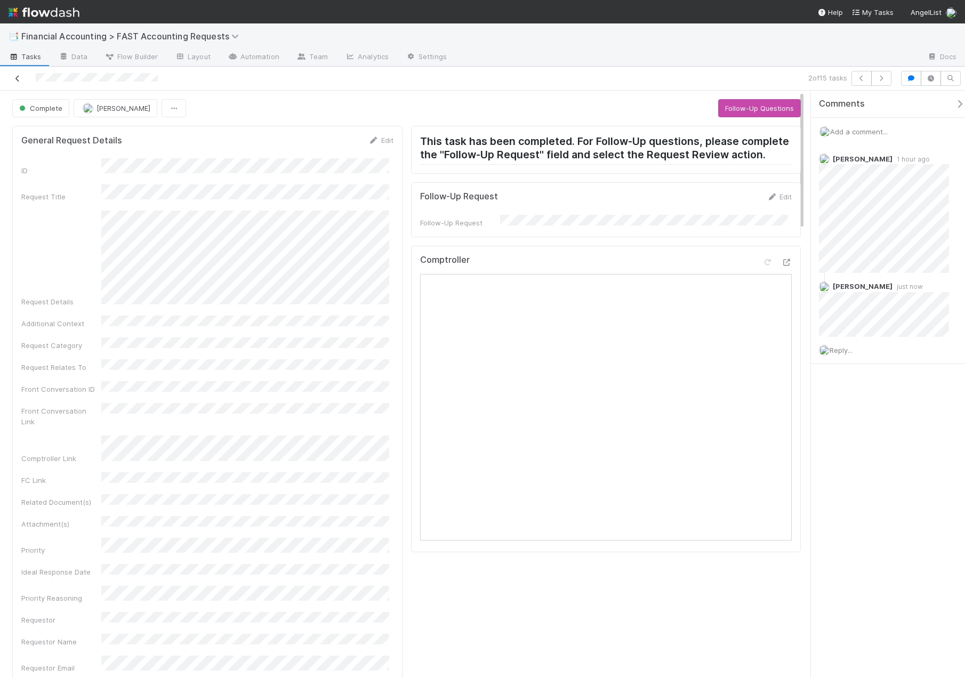
click at [20, 82] on icon at bounding box center [17, 78] width 11 height 7
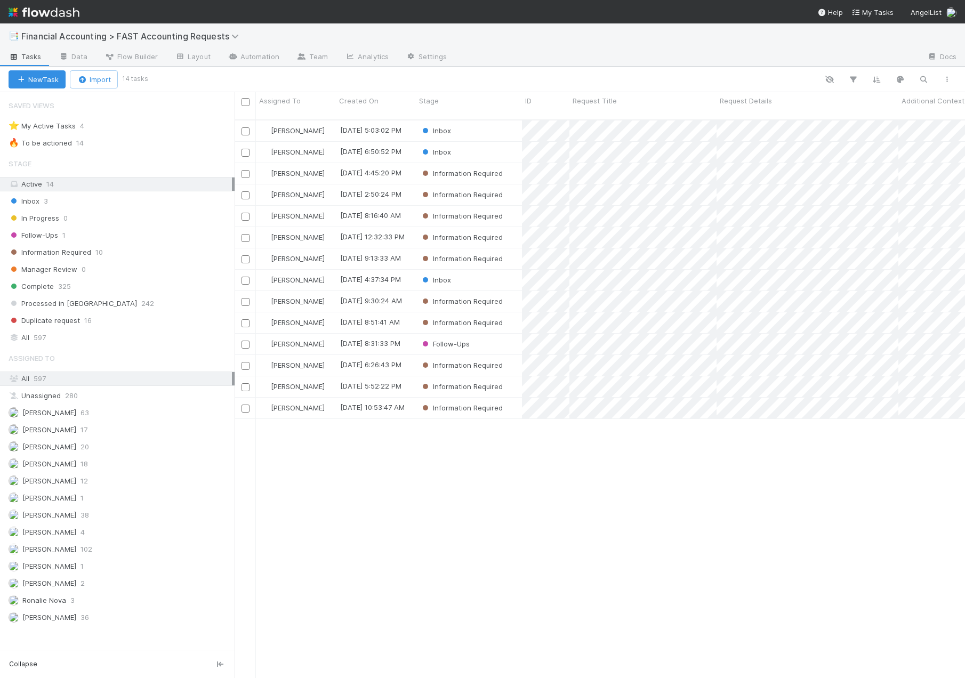
scroll to position [559, 722]
click at [493, 142] on div "Inbox" at bounding box center [469, 152] width 106 height 21
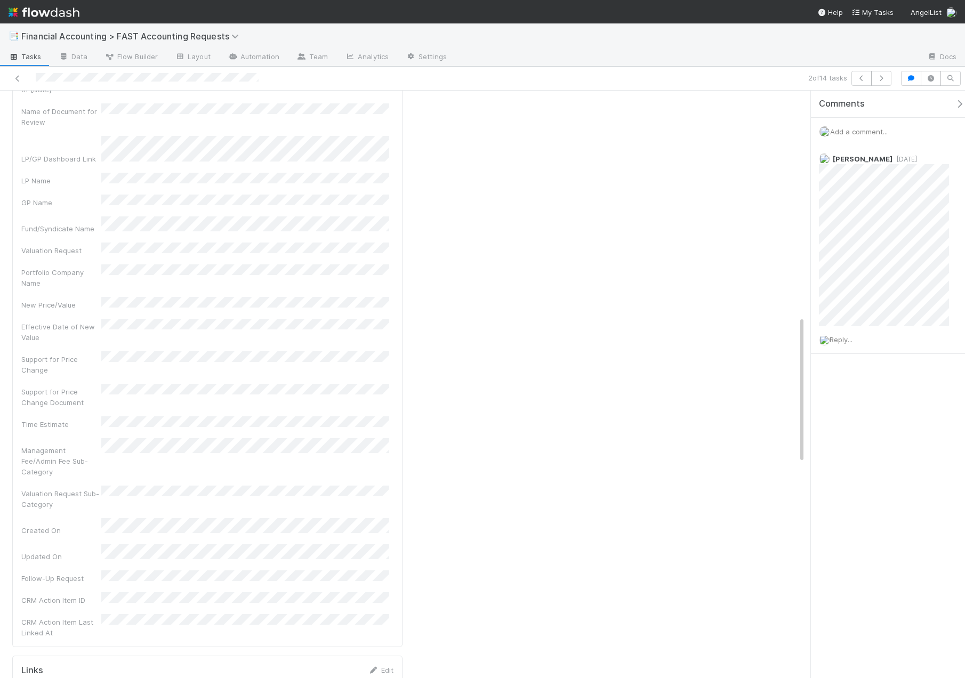
scroll to position [906, 0]
